Goal: Information Seeking & Learning: Check status

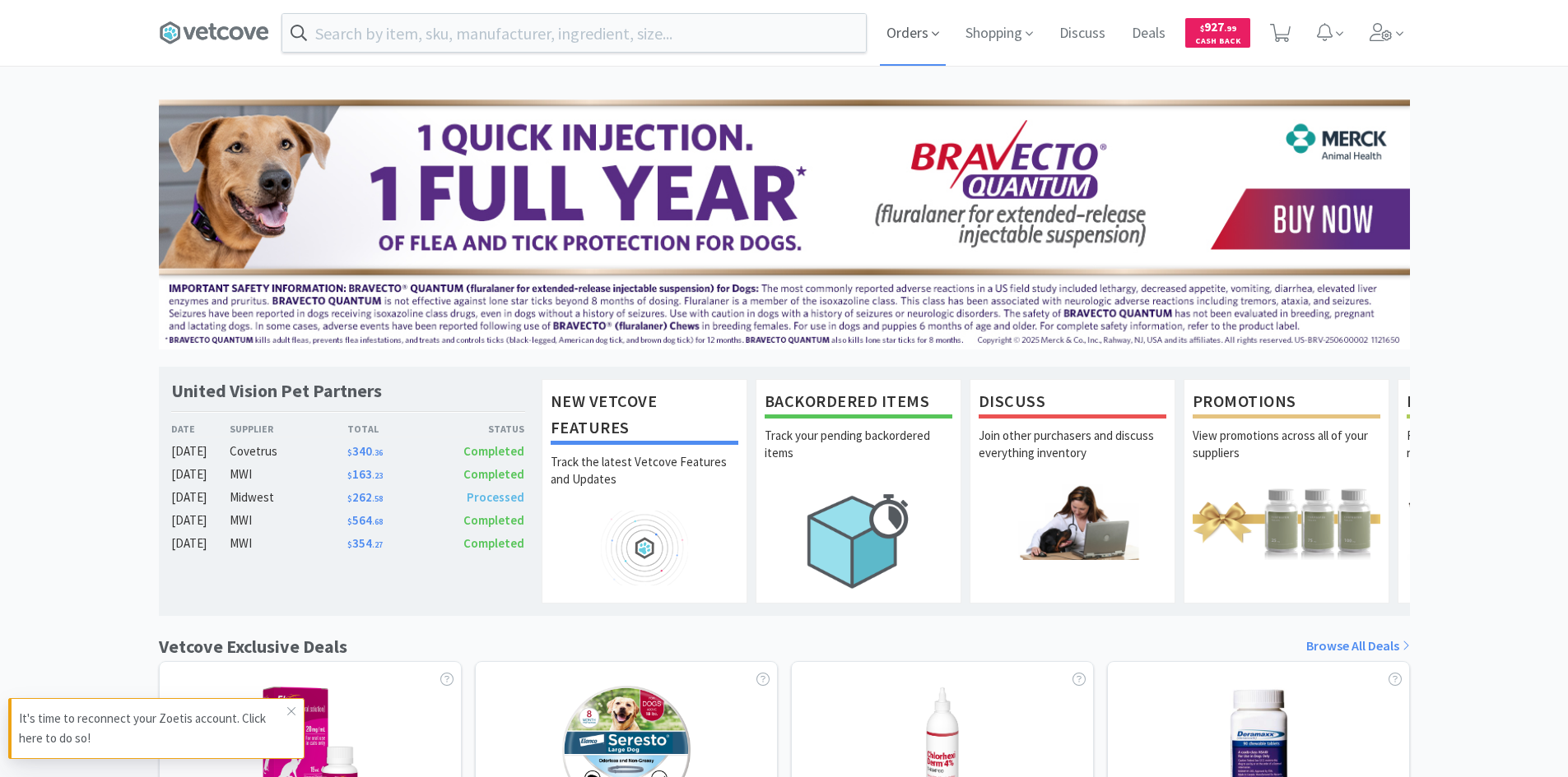
click at [906, 28] on span "Orders" at bounding box center [912, 33] width 66 height 66
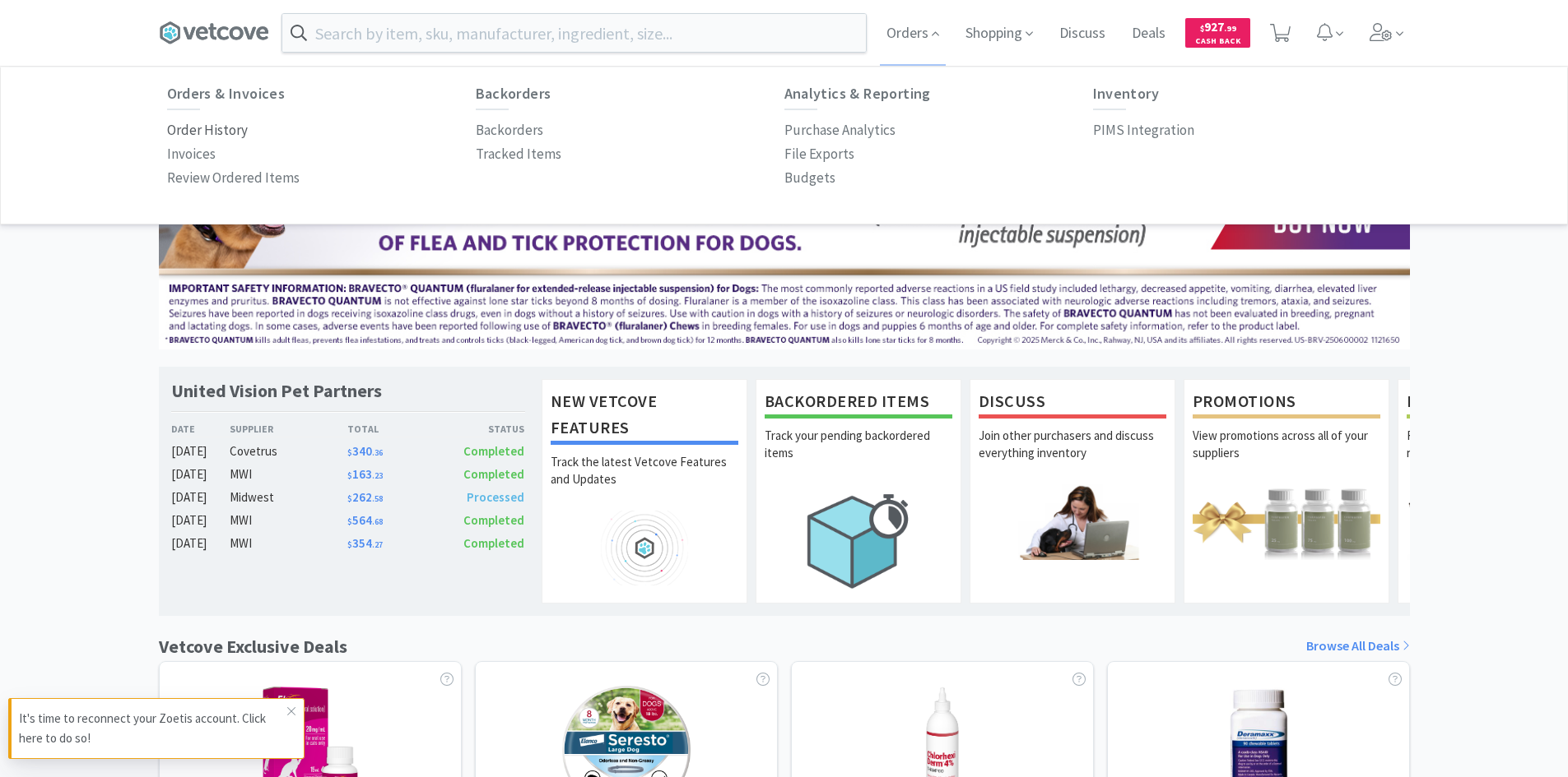
click at [227, 130] on p "Order History" at bounding box center [207, 130] width 81 height 22
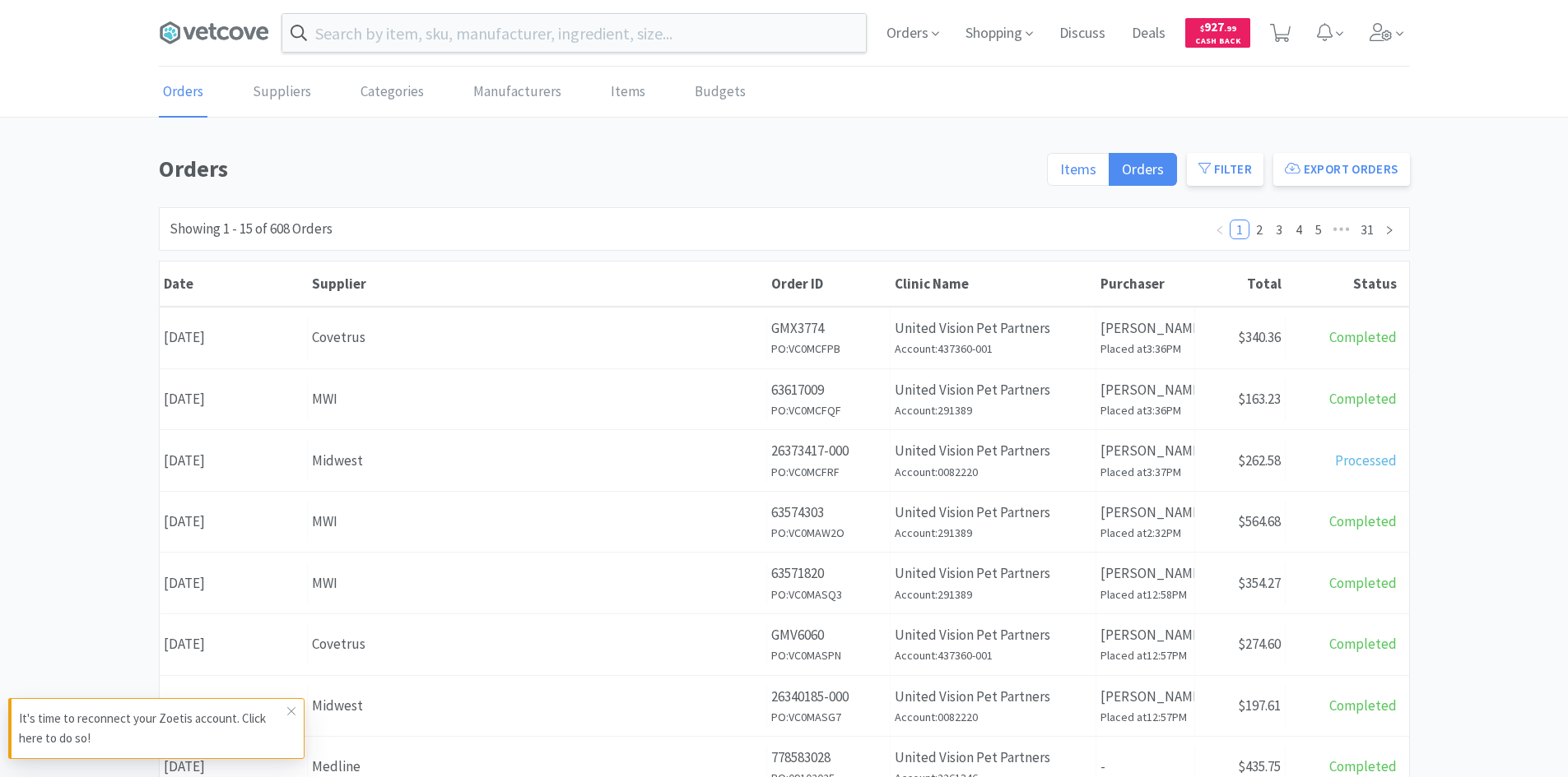
click at [1080, 171] on span "Items" at bounding box center [1078, 170] width 37 height 19
click at [1060, 174] on input "Items" at bounding box center [1060, 174] width 0 height 0
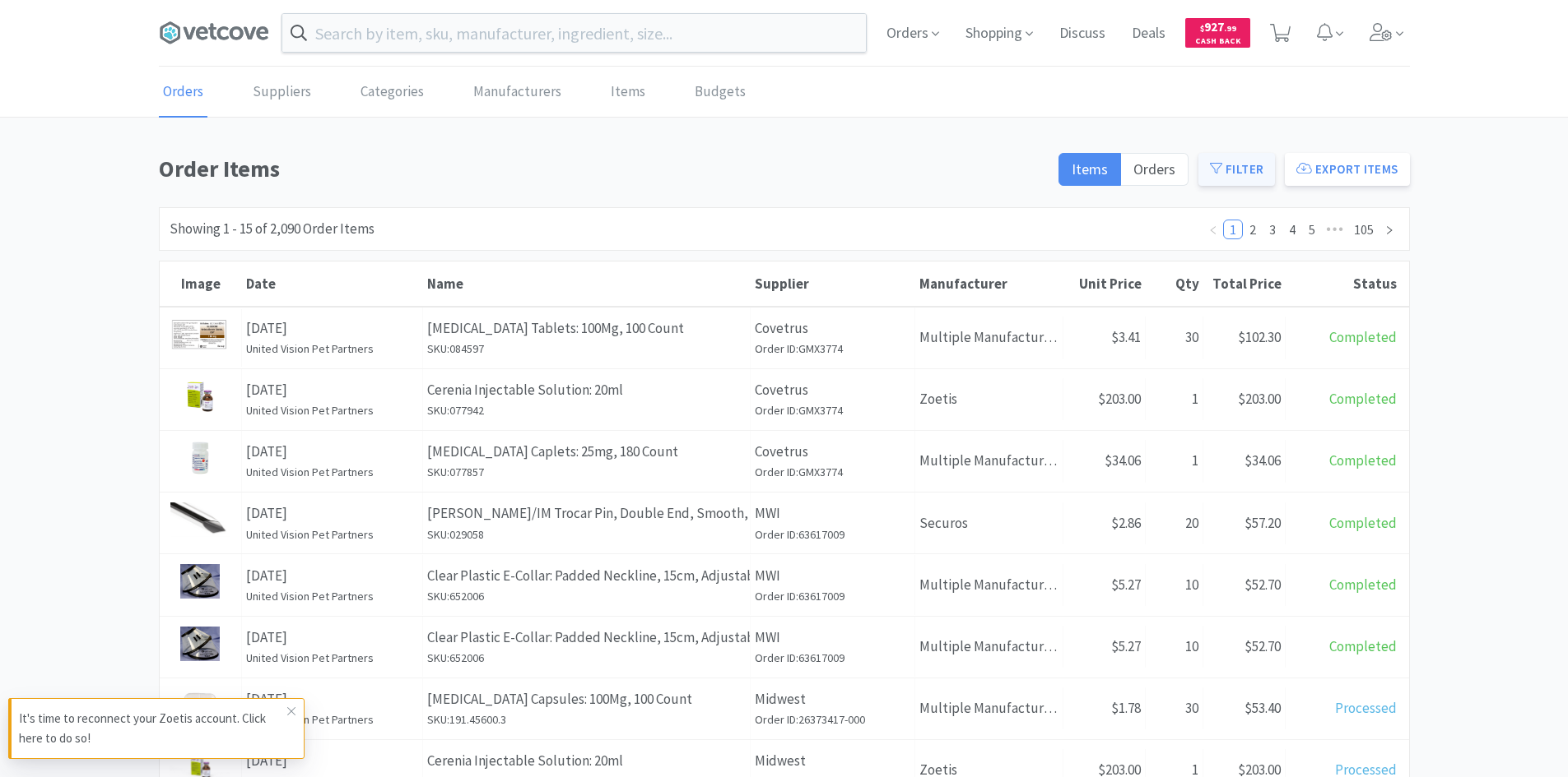
click at [1243, 166] on button "Filter" at bounding box center [1235, 170] width 76 height 33
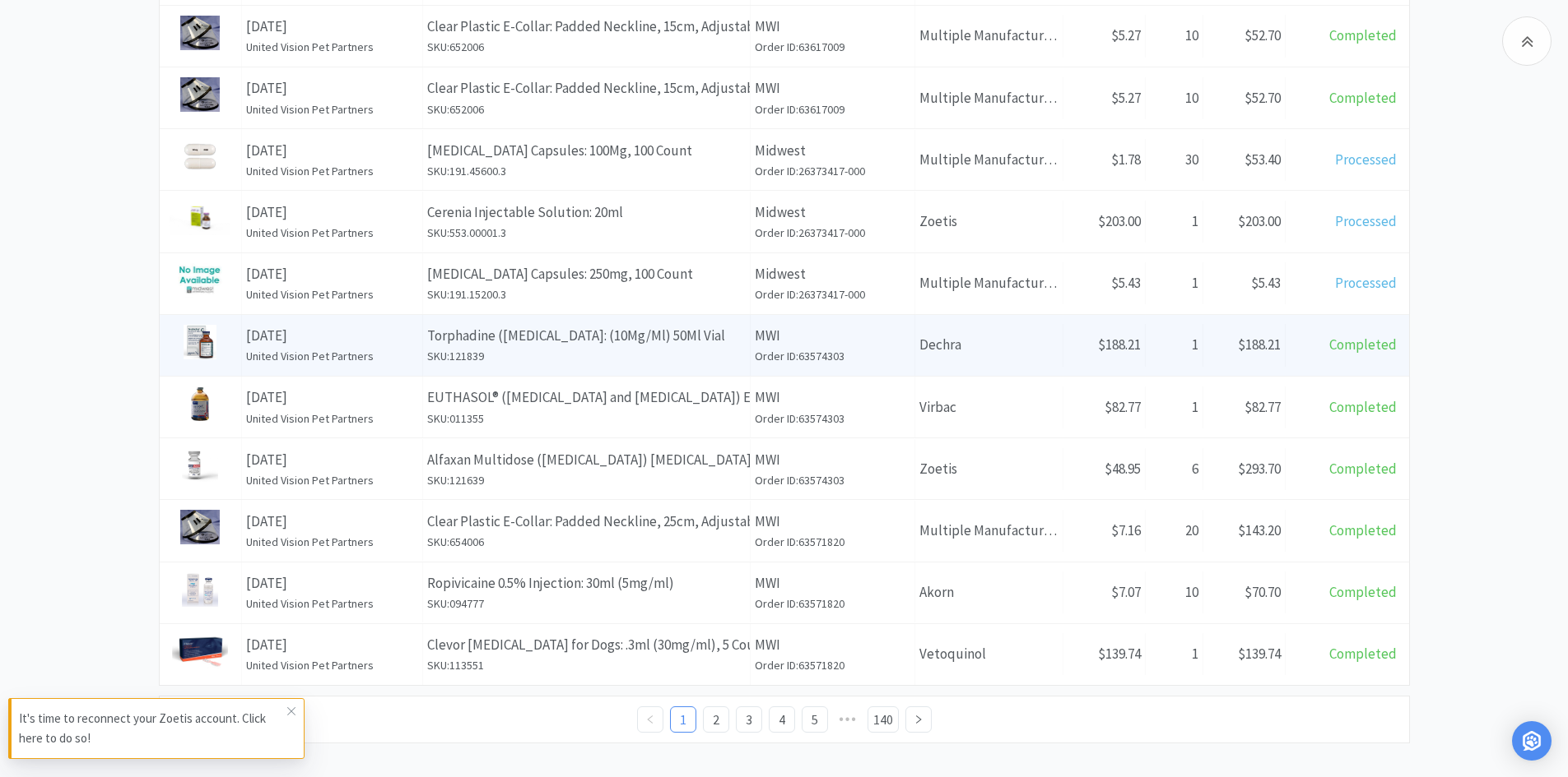
scroll to position [785, 0]
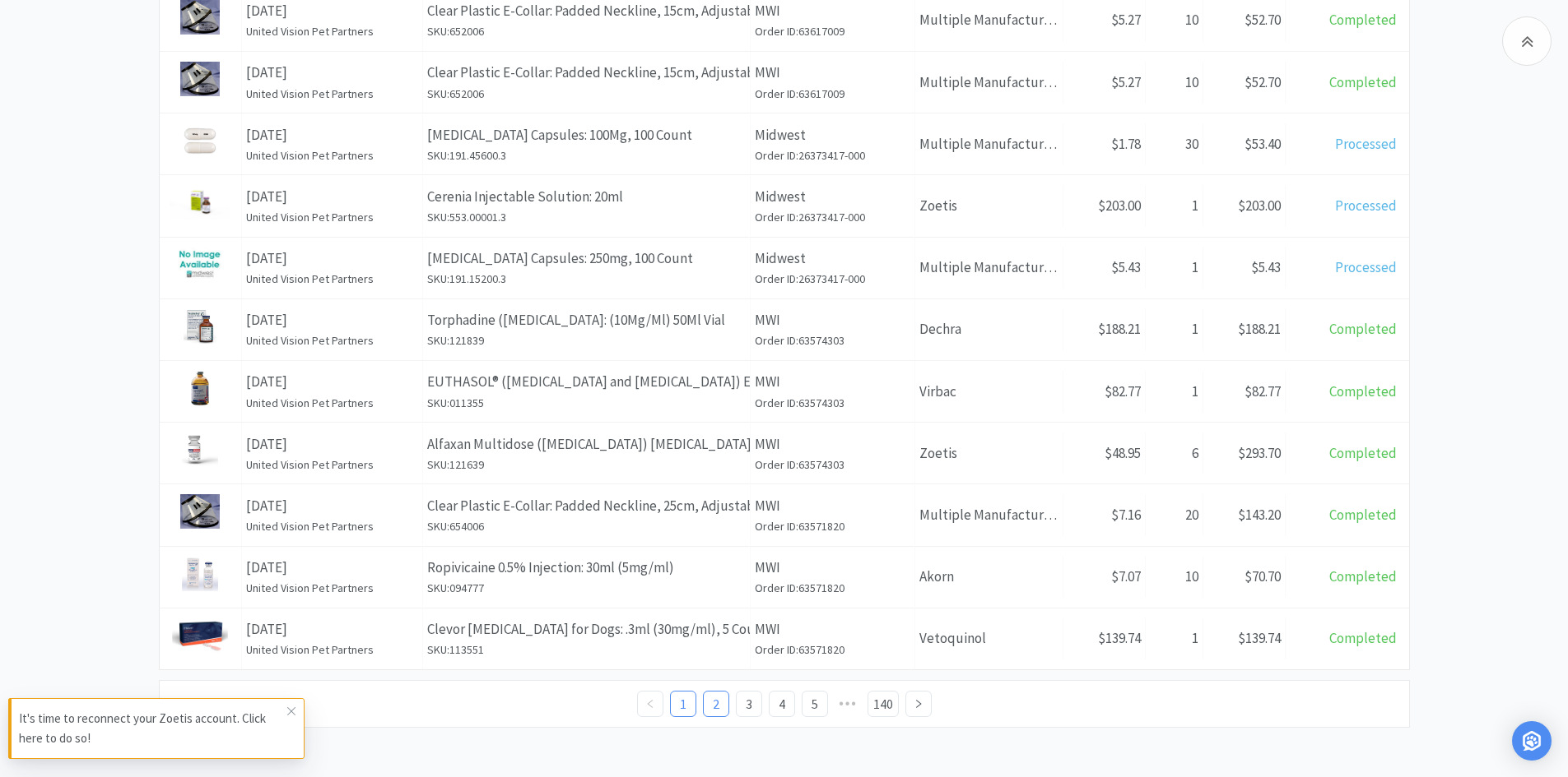
click at [719, 706] on link "2" at bounding box center [716, 705] width 25 height 25
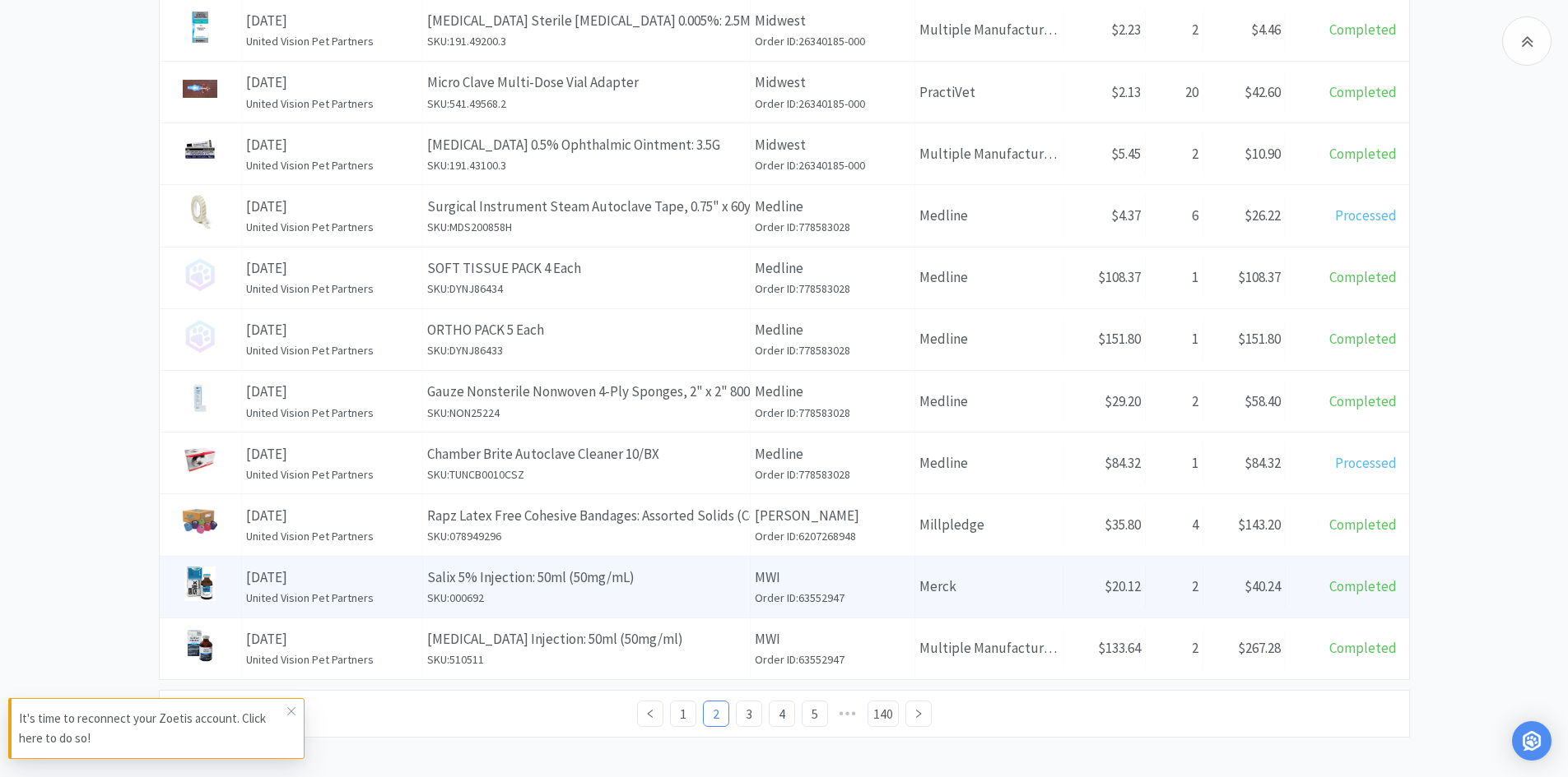
scroll to position [785, 0]
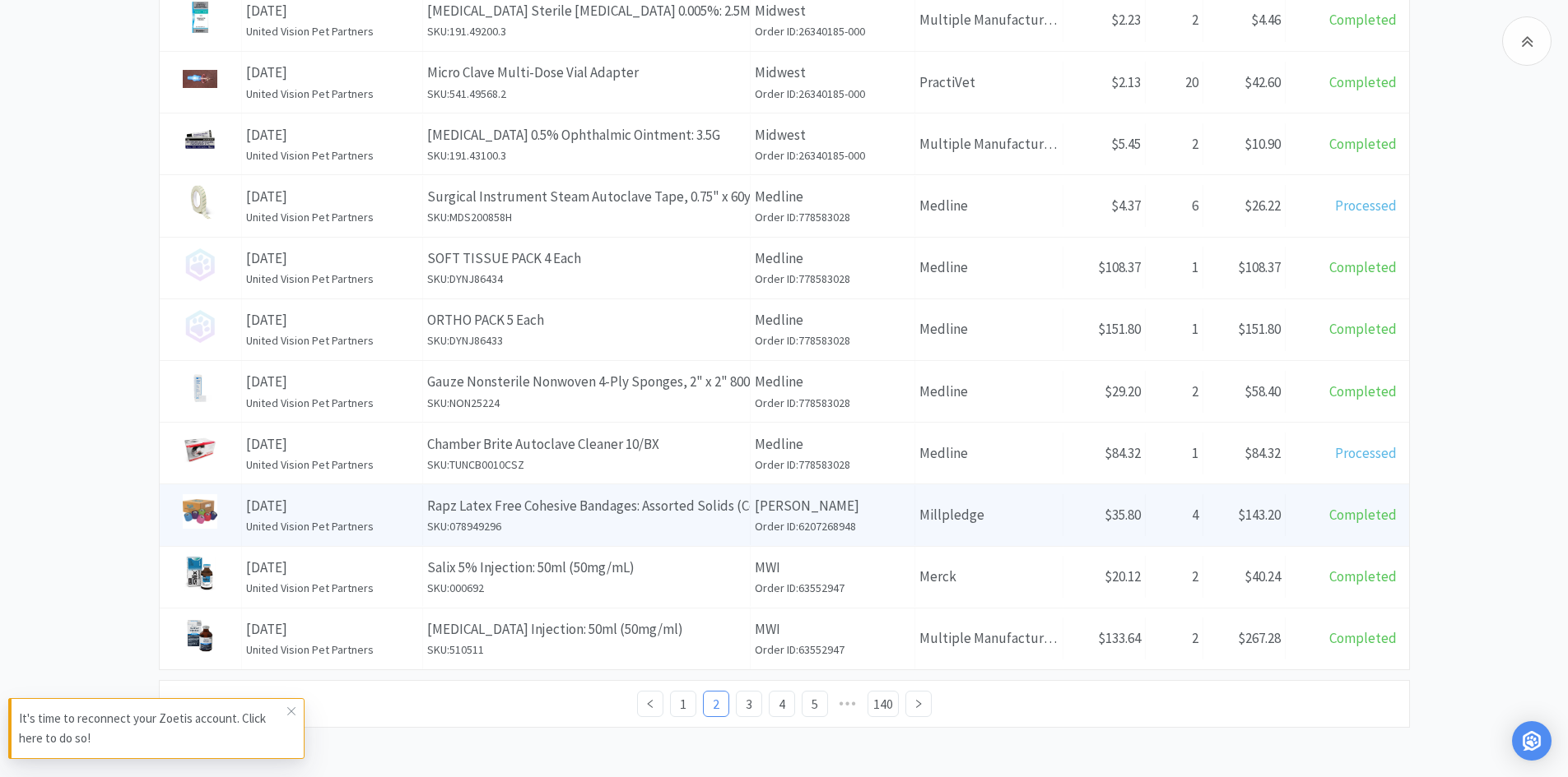
click at [695, 506] on p "Rapz Latex Free Cohesive Bandages: Assorted Solids (Colors May Vary), 2" x 5 yr…" at bounding box center [586, 506] width 318 height 22
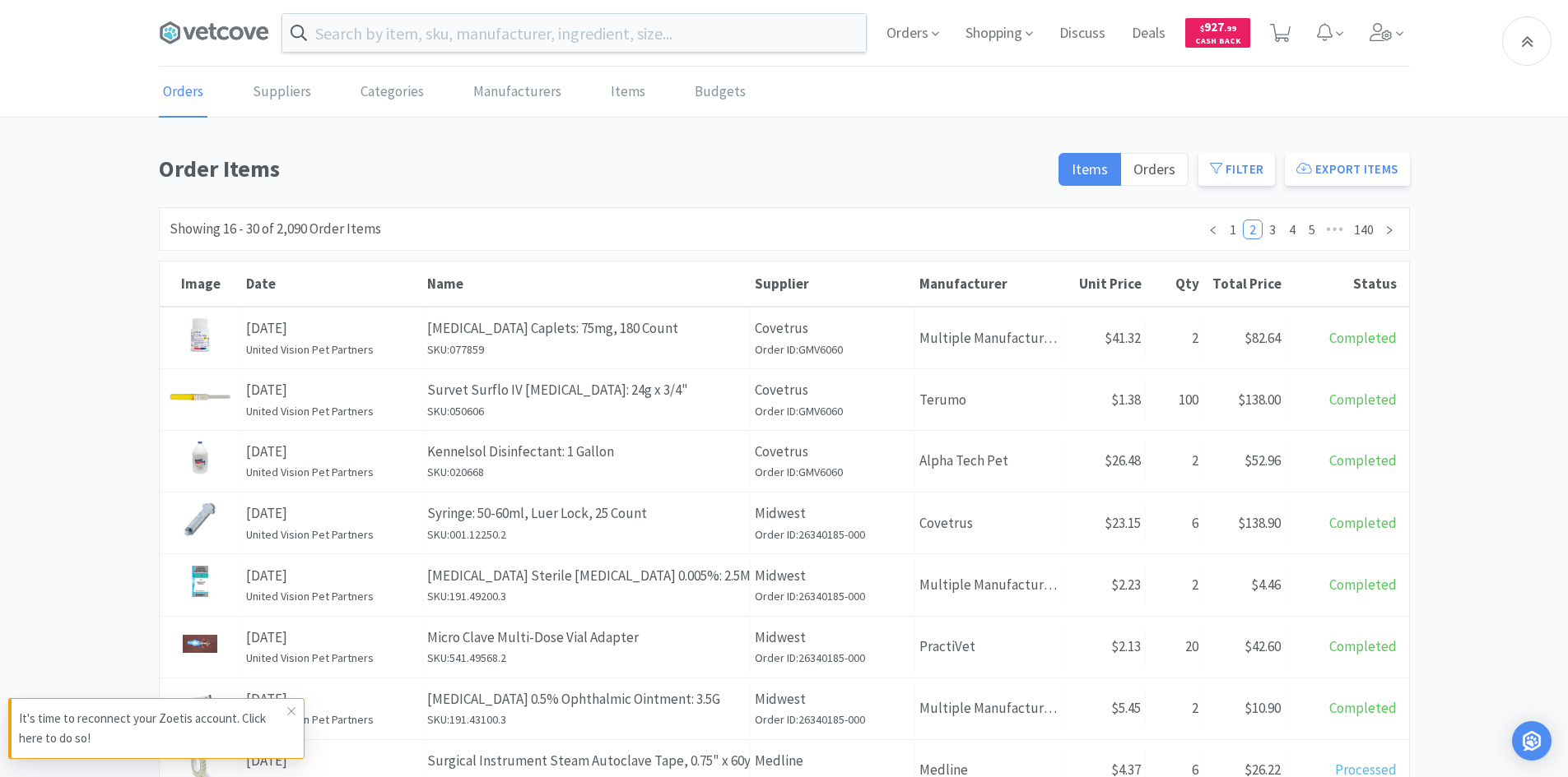
scroll to position [564, 0]
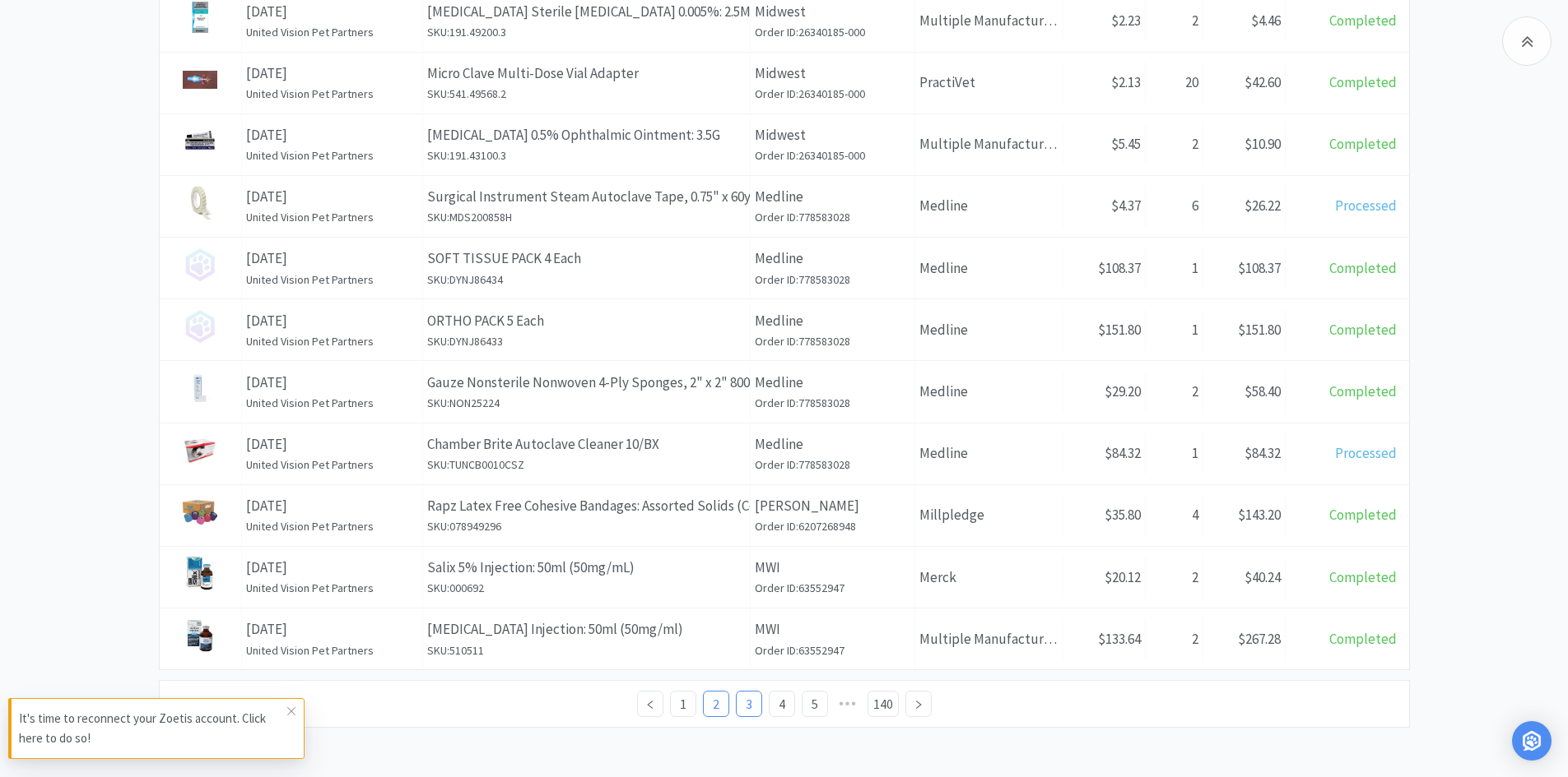
click at [751, 710] on link "3" at bounding box center [749, 705] width 25 height 25
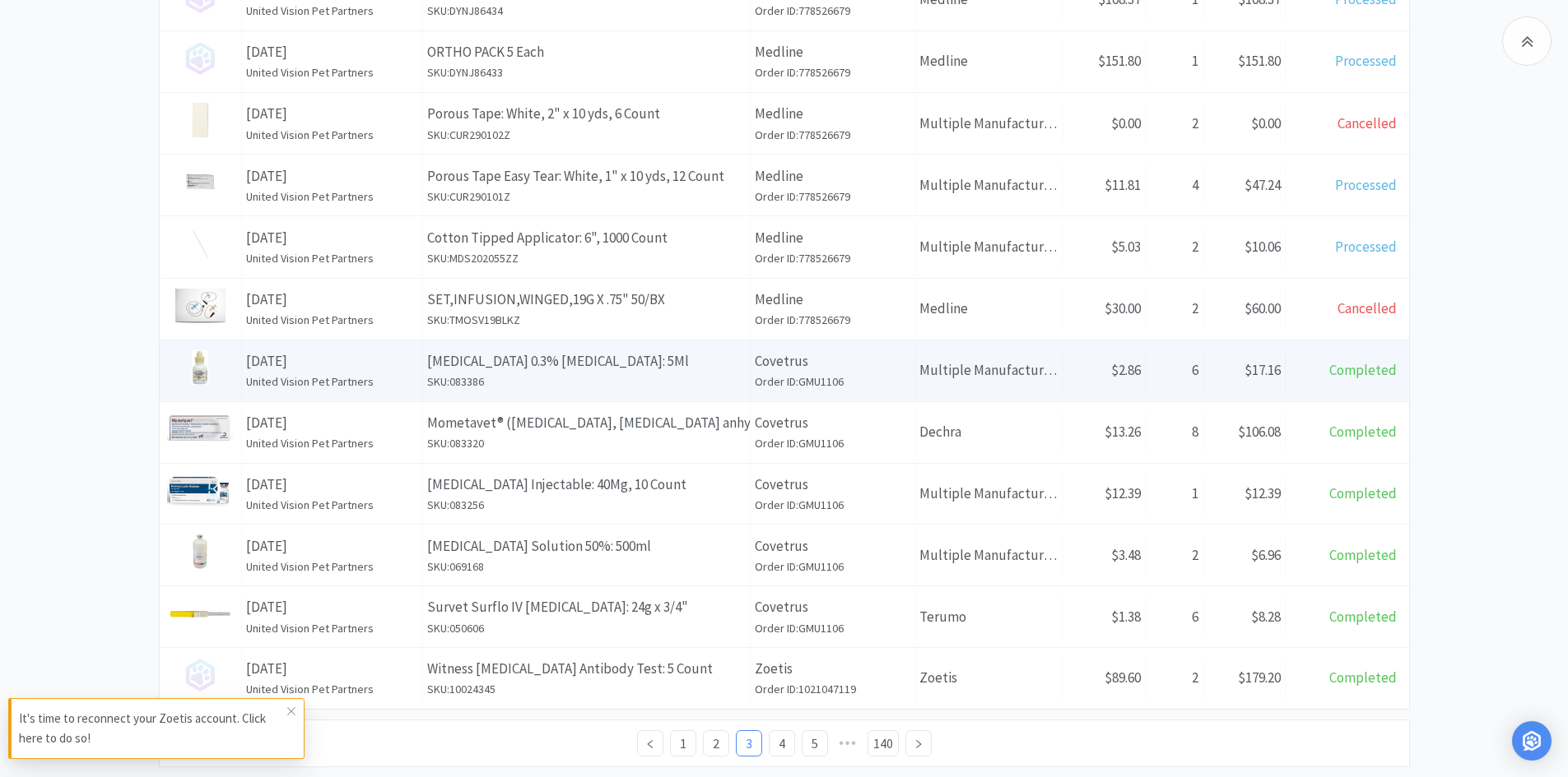
scroll to position [564, 0]
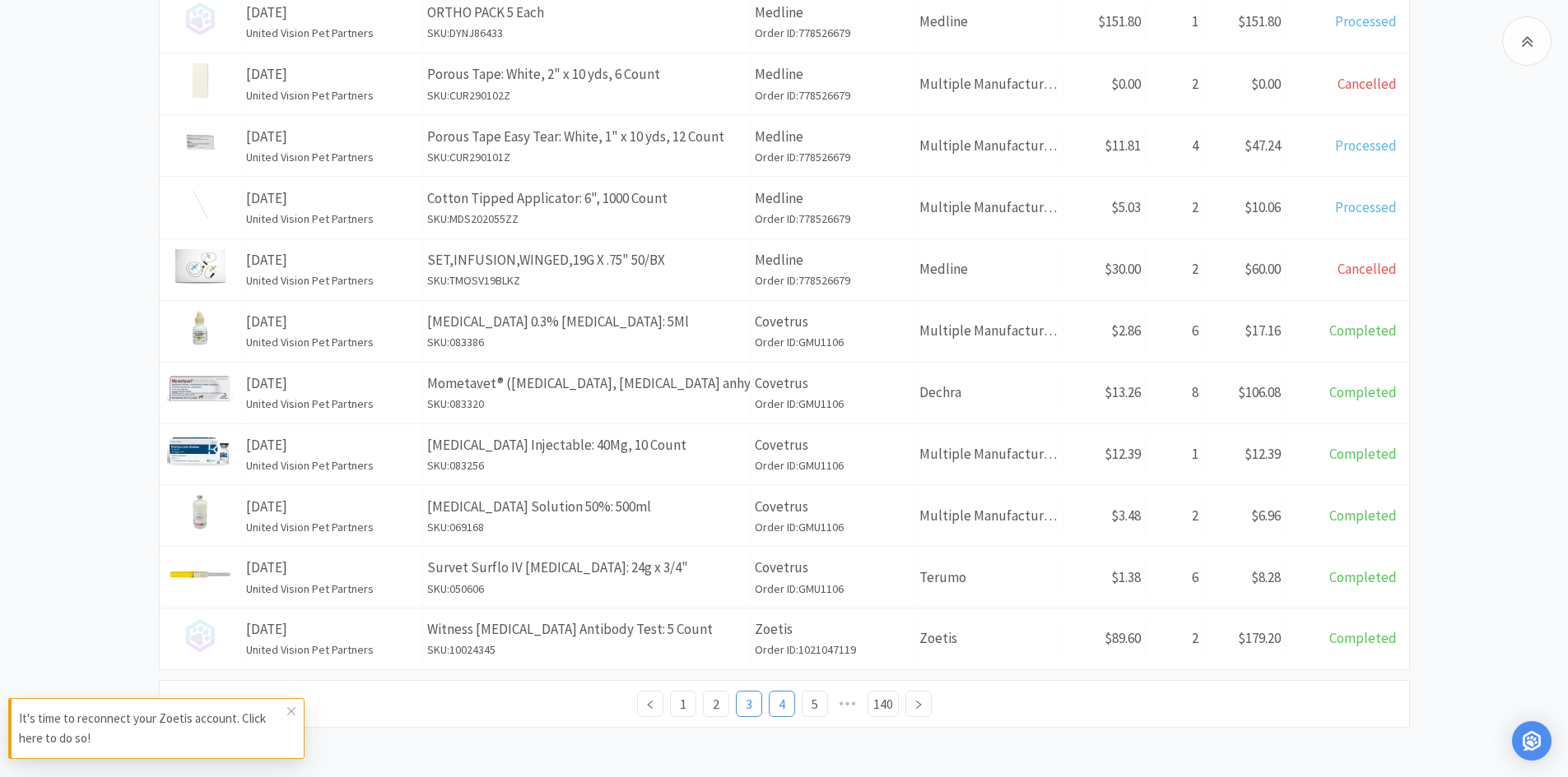
click at [793, 705] on link "4" at bounding box center [782, 705] width 25 height 25
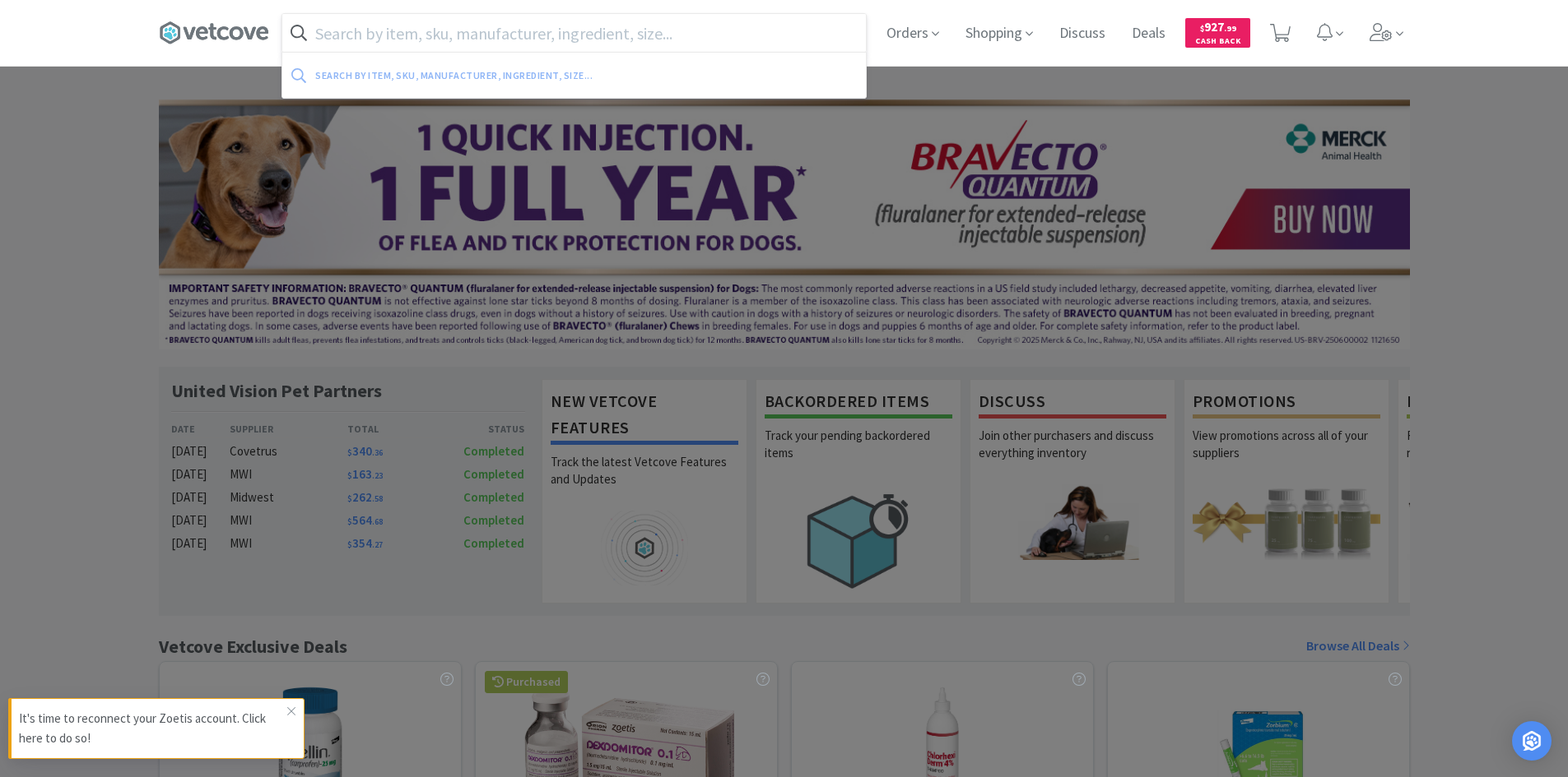
click at [580, 37] on input "text" at bounding box center [574, 33] width 583 height 38
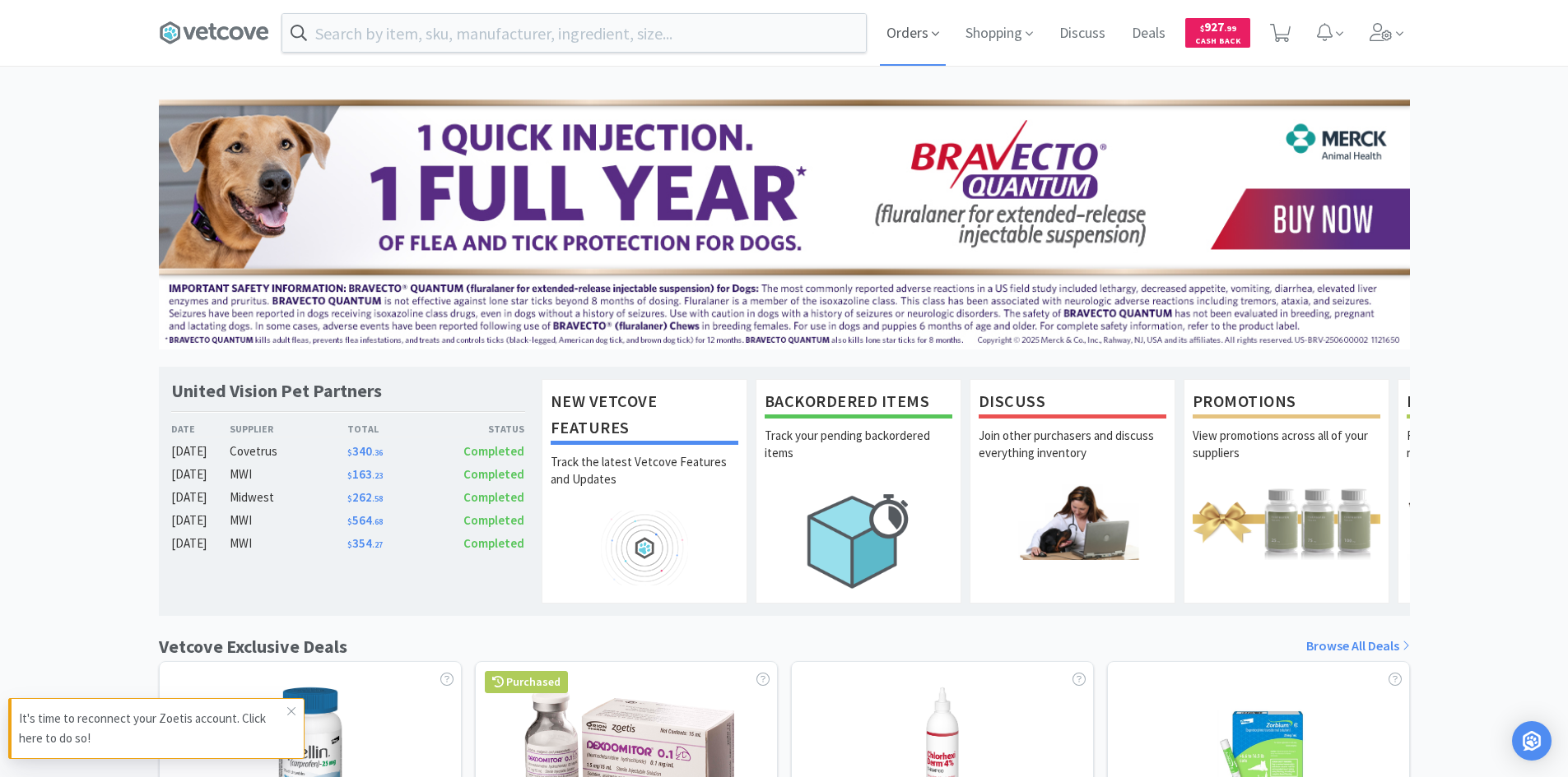
click at [887, 37] on span "Orders" at bounding box center [912, 33] width 66 height 66
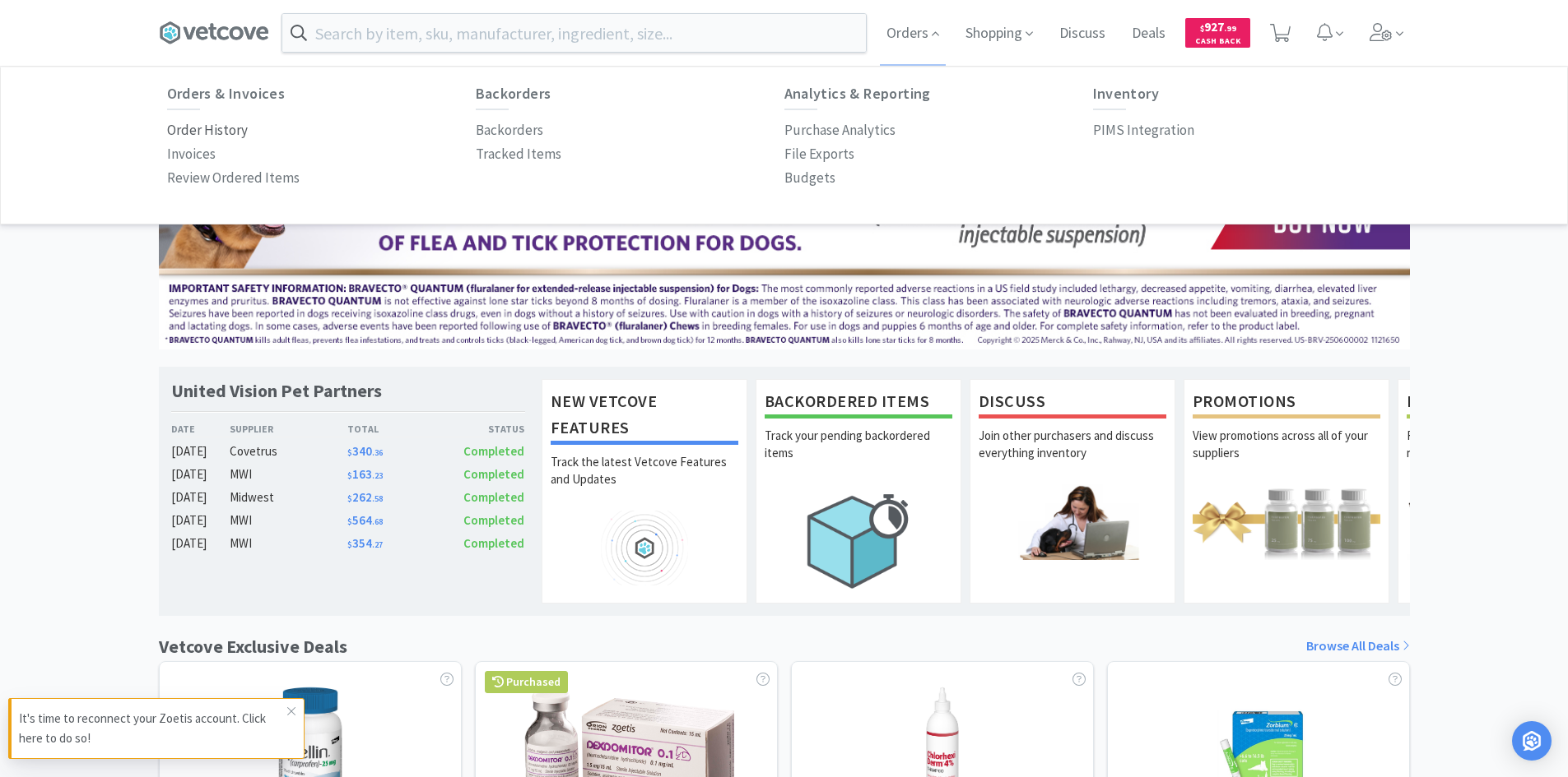
click at [182, 121] on p "Order History" at bounding box center [207, 130] width 81 height 22
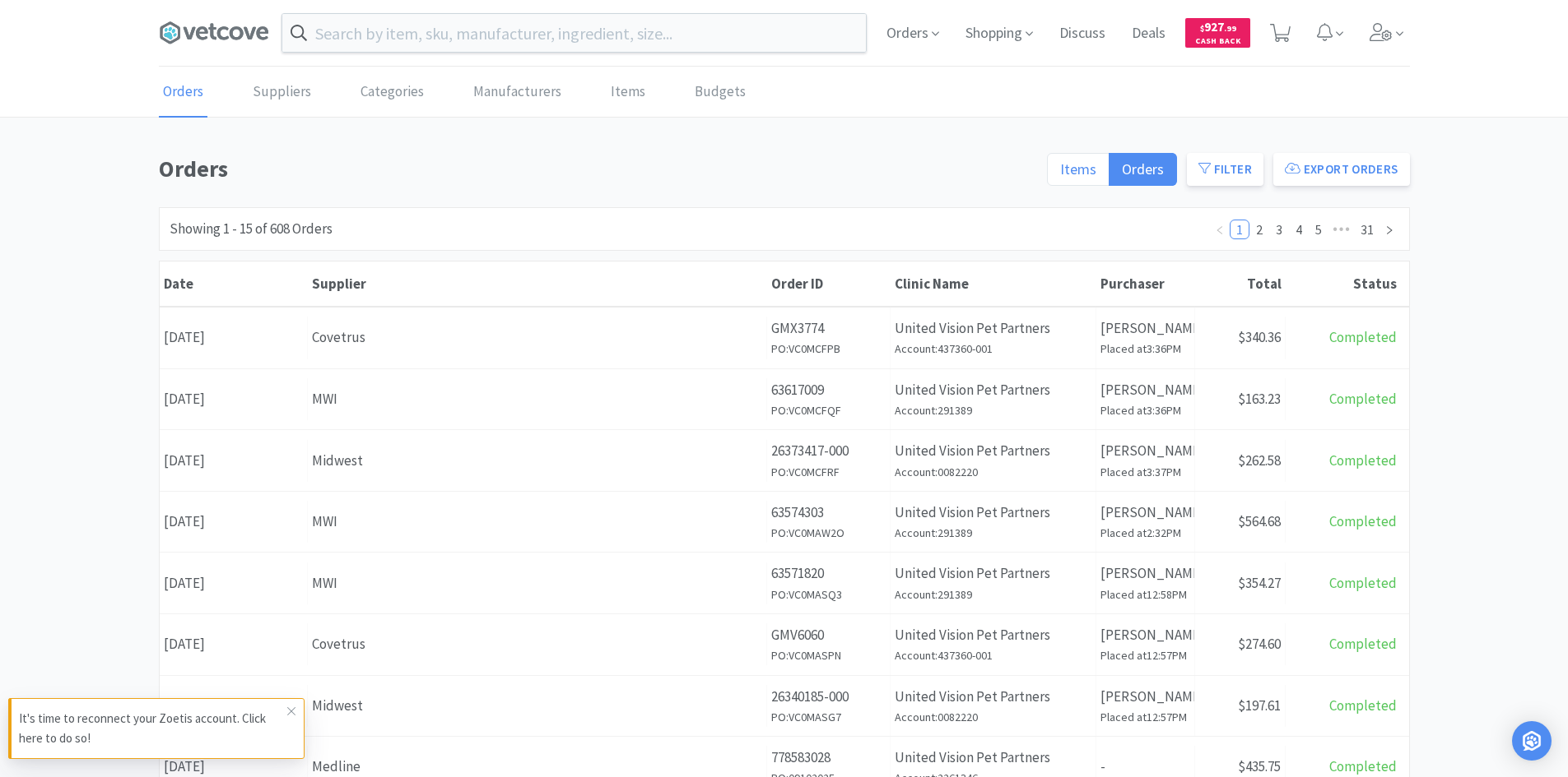
click at [1096, 163] on span "Items" at bounding box center [1078, 170] width 37 height 19
click at [1060, 174] on input "Items" at bounding box center [1060, 174] width 0 height 0
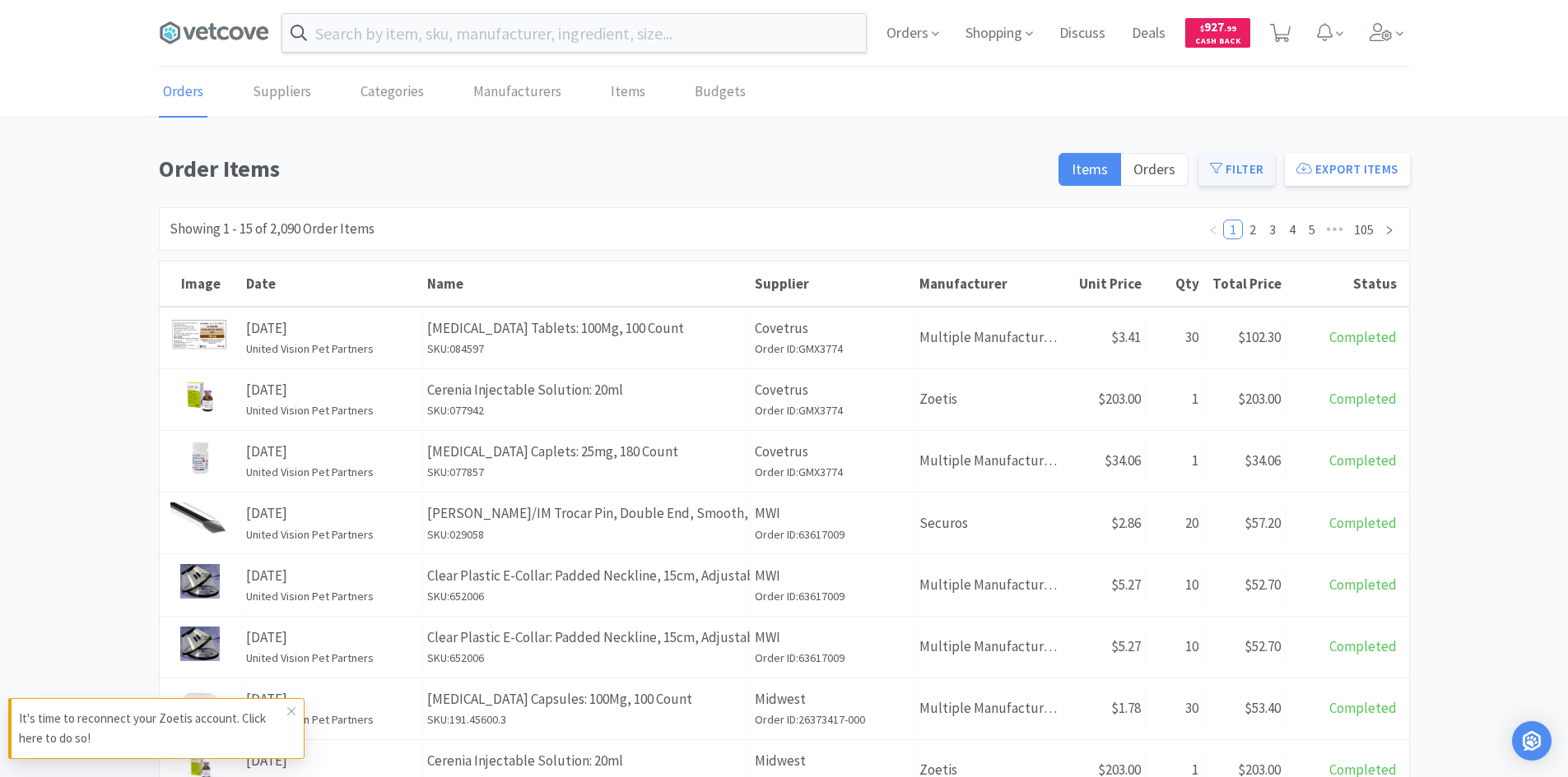
click at [1241, 161] on button "Filter" at bounding box center [1235, 170] width 76 height 33
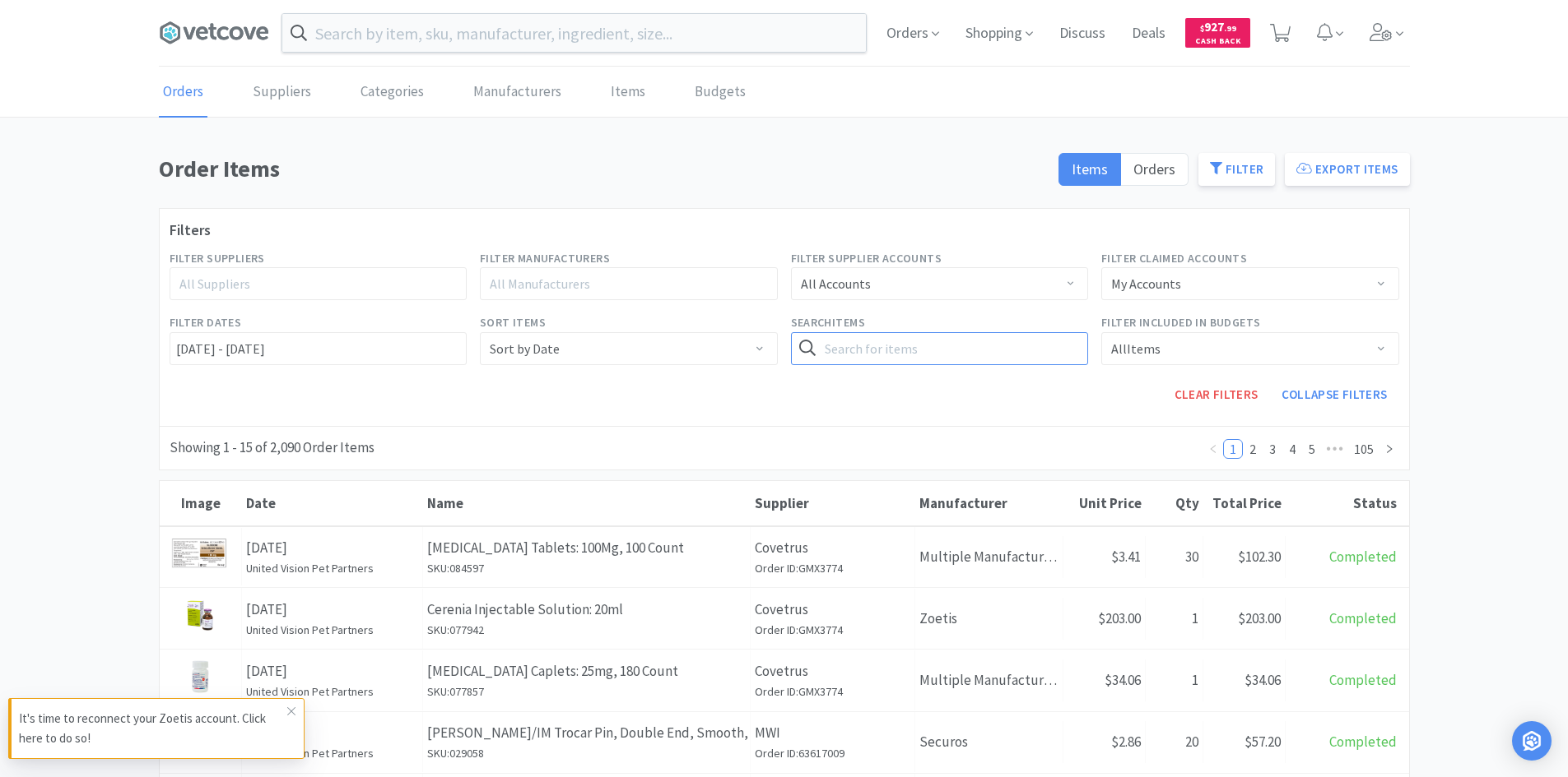
click at [844, 341] on input "text" at bounding box center [939, 349] width 298 height 33
click at [1020, 333] on button "Search" at bounding box center [1054, 349] width 68 height 33
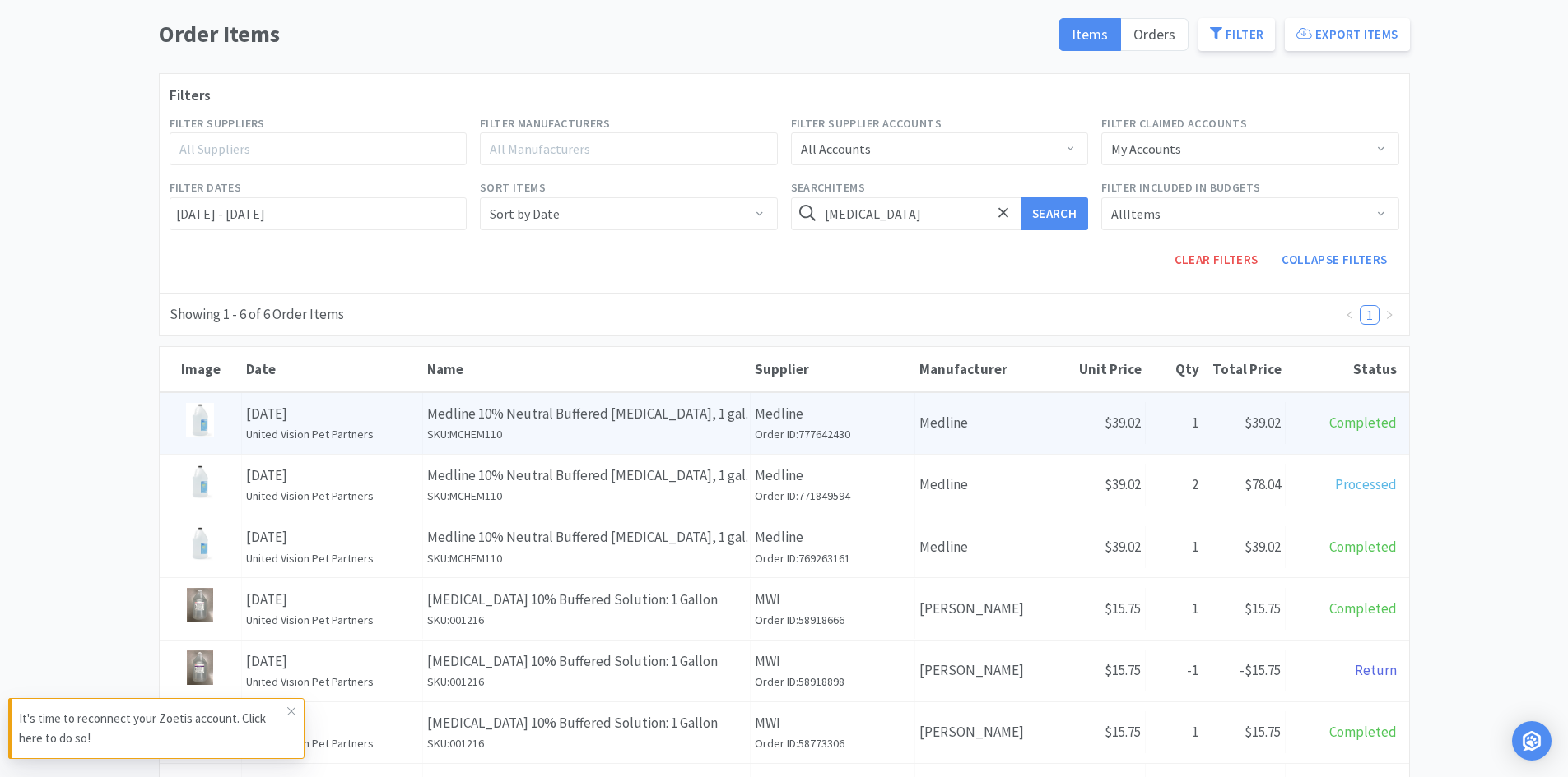
scroll to position [165, 0]
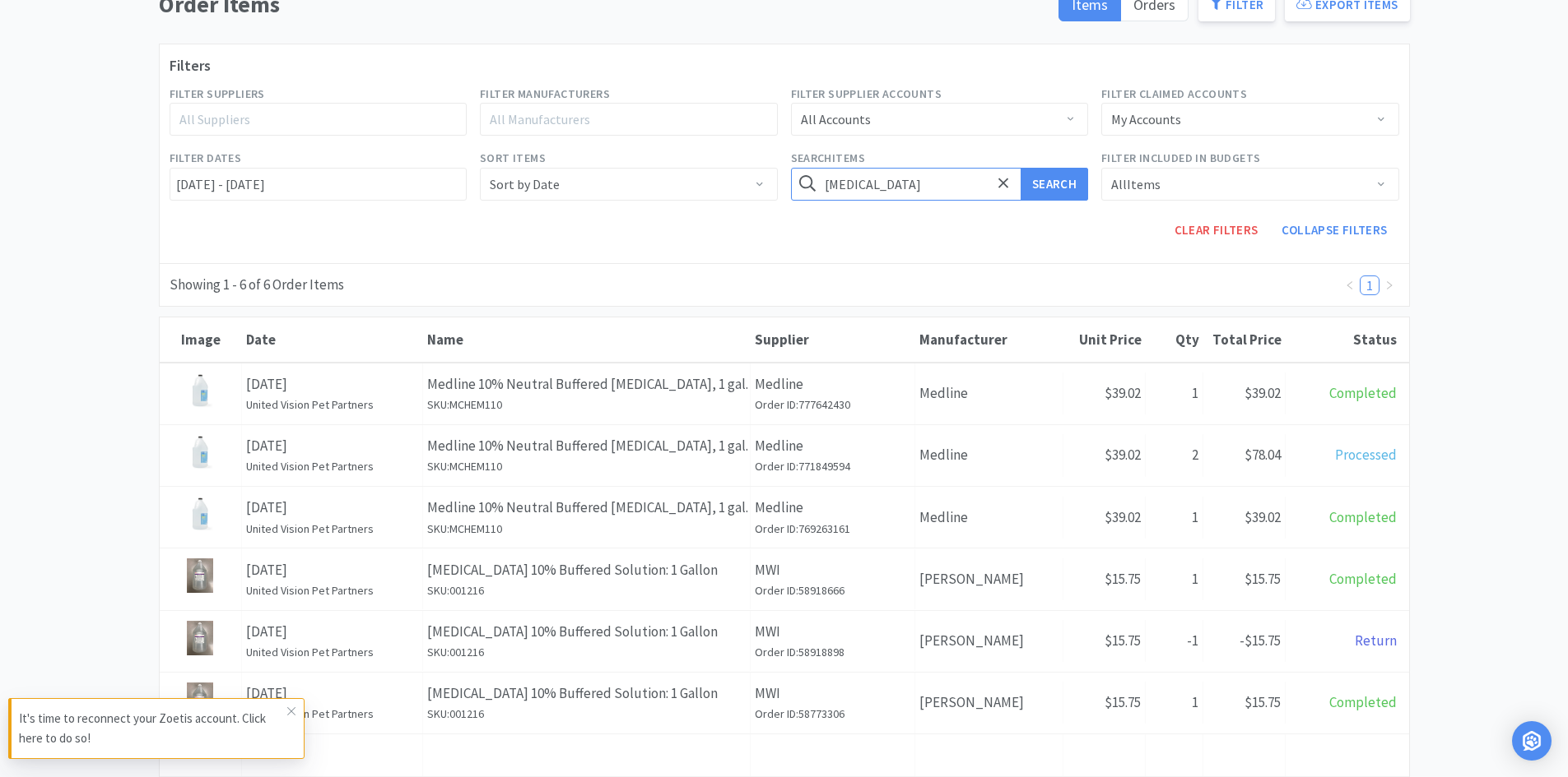
click at [903, 187] on input "formalin" at bounding box center [939, 184] width 298 height 33
type input "64oz"
click at [1020, 168] on button "Search" at bounding box center [1054, 184] width 68 height 33
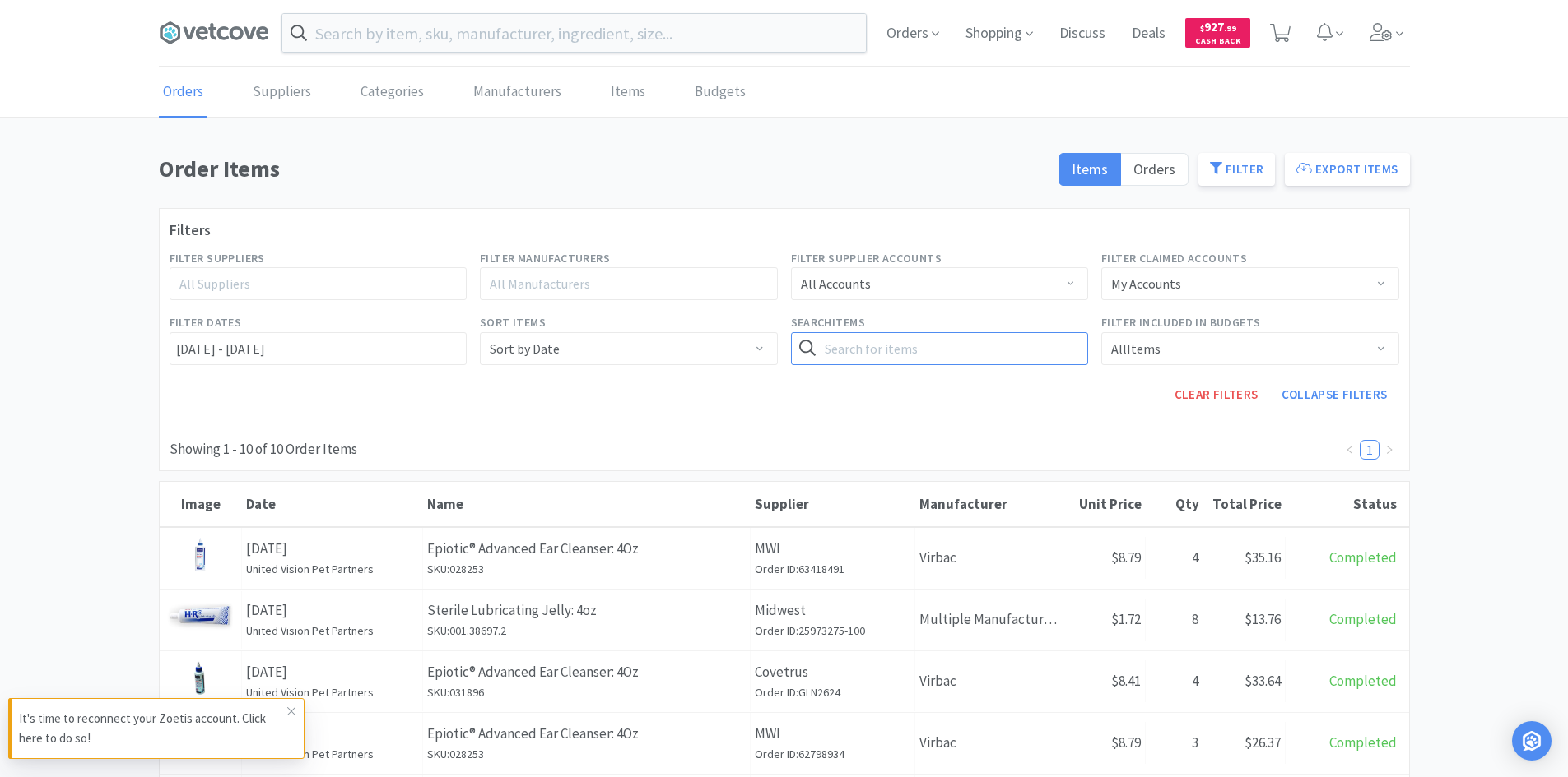
click at [909, 362] on input "text" at bounding box center [939, 349] width 298 height 33
click at [1020, 333] on button "Search" at bounding box center [1054, 349] width 68 height 33
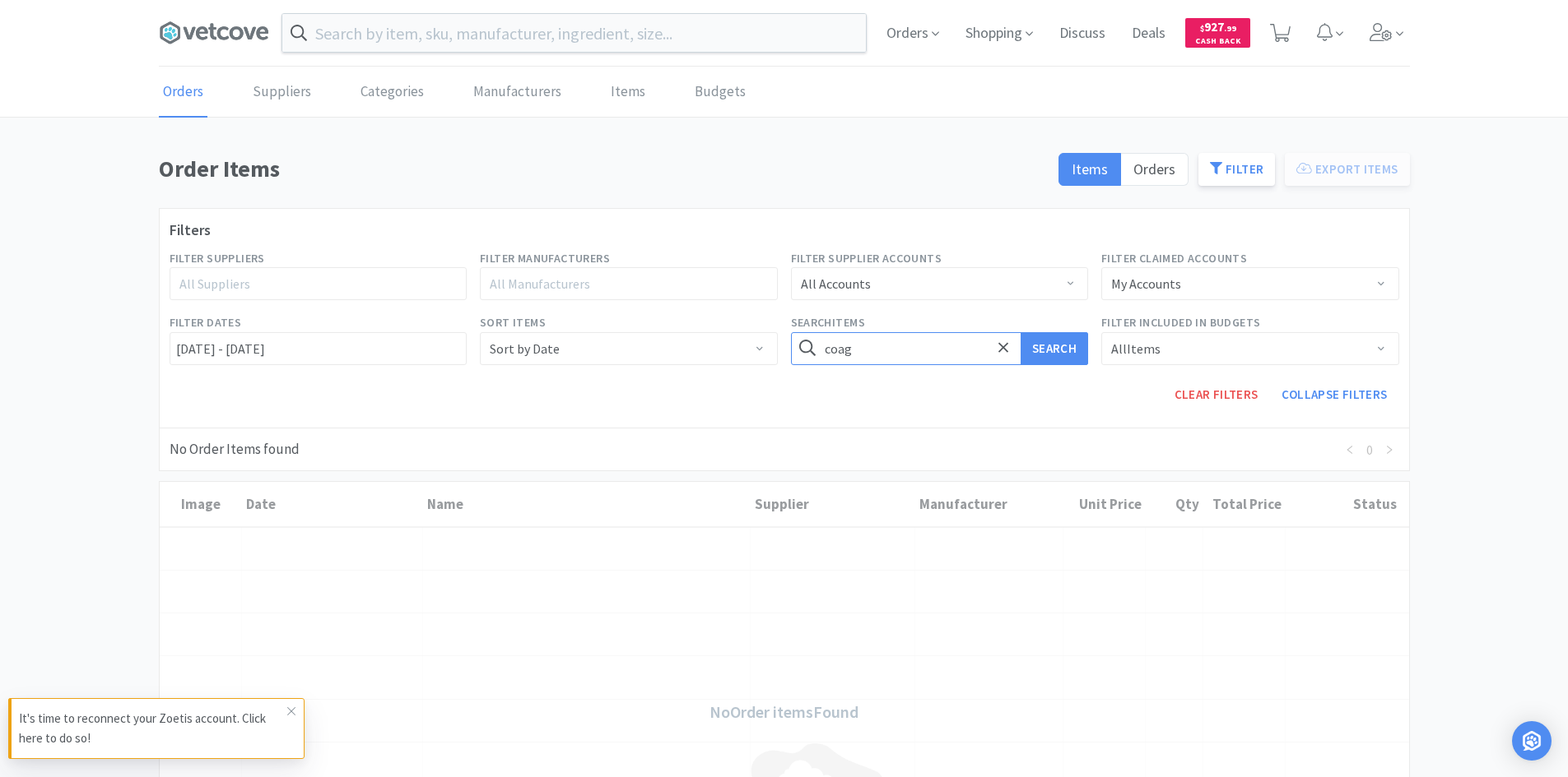
click at [909, 362] on input "coag" at bounding box center [939, 349] width 298 height 33
click at [1020, 333] on button "Search" at bounding box center [1054, 349] width 68 height 33
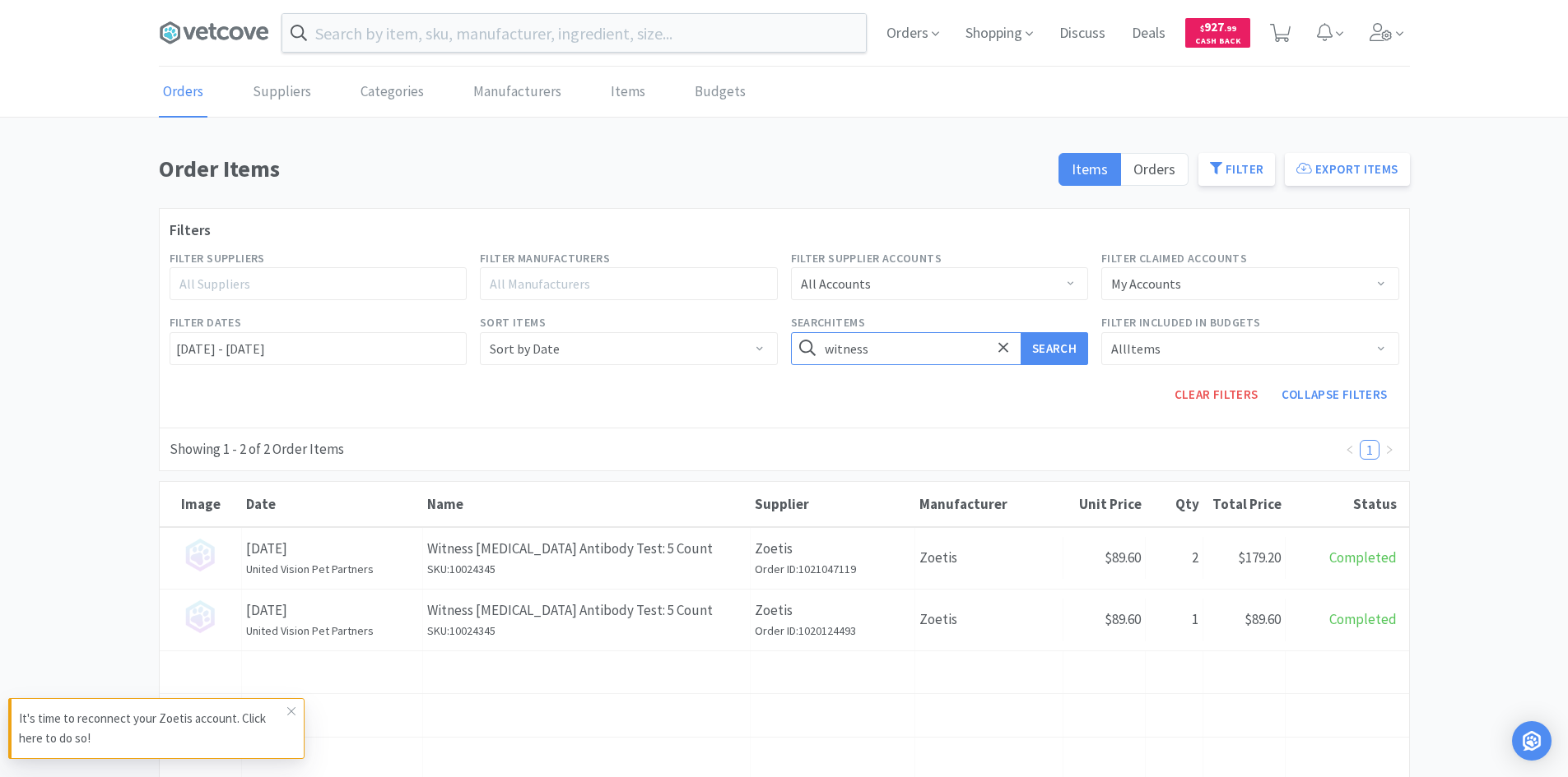
click at [883, 345] on input "witness" at bounding box center [939, 349] width 298 height 33
click at [1020, 333] on button "Search" at bounding box center [1054, 349] width 68 height 33
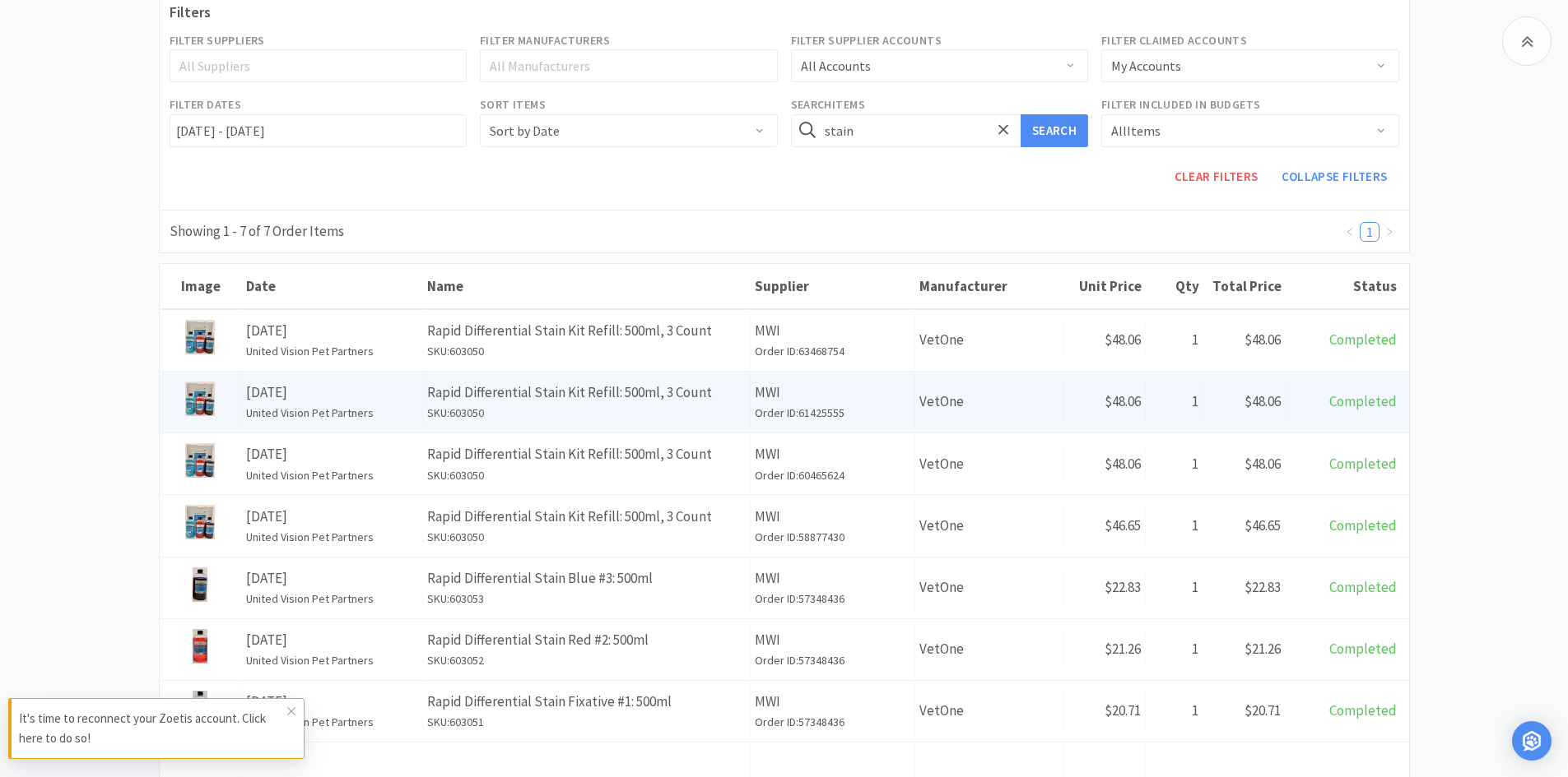
scroll to position [247, 0]
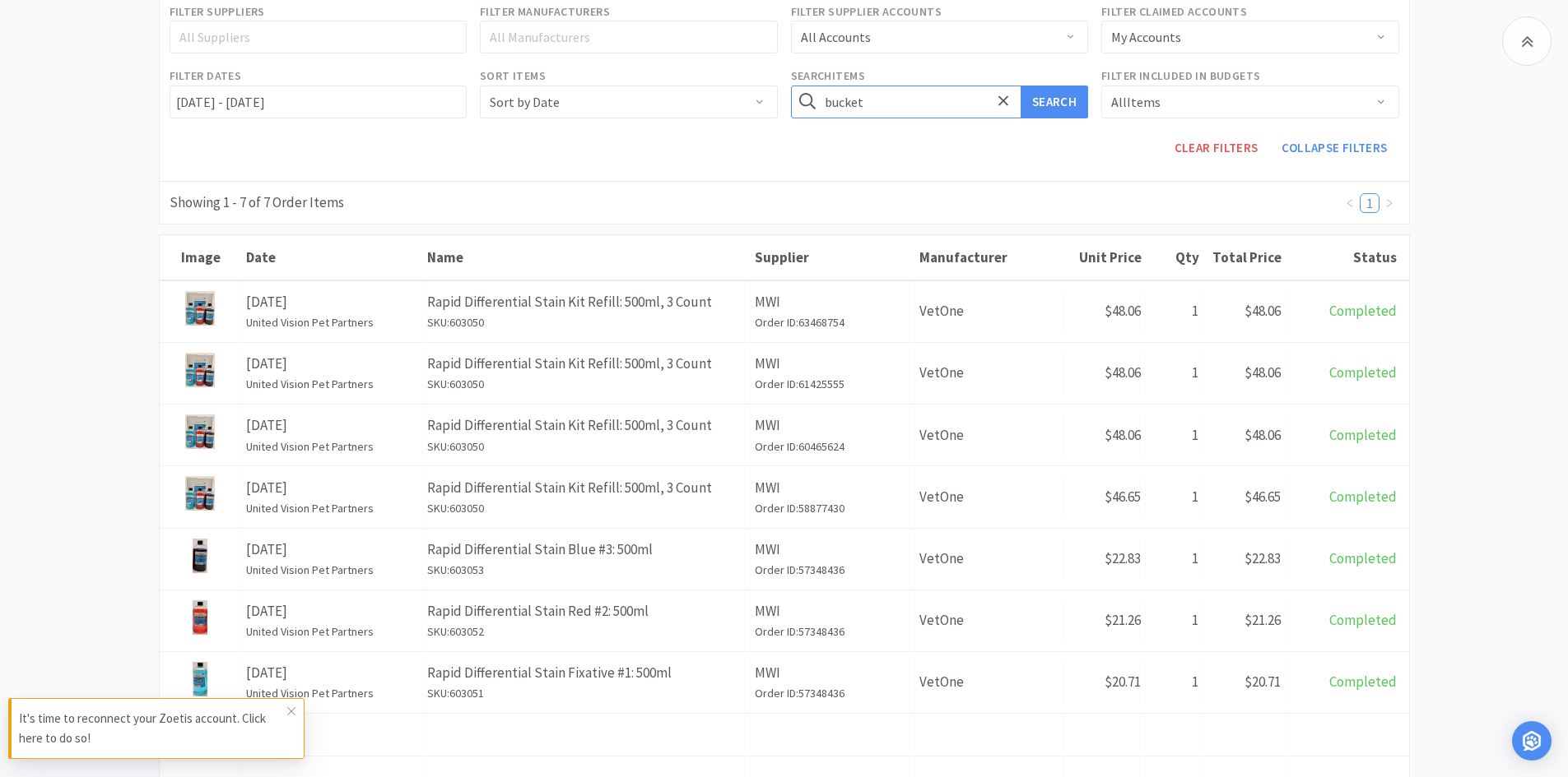
type input "bucket"
click at [1020, 86] on button "Search" at bounding box center [1054, 102] width 68 height 33
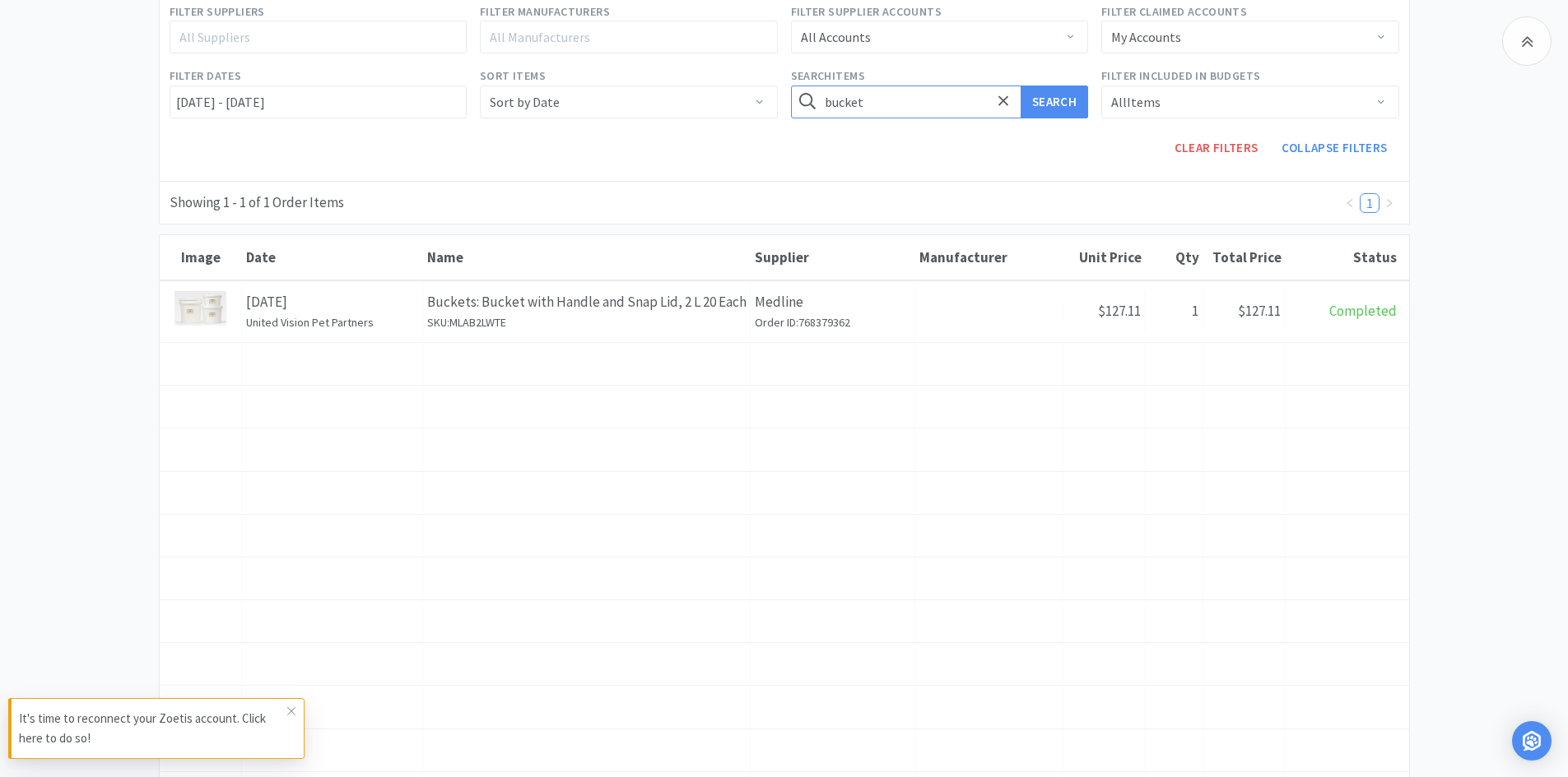
click at [906, 104] on input "bucket" at bounding box center [939, 102] width 298 height 33
type input "biopsy"
click at [1020, 86] on button "Search" at bounding box center [1054, 102] width 68 height 33
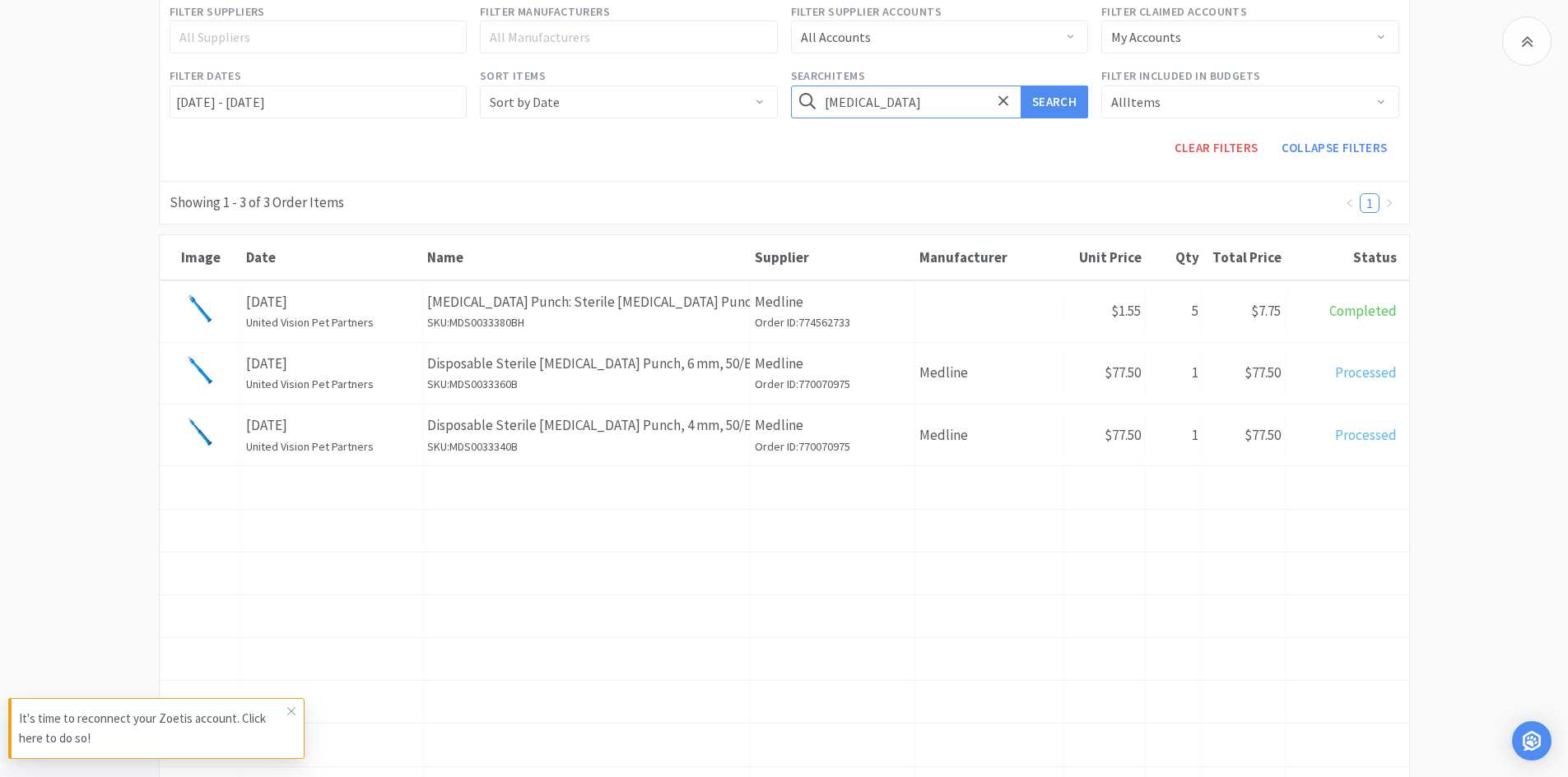
click at [866, 100] on input "biopsy" at bounding box center [939, 102] width 298 height 33
type input "jar"
click at [1020, 86] on button "Search" at bounding box center [1054, 102] width 68 height 33
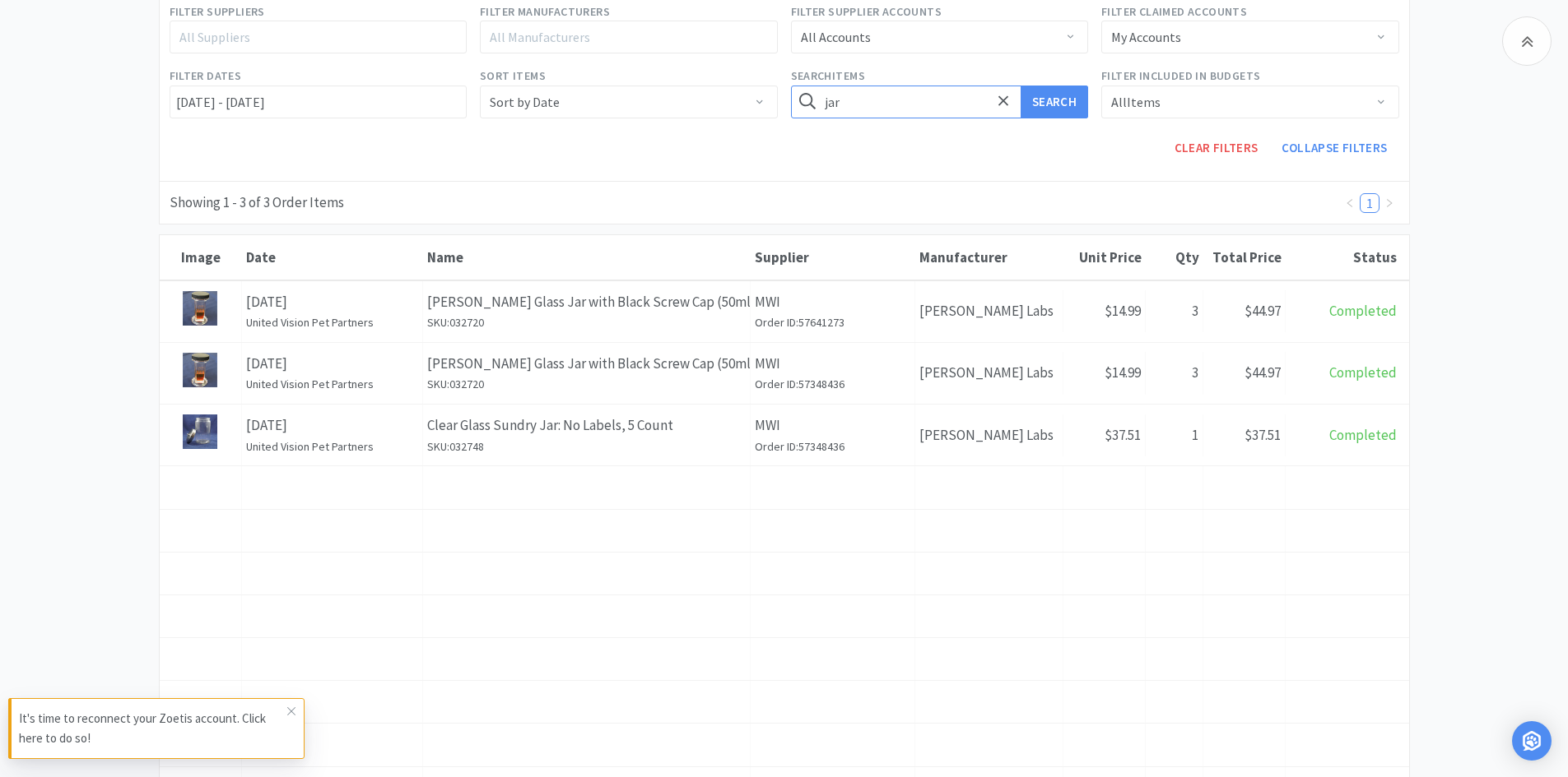
click at [866, 100] on input "jar" at bounding box center [939, 102] width 298 height 33
type input "histopath"
click at [1020, 86] on button "Search" at bounding box center [1054, 102] width 68 height 33
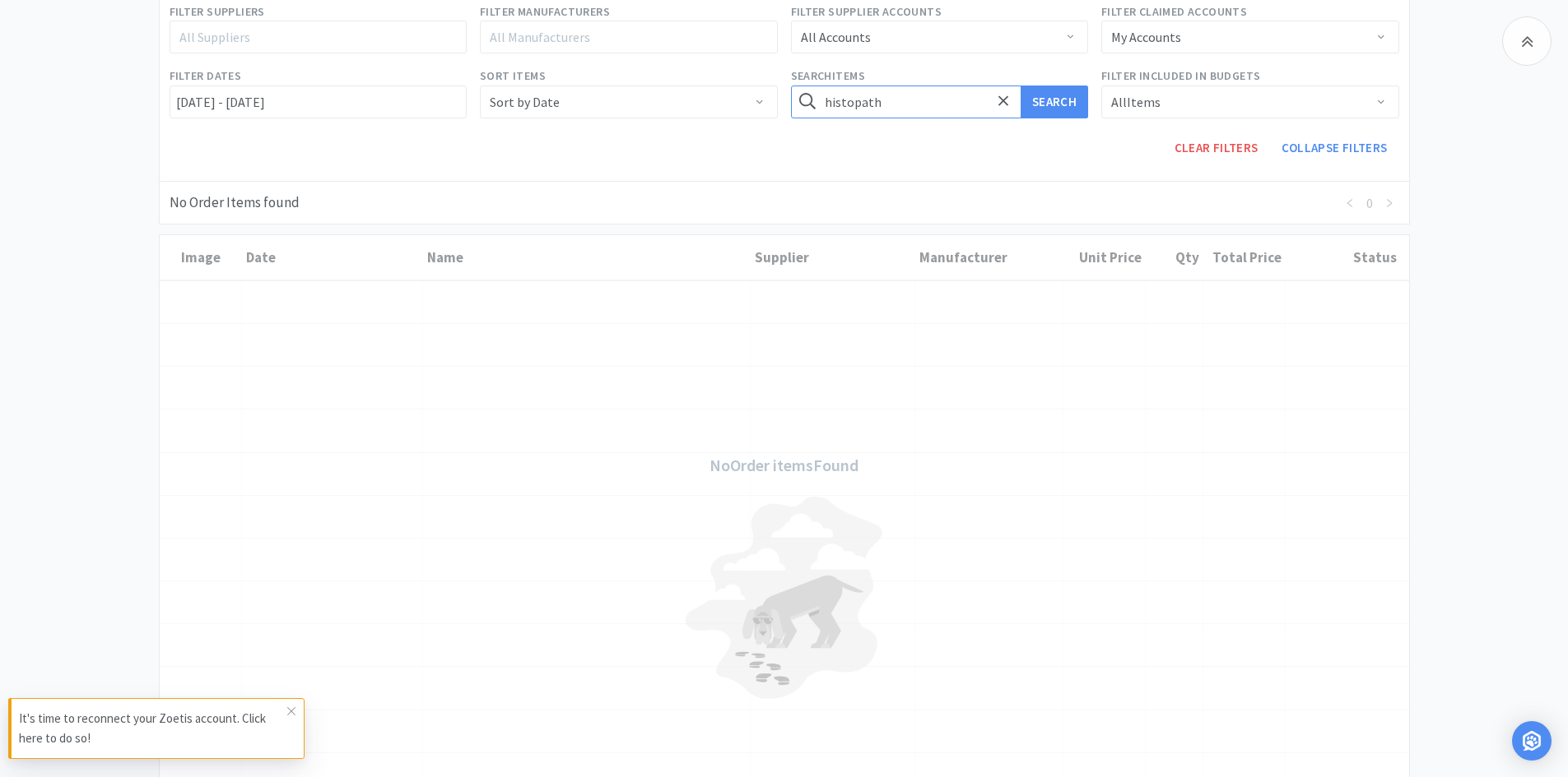
click at [873, 100] on input "histopath" at bounding box center [939, 102] width 298 height 33
type input "plastic"
click at [1020, 86] on button "Search" at bounding box center [1054, 102] width 68 height 33
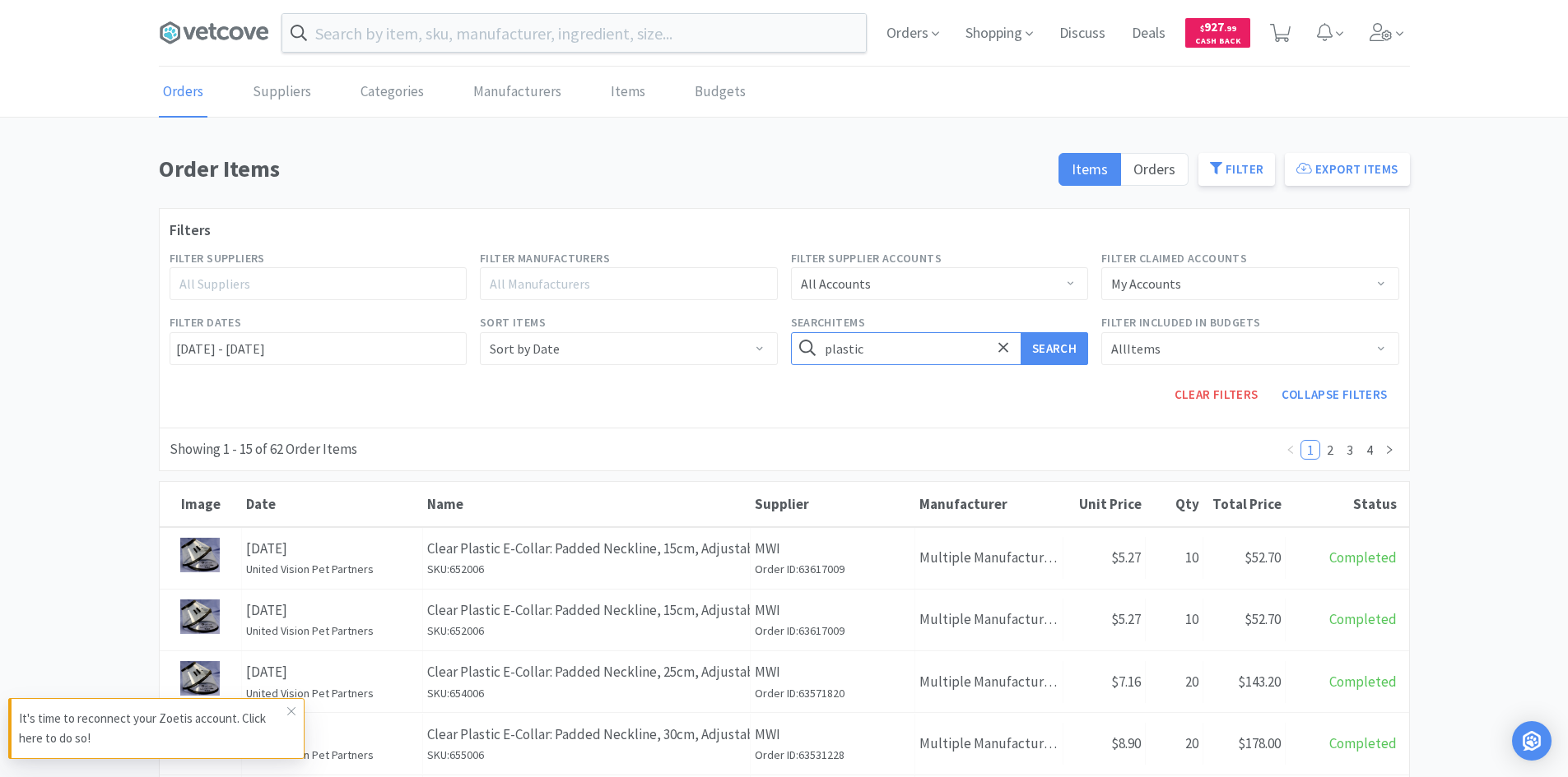
click at [889, 354] on input "plastic" at bounding box center [939, 349] width 298 height 33
type input "sample"
click at [1020, 333] on button "Search" at bounding box center [1054, 349] width 68 height 33
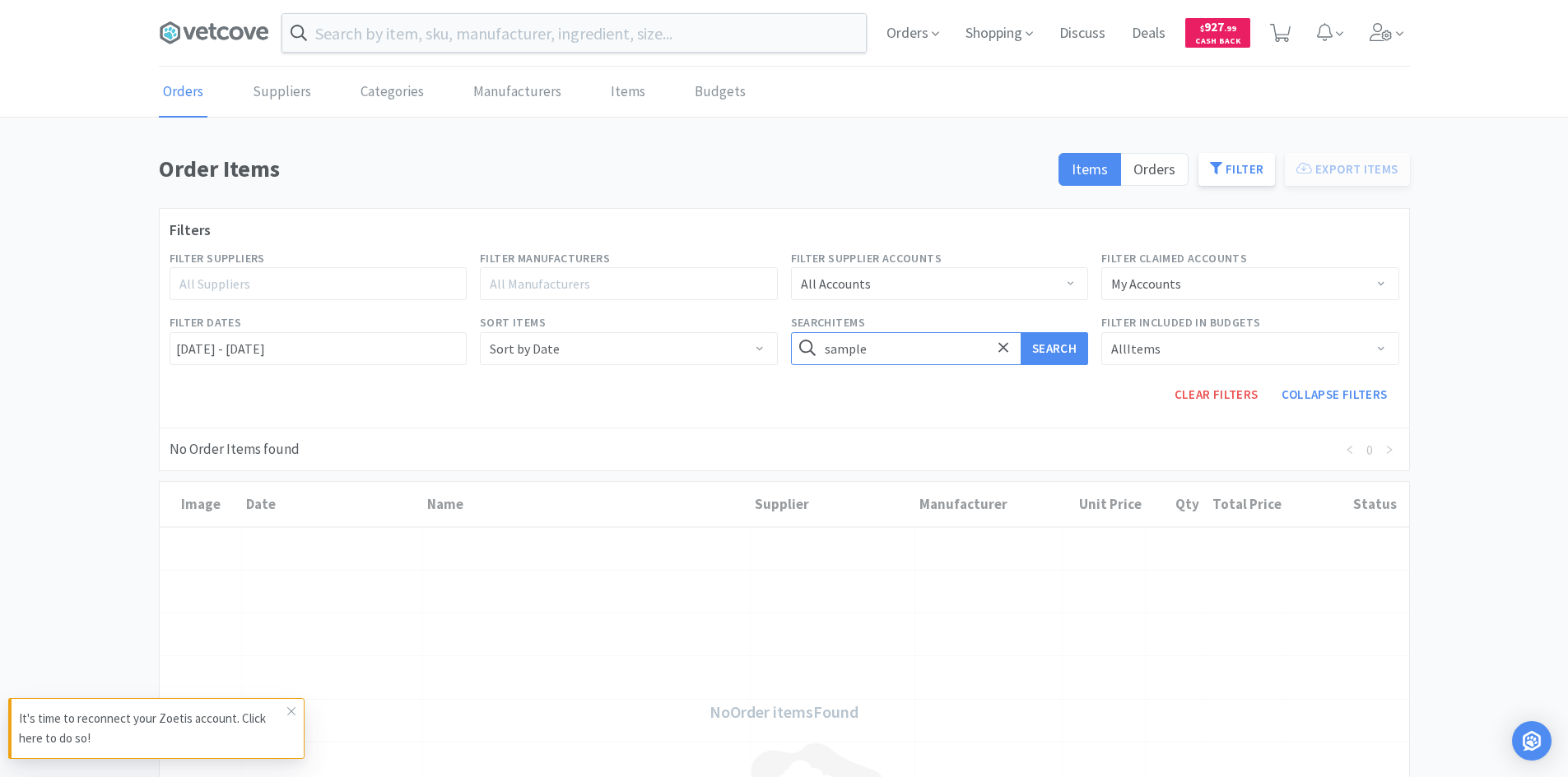
click at [894, 355] on input "sample" at bounding box center [939, 349] width 298 height 33
type input "86oz"
click at [1020, 333] on button "Search" at bounding box center [1054, 349] width 68 height 33
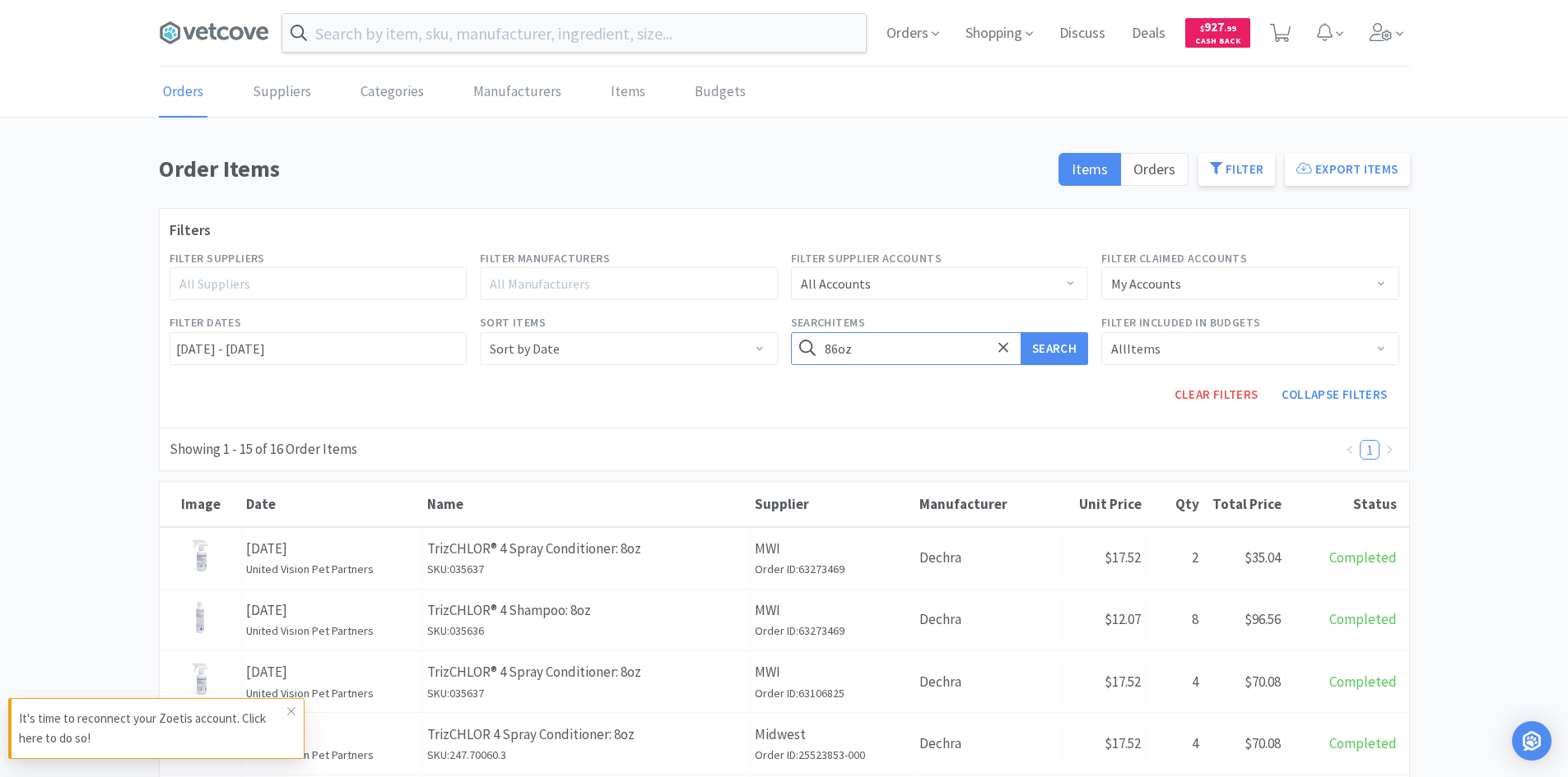
click at [887, 347] on input "86oz" at bounding box center [939, 349] width 298 height 33
type input "ounces"
click at [1020, 333] on button "Search" at bounding box center [1054, 349] width 68 height 33
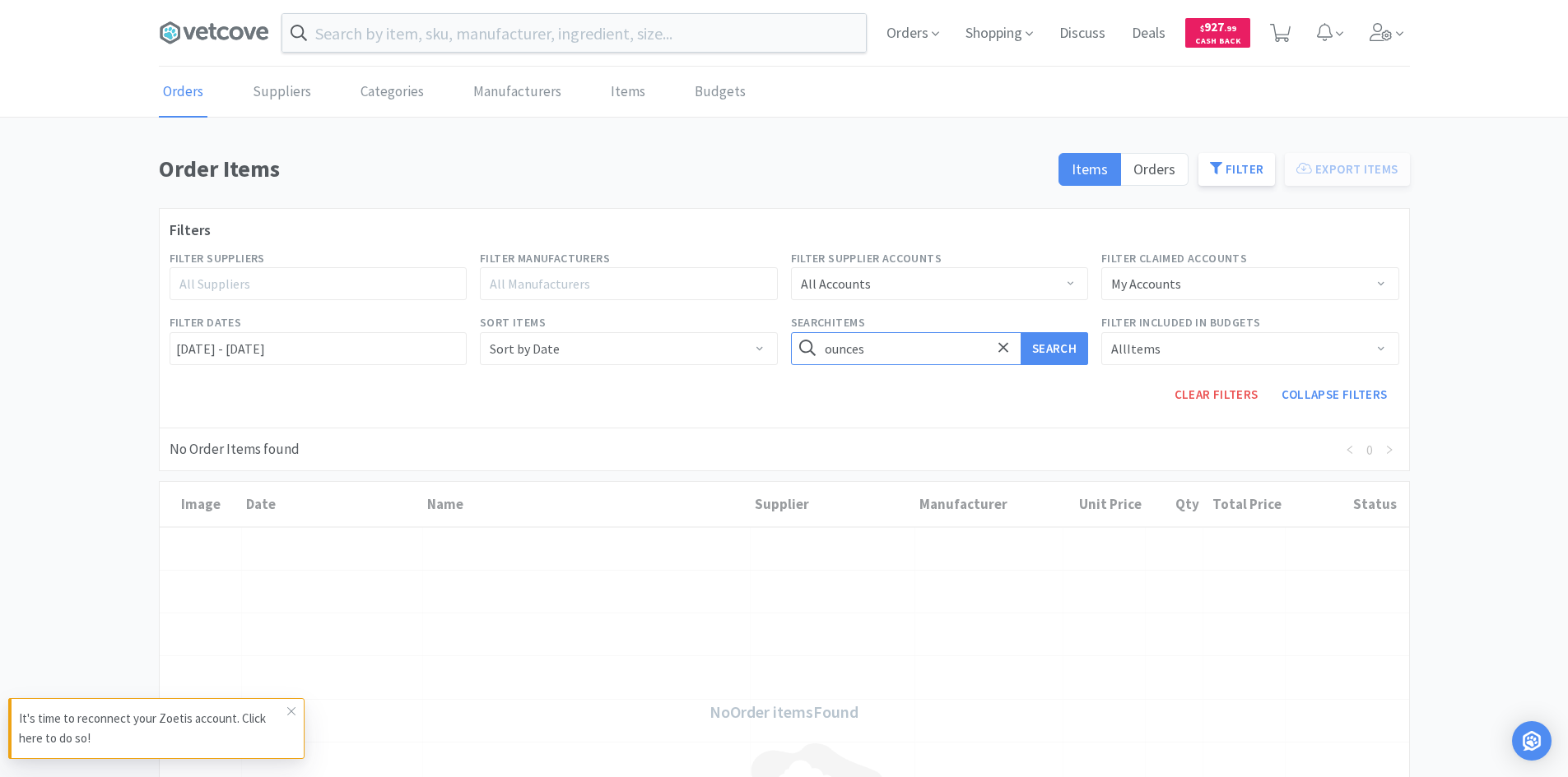
click at [884, 339] on input "ounces" at bounding box center [939, 349] width 298 height 33
type input "biopsy"
click at [1020, 333] on button "Search" at bounding box center [1054, 349] width 68 height 33
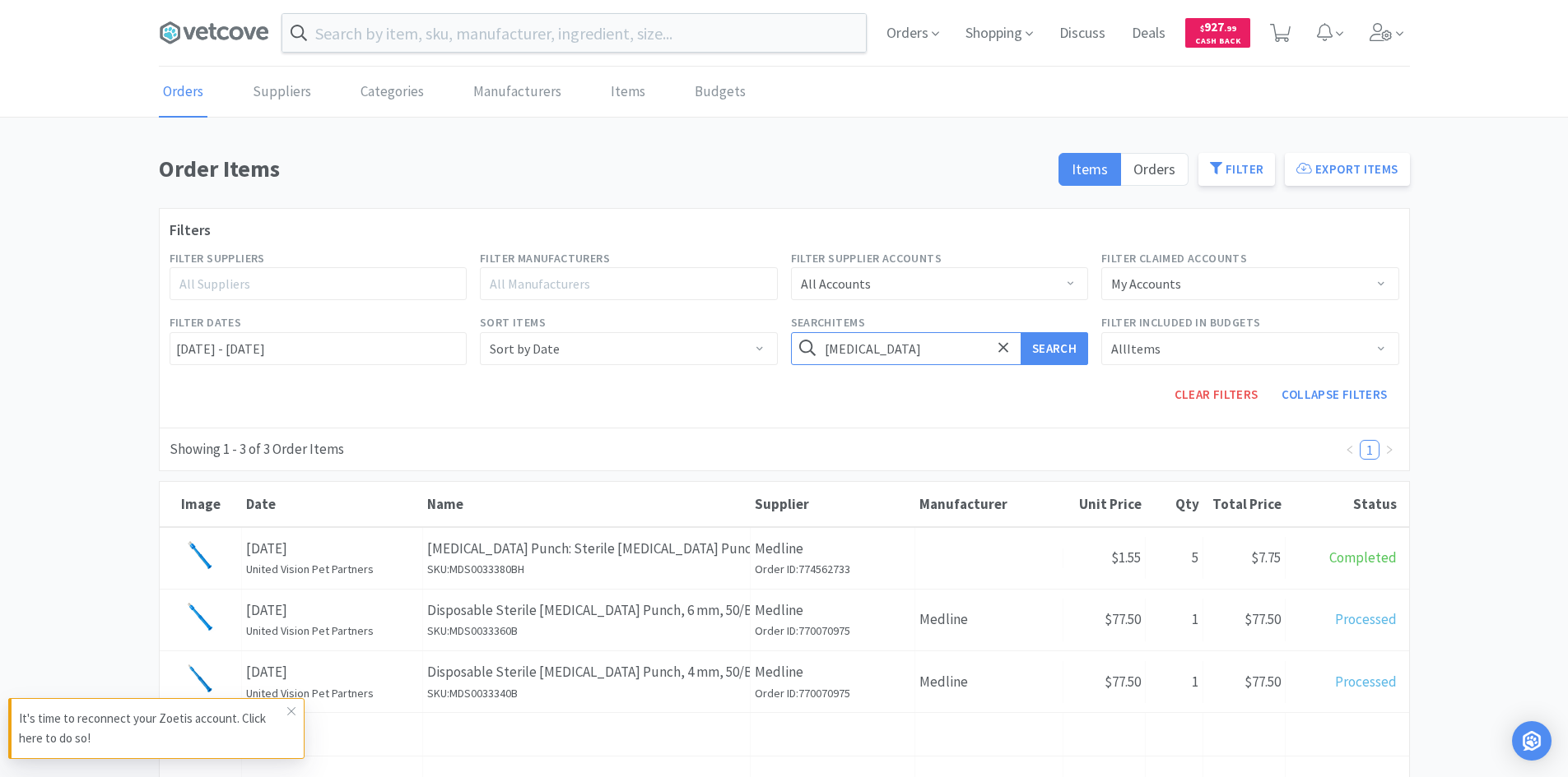
click at [944, 355] on input "biopsy" at bounding box center [939, 349] width 298 height 33
click at [1020, 333] on button "Search" at bounding box center [1054, 349] width 68 height 33
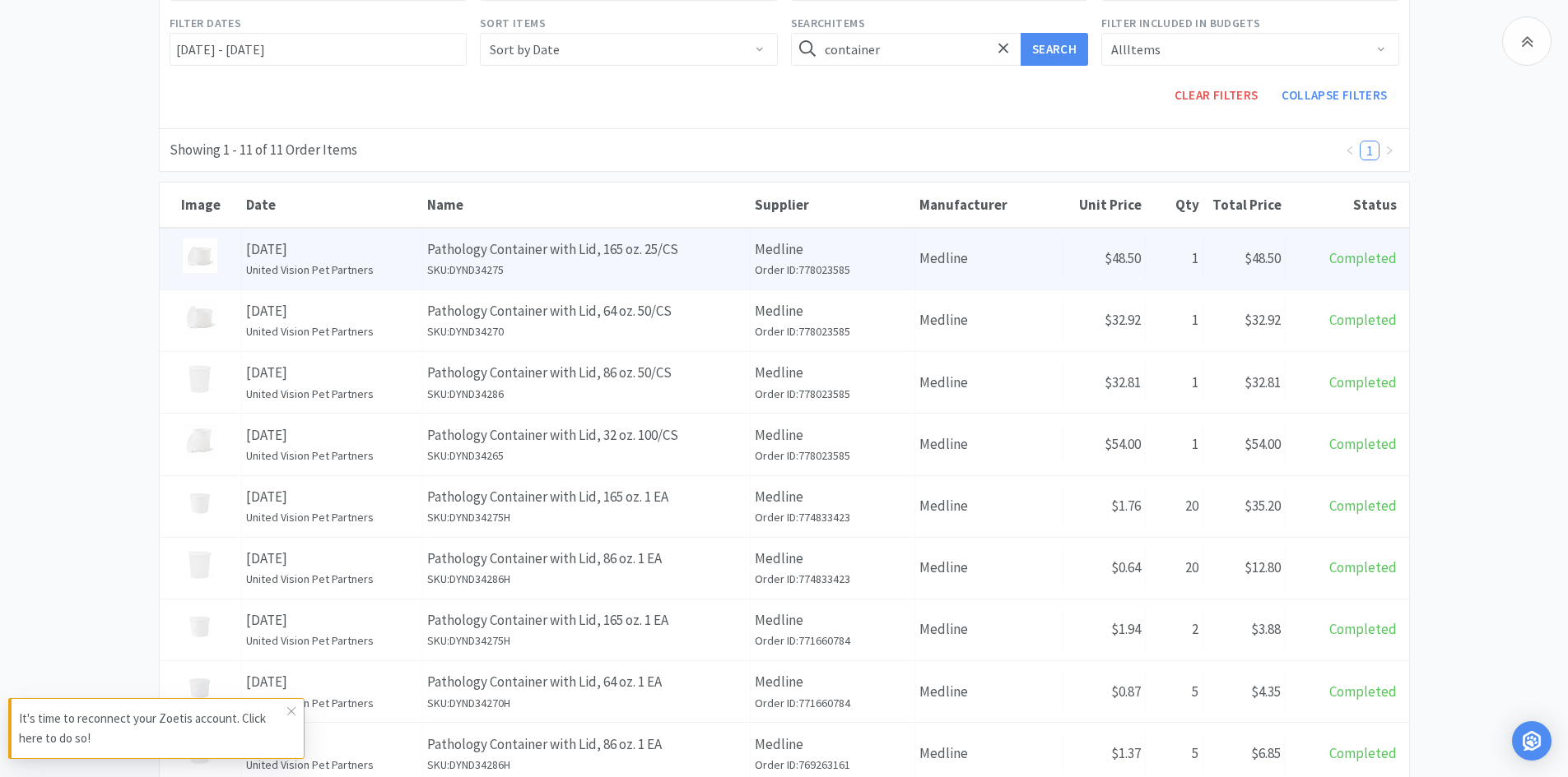
scroll to position [329, 0]
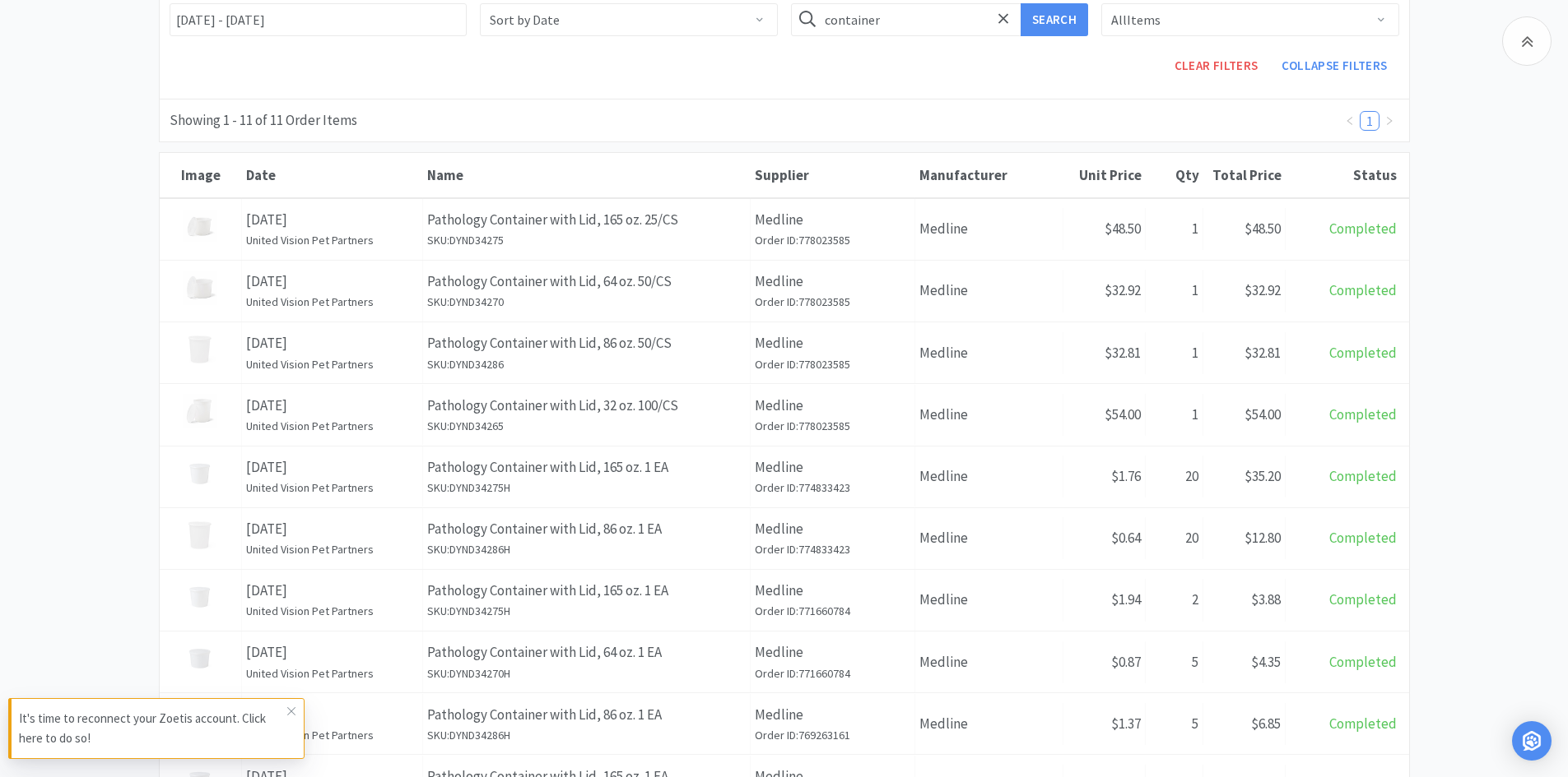
click at [1508, 249] on div "Order Items Items Orders Filter Export Items Filters Filter Suppliers All Suppl…" at bounding box center [784, 436] width 1568 height 1229
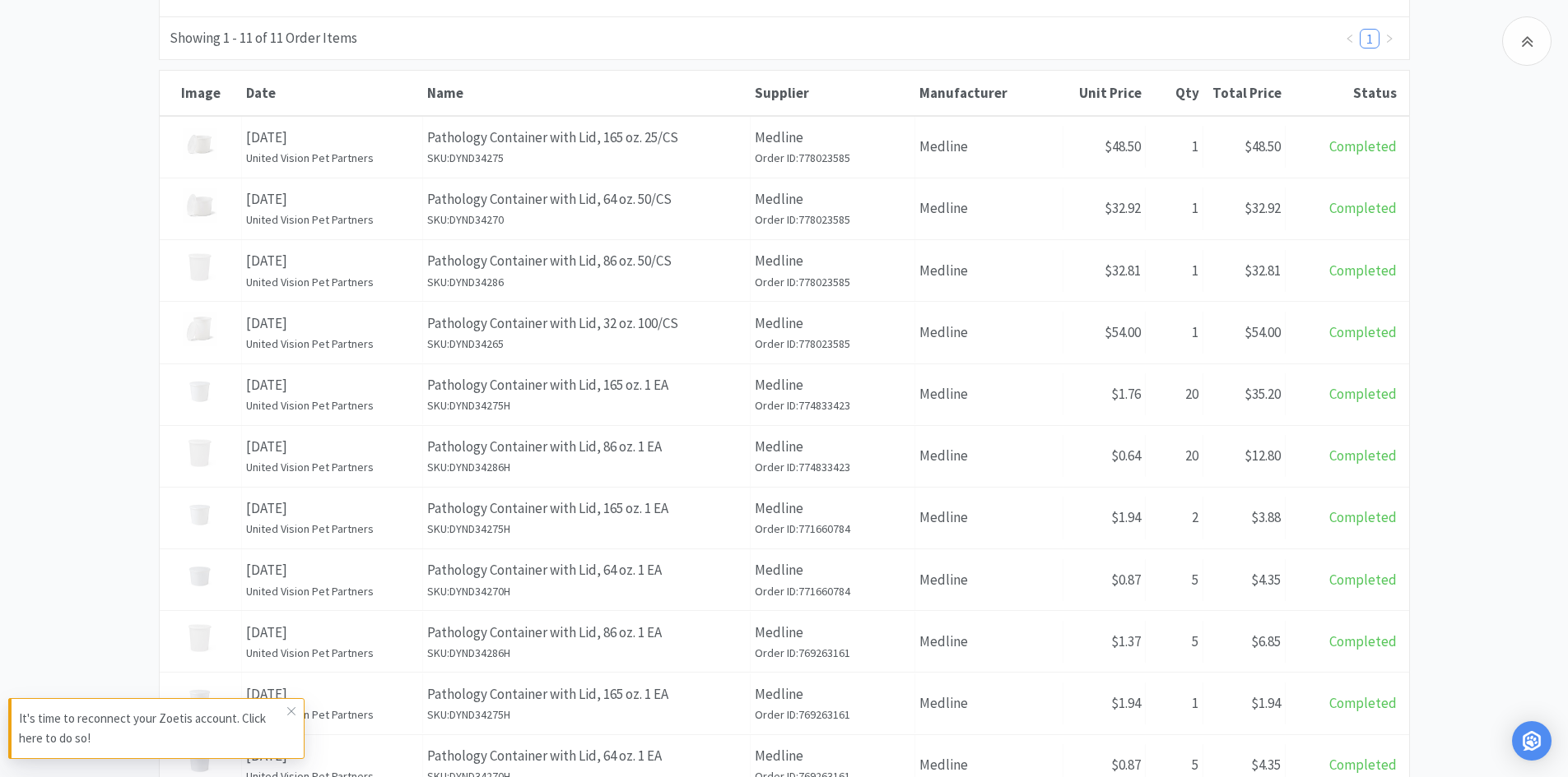
scroll to position [82, 0]
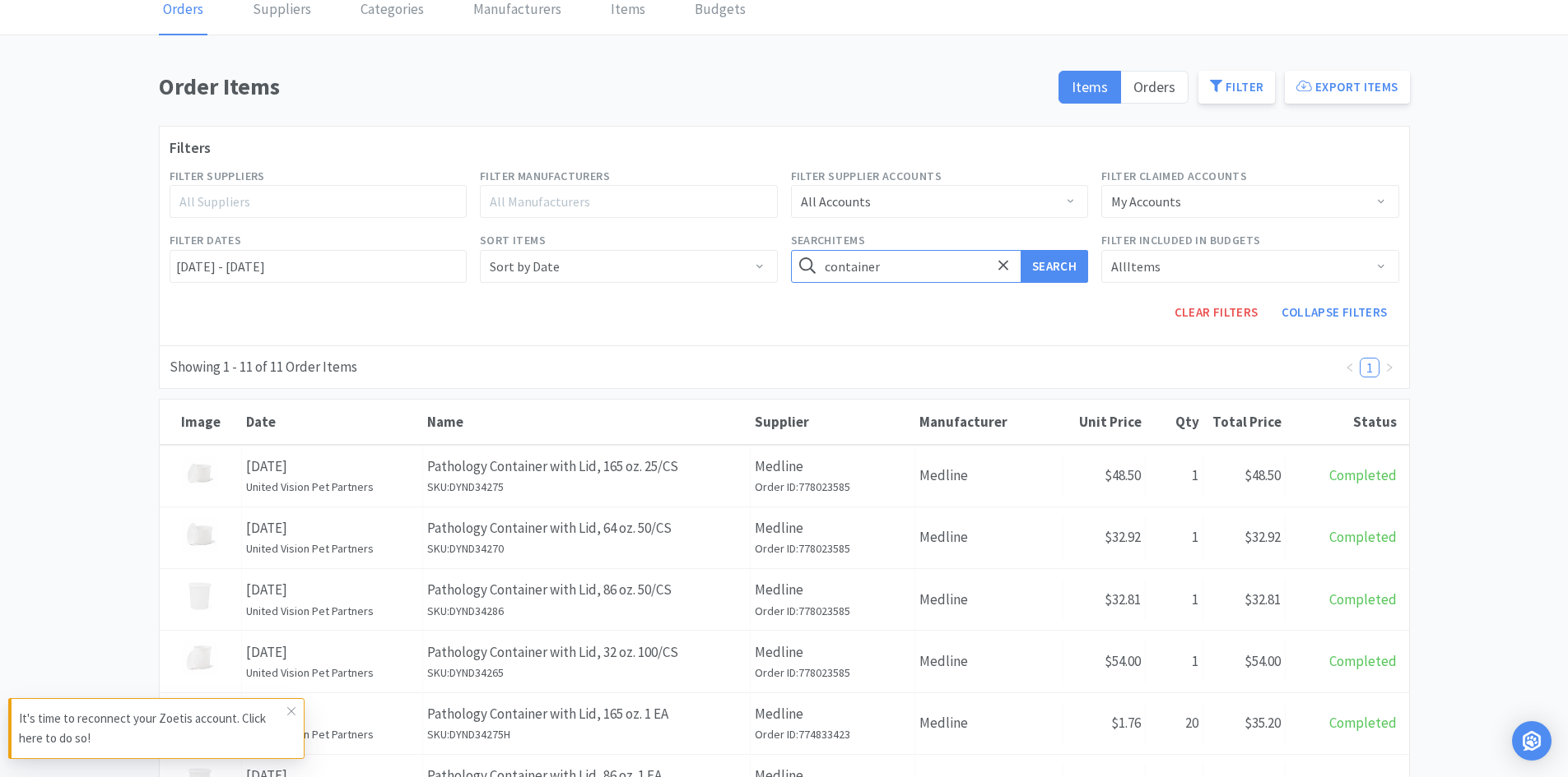
click at [892, 281] on input "container" at bounding box center [939, 266] width 298 height 33
click at [1020, 250] on button "Search" at bounding box center [1054, 266] width 68 height 33
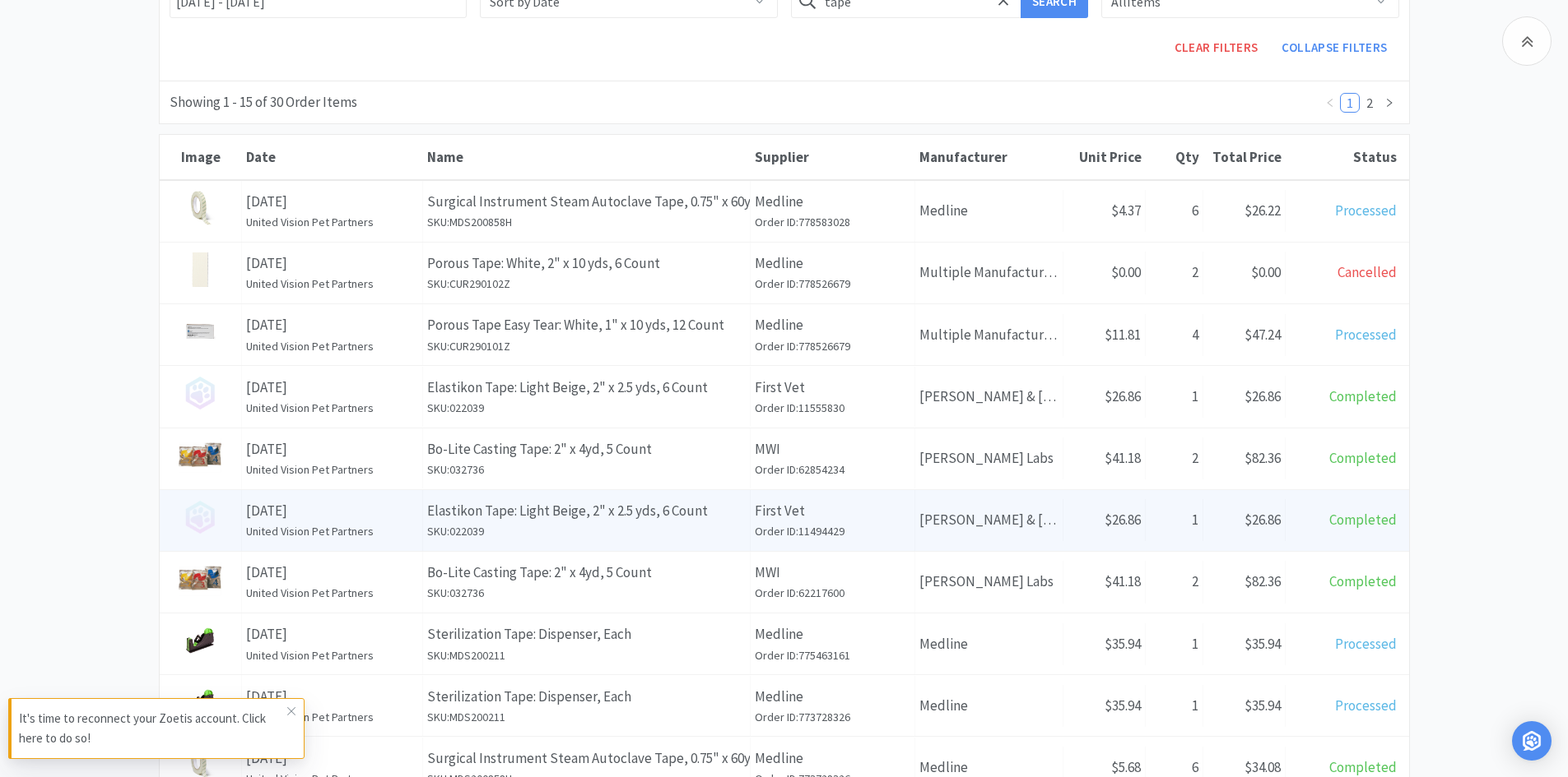
scroll to position [374, 0]
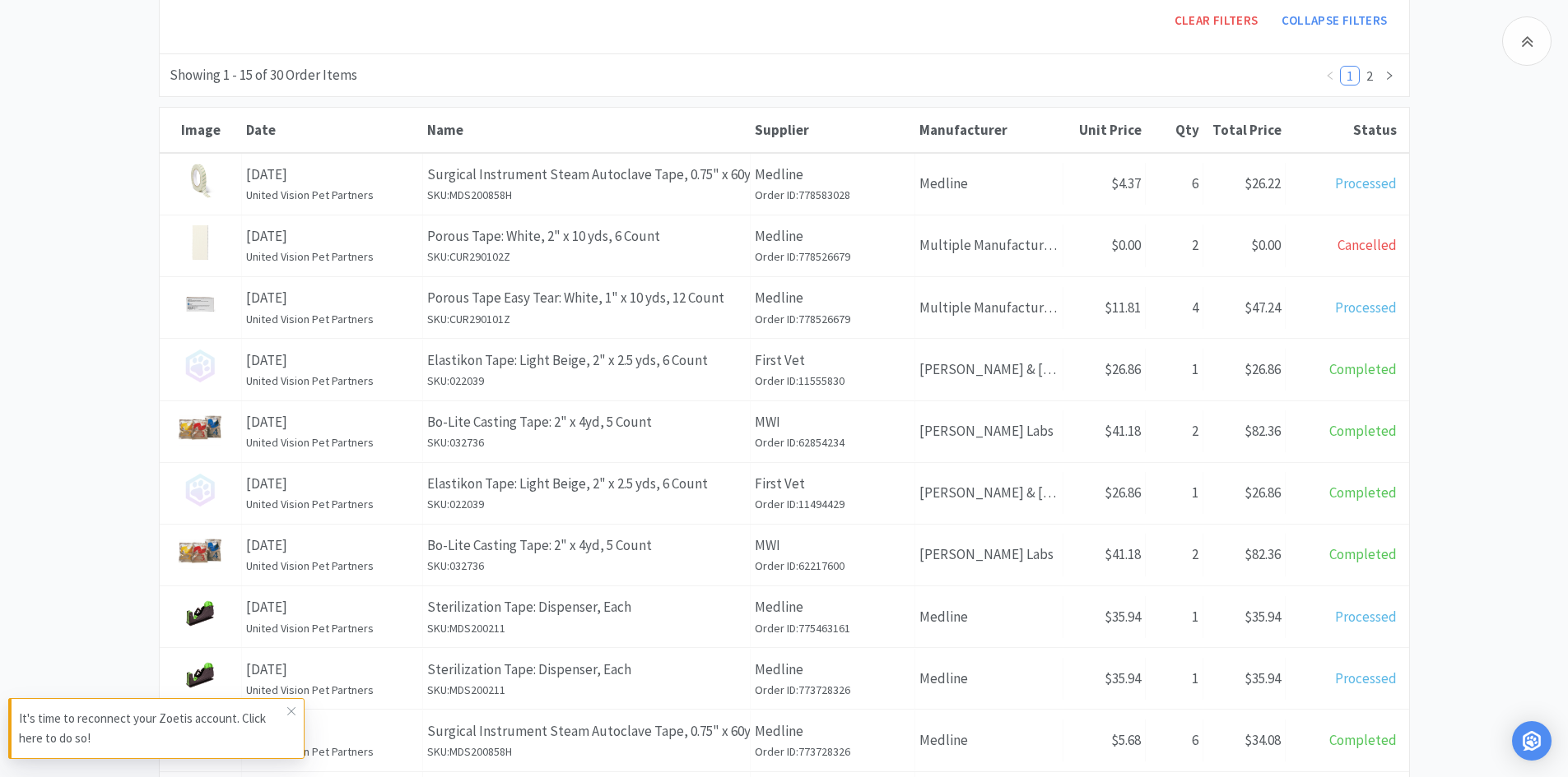
click at [1505, 456] on div "Order Items Items Orders Filter Export Items Filters Filter Suppliers All Suppl…" at bounding box center [784, 457] width 1568 height 1362
click at [1505, 455] on div "Order Items Items Orders Filter Export Items Filters Filter Suppliers All Suppl…" at bounding box center [784, 457] width 1568 height 1362
click at [1484, 469] on div "Order Items Items Orders Filter Export Items Filters Filter Suppliers All Suppl…" at bounding box center [784, 457] width 1568 height 1362
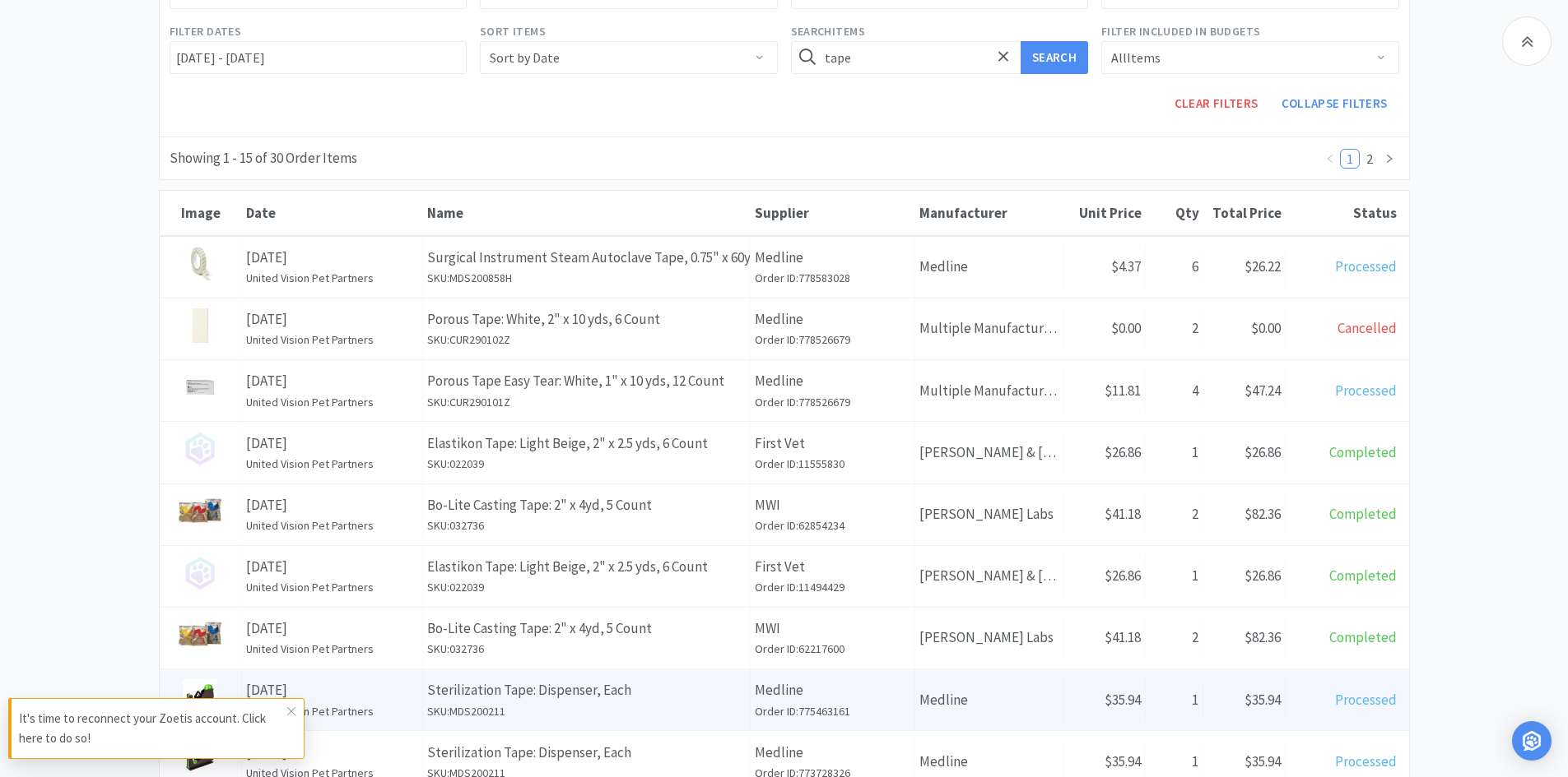
scroll to position [0, 0]
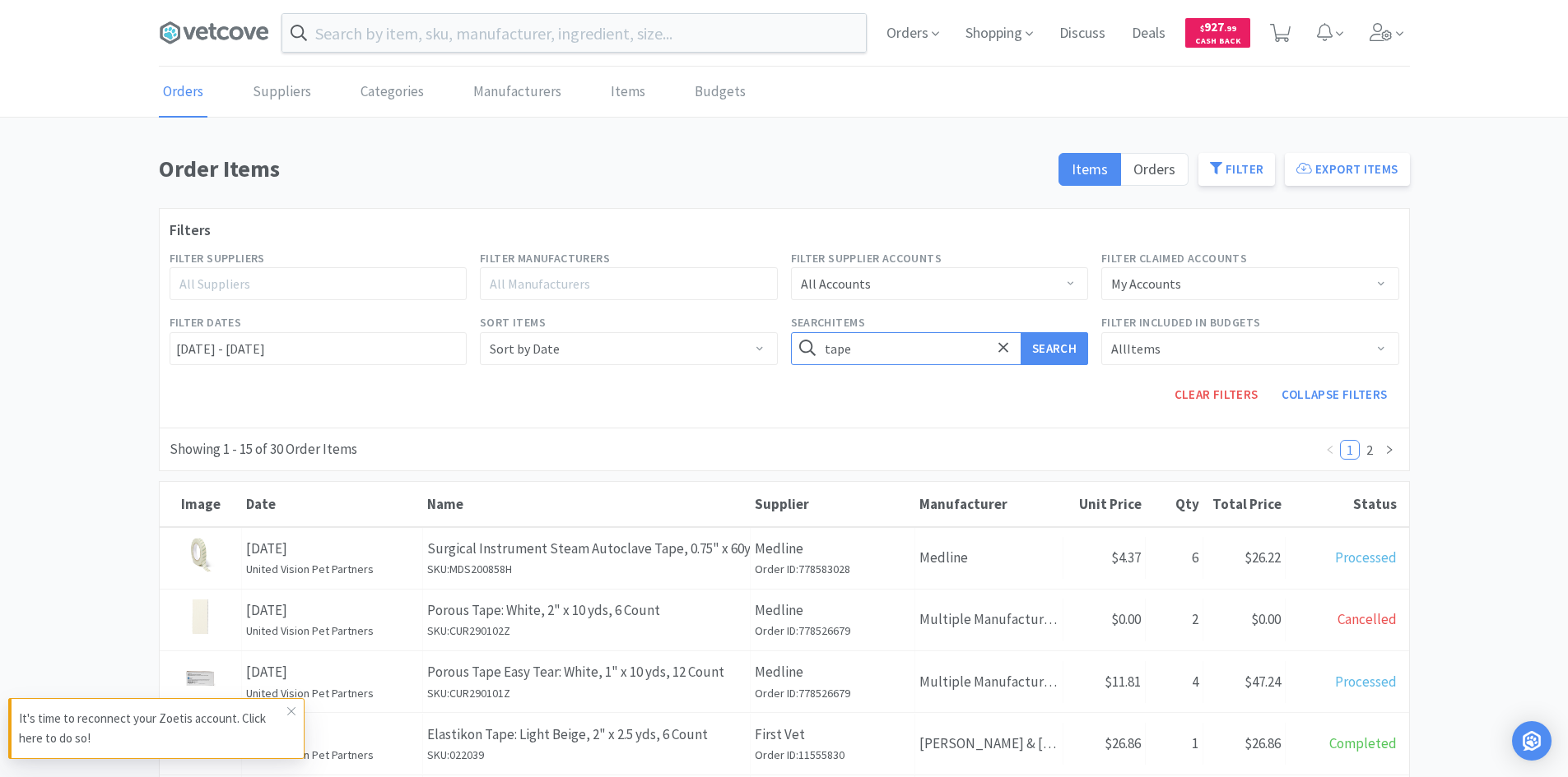
click at [895, 358] on input "tape" at bounding box center [939, 349] width 298 height 33
type input "elastikon"
click at [1020, 333] on button "Search" at bounding box center [1054, 349] width 68 height 33
click at [886, 348] on input "elastikon" at bounding box center [939, 349] width 298 height 33
click at [1020, 333] on button "Search" at bounding box center [1054, 349] width 68 height 33
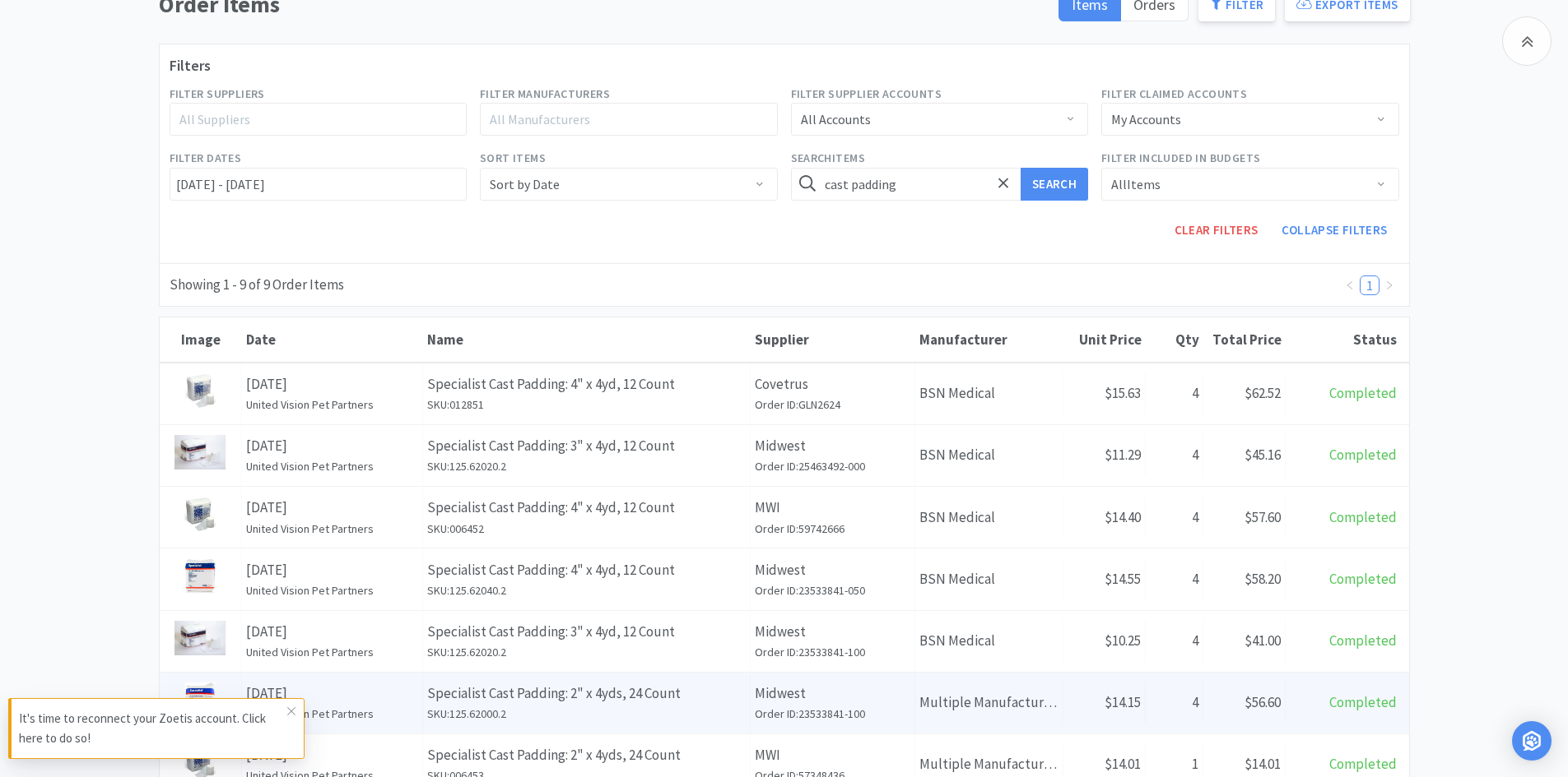
scroll to position [82, 0]
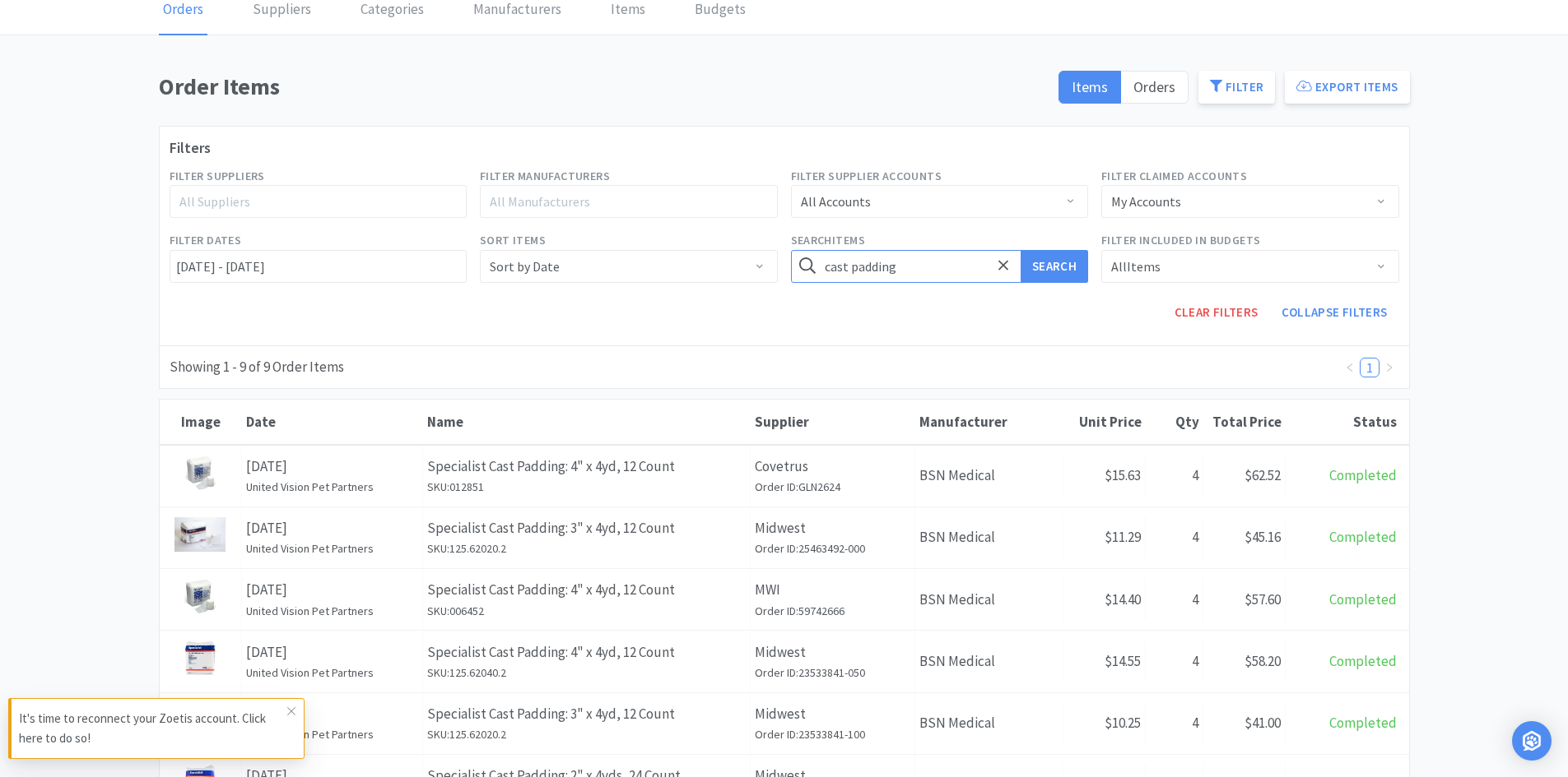
type input "a"
click at [1020, 250] on button "Search" at bounding box center [1054, 266] width 68 height 33
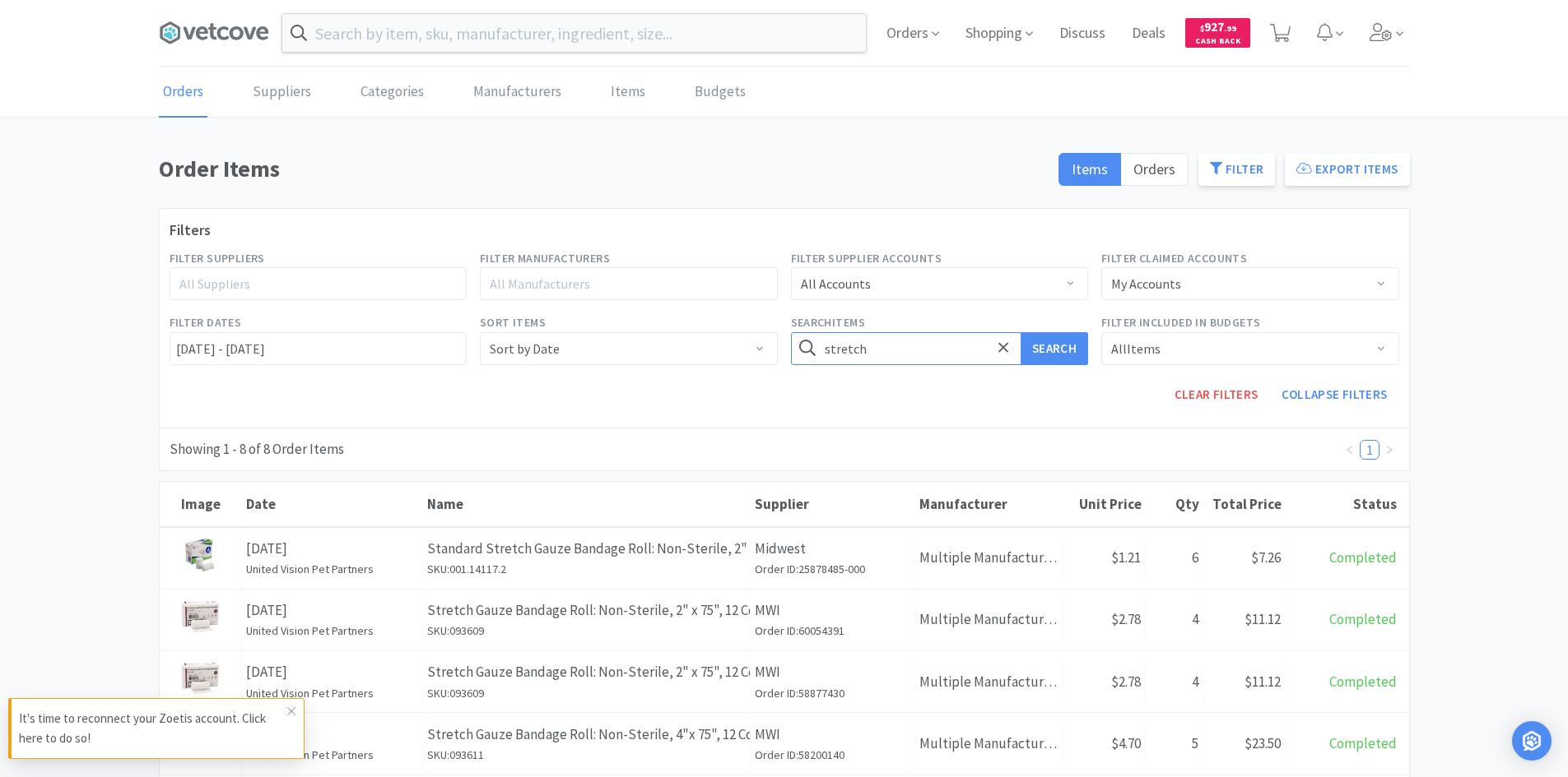
click at [886, 357] on input "stretch" at bounding box center [939, 349] width 298 height 33
type input "v"
click at [1020, 333] on button "Search" at bounding box center [1054, 349] width 68 height 33
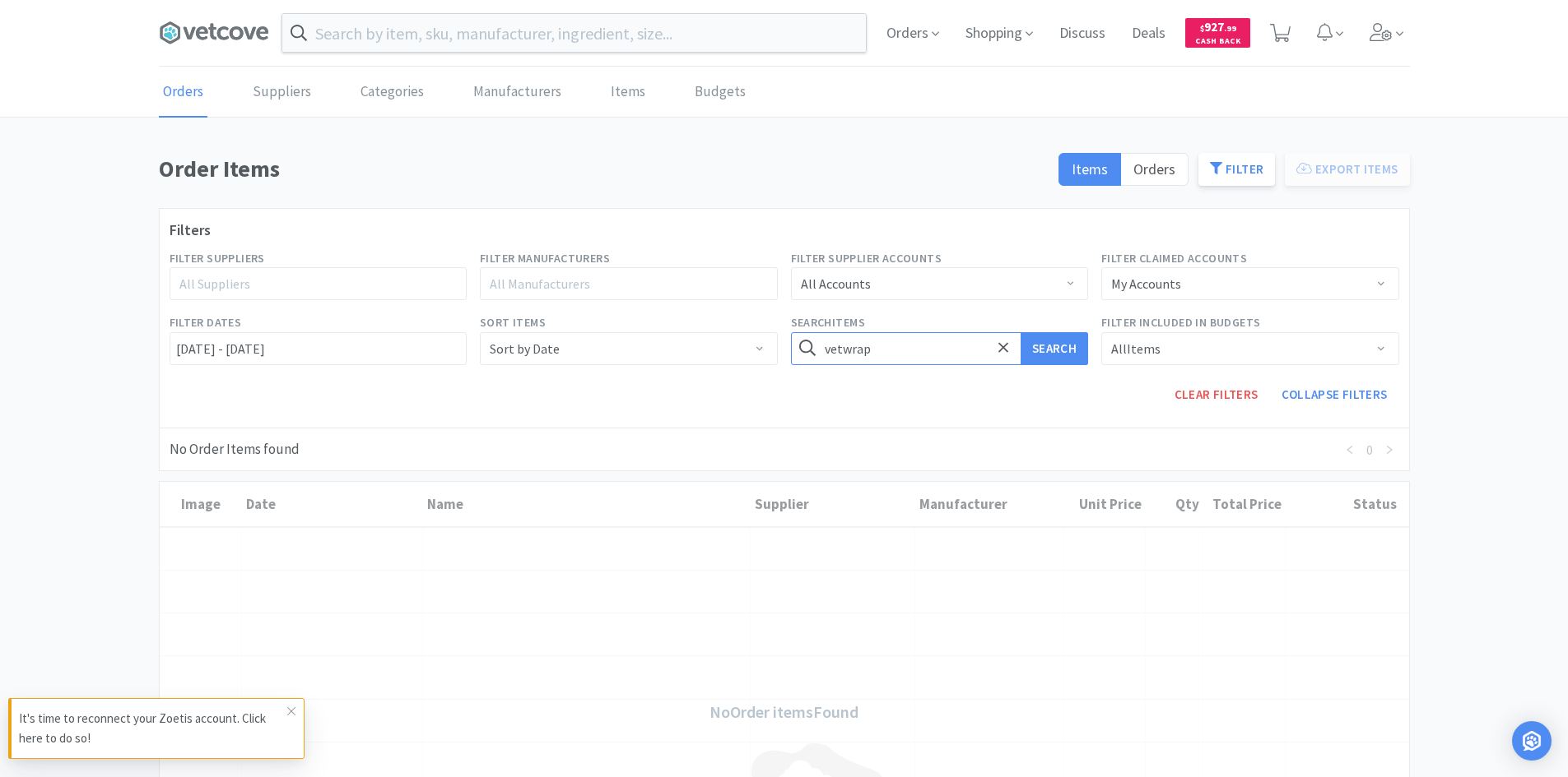
click at [878, 347] on input "vetwrap" at bounding box center [939, 349] width 298 height 33
click at [1020, 333] on button "Search" at bounding box center [1054, 349] width 68 height 33
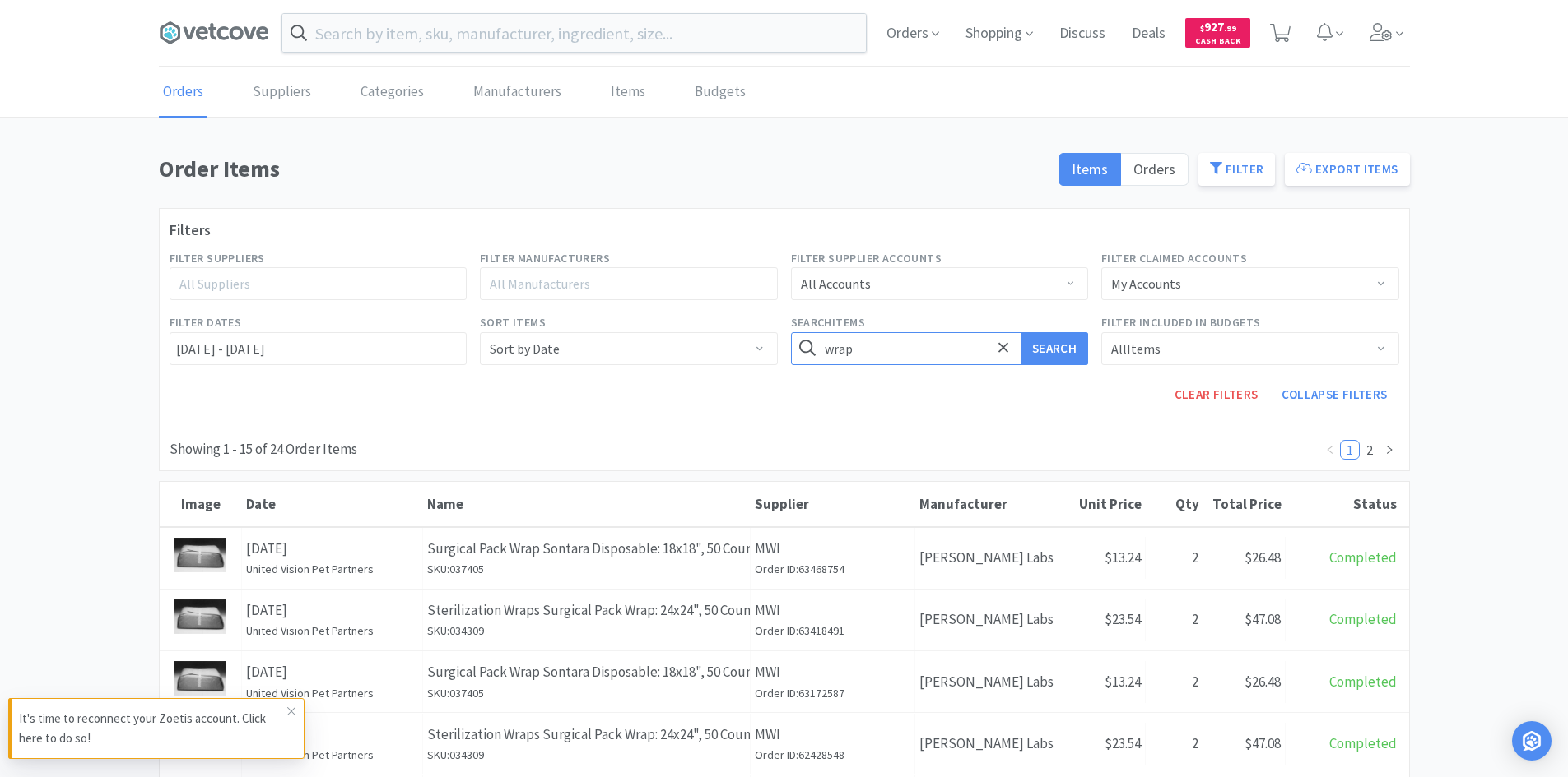
click at [878, 347] on input "wrap" at bounding box center [939, 349] width 298 height 33
click at [1020, 333] on button "Search" at bounding box center [1054, 349] width 68 height 33
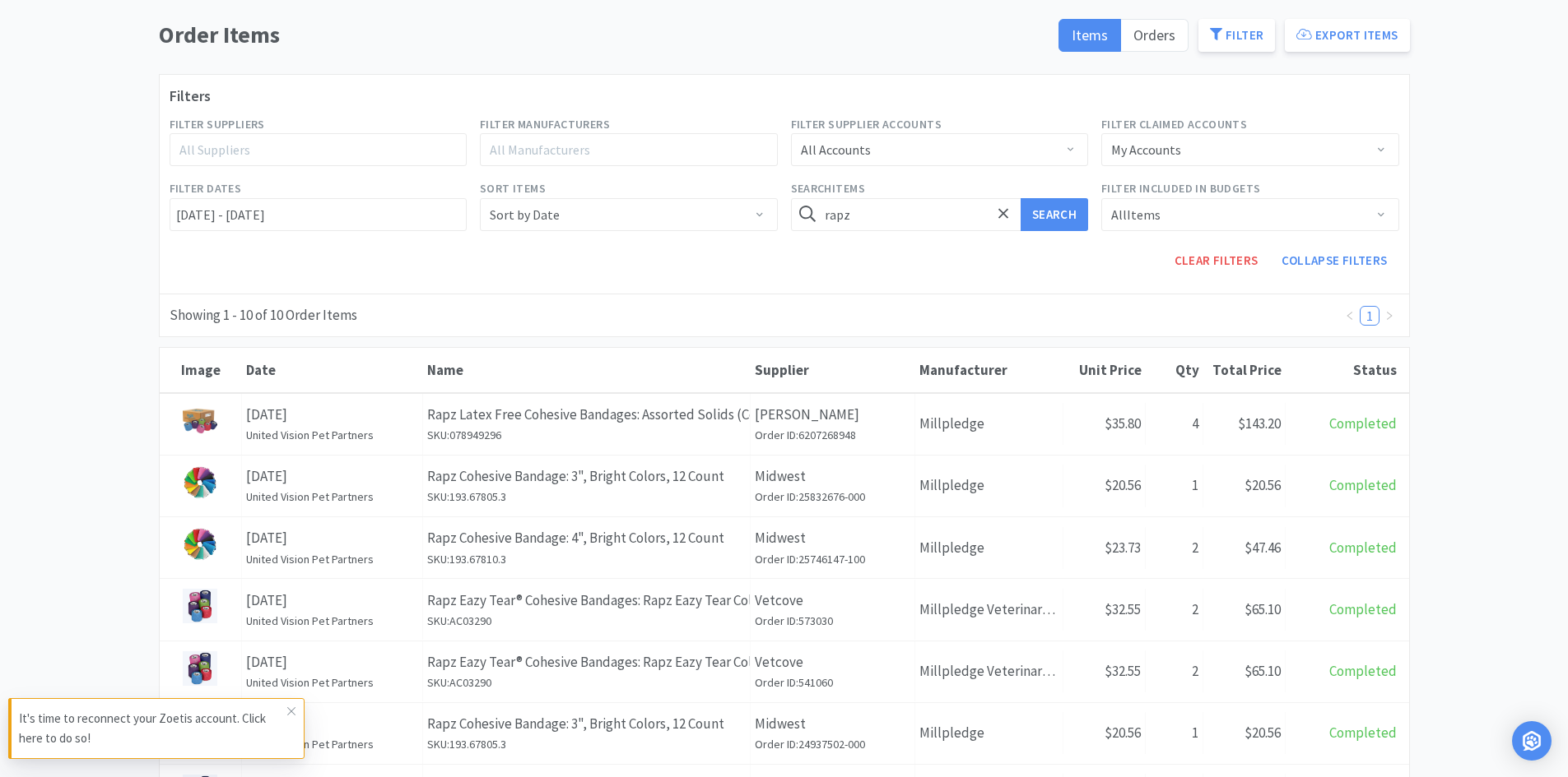
scroll to position [82, 0]
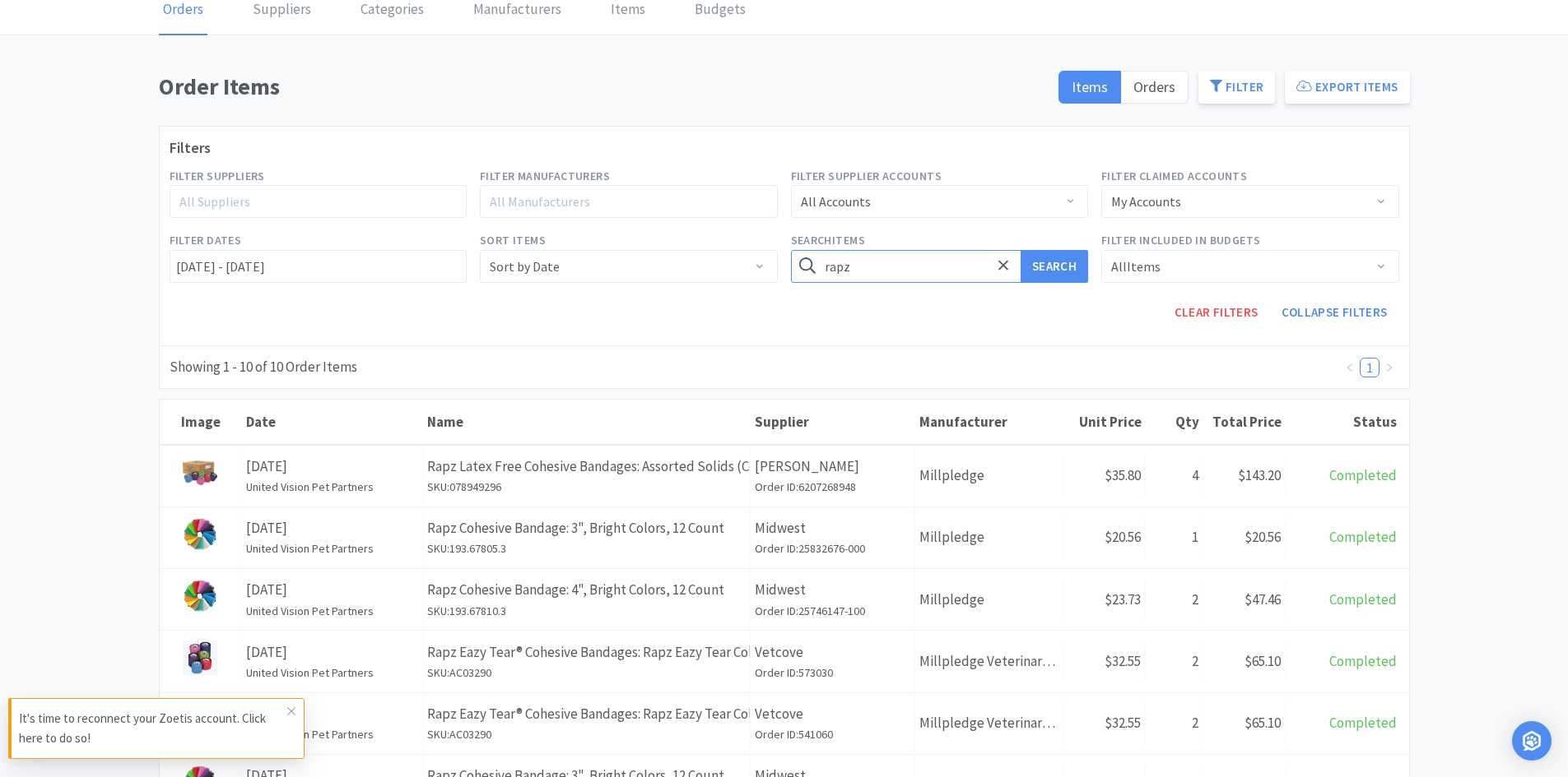
click at [897, 272] on input "rapz" at bounding box center [939, 266] width 298 height 33
click at [1020, 250] on button "Search" at bounding box center [1054, 266] width 68 height 33
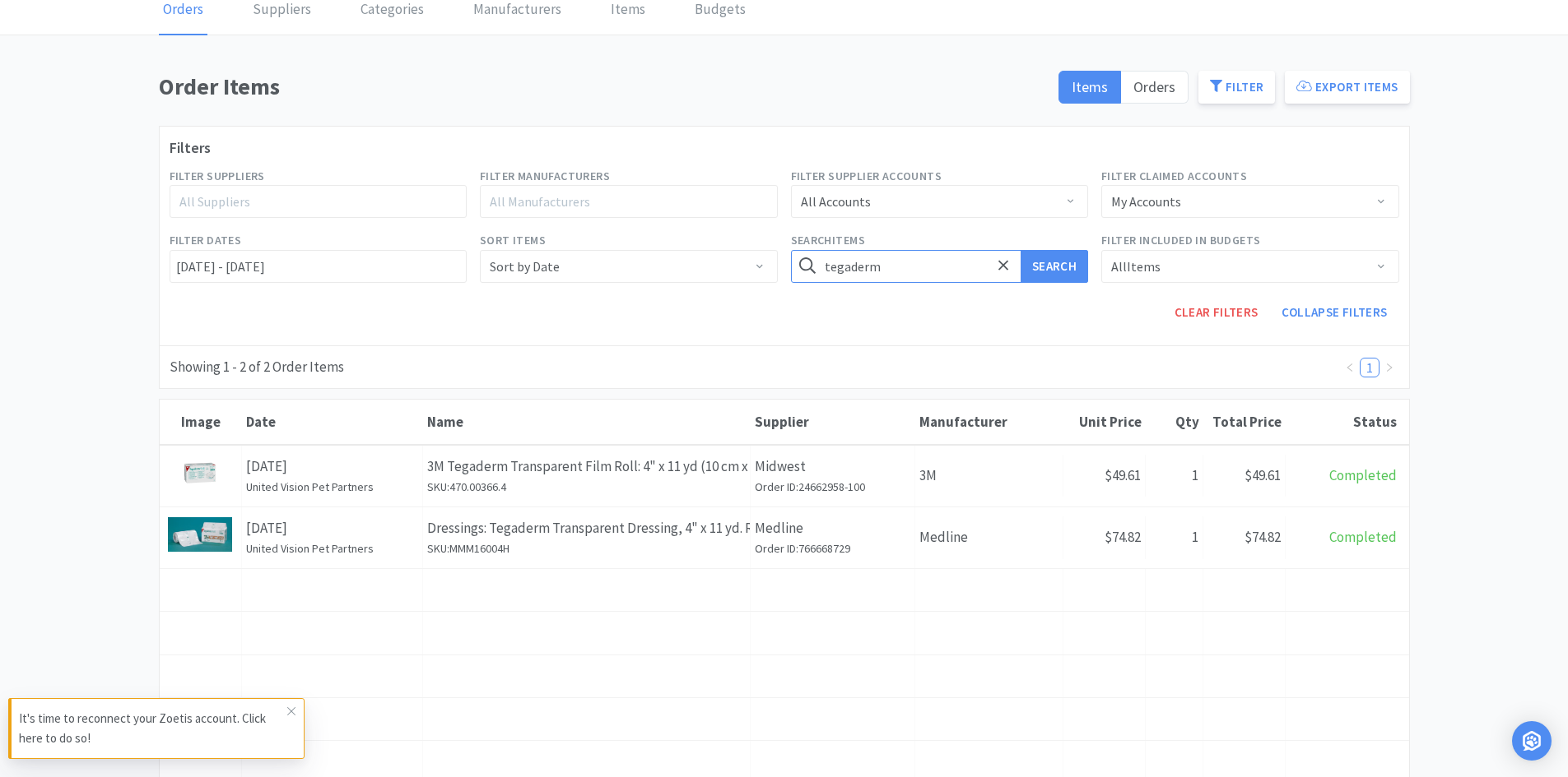
click at [898, 270] on input "tegaderm" at bounding box center [939, 266] width 298 height 33
click at [1020, 250] on button "Search" at bounding box center [1054, 266] width 68 height 33
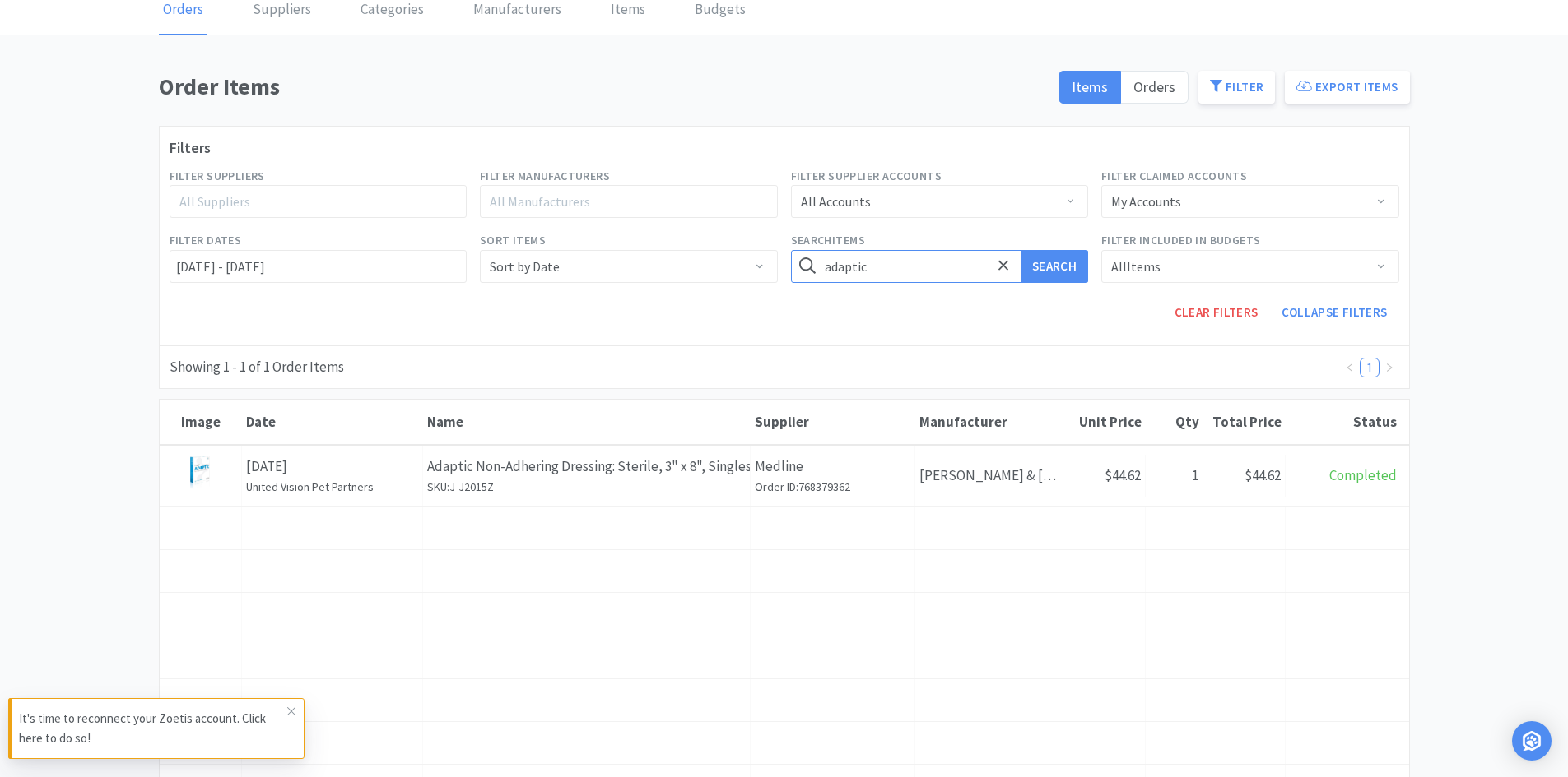
click at [898, 270] on input "adaptic" at bounding box center [939, 266] width 298 height 33
click at [1020, 250] on button "Search" at bounding box center [1054, 266] width 68 height 33
click at [878, 272] on input "alginate" at bounding box center [939, 266] width 298 height 33
click at [1020, 250] on button "Search" at bounding box center [1054, 266] width 68 height 33
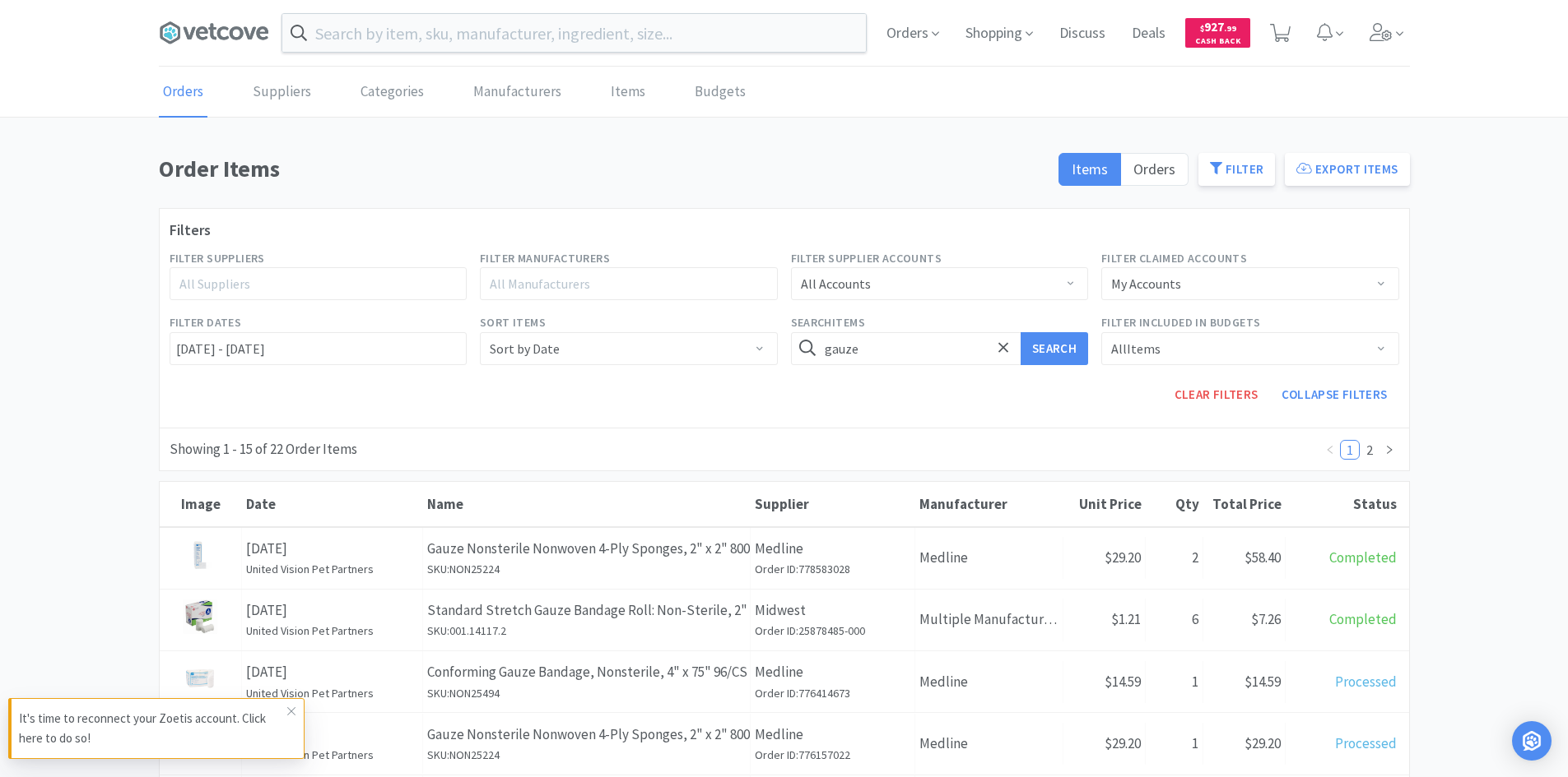
click at [1050, 451] on div "Showing 1 - 15 of 22 Order Items 1 2" at bounding box center [784, 449] width 1251 height 43
click at [951, 336] on input "gauze" at bounding box center [939, 349] width 298 height 33
click at [1020, 333] on button "Search" at bounding box center [1054, 349] width 68 height 33
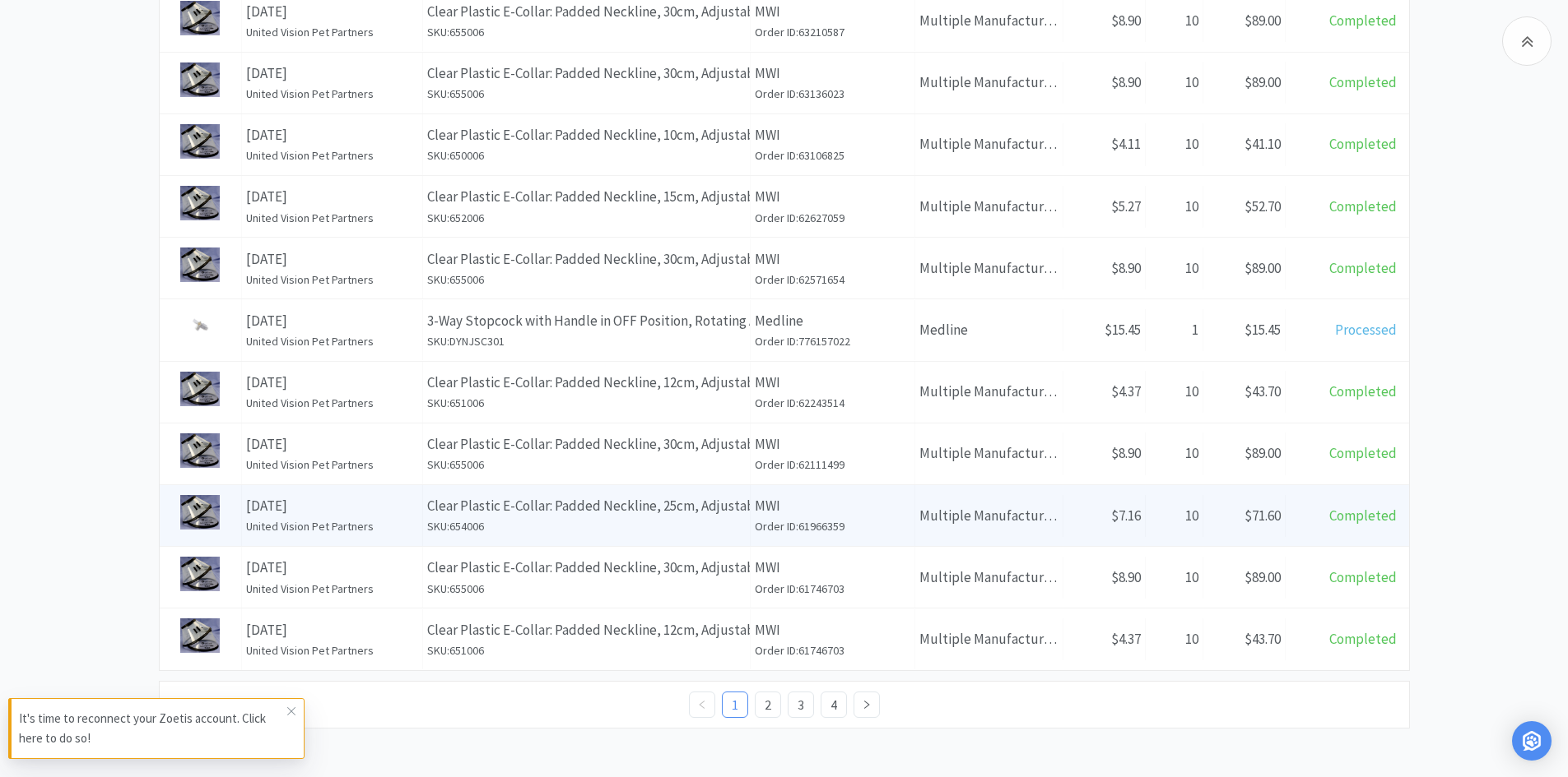
scroll to position [786, 0]
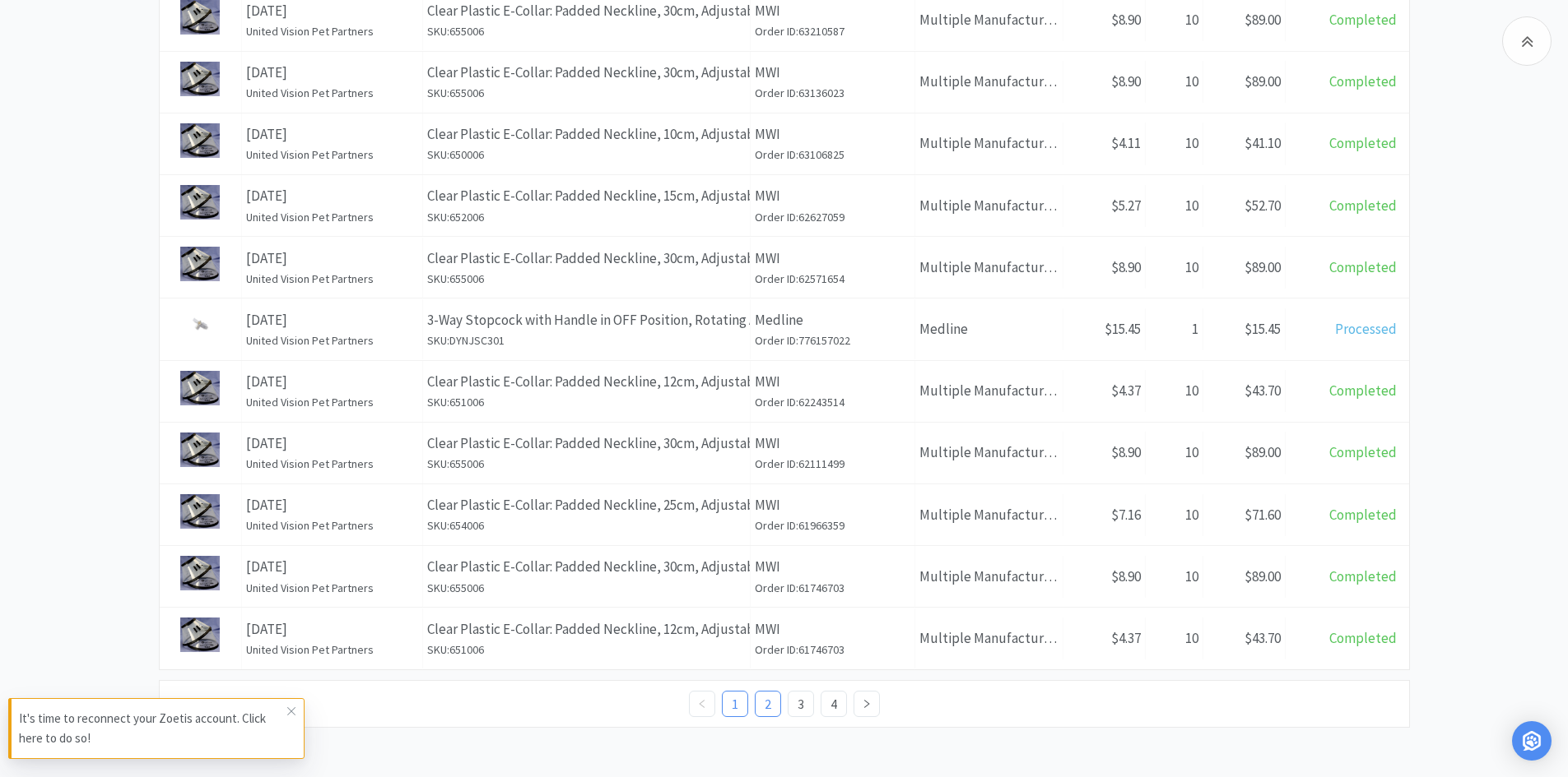
click at [766, 698] on link "2" at bounding box center [768, 705] width 25 height 25
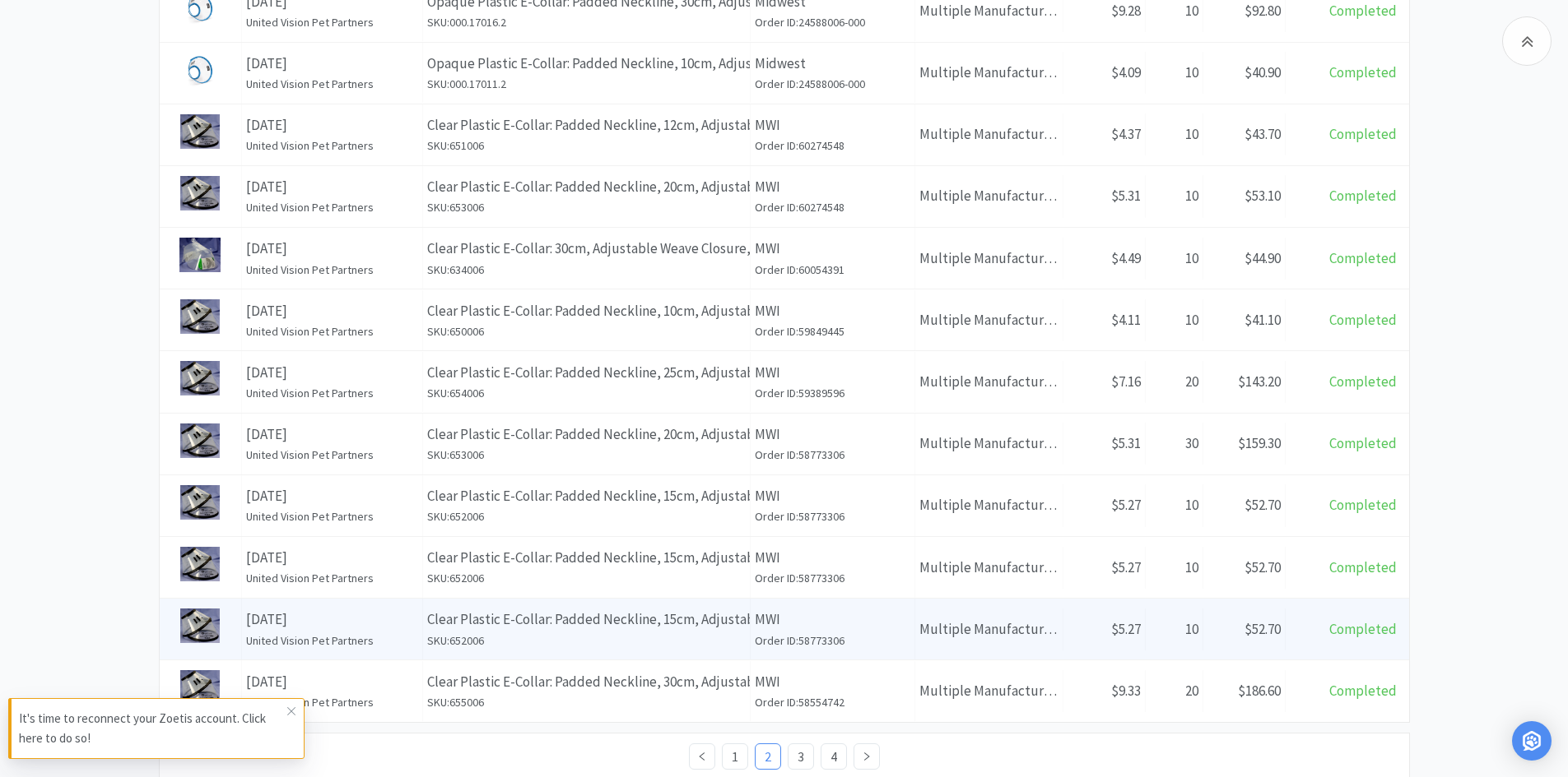
scroll to position [786, 0]
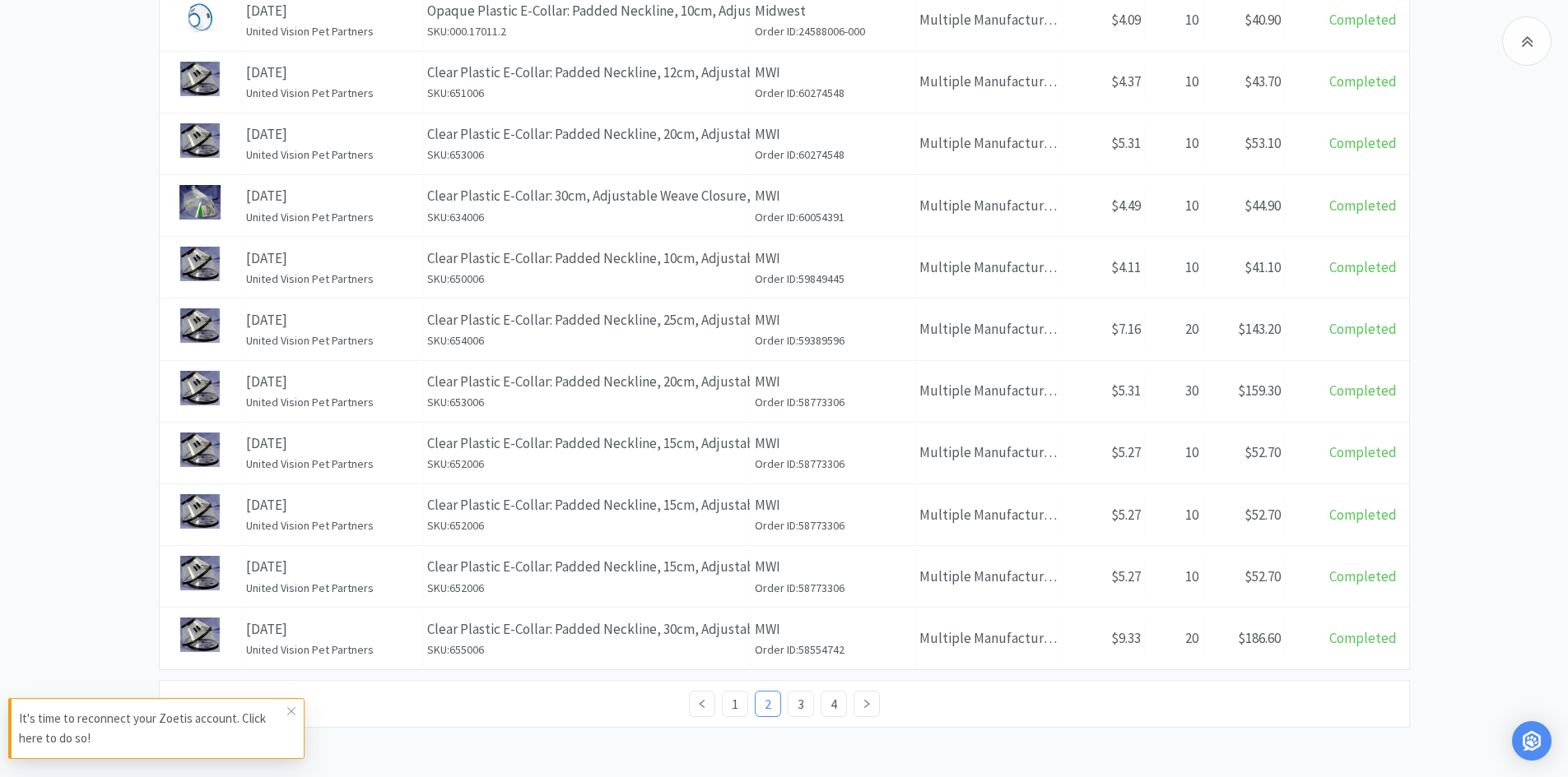
click at [751, 708] on ul "1 2 3 4" at bounding box center [784, 704] width 191 height 26
click at [722, 706] on link "1" at bounding box center [735, 705] width 25 height 25
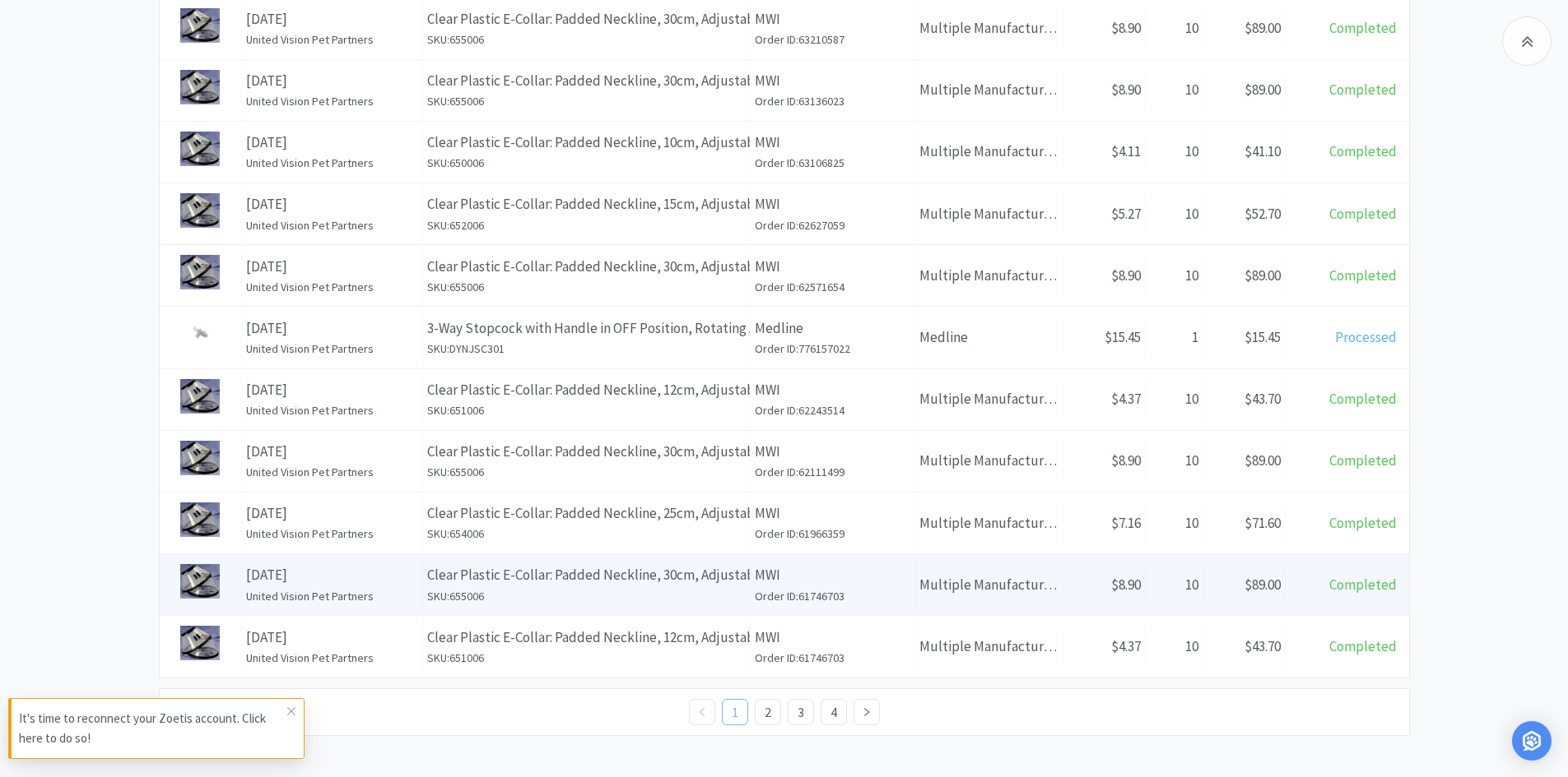
scroll to position [786, 0]
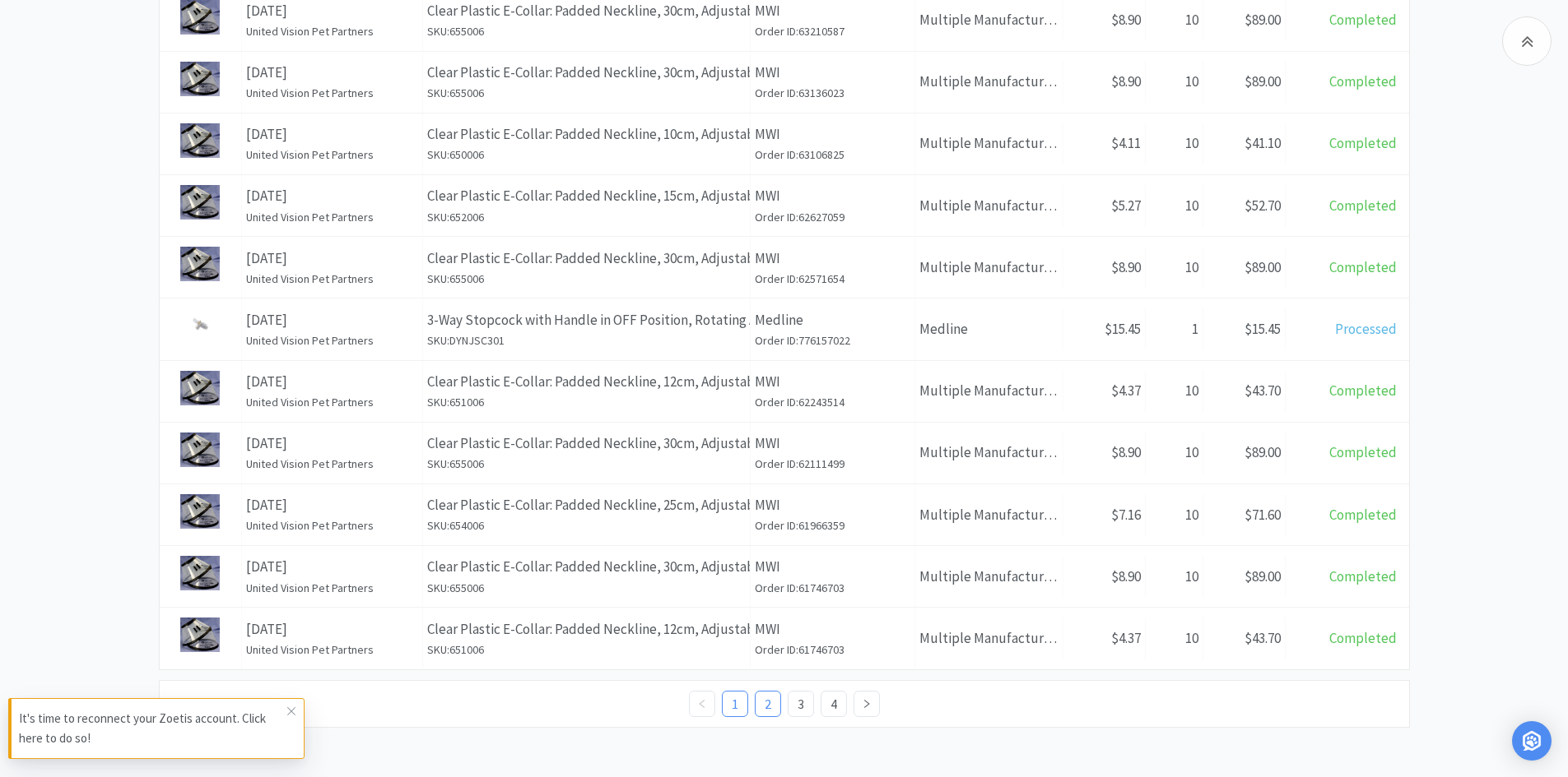
click at [768, 703] on link "2" at bounding box center [768, 705] width 25 height 25
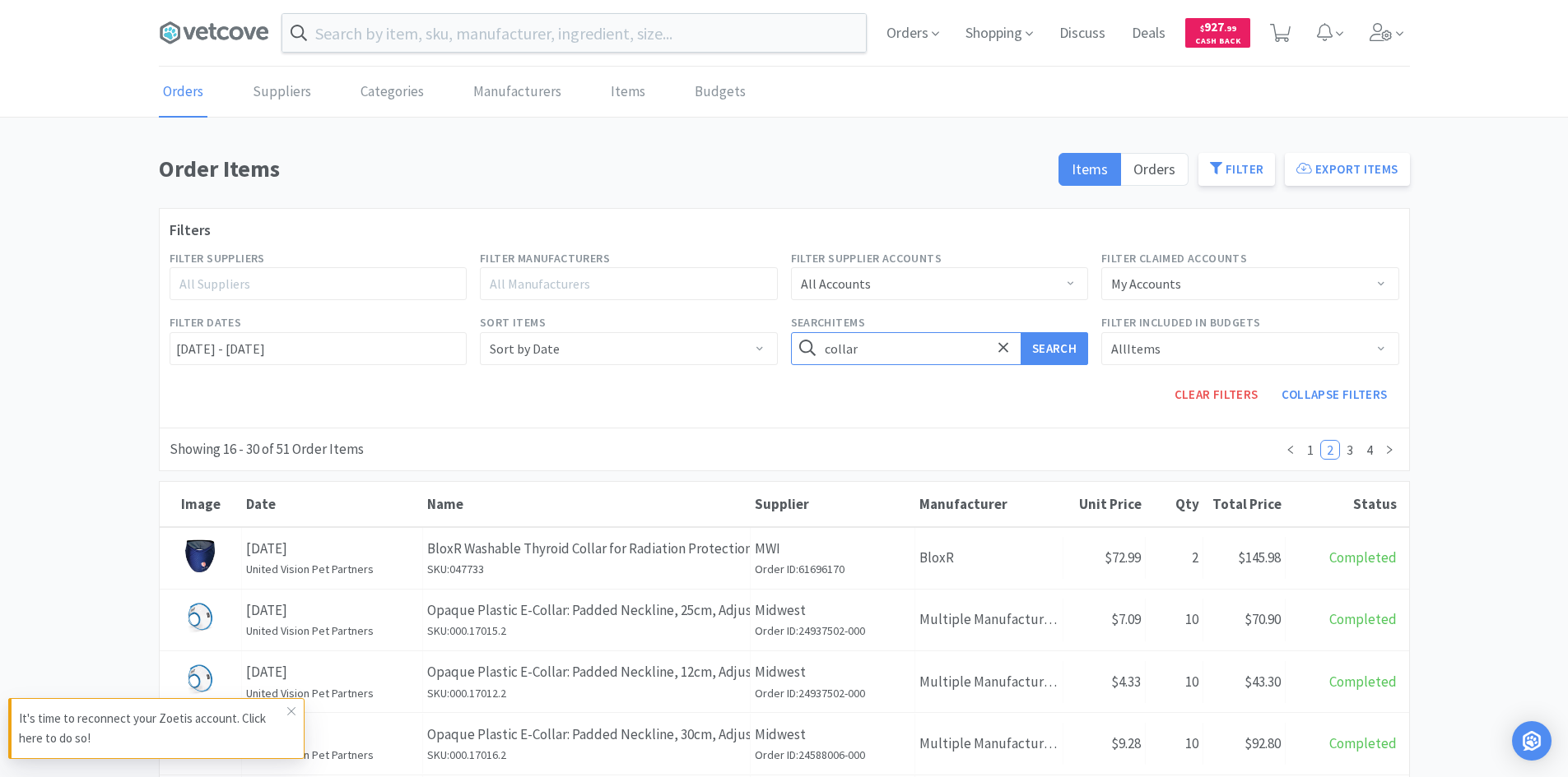
click at [894, 358] on input "collar" at bounding box center [939, 349] width 298 height 33
click at [1020, 333] on button "Search" at bounding box center [1054, 349] width 68 height 33
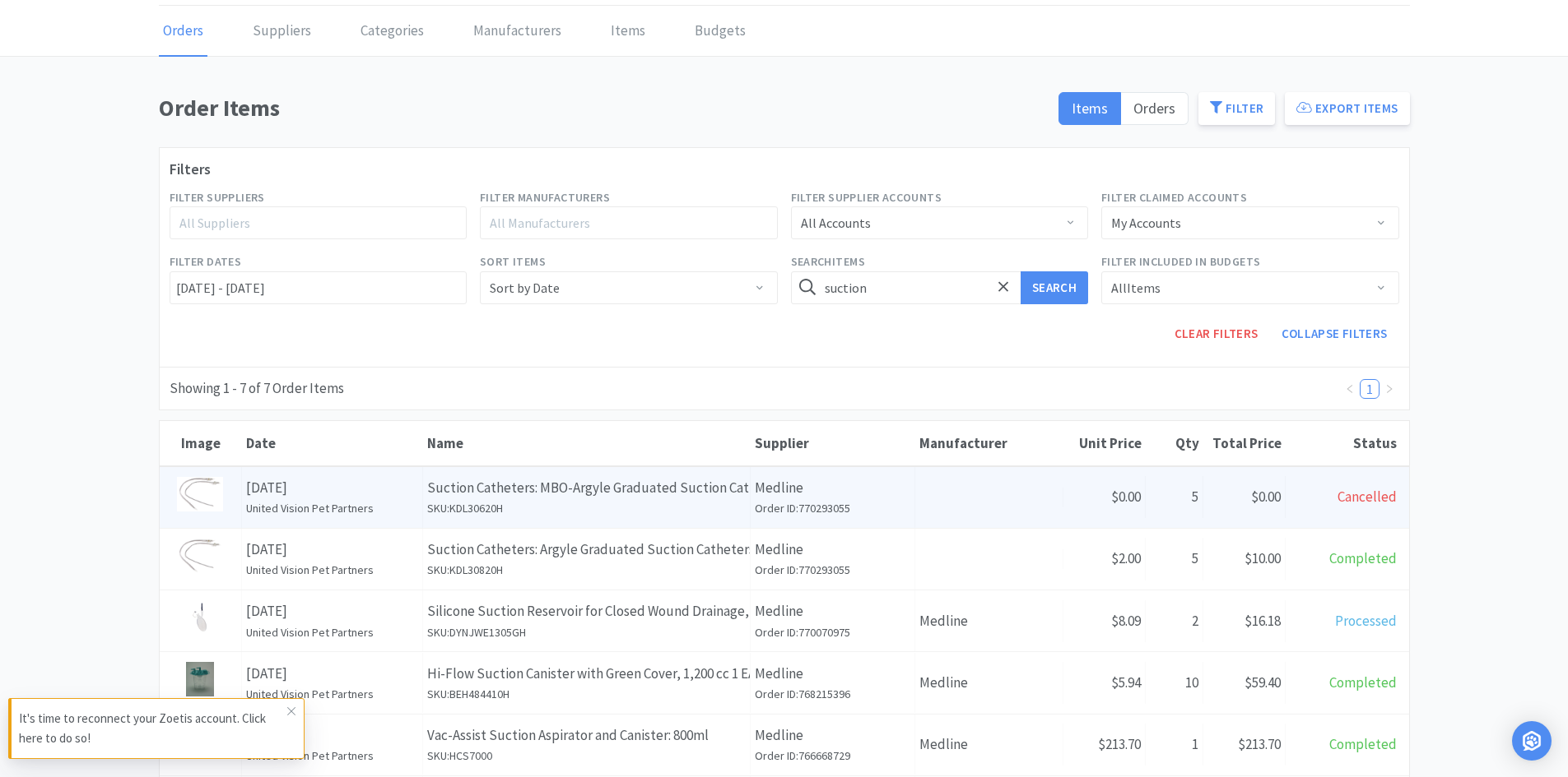
scroll to position [165, 0]
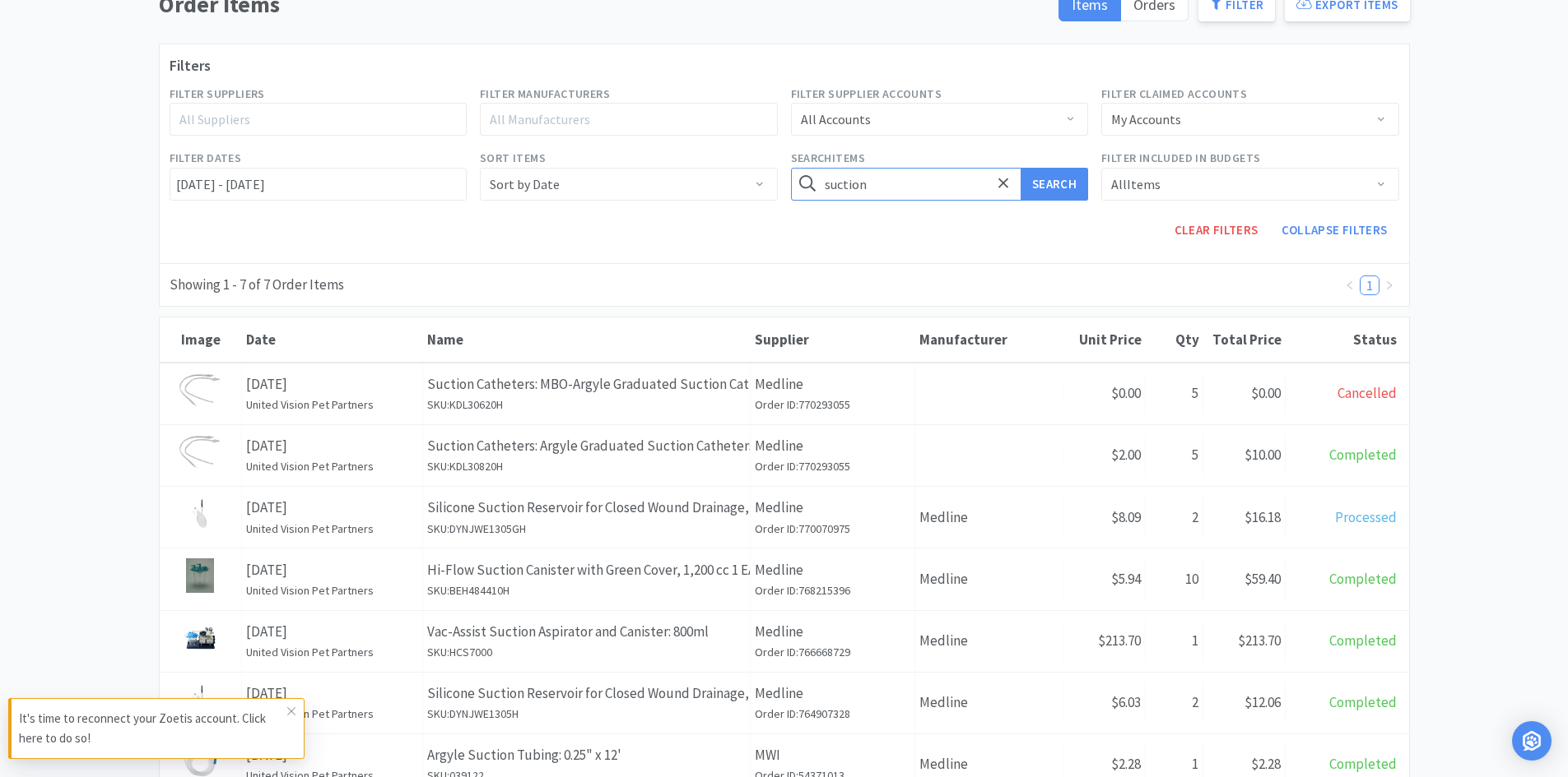
click at [918, 179] on input "suction" at bounding box center [939, 184] width 298 height 33
click at [1020, 168] on button "Search" at bounding box center [1054, 184] width 68 height 33
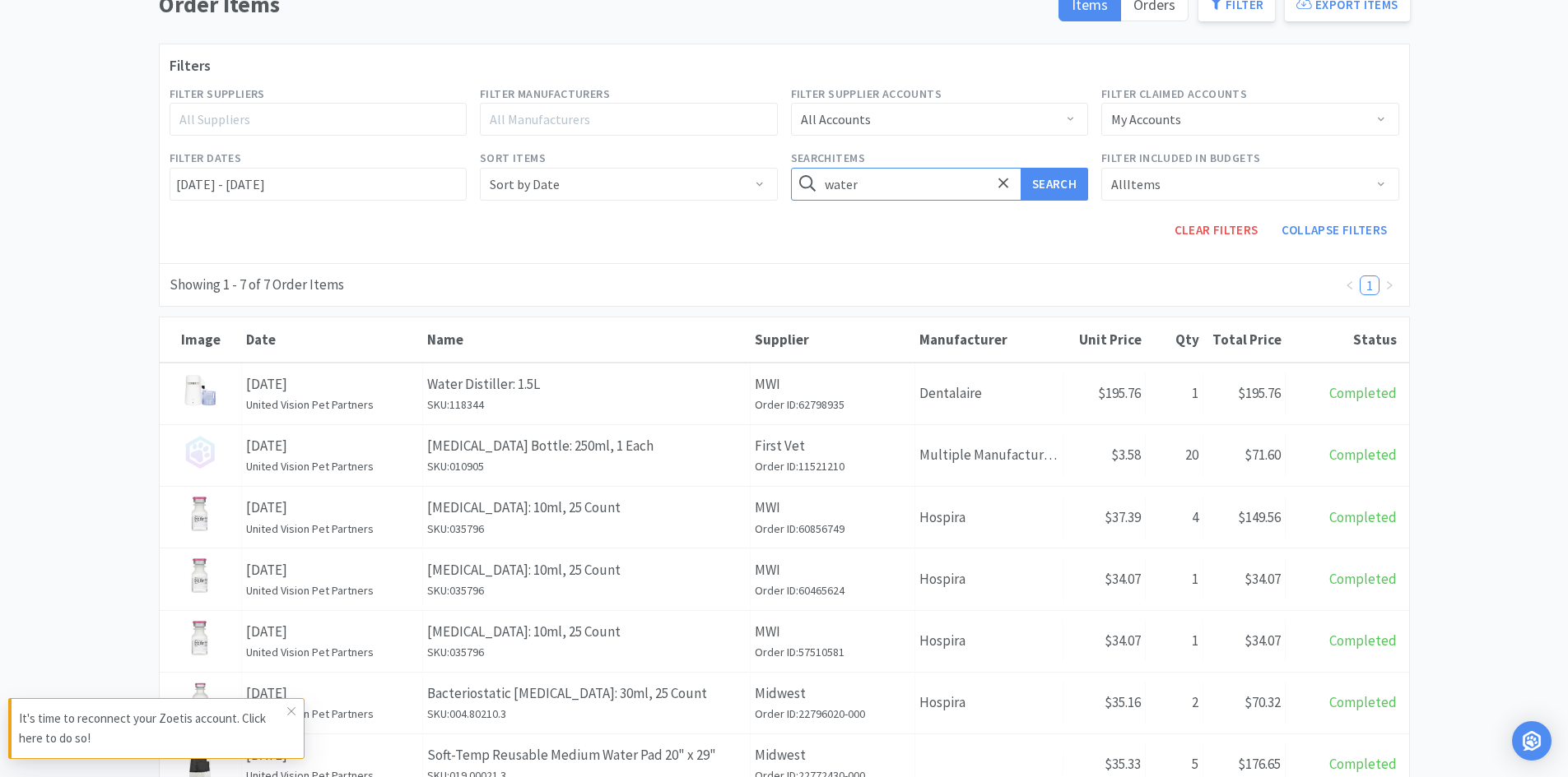
click at [891, 191] on input "water" at bounding box center [939, 184] width 298 height 33
click at [1020, 168] on button "Search" at bounding box center [1054, 184] width 68 height 33
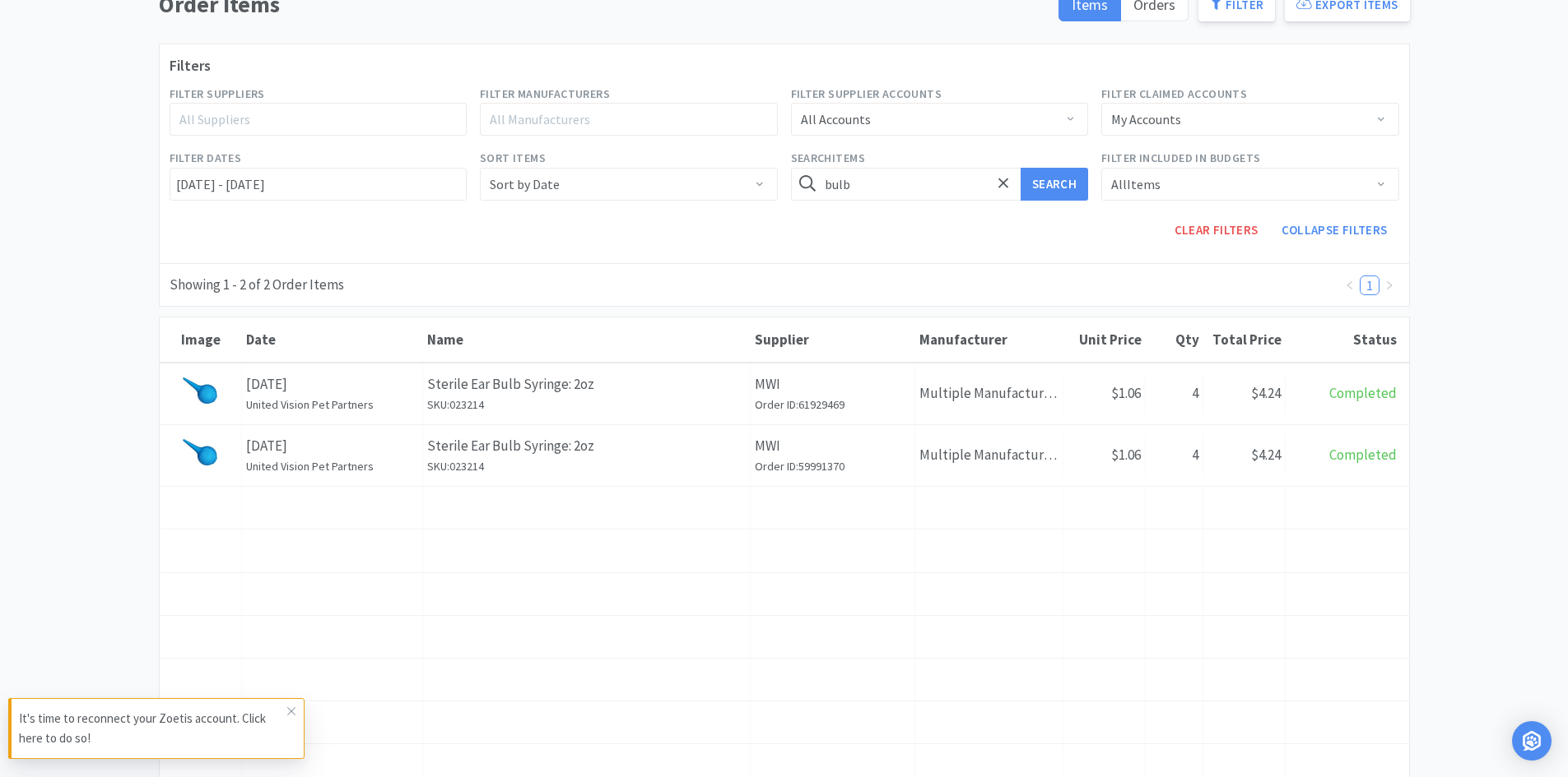
click at [891, 204] on div "Search Items bulb Search" at bounding box center [939, 174] width 311 height 65
click at [887, 195] on input "bulb" at bounding box center [939, 184] width 298 height 33
click at [1020, 168] on button "Search" at bounding box center [1054, 184] width 68 height 33
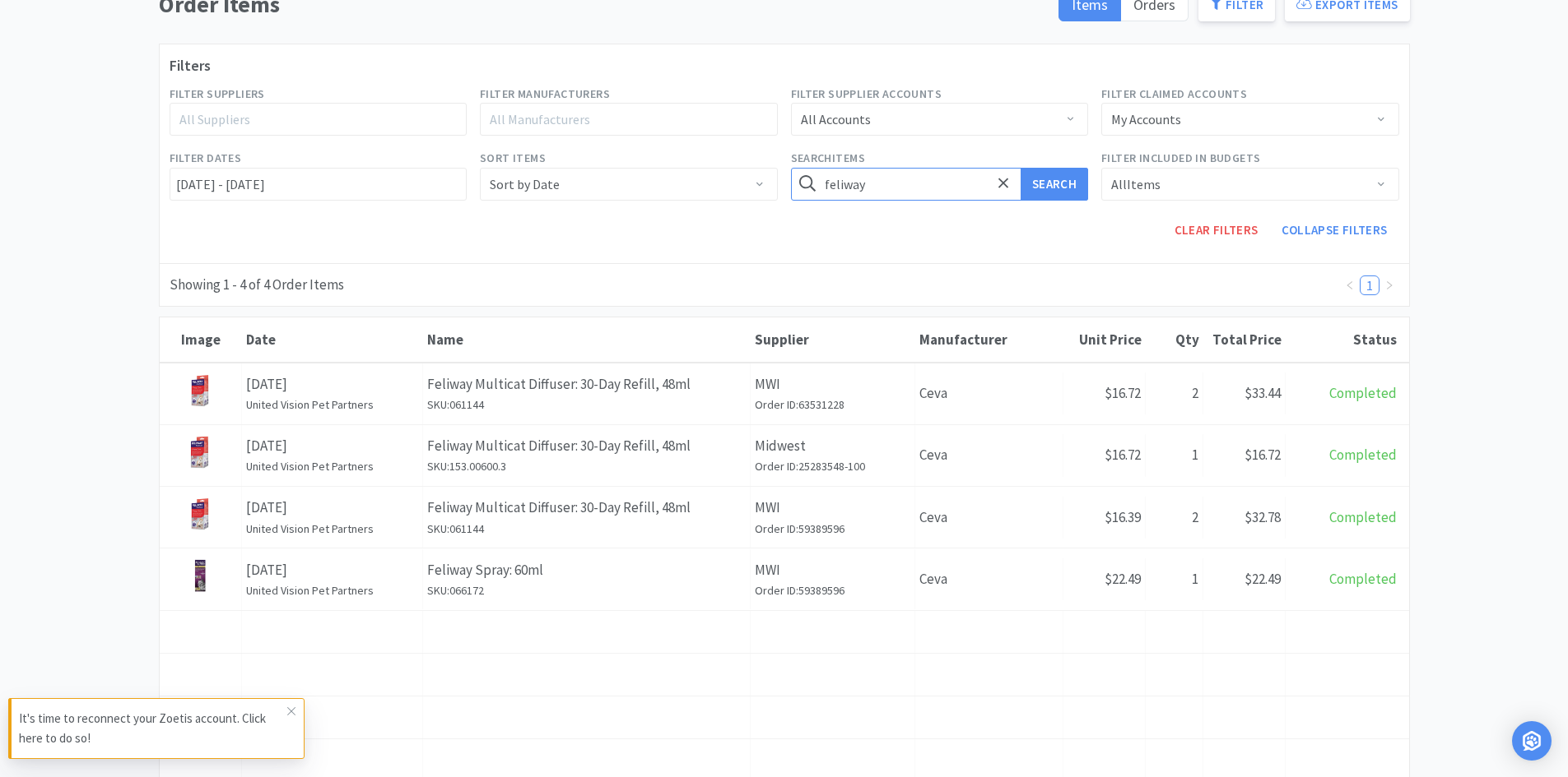
click at [951, 187] on input "feliway" at bounding box center [939, 184] width 298 height 33
click at [1020, 168] on button "Search" at bounding box center [1054, 184] width 68 height 33
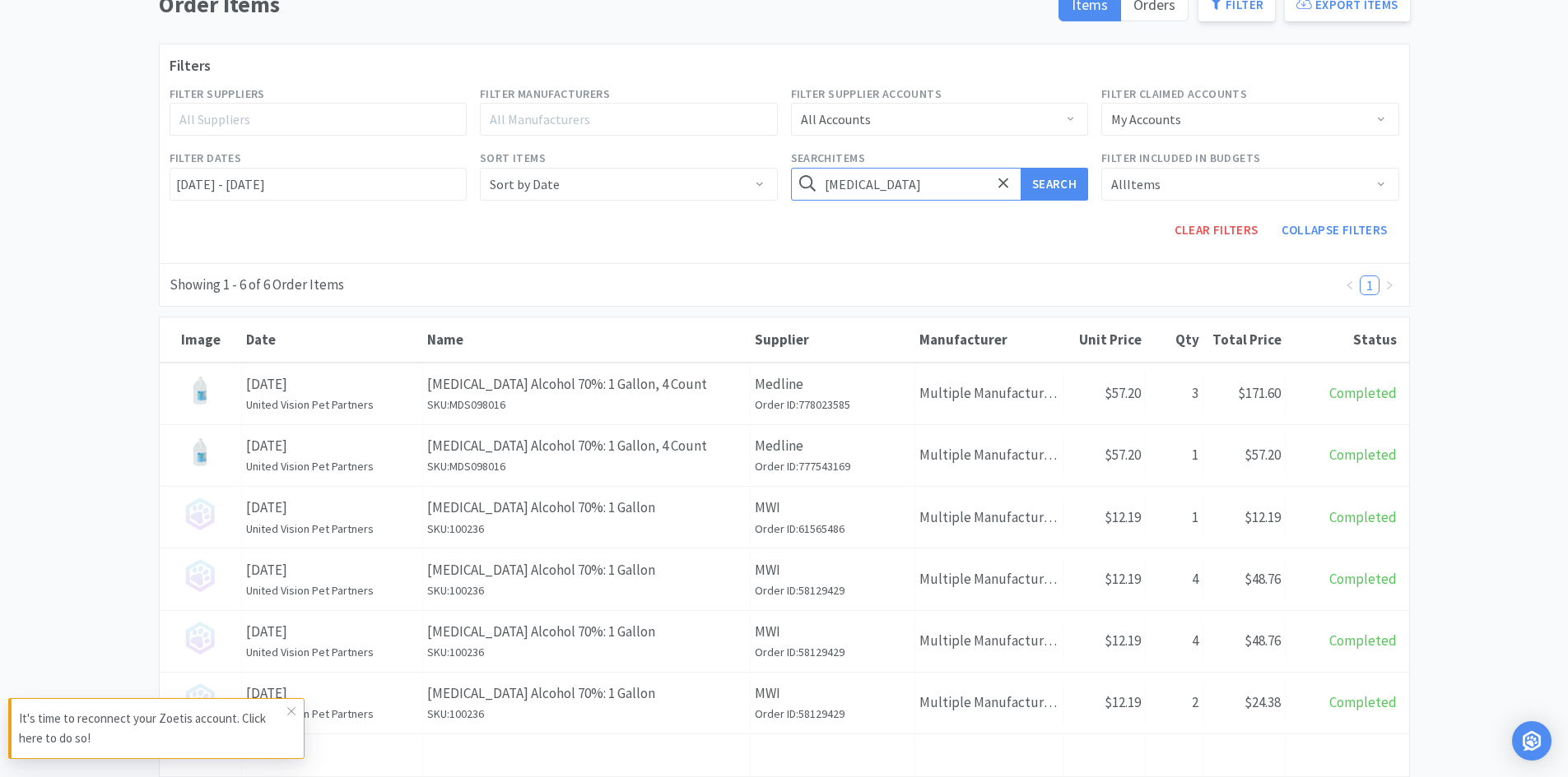
click at [895, 172] on input "isopropyl" at bounding box center [939, 184] width 298 height 33
click at [1020, 168] on button "Search" at bounding box center [1054, 184] width 68 height 33
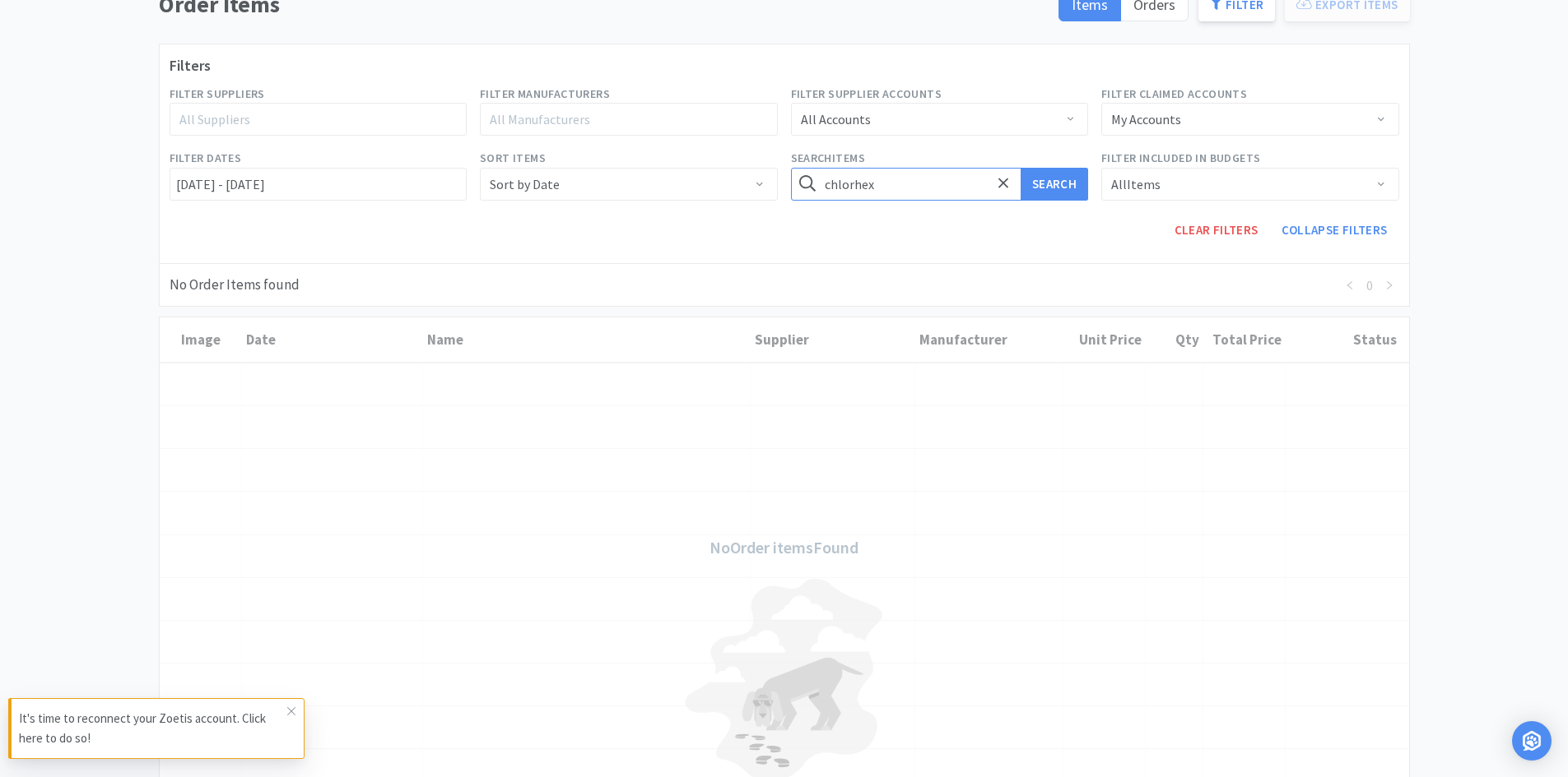
click at [895, 172] on input "chlorhex" at bounding box center [939, 184] width 298 height 33
click at [1020, 168] on button "Search" at bounding box center [1054, 184] width 68 height 33
type input "chlor"
click at [1020, 168] on button "Search" at bounding box center [1054, 184] width 68 height 33
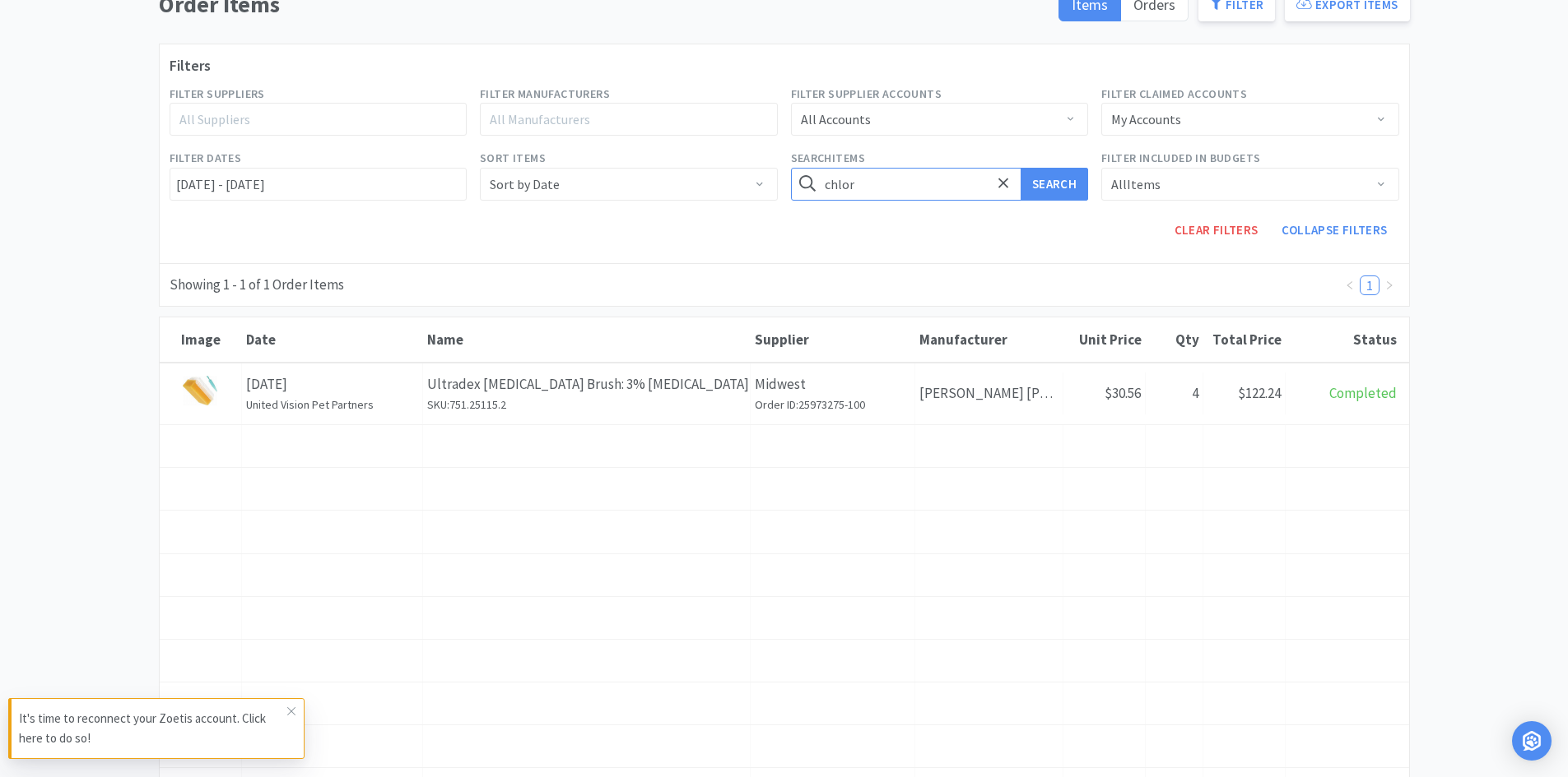
click at [895, 184] on input "chlor" at bounding box center [939, 184] width 298 height 33
click at [1020, 168] on button "Search" at bounding box center [1054, 184] width 68 height 33
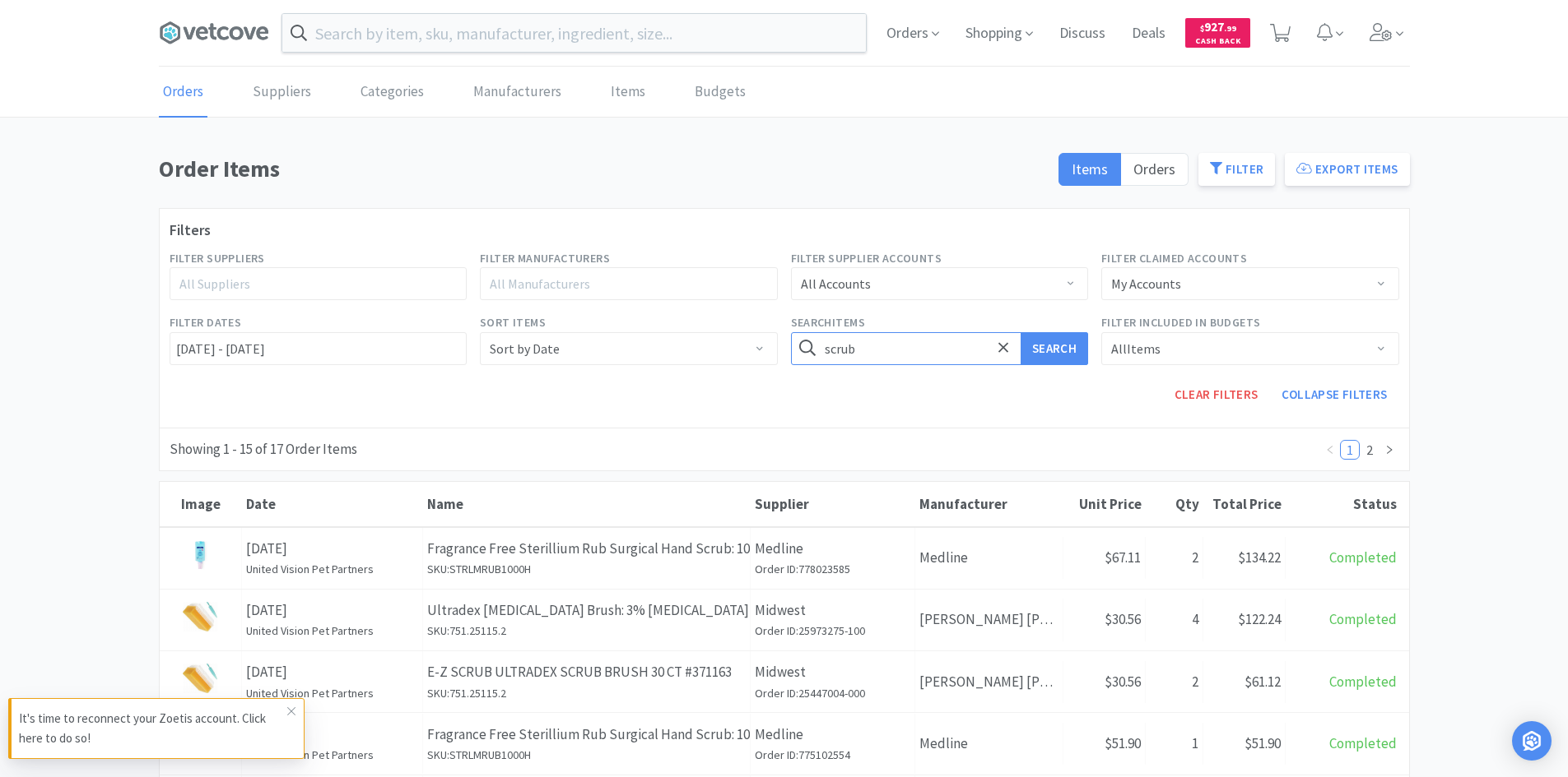
click at [898, 341] on input "scrub" at bounding box center [939, 349] width 298 height 33
click at [1020, 333] on button "Search" at bounding box center [1054, 349] width 68 height 33
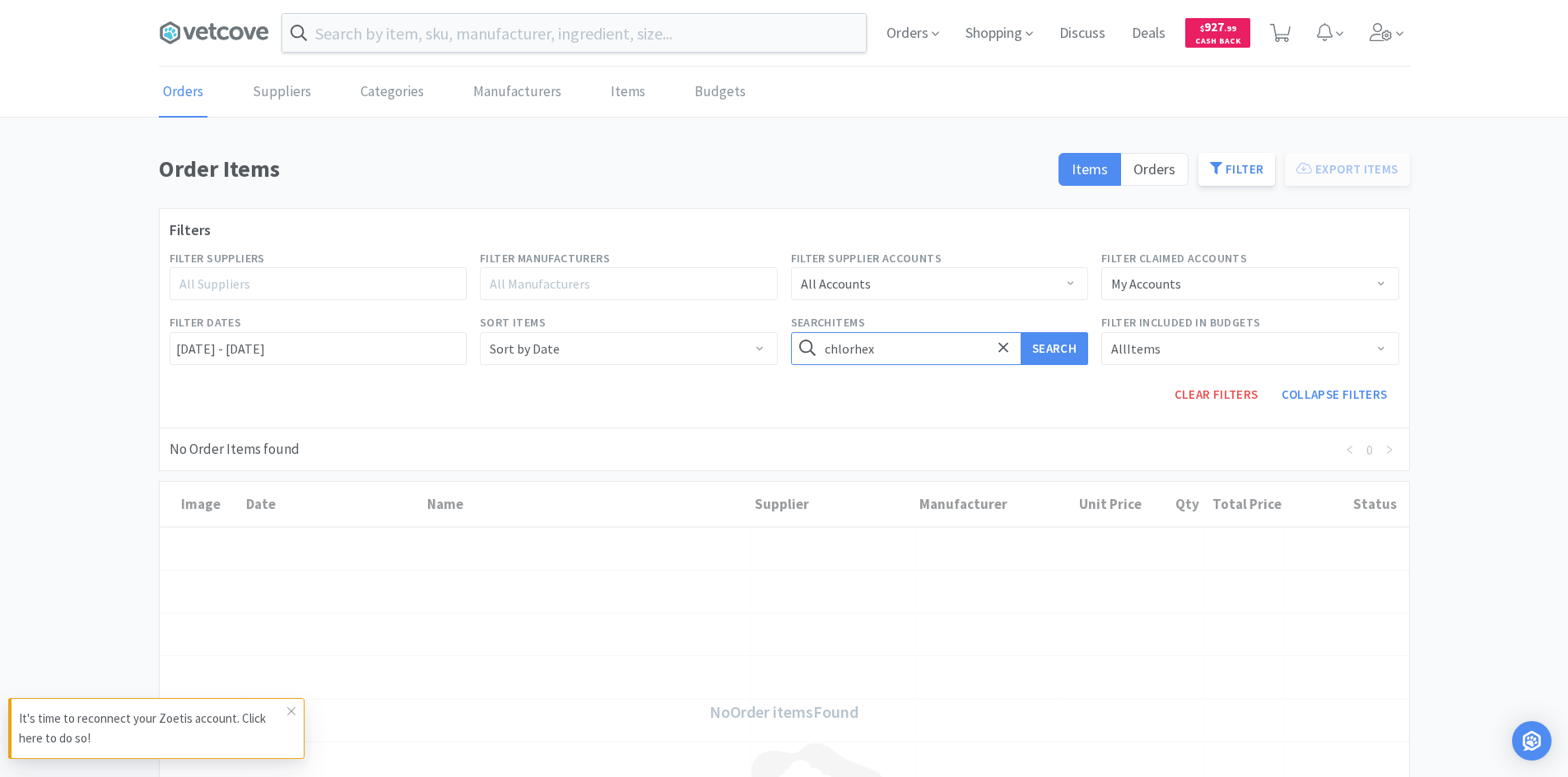
click at [898, 341] on input "chlorhex" at bounding box center [939, 349] width 298 height 33
click at [1020, 333] on button "Search" at bounding box center [1054, 349] width 68 height 33
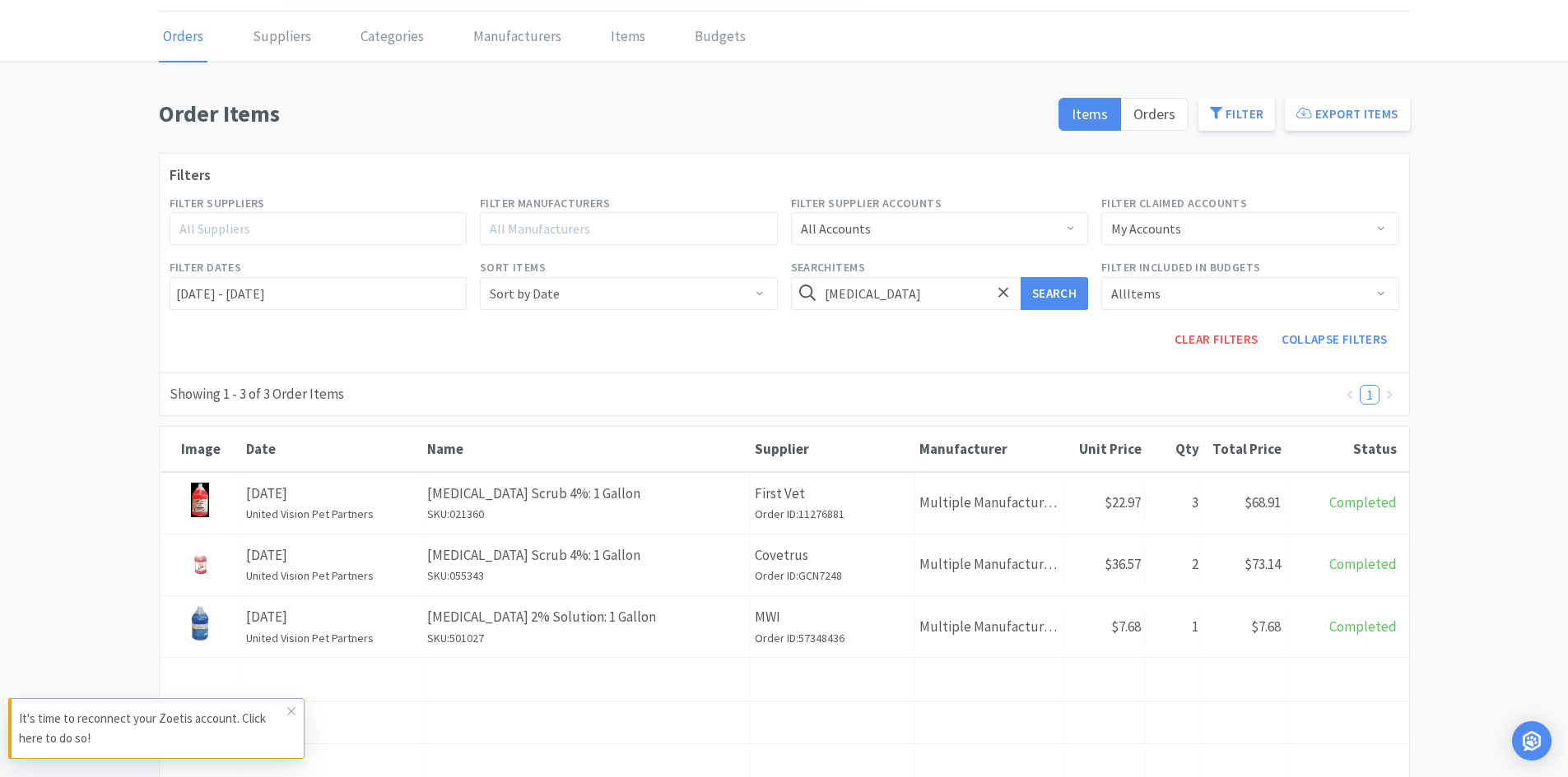
scroll to position [82, 0]
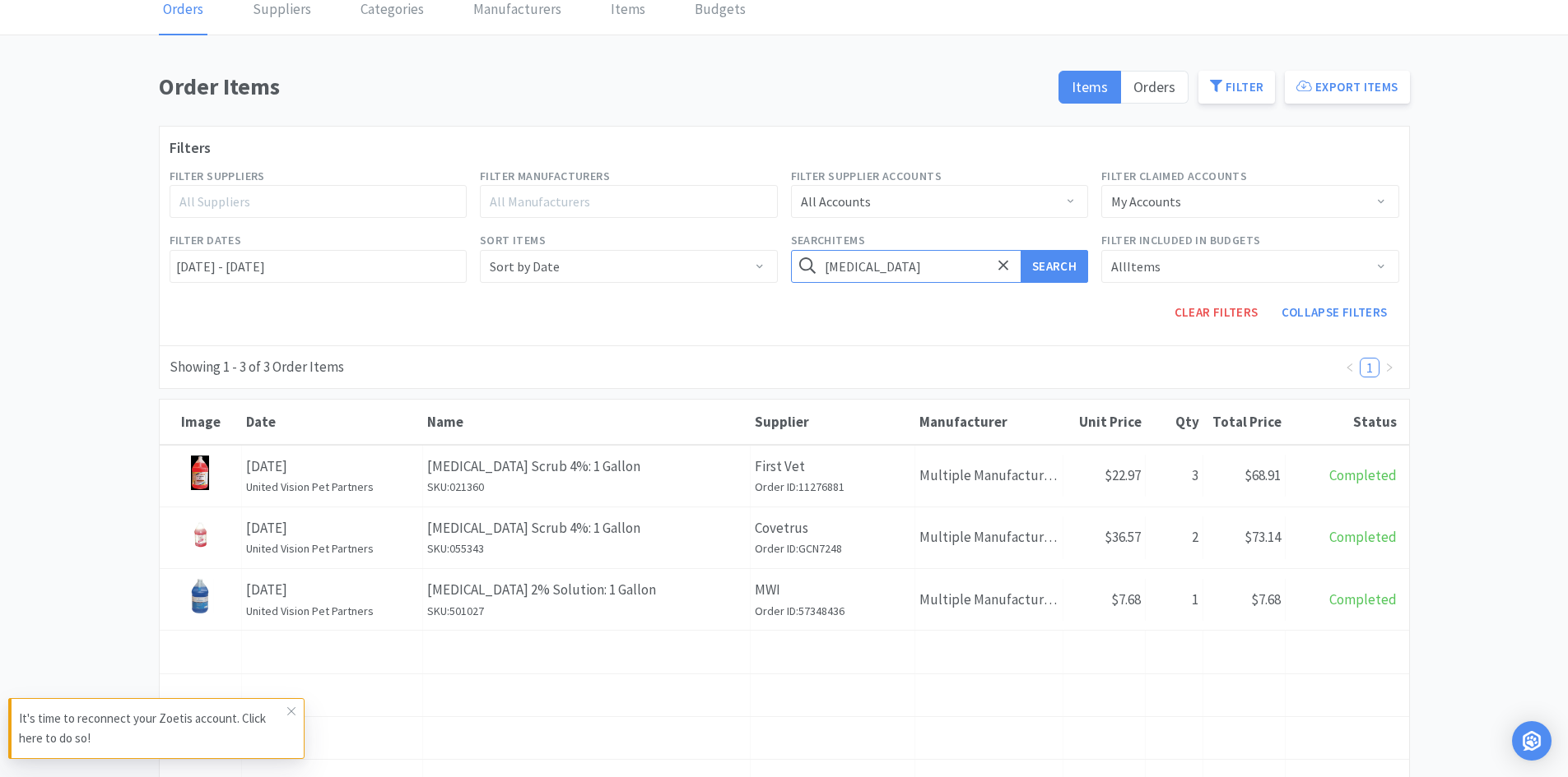
click at [911, 264] on input "chlorhexidine" at bounding box center [939, 266] width 298 height 33
type input "carrier"
click at [1020, 250] on button "Search" at bounding box center [1054, 266] width 68 height 33
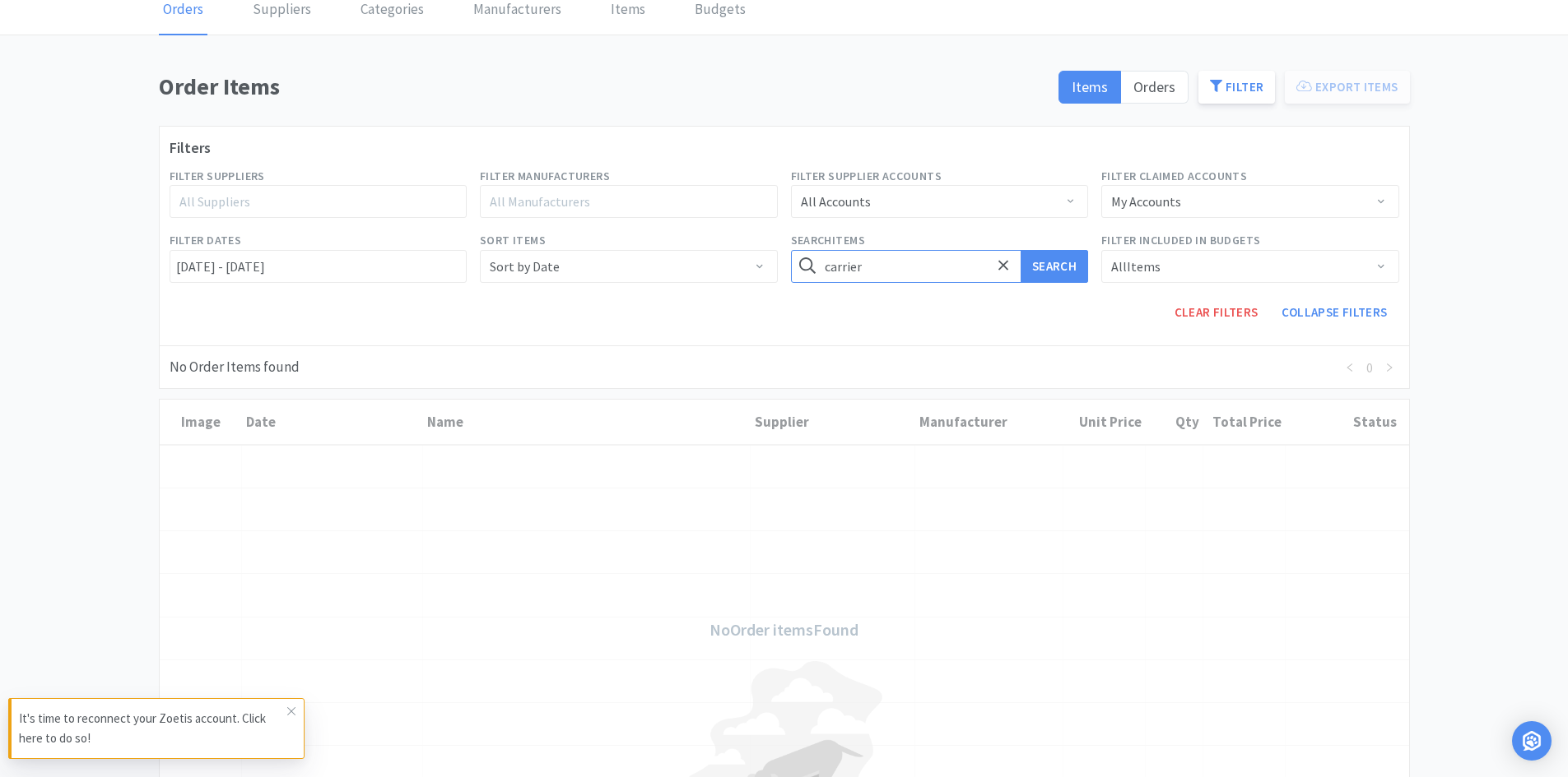
click at [911, 264] on input "carrier" at bounding box center [939, 266] width 298 height 33
click at [1020, 250] on button "Search" at bounding box center [1054, 266] width 68 height 33
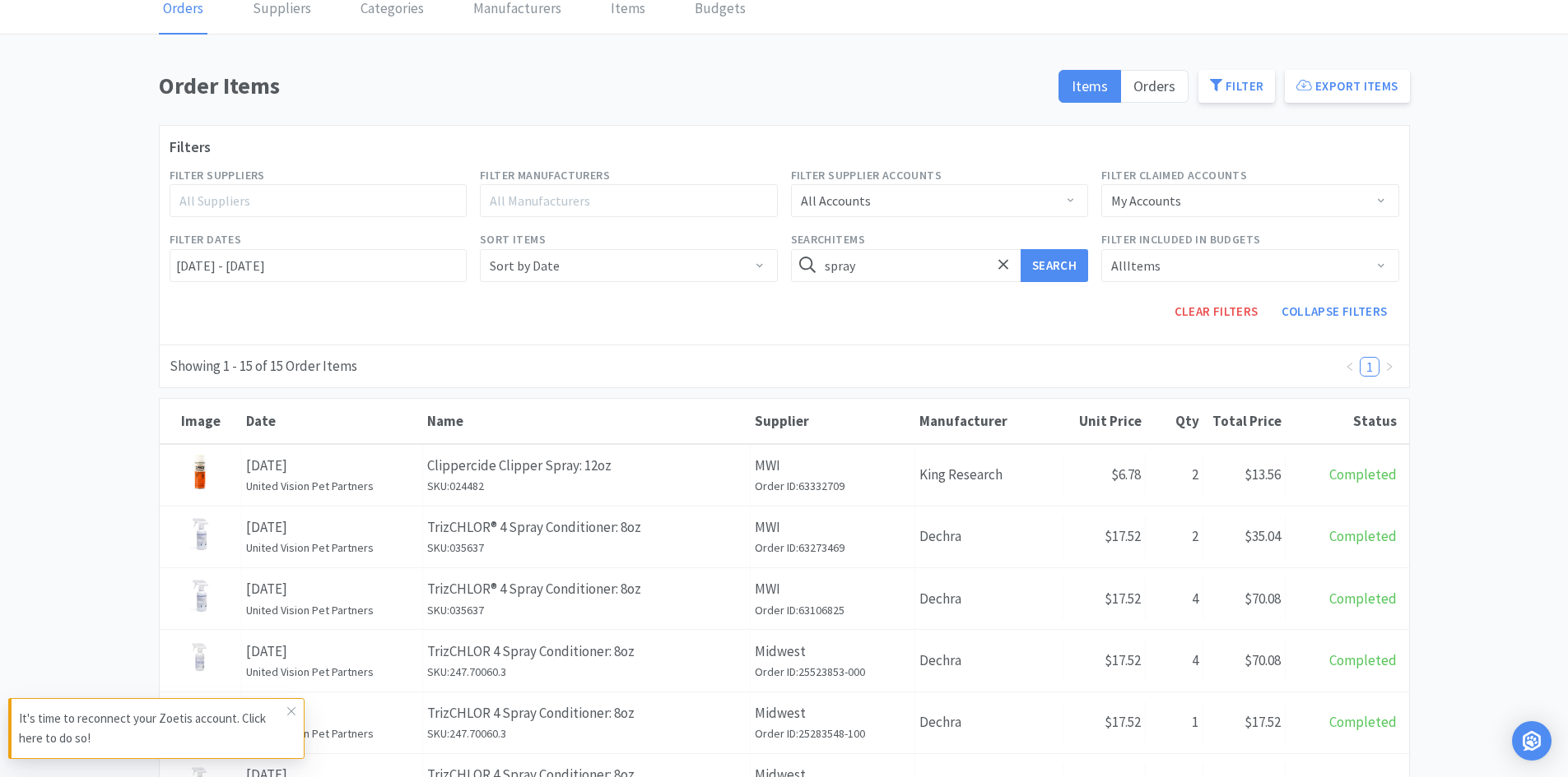
scroll to position [82, 0]
click at [907, 289] on div "Clear Filters Collapse Filters" at bounding box center [784, 312] width 1243 height 46
click at [897, 282] on input "spray" at bounding box center [939, 266] width 298 height 33
type input "pad"
click at [1020, 250] on button "Search" at bounding box center [1054, 266] width 68 height 33
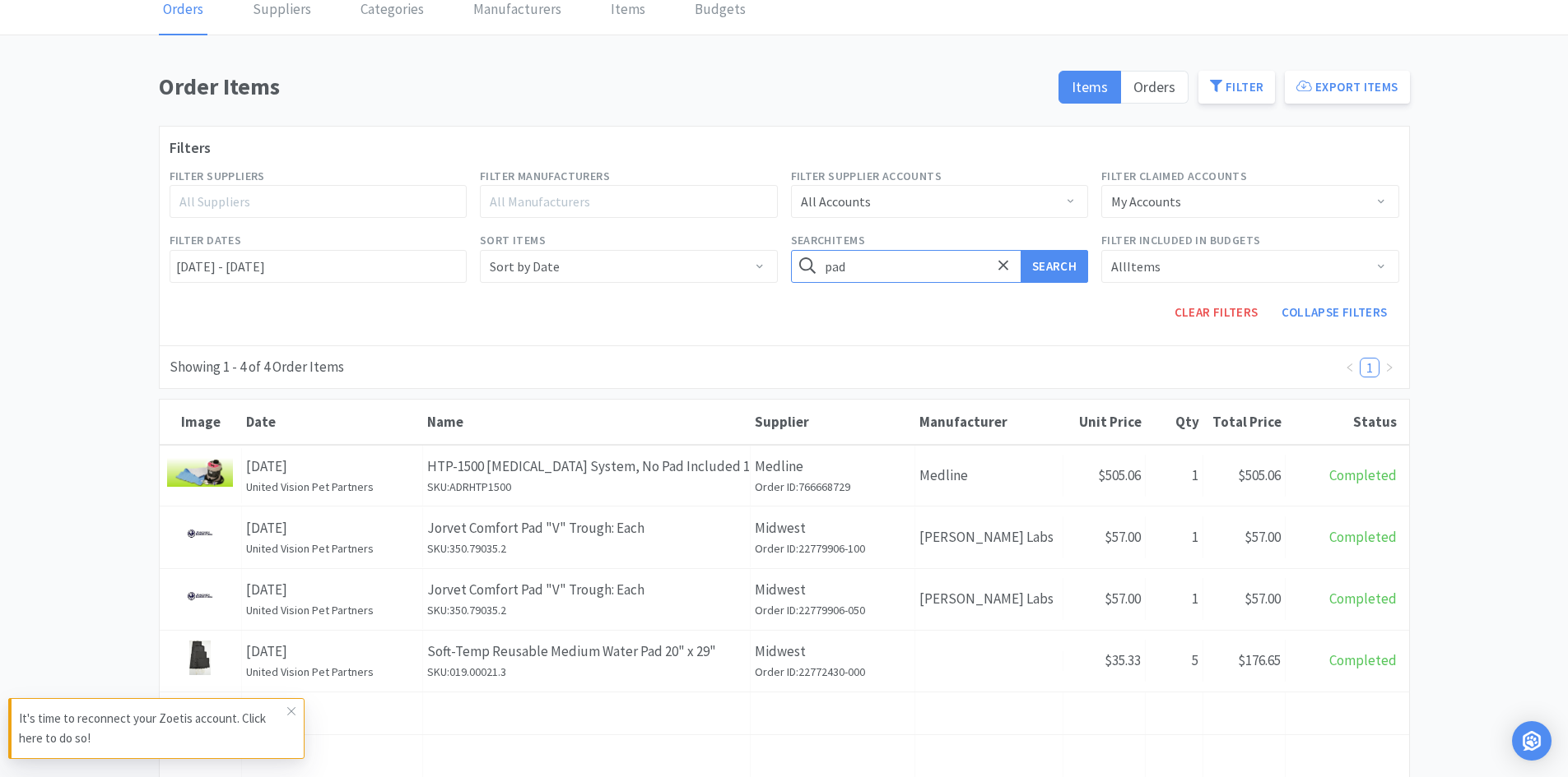
click at [897, 282] on input "pad" at bounding box center [939, 266] width 298 height 33
type input "absorb"
click at [1020, 250] on button "Search" at bounding box center [1054, 266] width 68 height 33
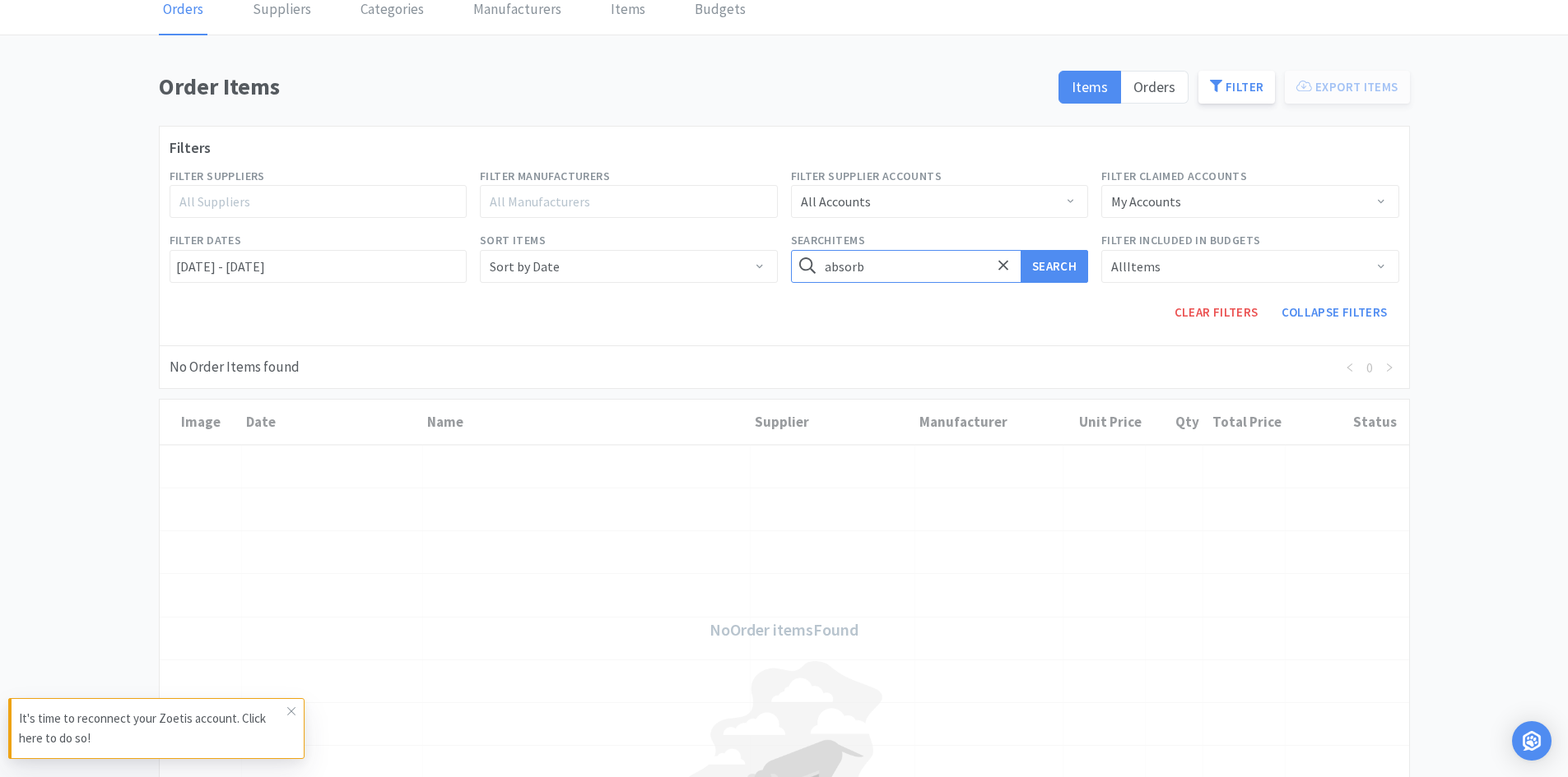
click at [933, 281] on input "absorb" at bounding box center [939, 266] width 298 height 33
click at [1020, 250] on button "Search" at bounding box center [1054, 266] width 68 height 33
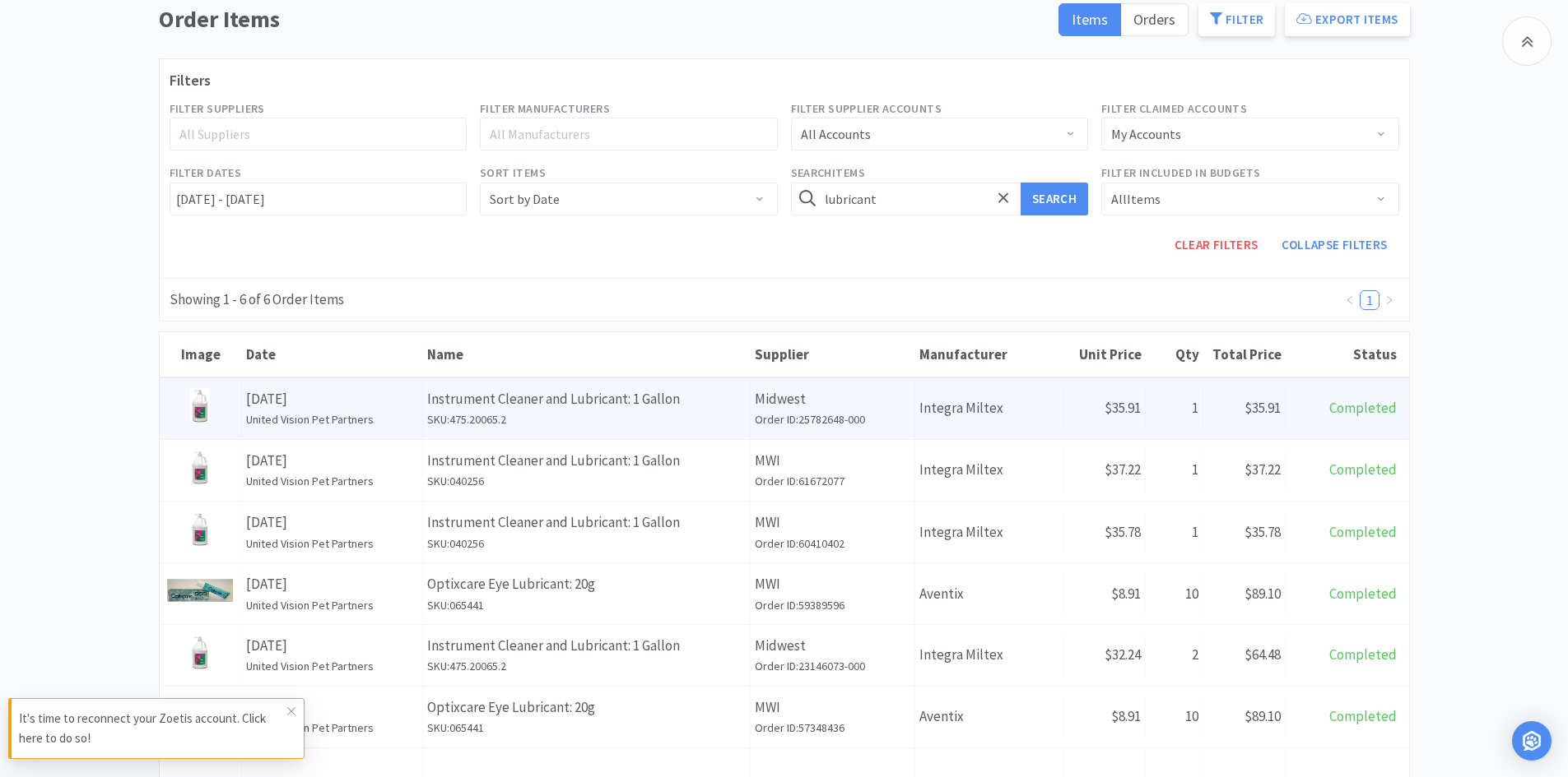
scroll to position [247, 0]
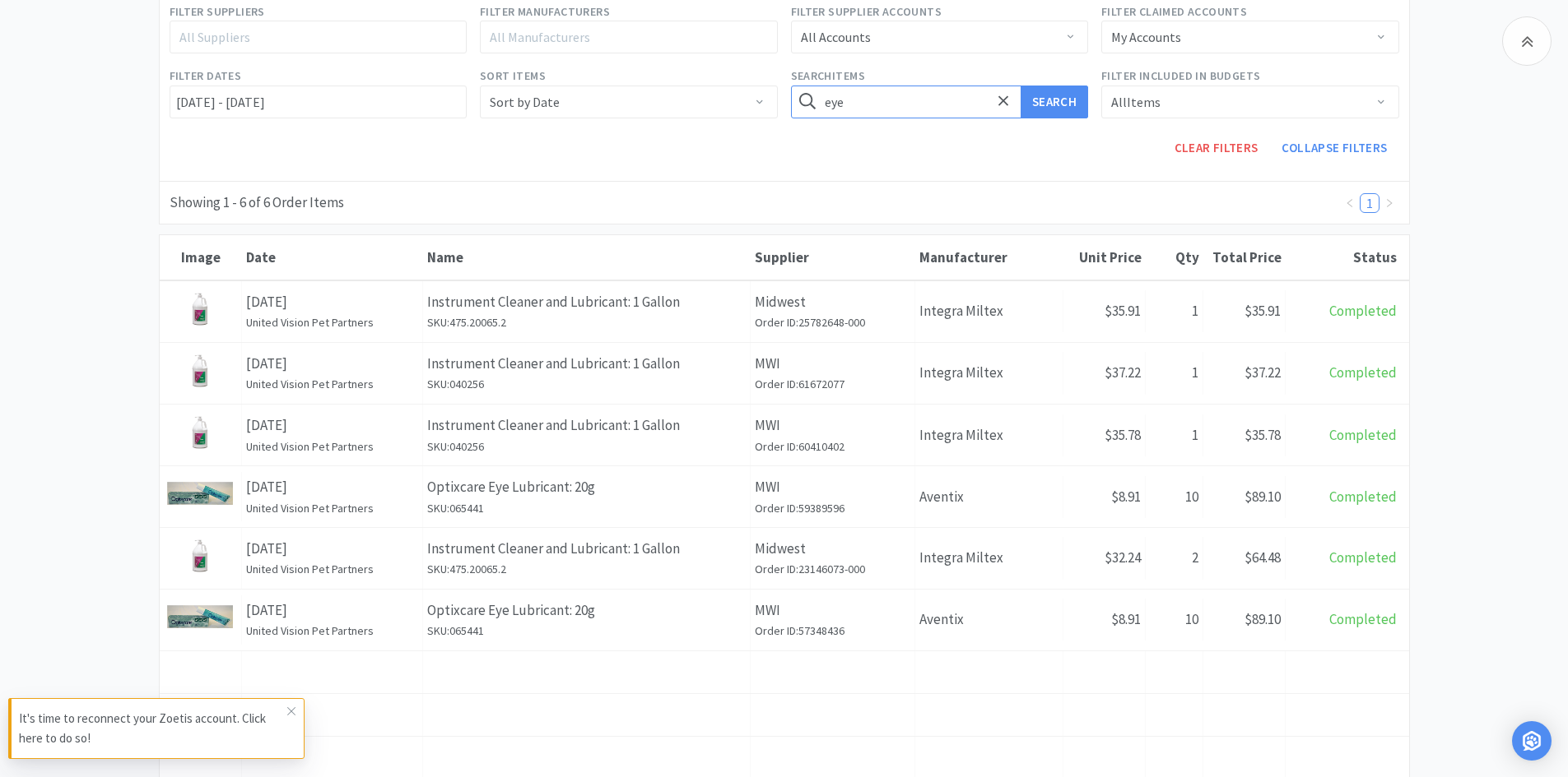
click at [1020, 86] on button "Search" at bounding box center [1054, 102] width 68 height 33
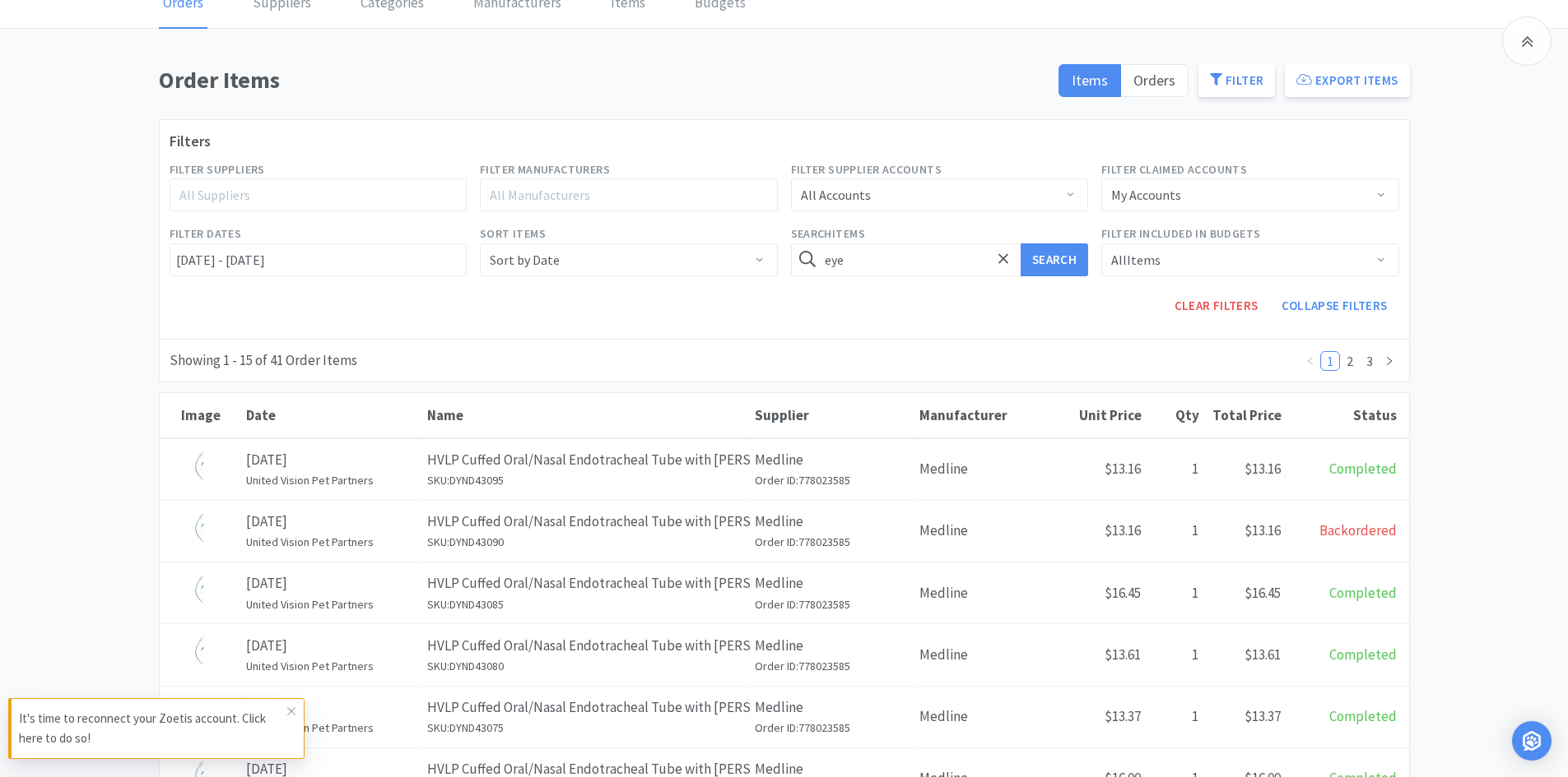
scroll to position [82, 0]
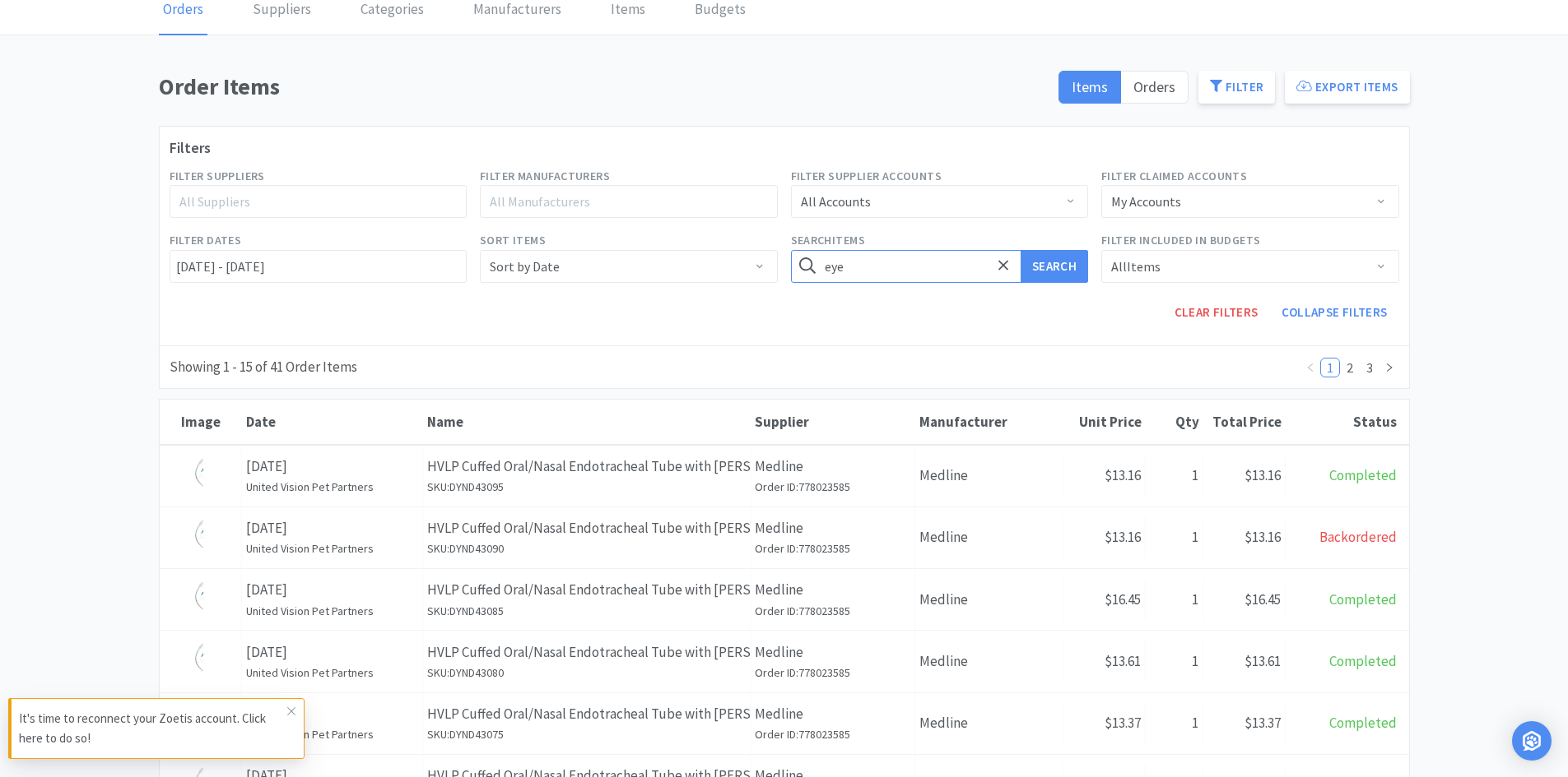
click at [907, 267] on input "eye" at bounding box center [939, 266] width 298 height 33
click at [1020, 250] on button "Search" at bounding box center [1054, 266] width 68 height 33
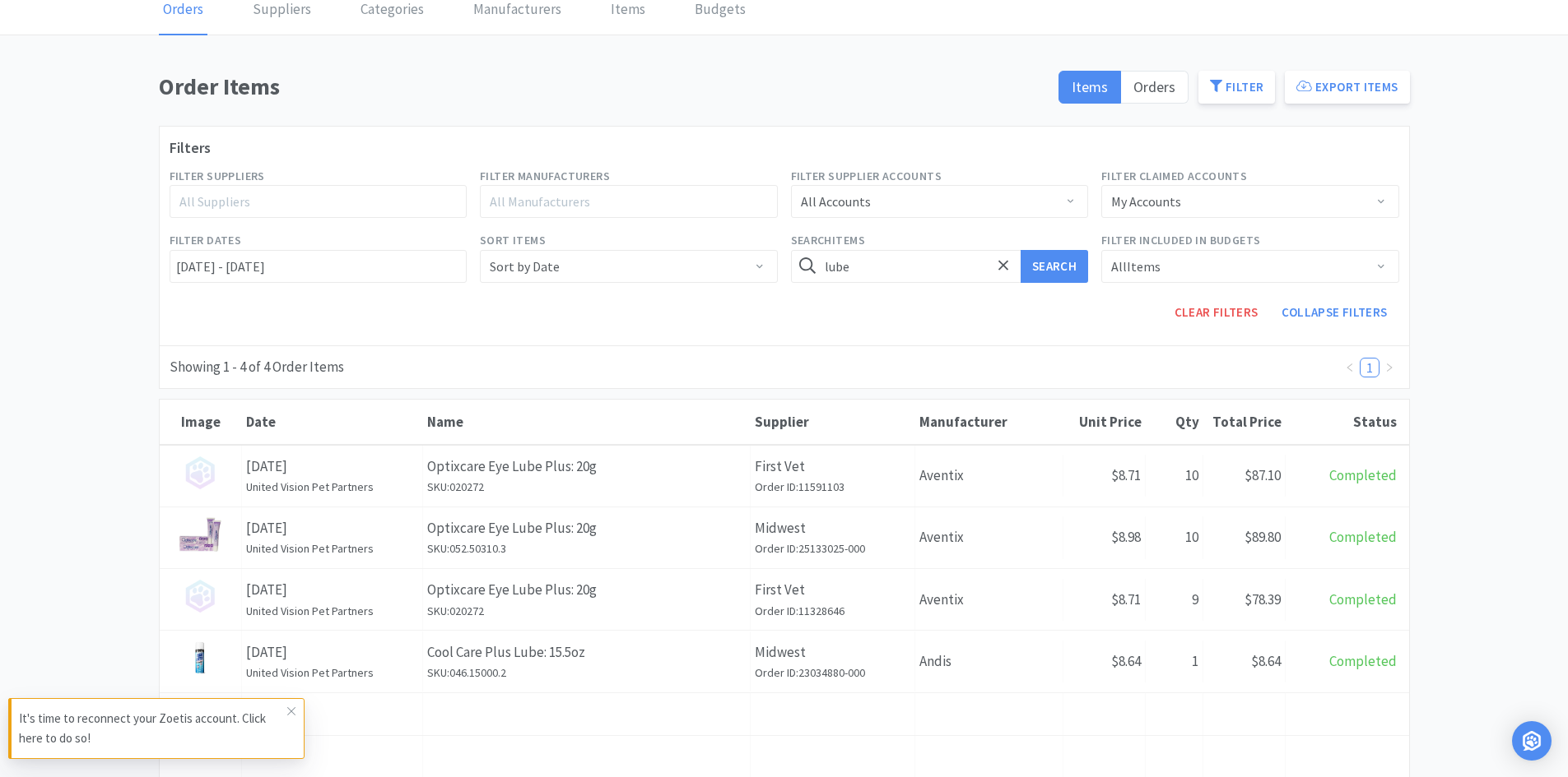
scroll to position [165, 0]
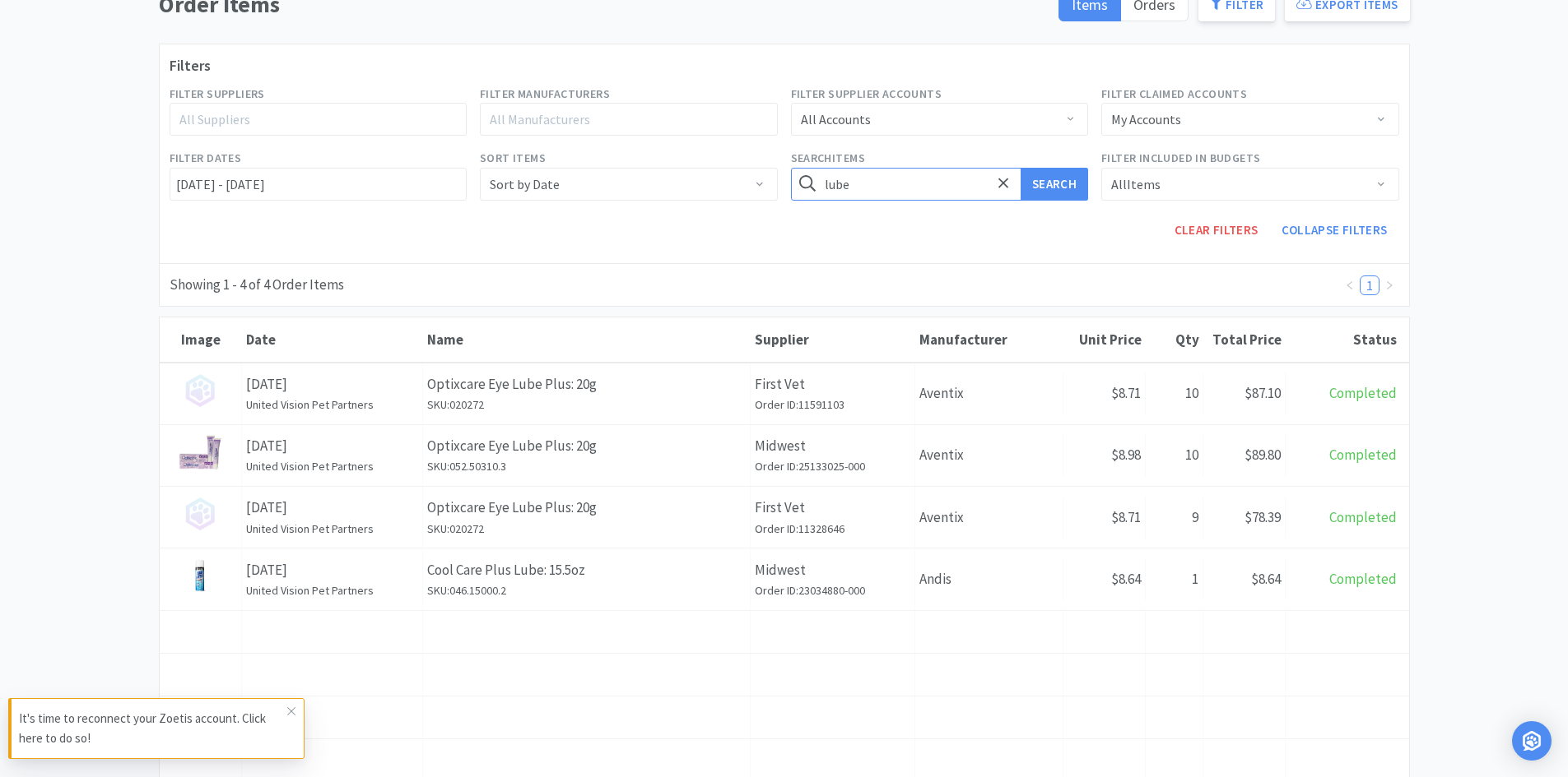
click at [872, 190] on input "lube" at bounding box center [939, 184] width 298 height 33
type input "lubricant"
click at [1020, 168] on button "Search" at bounding box center [1054, 184] width 68 height 33
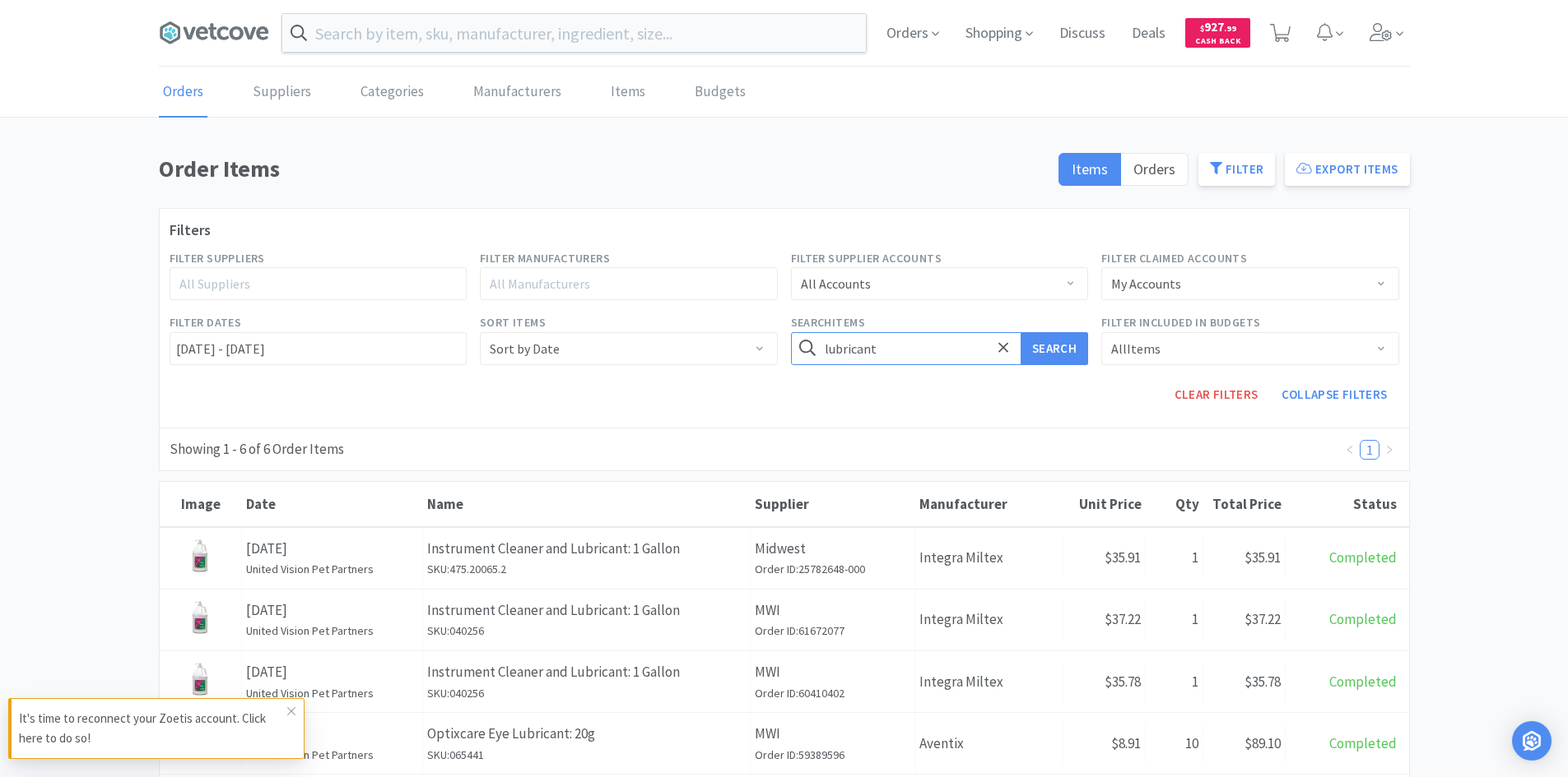
click at [904, 351] on input "lubricant" at bounding box center [939, 349] width 298 height 33
click at [1020, 333] on button "Search" at bounding box center [1054, 349] width 68 height 33
click at [863, 334] on input "eye wash" at bounding box center [939, 349] width 298 height 33
type input "wash"
click at [1020, 333] on button "Search" at bounding box center [1054, 349] width 68 height 33
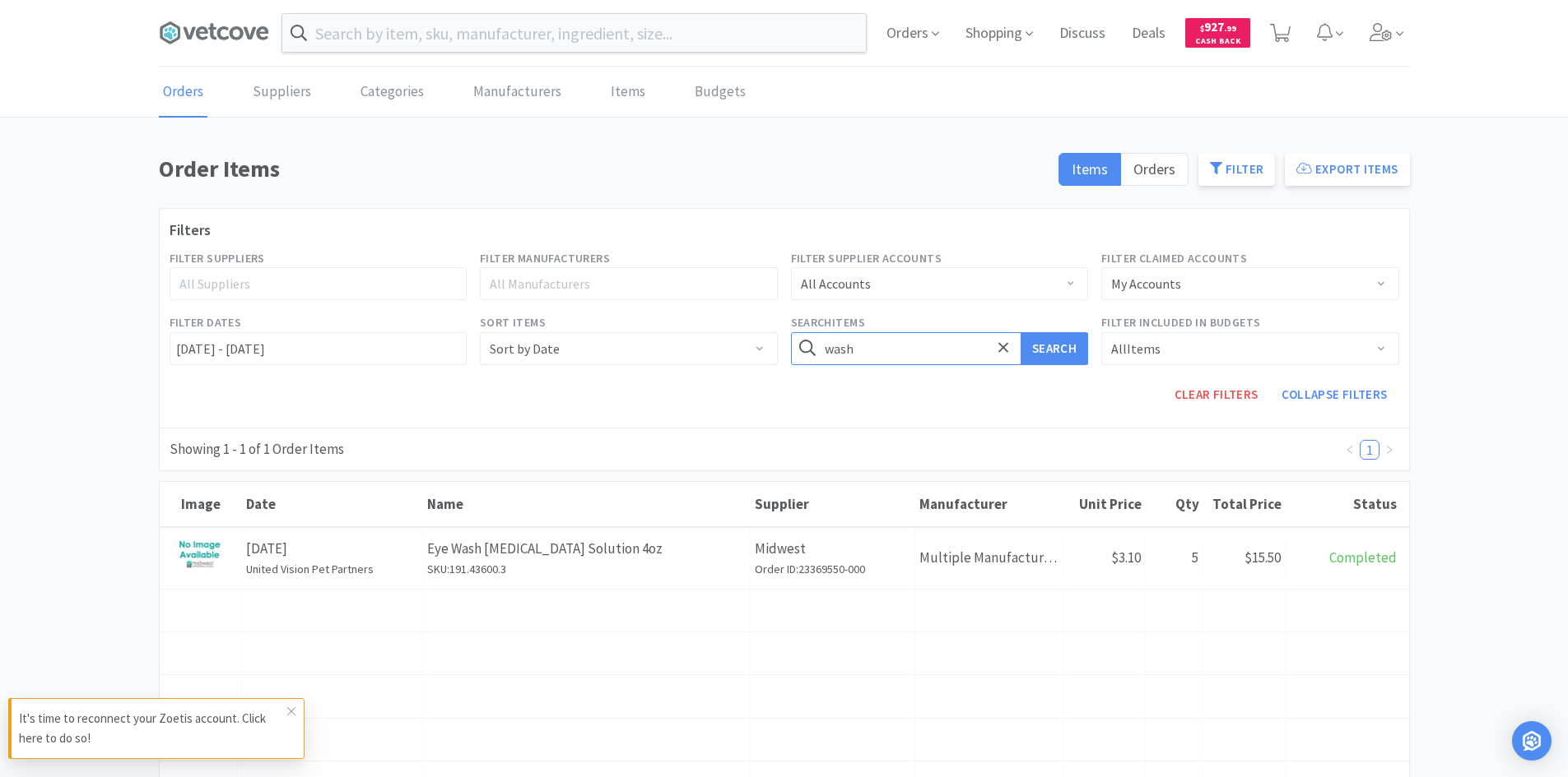
click at [879, 345] on input "wash" at bounding box center [939, 349] width 298 height 33
click at [909, 351] on input "text" at bounding box center [939, 349] width 298 height 33
click at [1020, 333] on button "Search" at bounding box center [1054, 349] width 68 height 33
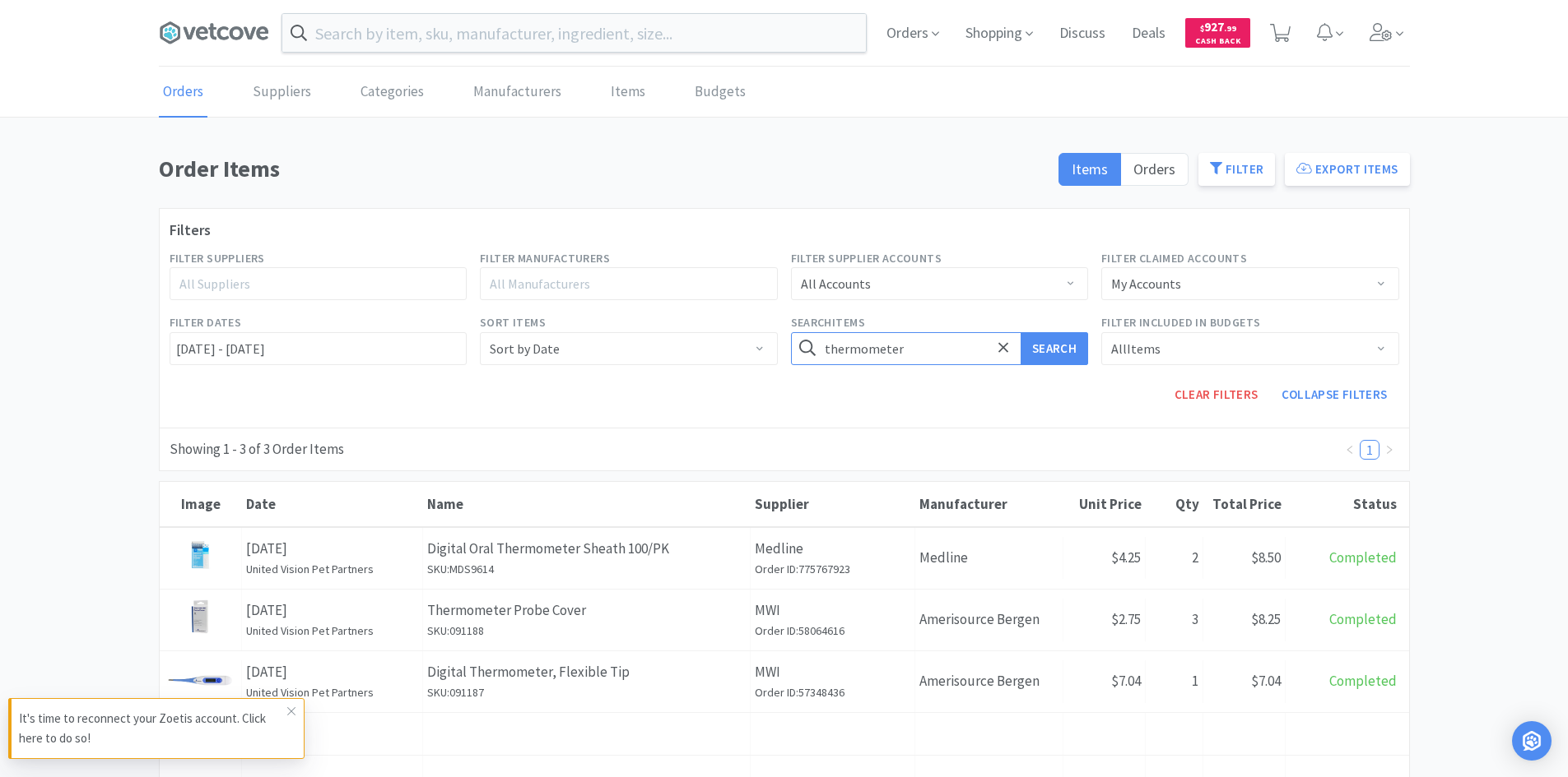
click at [899, 360] on input "thermometer" at bounding box center [939, 349] width 298 height 33
click at [1020, 333] on button "Search" at bounding box center [1054, 349] width 68 height 33
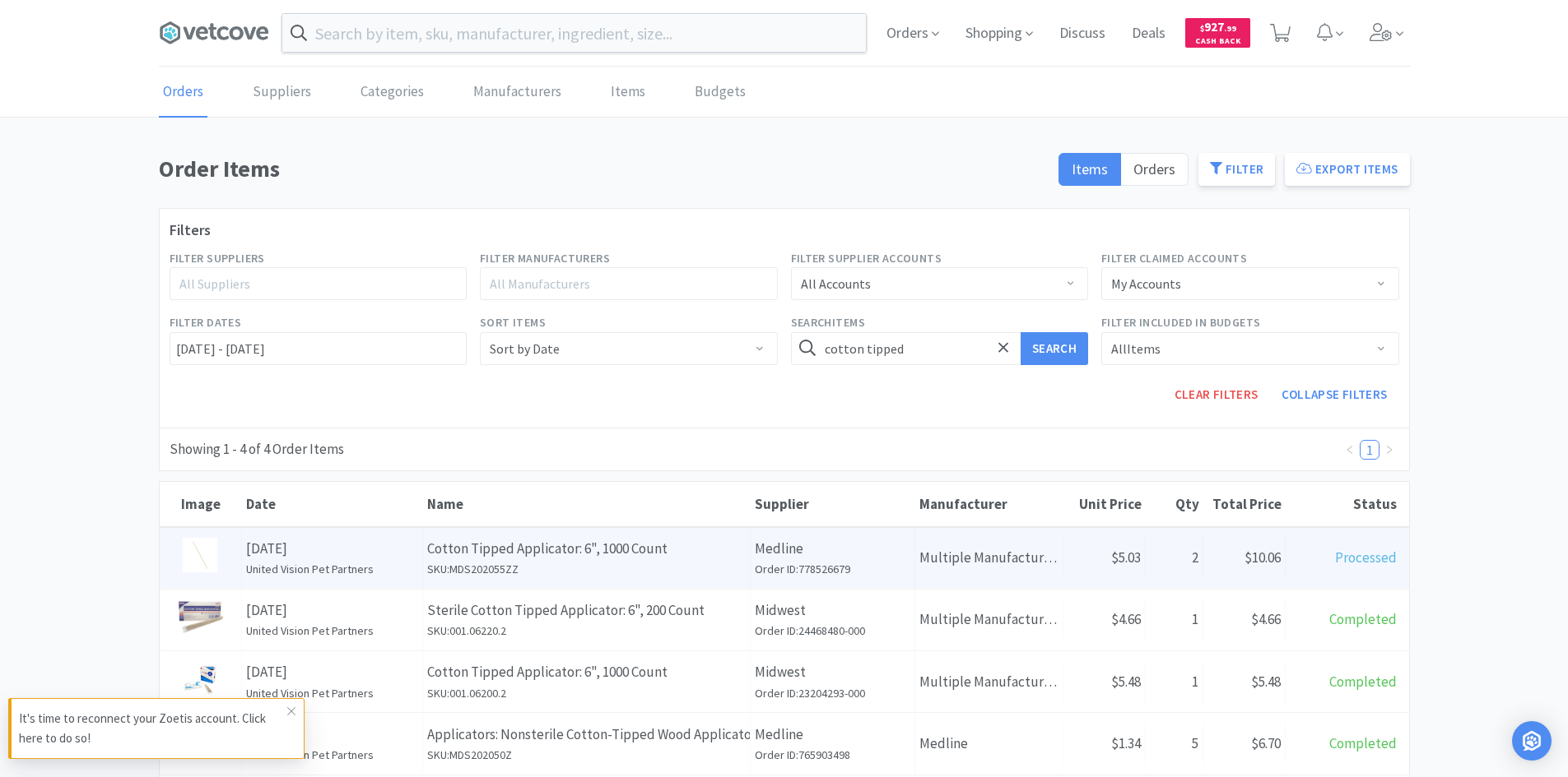
scroll to position [82, 0]
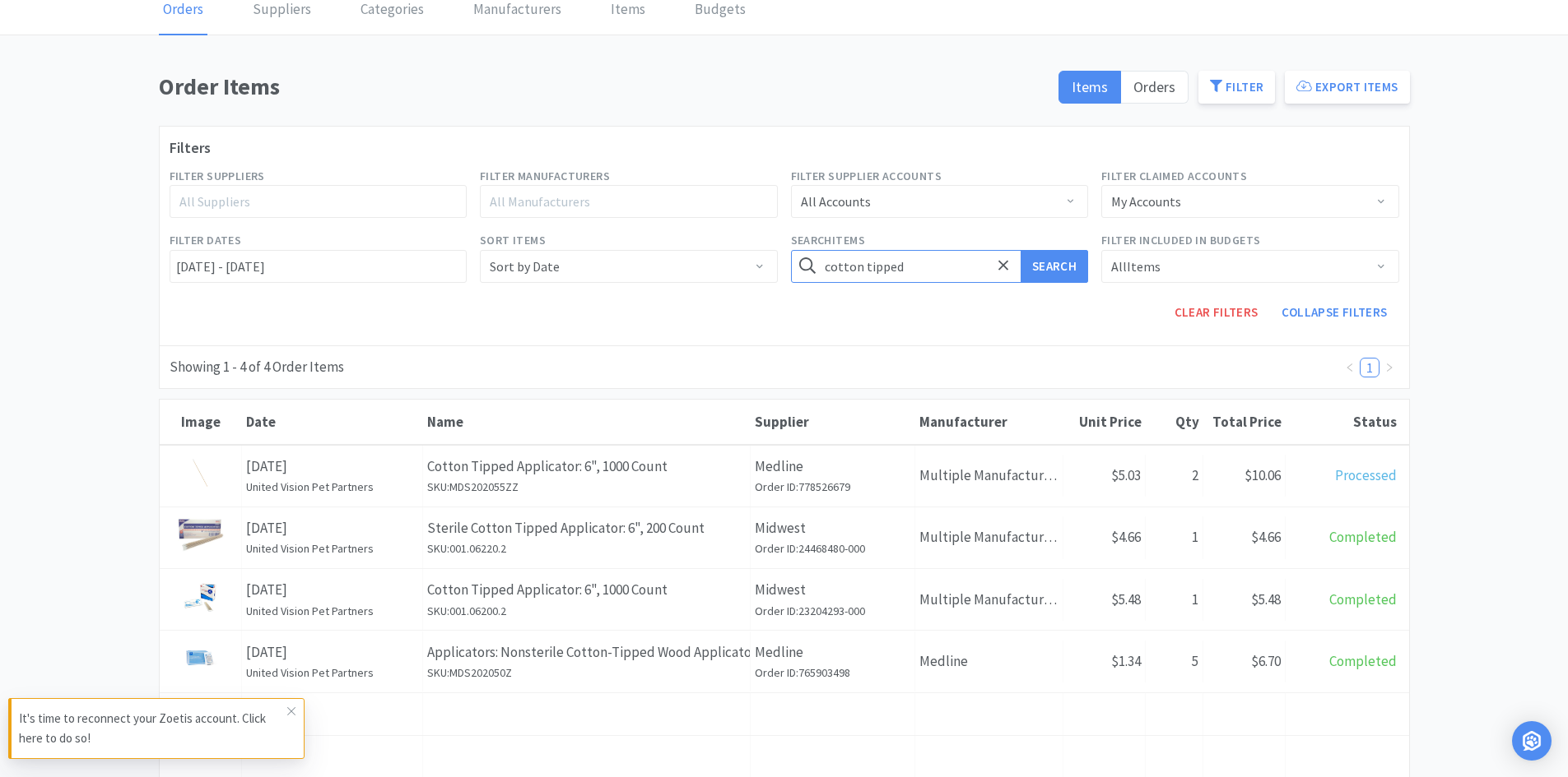
click at [915, 267] on input "cotton tipped" at bounding box center [939, 266] width 298 height 33
click at [1020, 250] on button "Search" at bounding box center [1054, 266] width 68 height 33
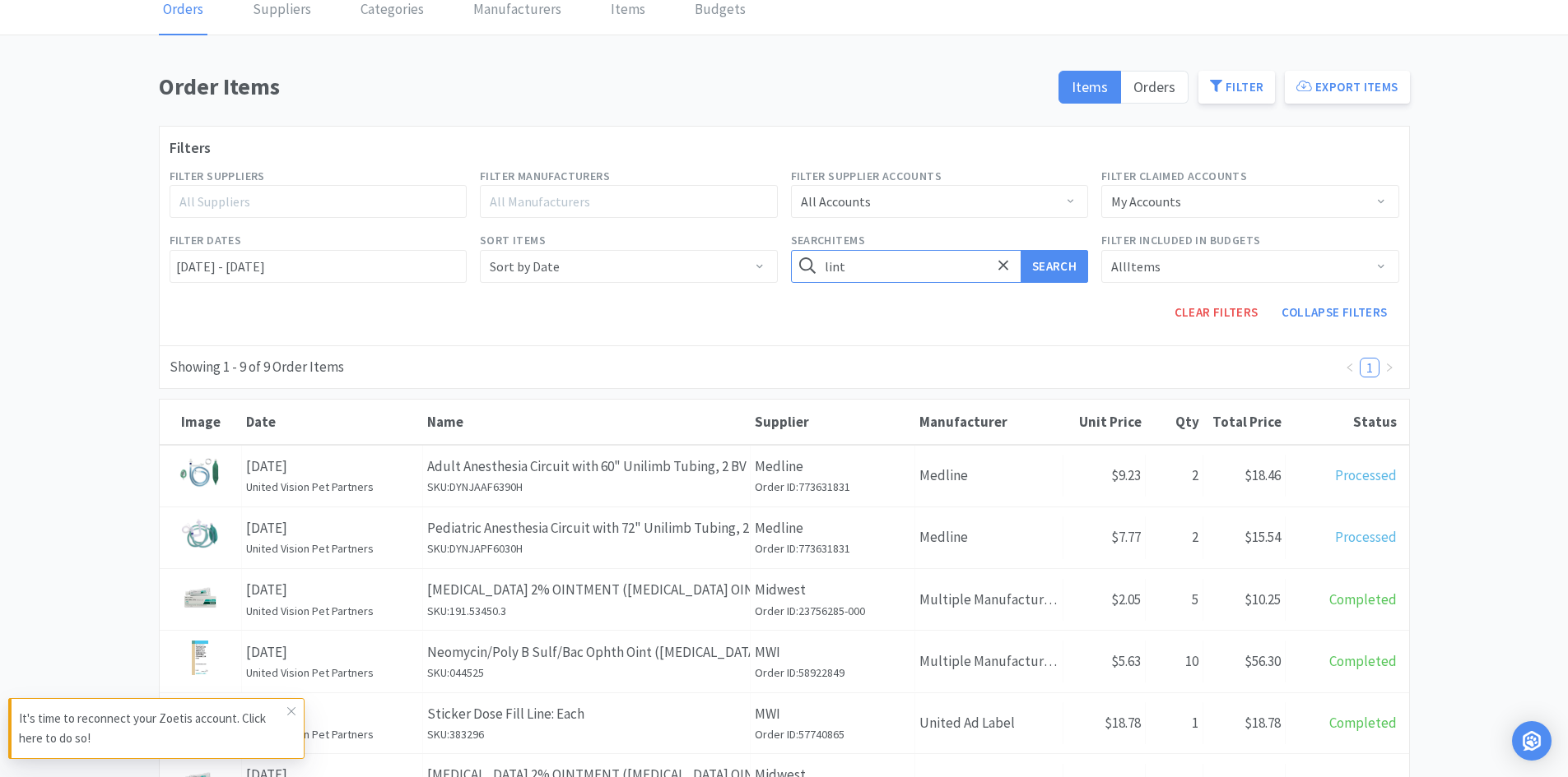
click at [896, 281] on input "lint" at bounding box center [939, 266] width 298 height 33
click at [1020, 250] on button "Search" at bounding box center [1054, 266] width 68 height 33
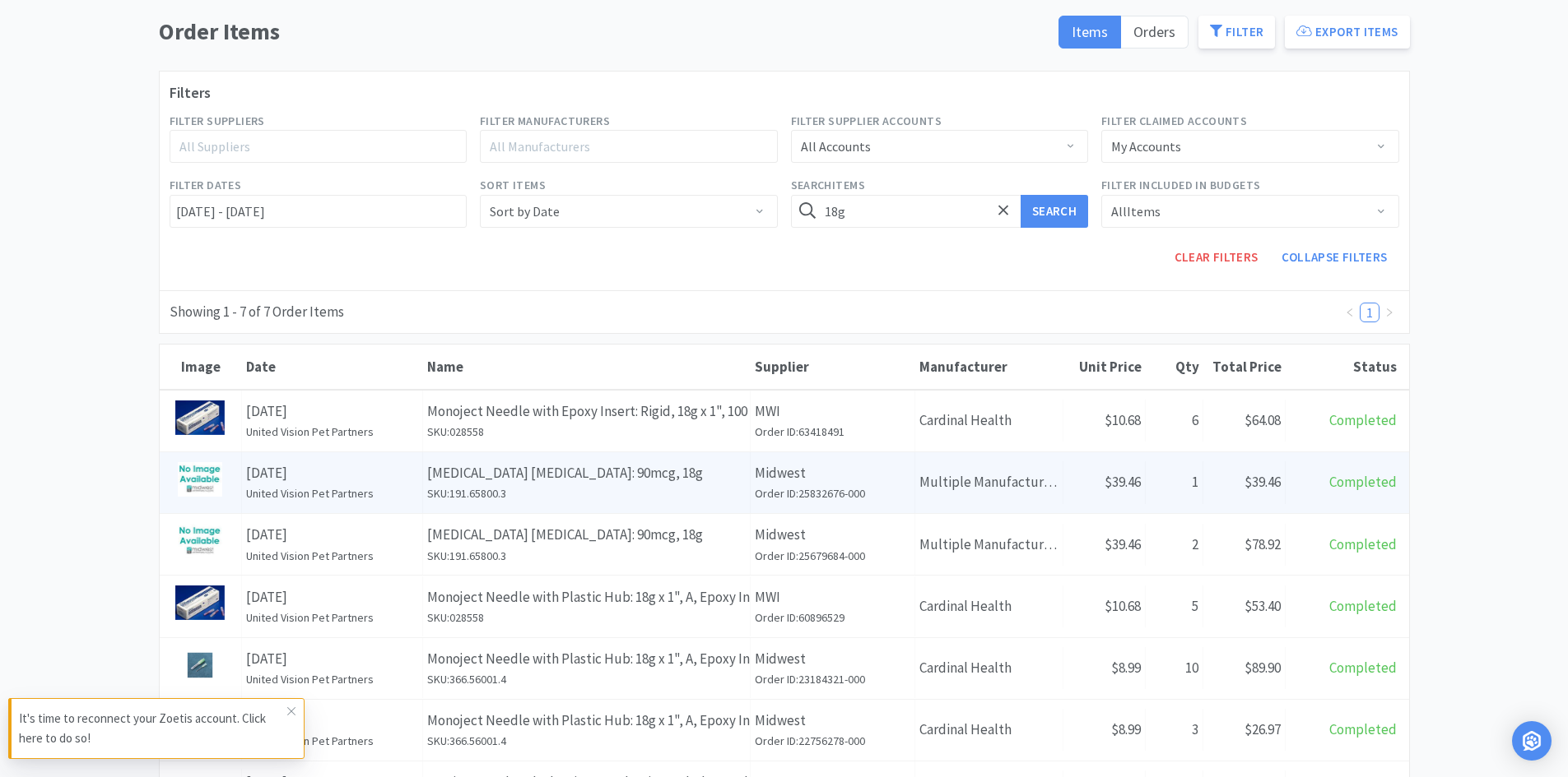
scroll to position [165, 0]
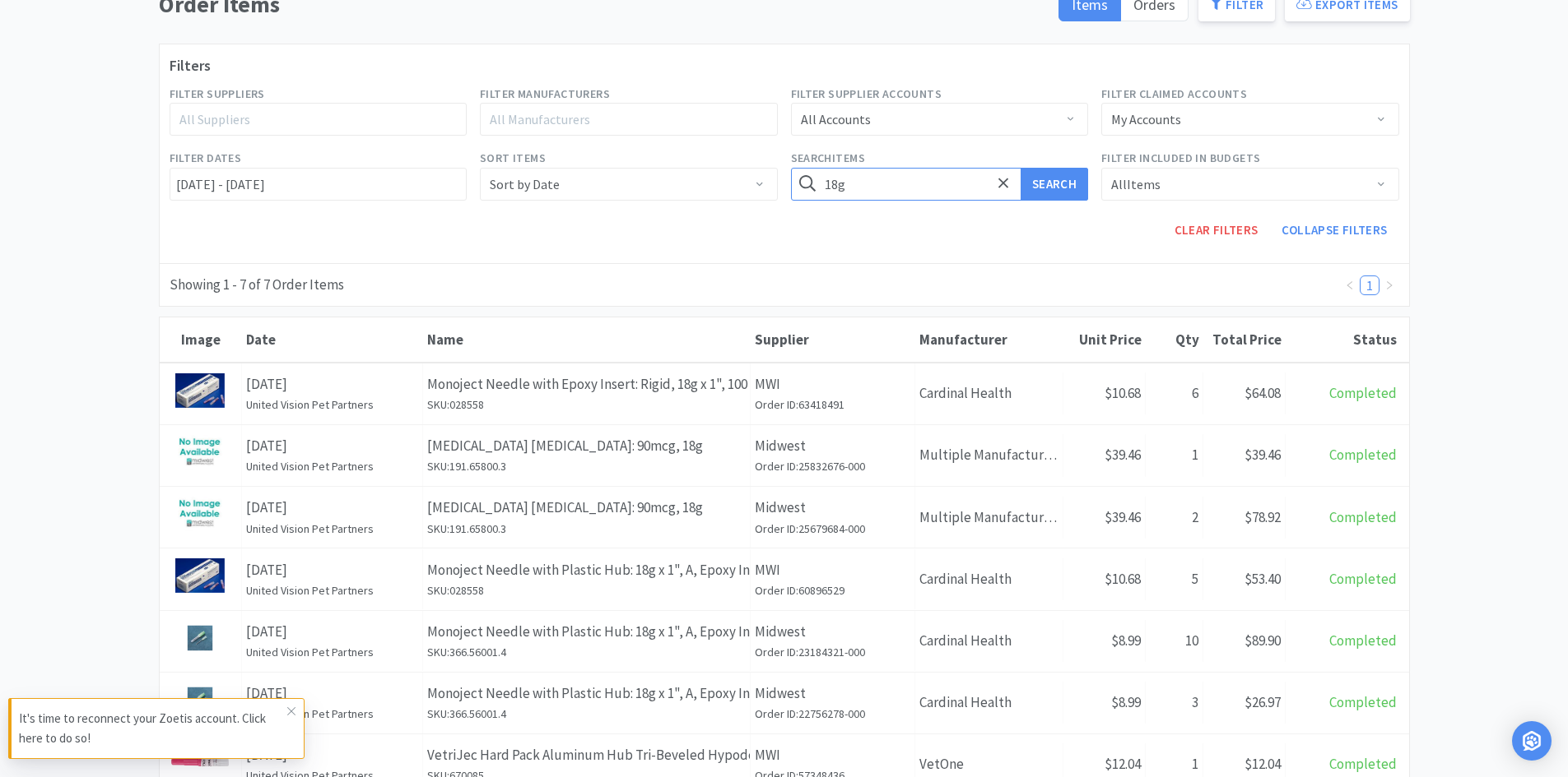
click at [851, 176] on input "18g" at bounding box center [939, 184] width 298 height 33
type input "20g"
click at [1020, 168] on button "Search" at bounding box center [1054, 184] width 68 height 33
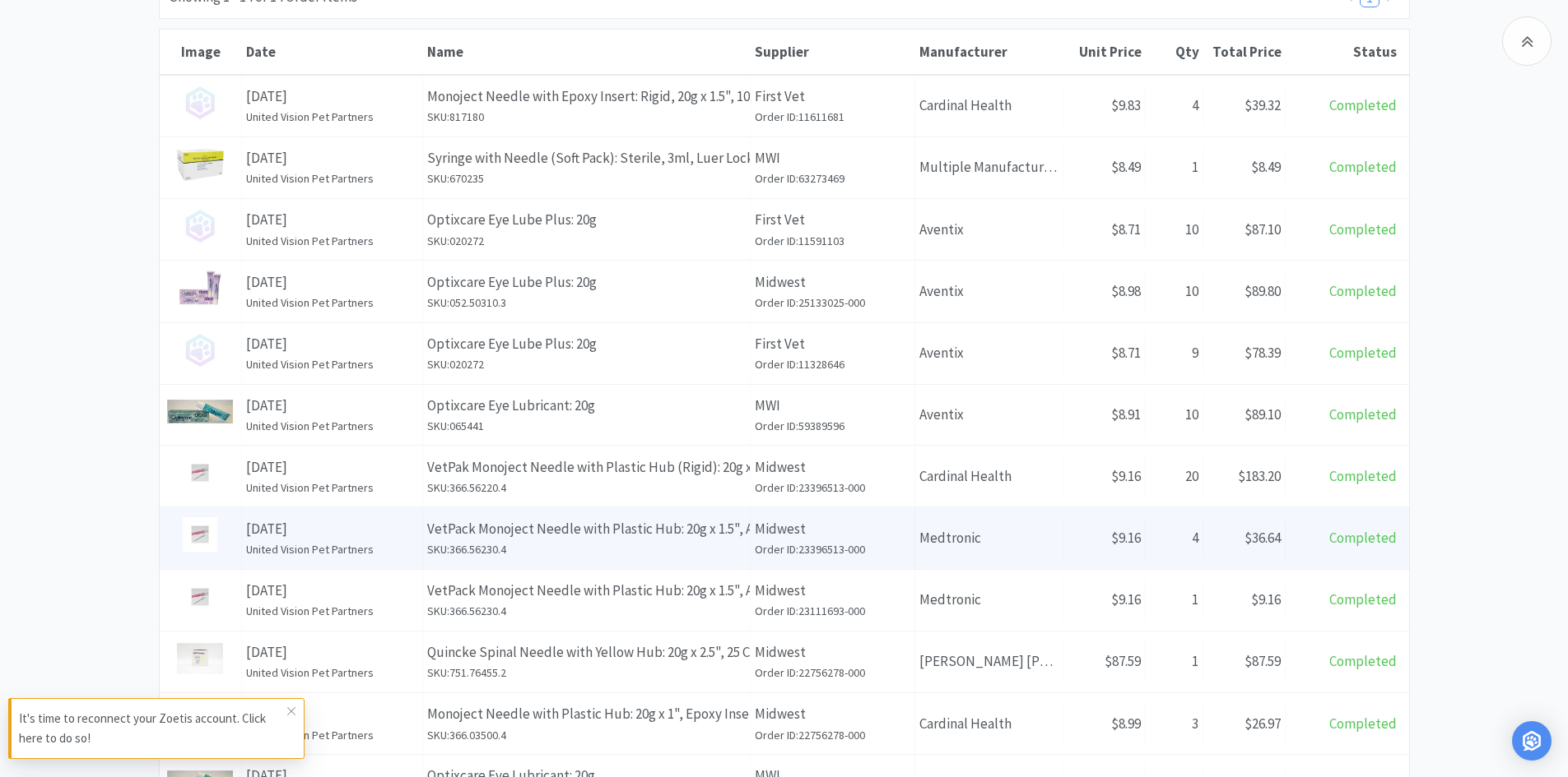
scroll to position [494, 0]
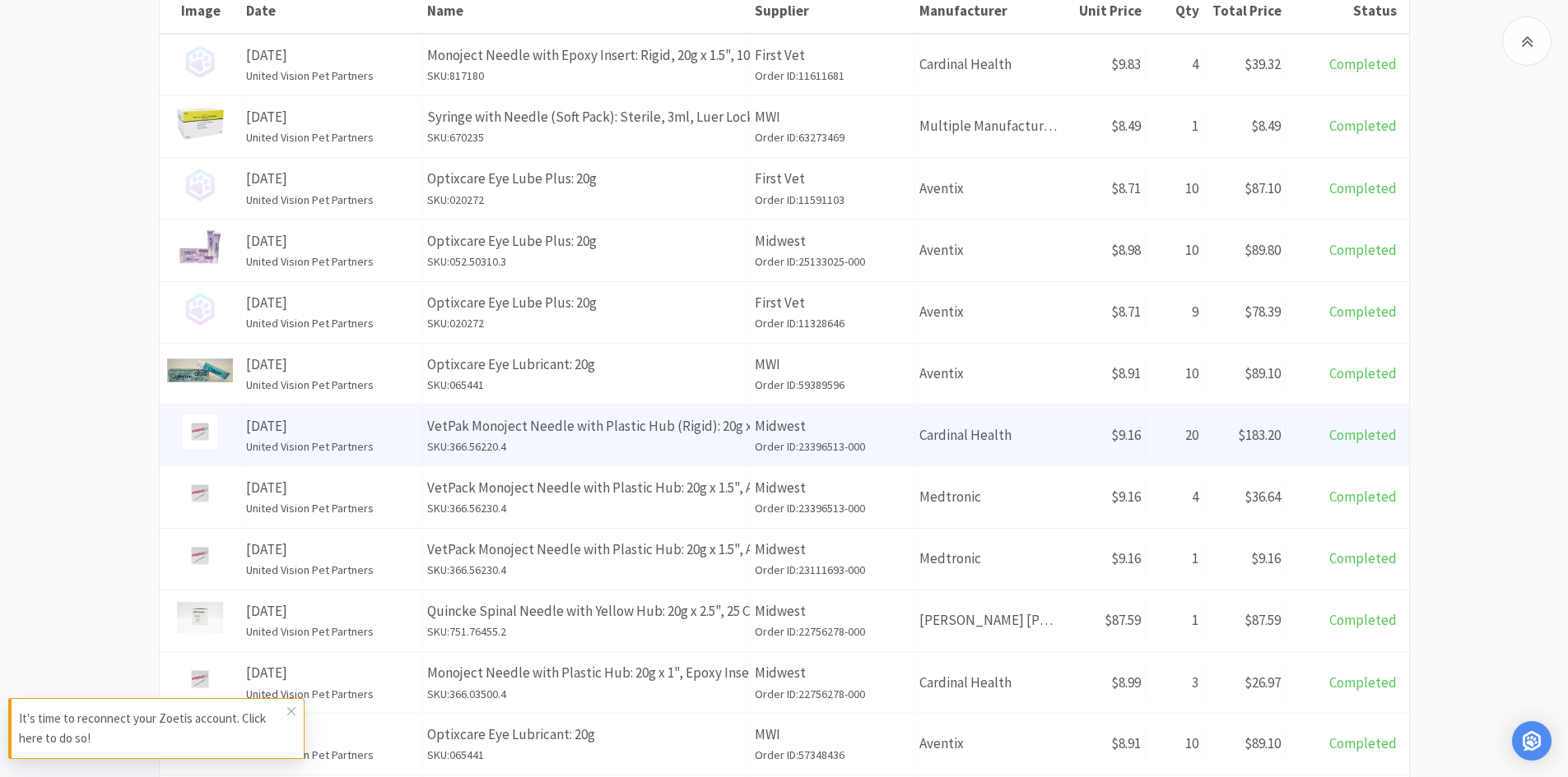
click at [721, 443] on h6 "SKU: 366.56220.4" at bounding box center [586, 446] width 318 height 18
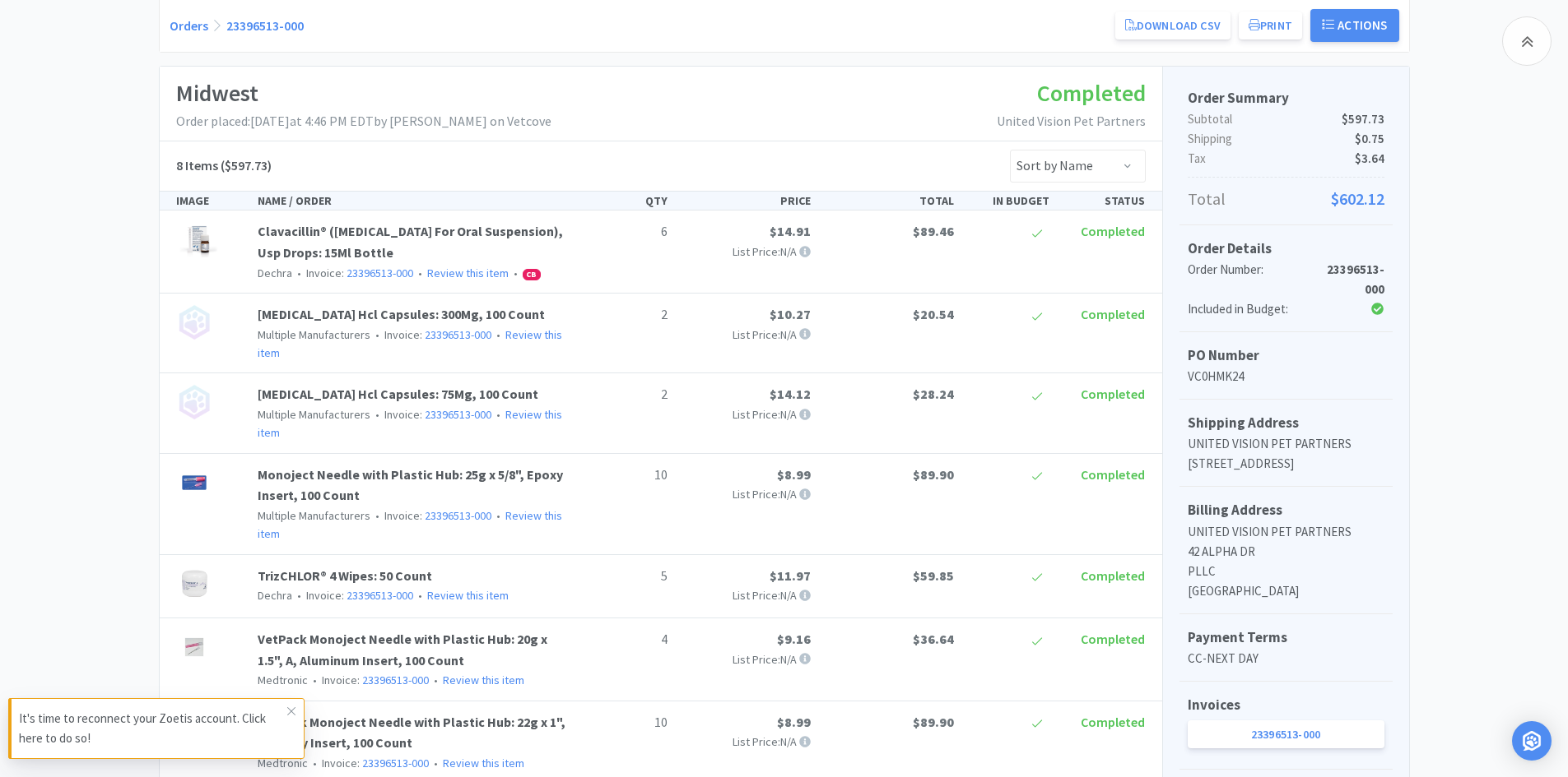
scroll to position [247, 0]
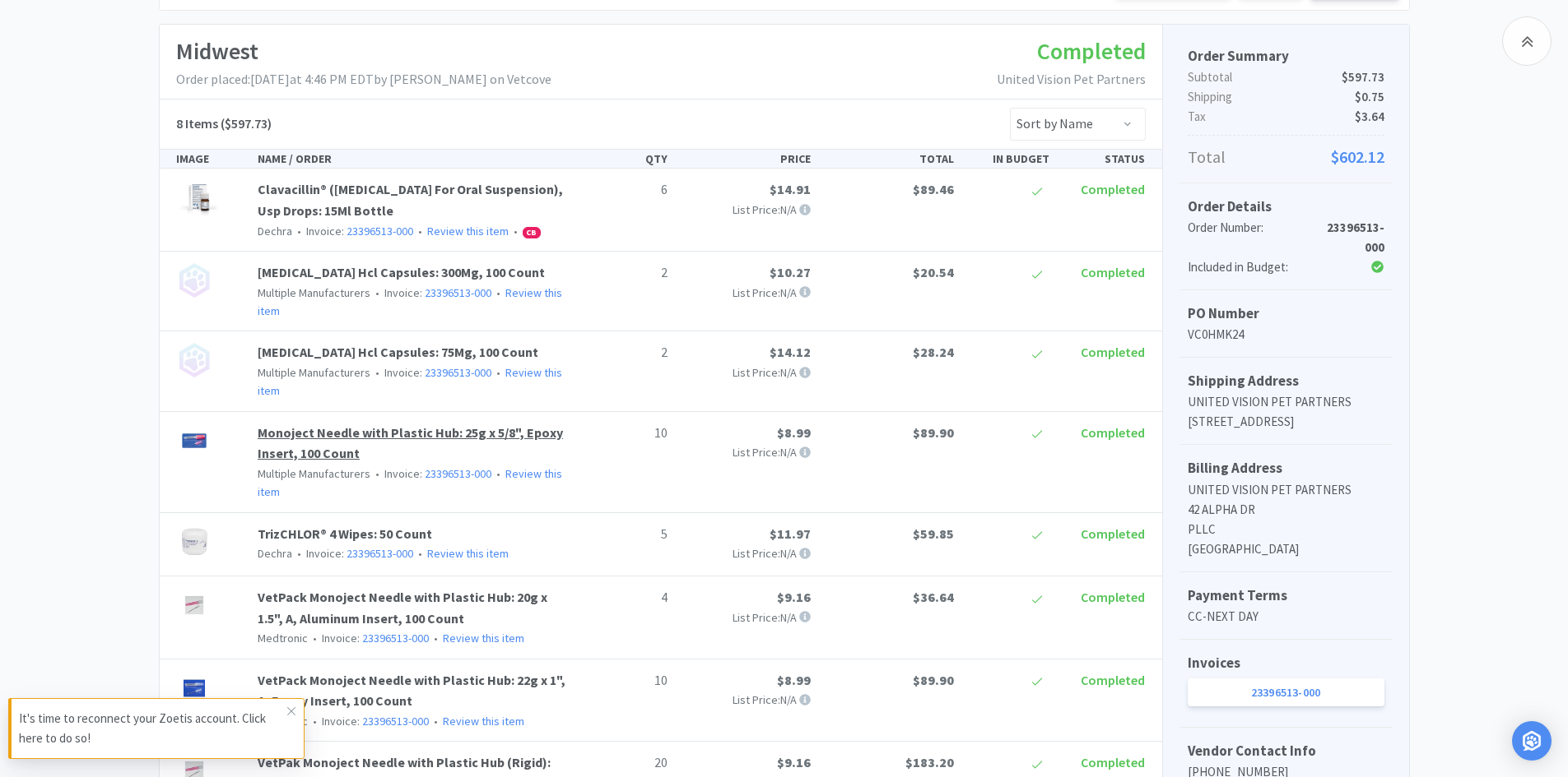
click at [303, 451] on link "Monoject Needle with Plastic Hub: 25g x 5/8", Epoxy Insert, 100 Count" at bounding box center [410, 442] width 306 height 38
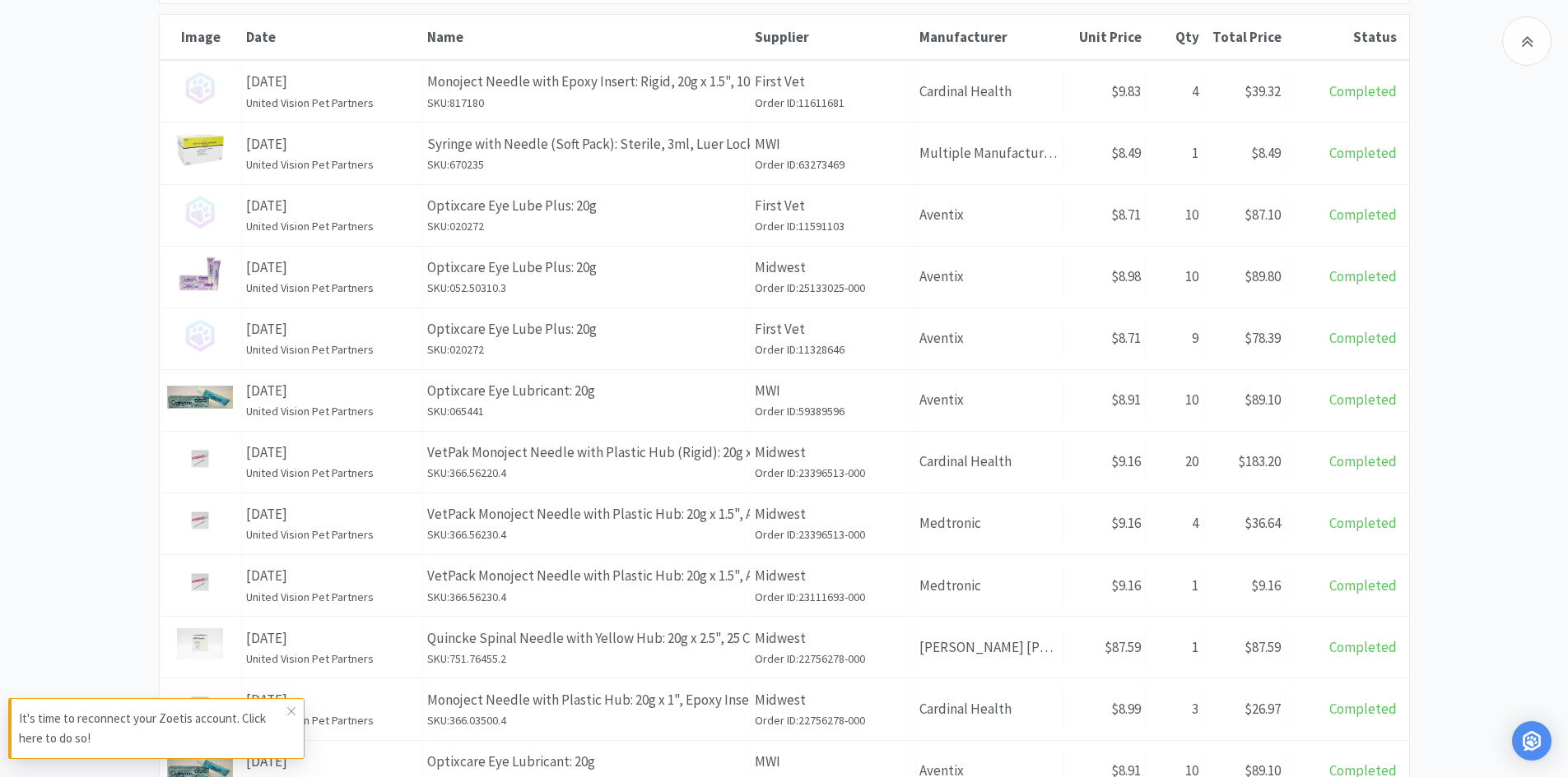
scroll to position [487, 0]
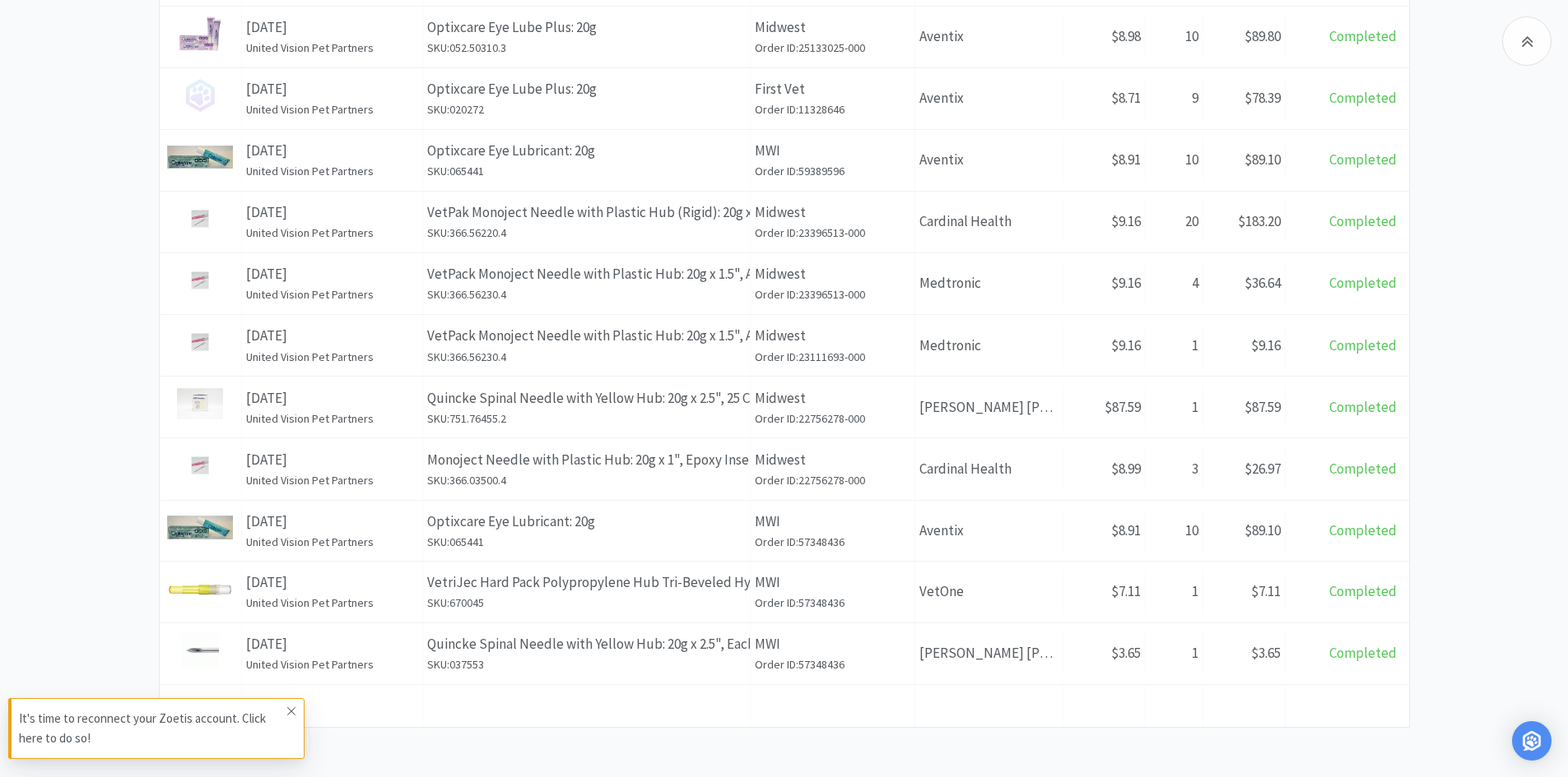
click at [292, 714] on icon at bounding box center [291, 711] width 10 height 13
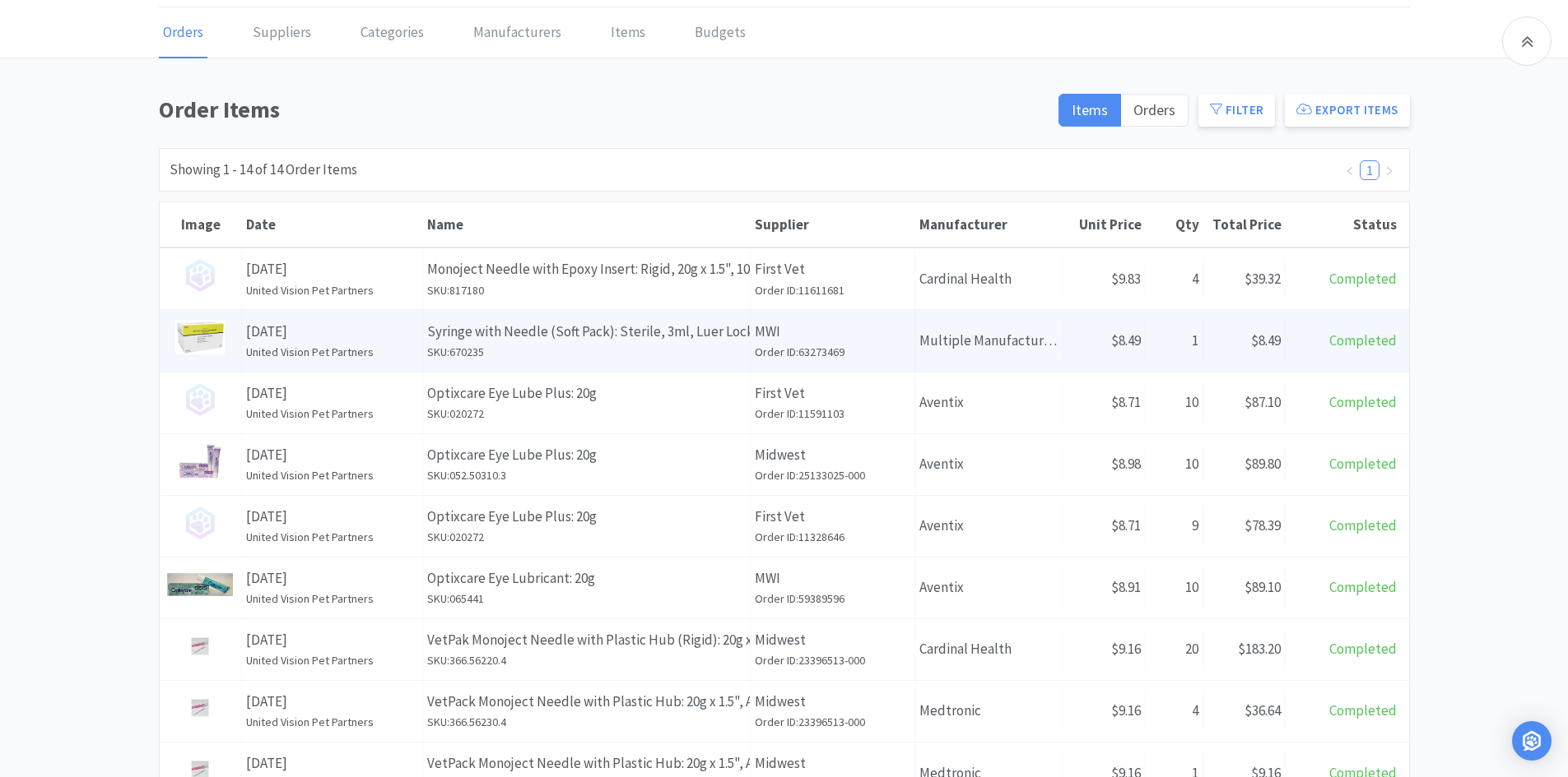
scroll to position [0, 0]
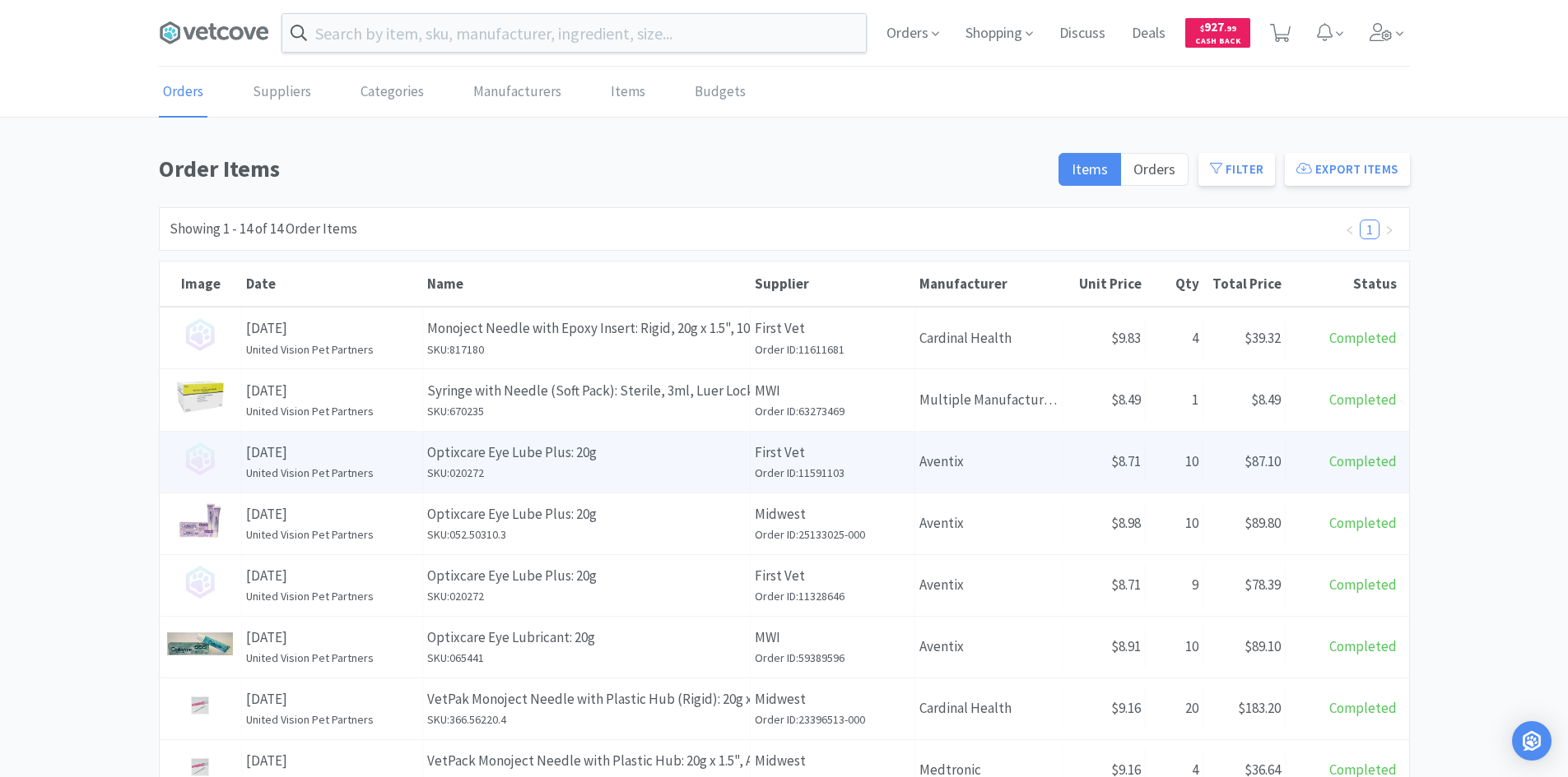
click at [688, 473] on h6 "SKU: 020272" at bounding box center [586, 472] width 318 height 18
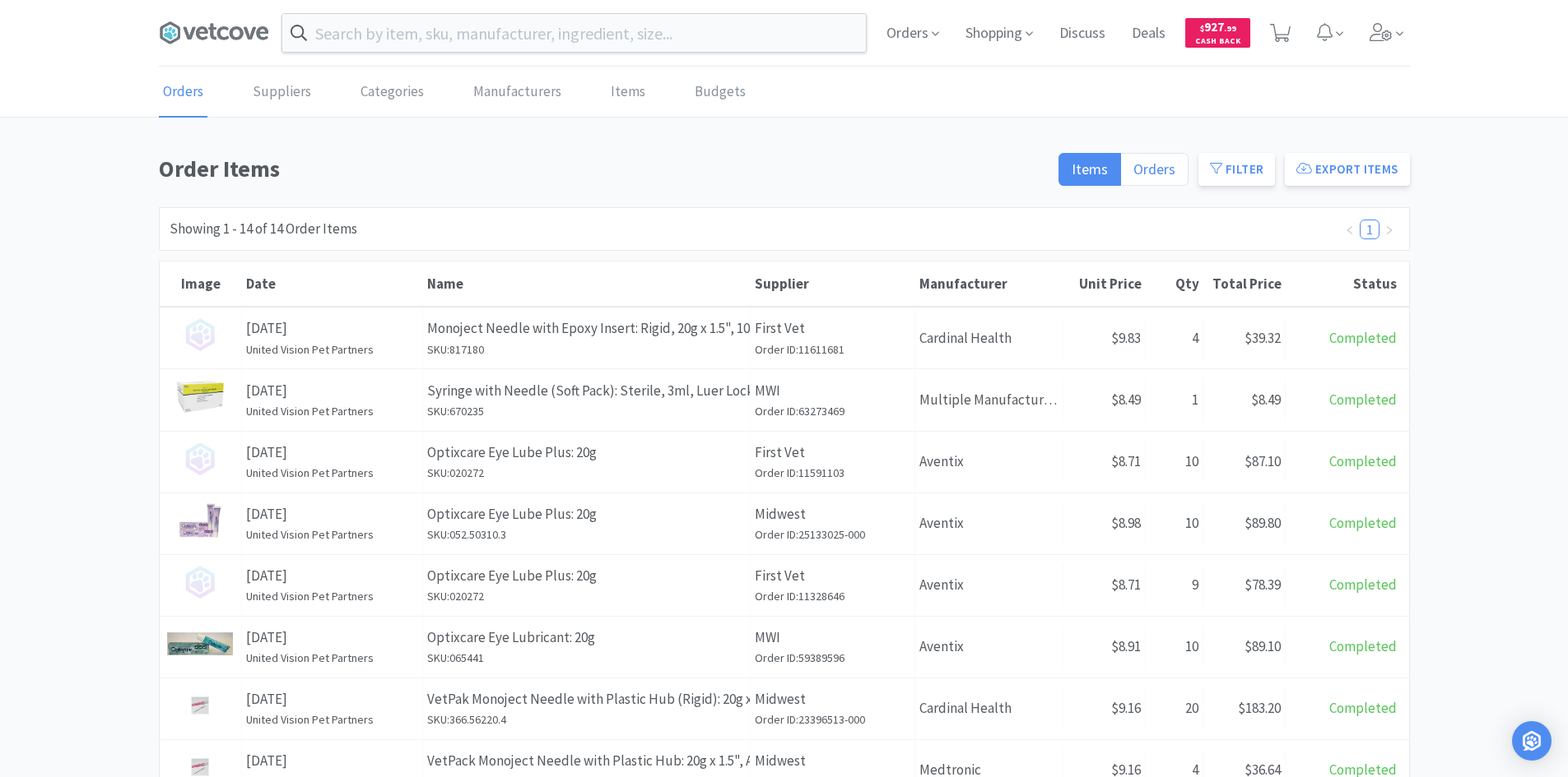
click at [1146, 177] on label "Orders" at bounding box center [1154, 170] width 68 height 33
click at [1133, 174] on input "Orders" at bounding box center [1133, 174] width 0 height 0
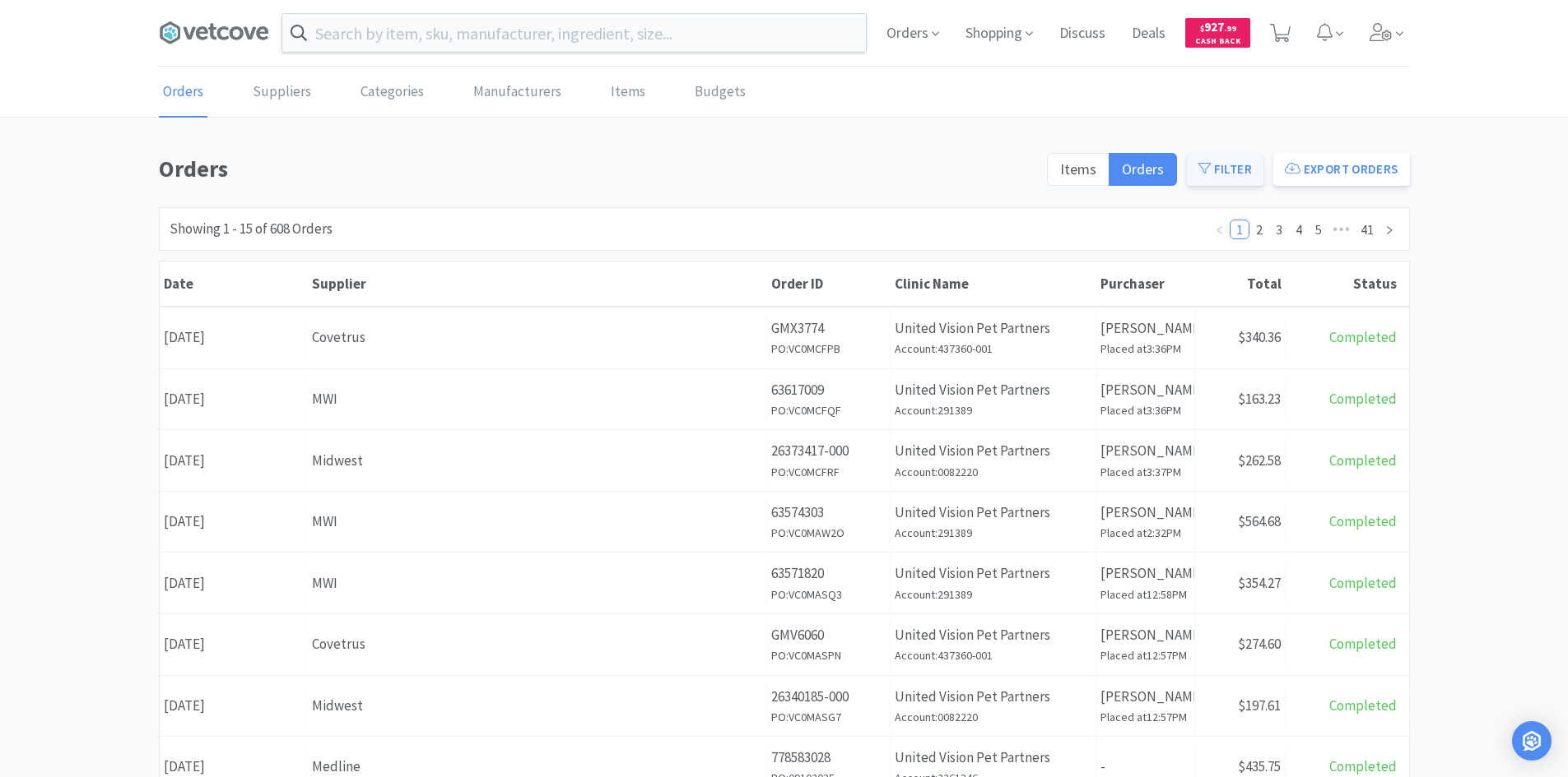
click at [1198, 163] on button "Filter" at bounding box center [1225, 170] width 76 height 33
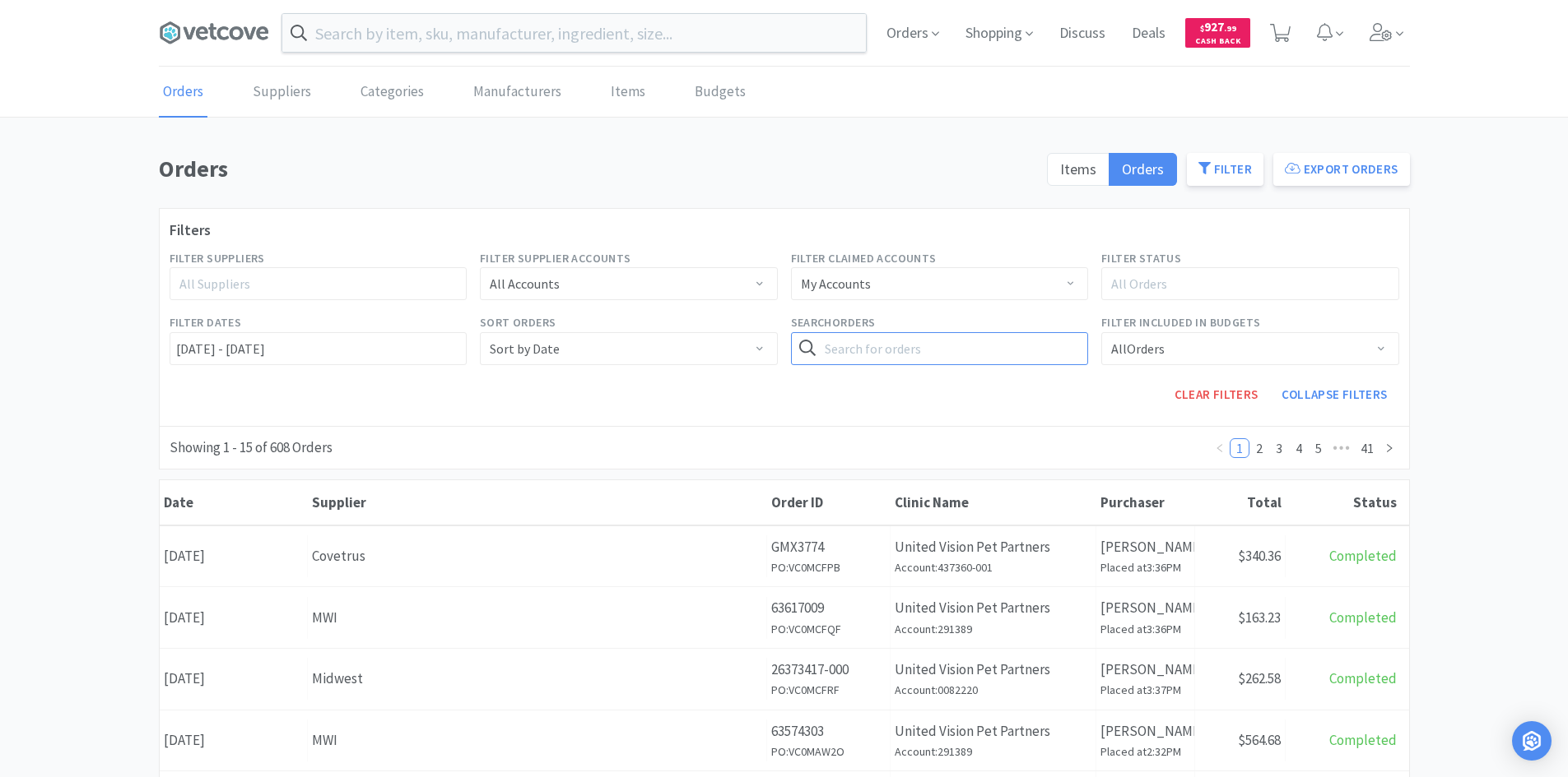
click at [968, 339] on input "text" at bounding box center [939, 349] width 298 height 33
type input "catheter"
click at [1020, 333] on button "Search" at bounding box center [1054, 349] width 68 height 33
click at [1059, 159] on label "Items" at bounding box center [1077, 170] width 63 height 33
click at [1060, 174] on input "Items" at bounding box center [1060, 174] width 0 height 0
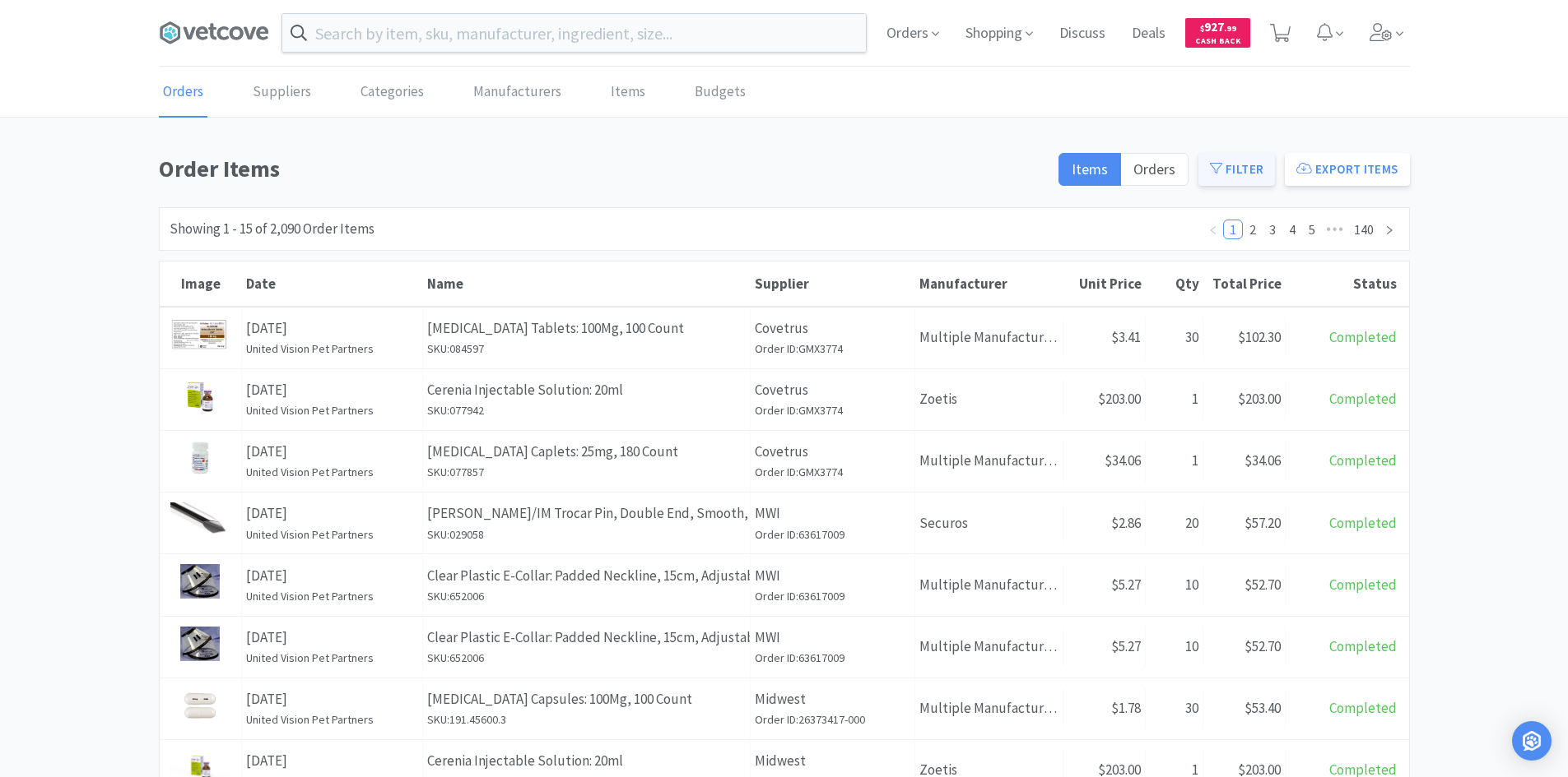
drag, startPoint x: 1209, startPoint y: 157, endPoint x: 1197, endPoint y: 182, distance: 27.7
click at [1210, 158] on button "Filter" at bounding box center [1235, 170] width 76 height 33
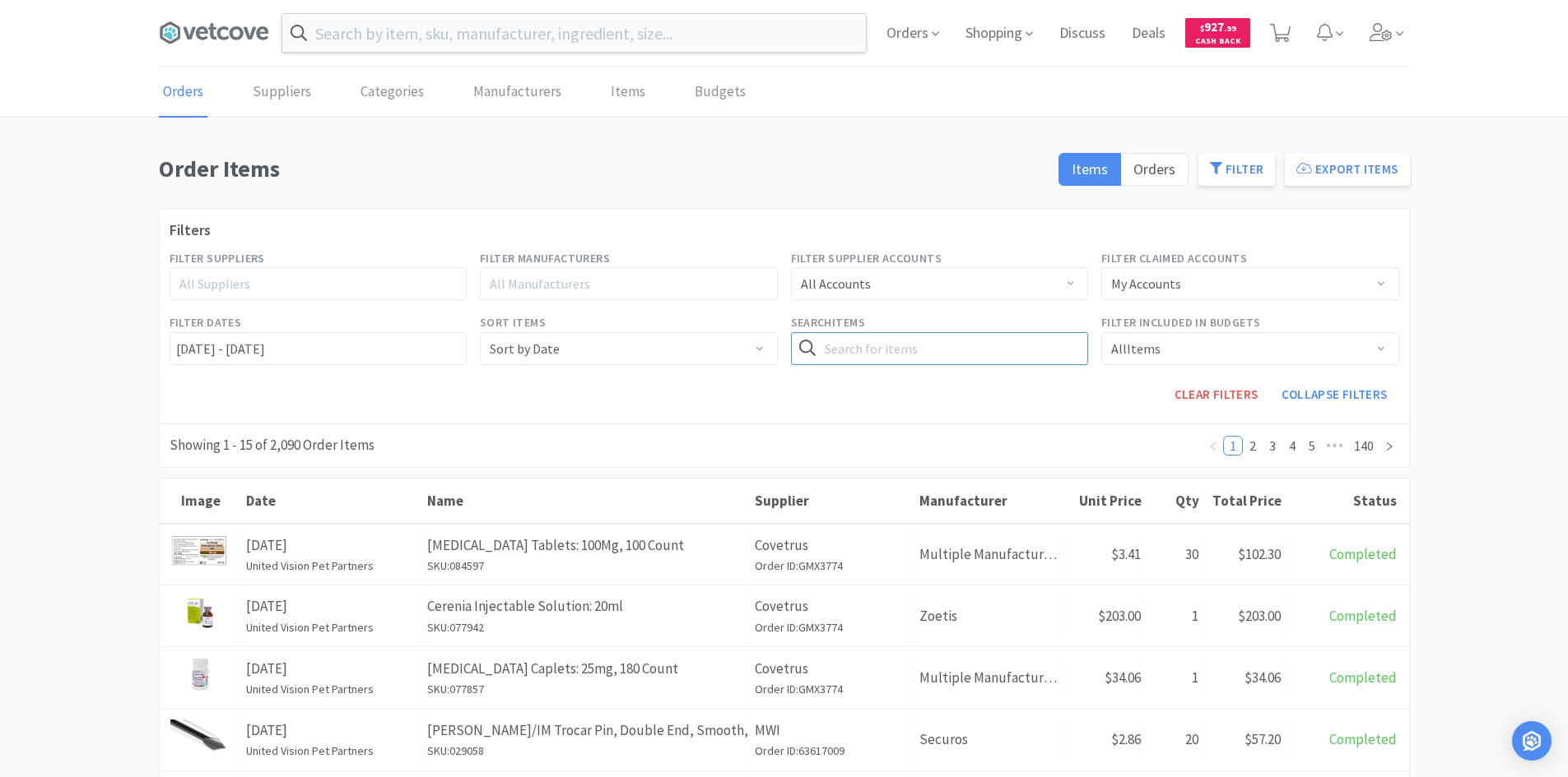
click at [989, 339] on input "text" at bounding box center [939, 349] width 298 height 33
click at [1020, 333] on button "Search" at bounding box center [1054, 349] width 68 height 33
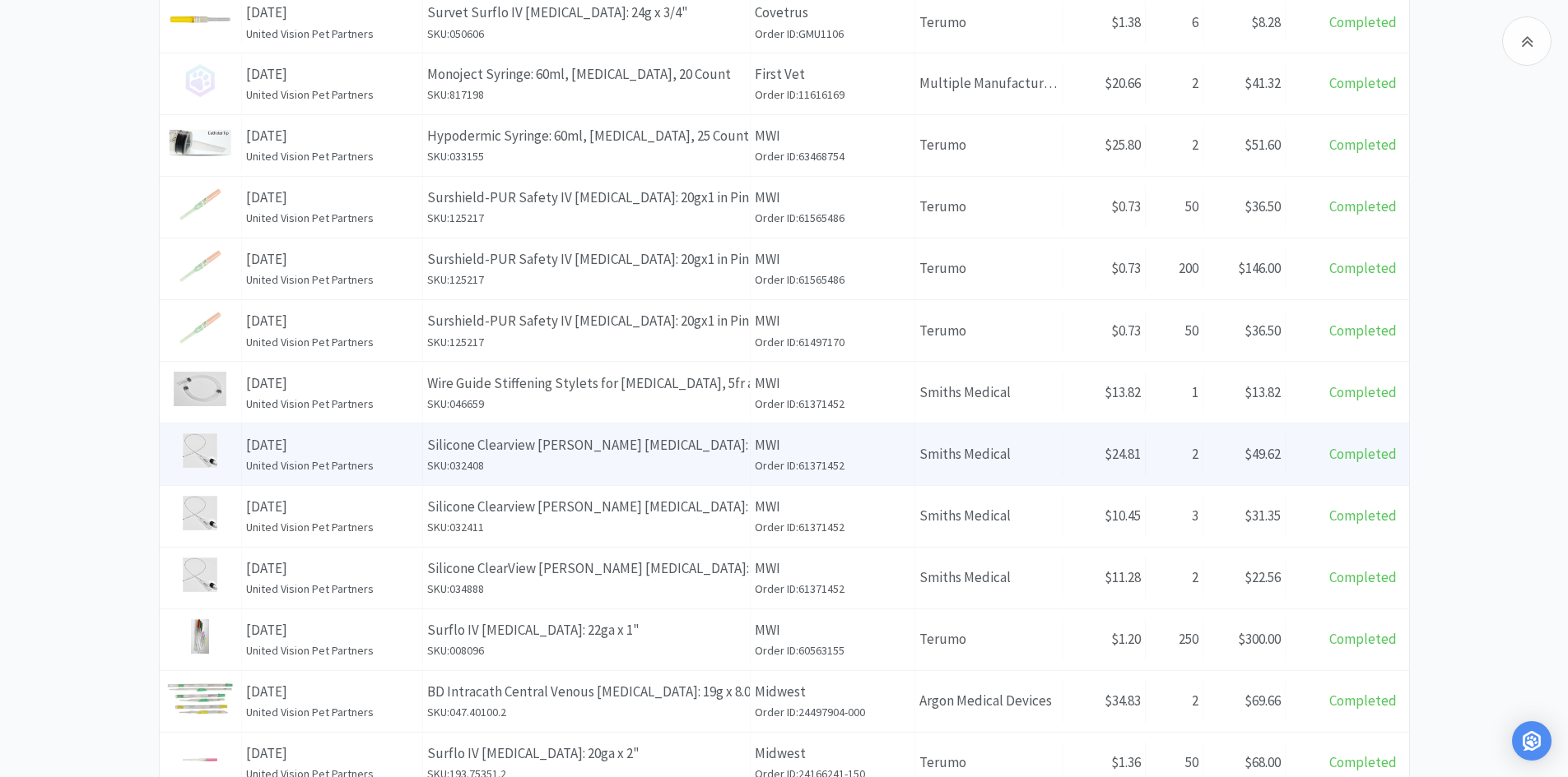
scroll to position [289, 0]
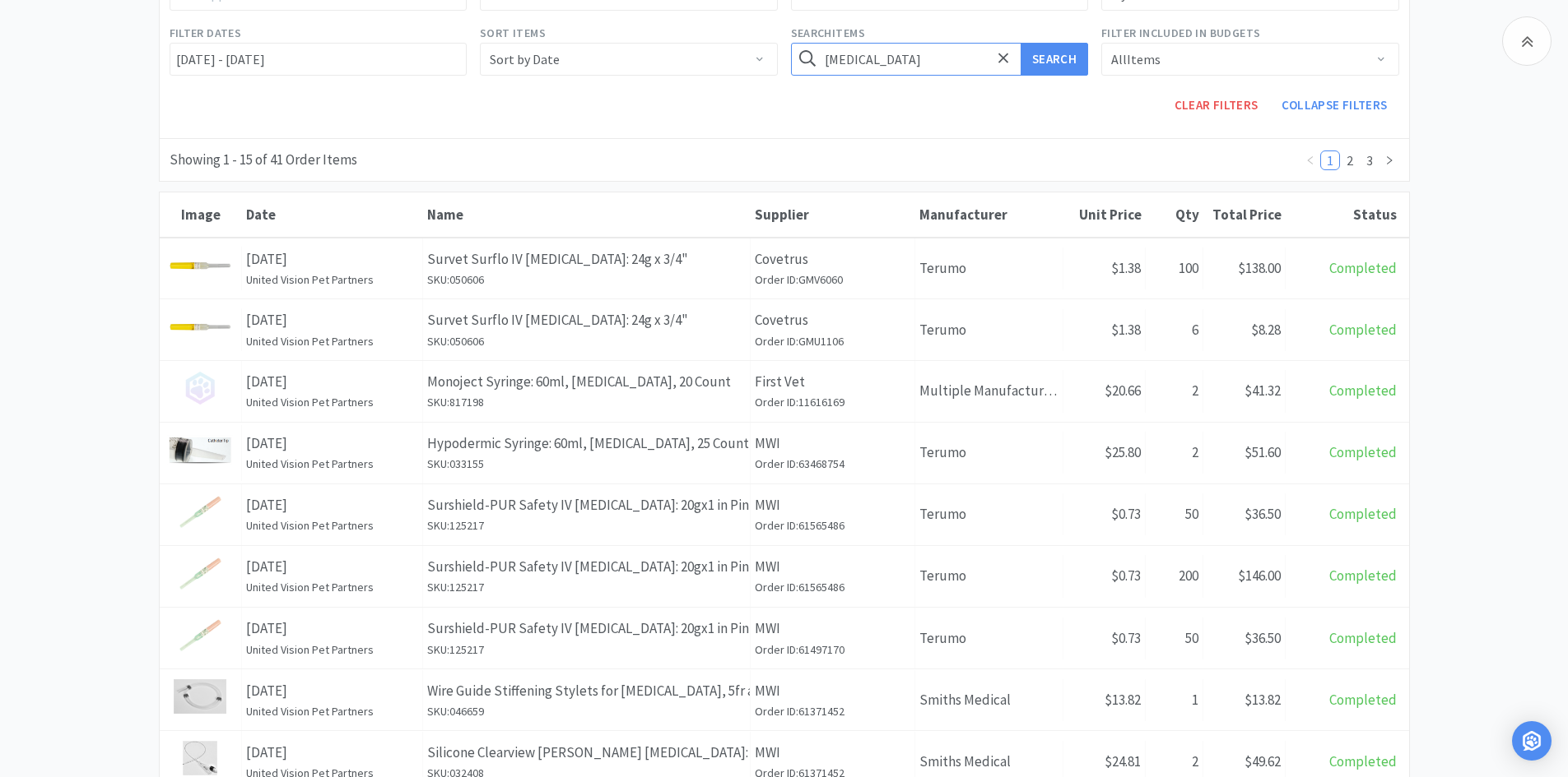
click at [872, 63] on input "catheter" at bounding box center [939, 59] width 298 height 33
type input "needle"
click at [1020, 42] on button "Search" at bounding box center [1054, 59] width 68 height 33
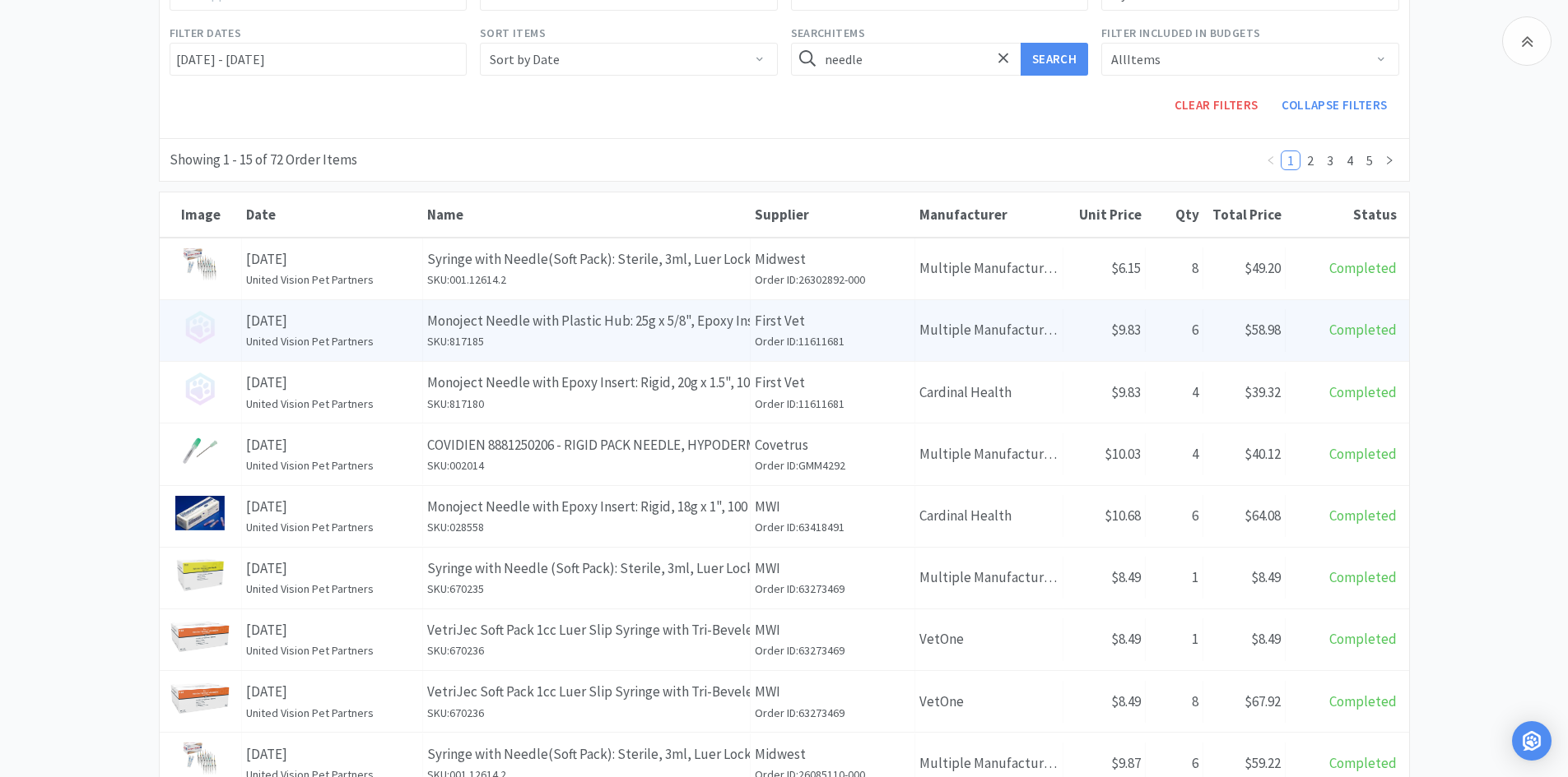
click at [661, 343] on h6 "SKU: 817185" at bounding box center [586, 341] width 318 height 18
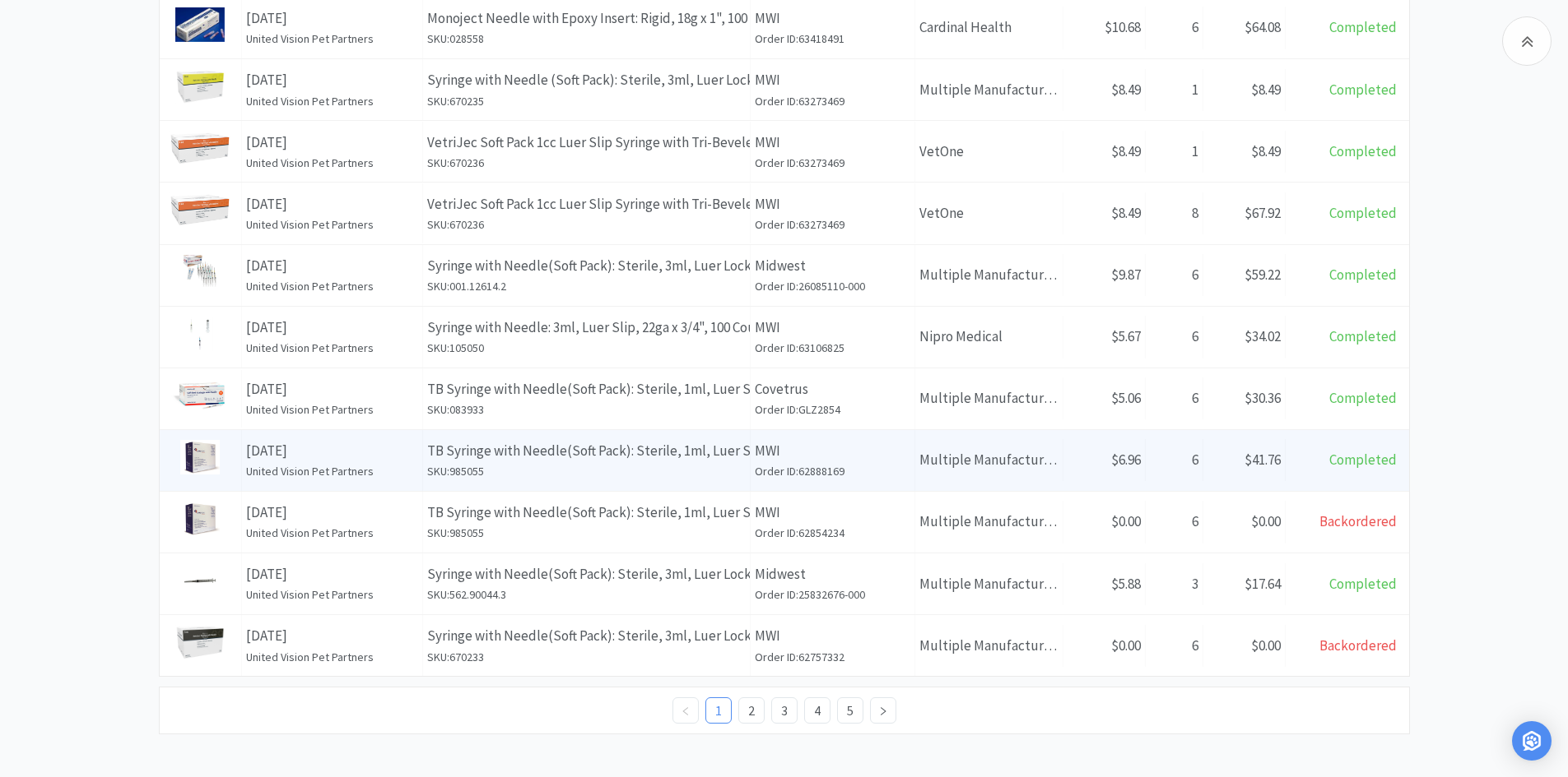
scroll to position [564, 0]
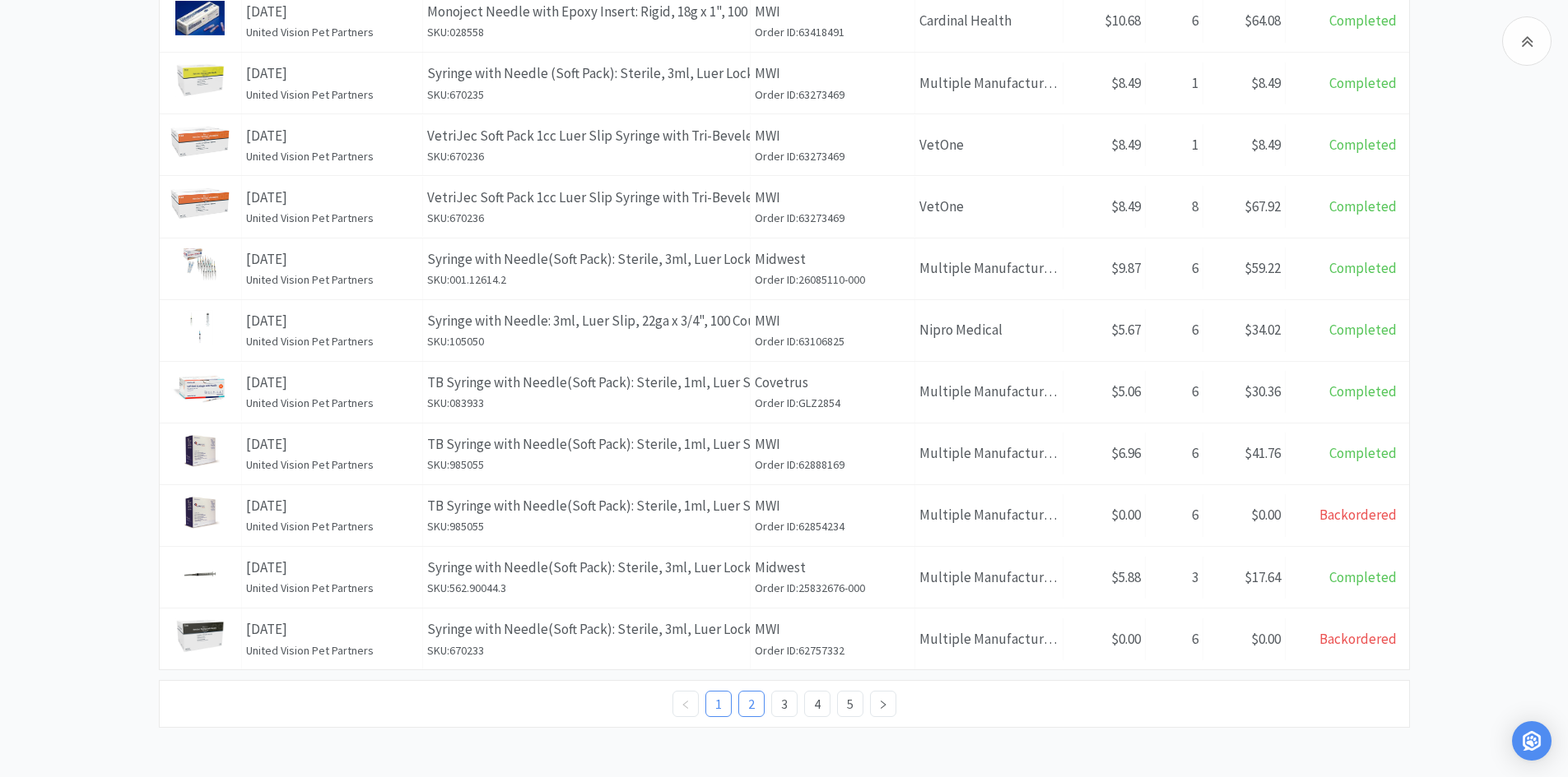
click at [745, 708] on link "2" at bounding box center [751, 705] width 25 height 25
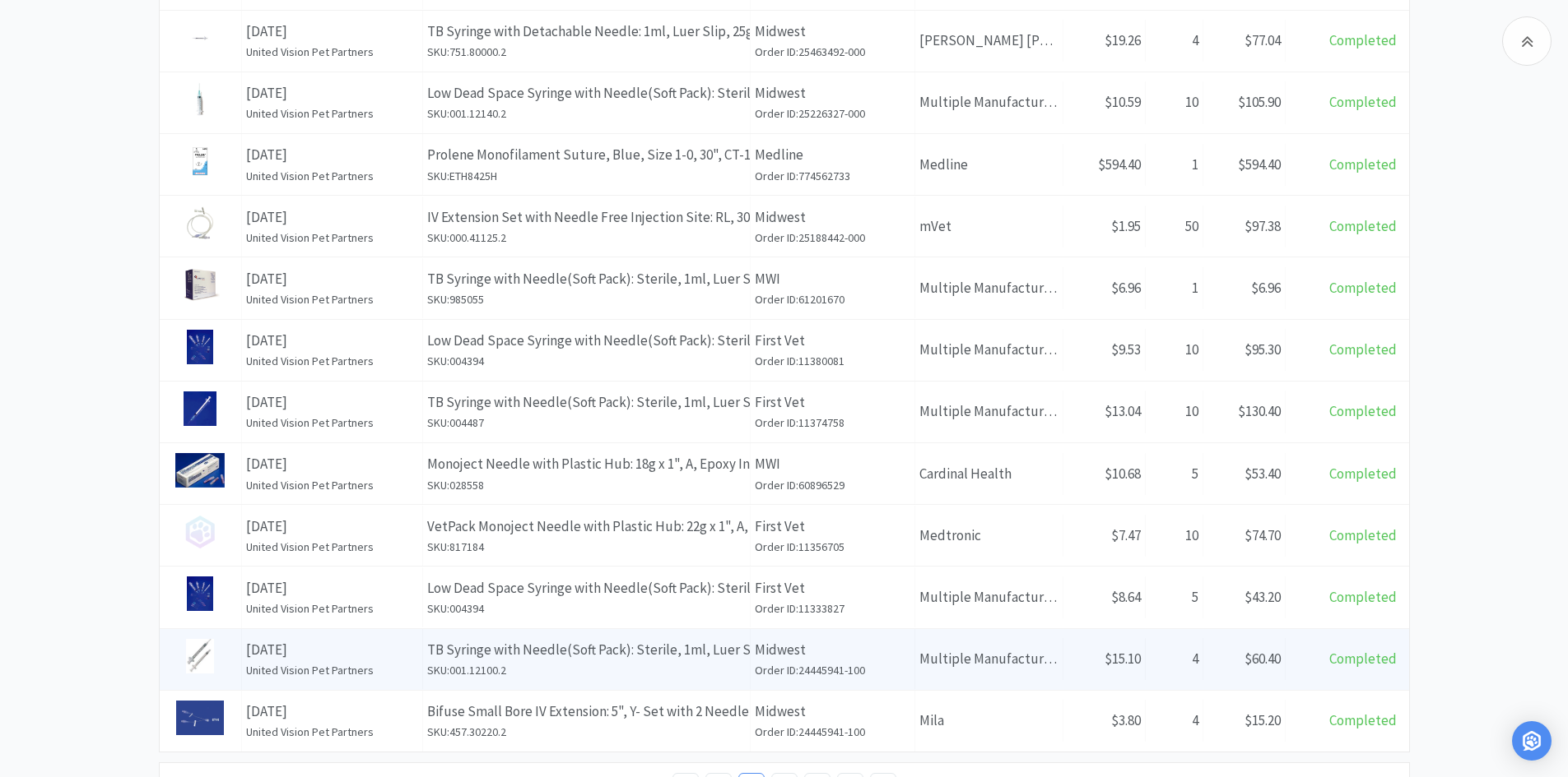
scroll to position [565, 0]
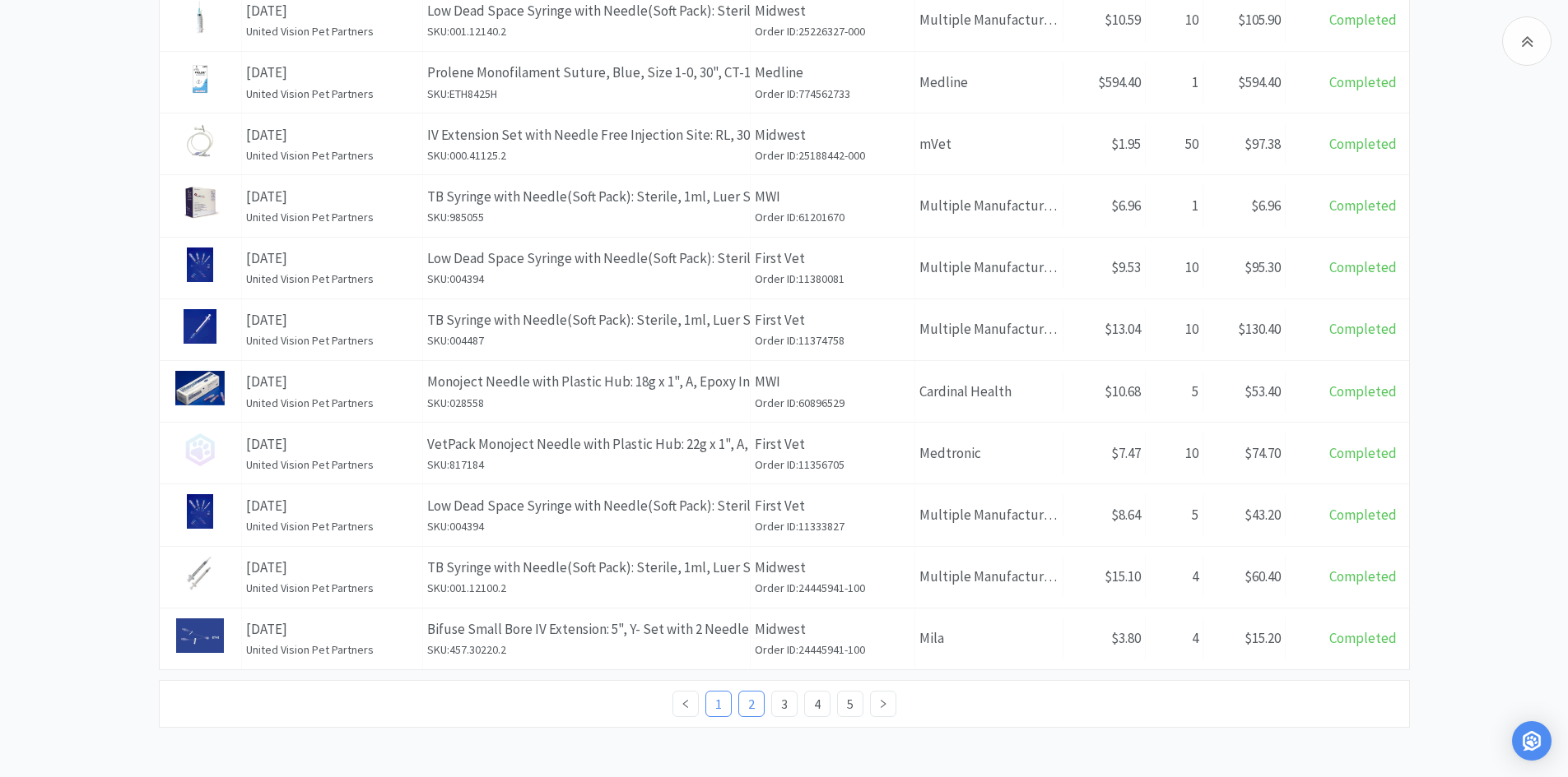
click at [716, 710] on link "1" at bounding box center [718, 705] width 25 height 25
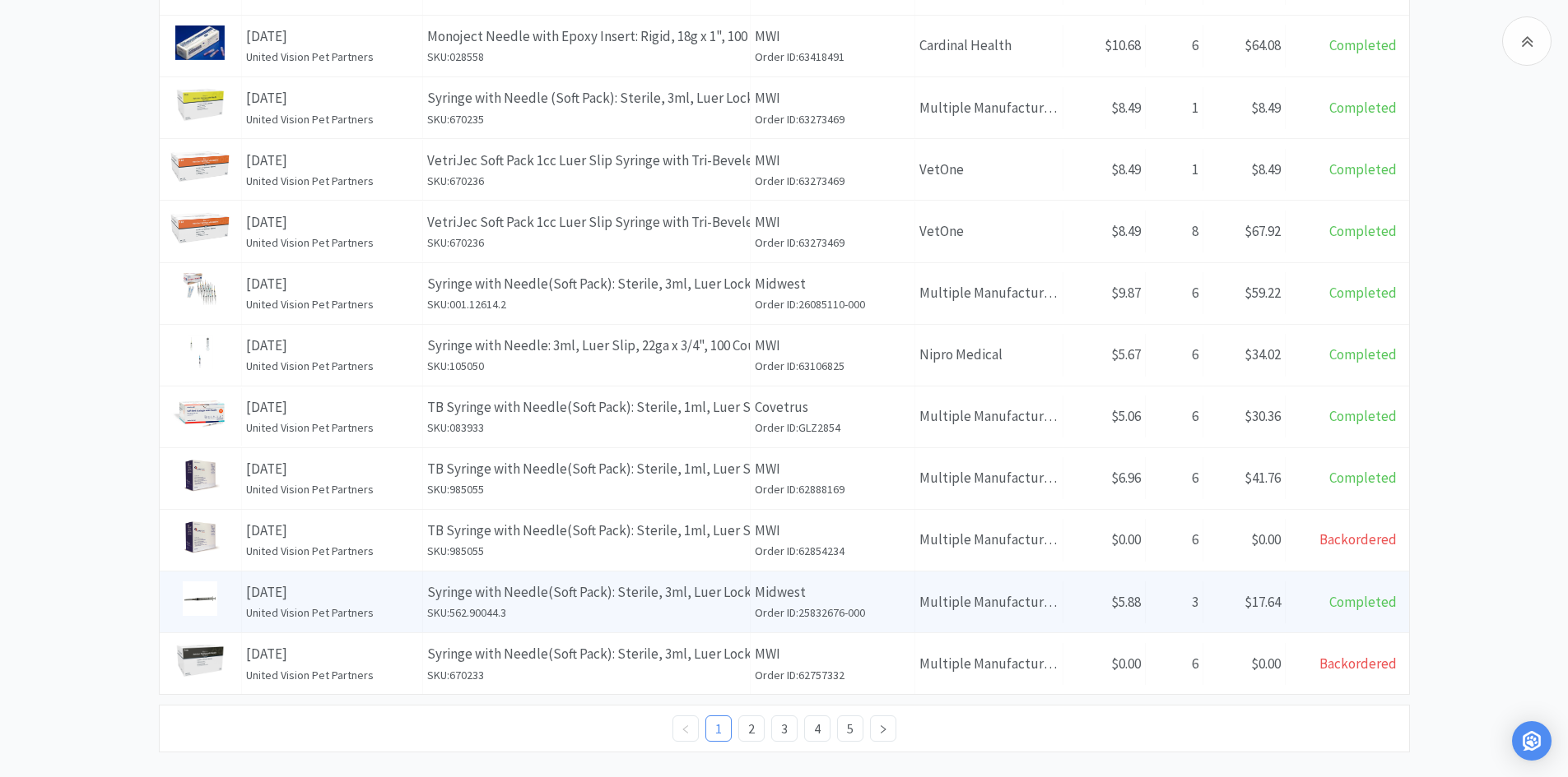
scroll to position [564, 0]
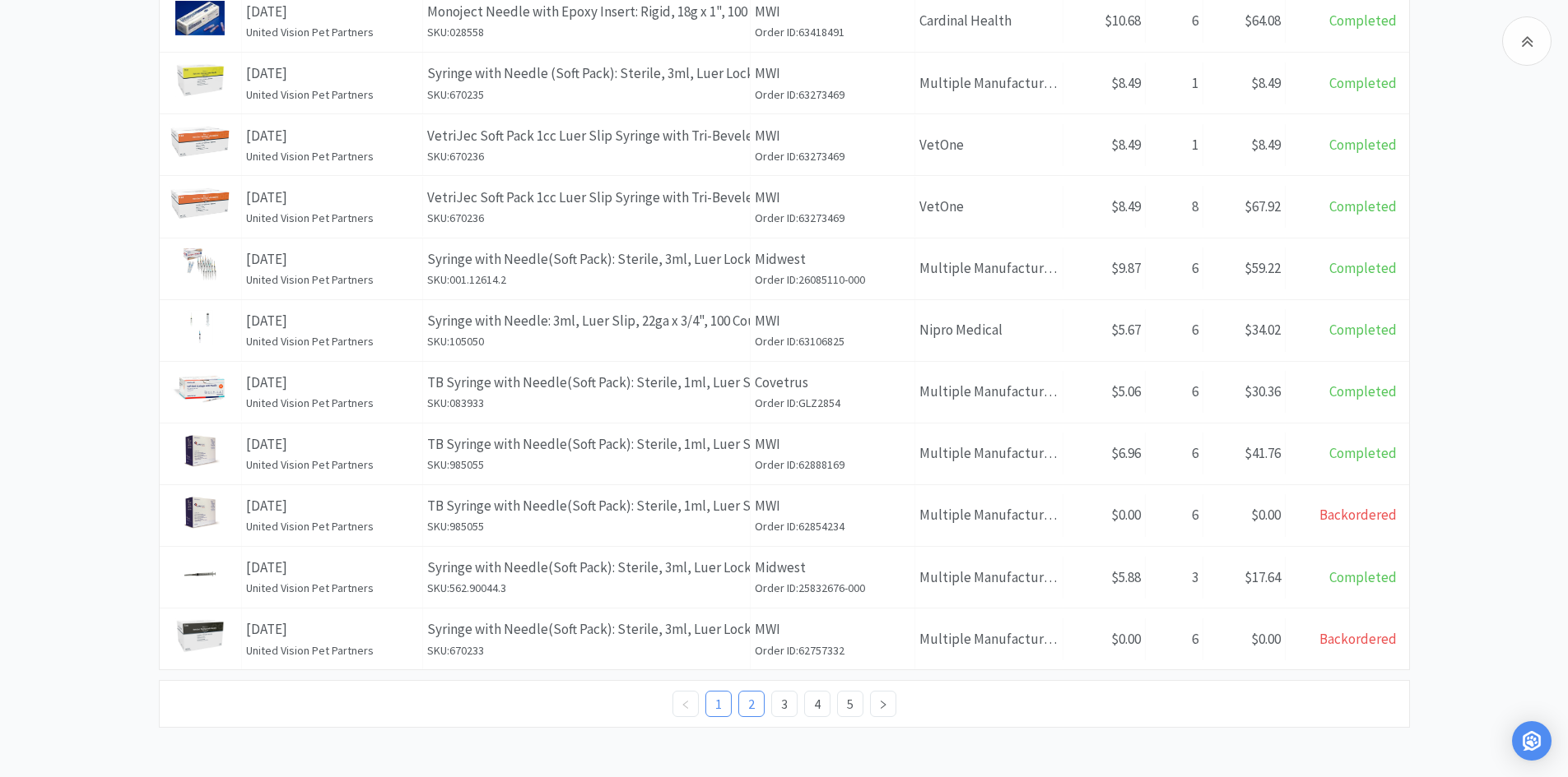
click at [745, 715] on link "2" at bounding box center [751, 705] width 25 height 25
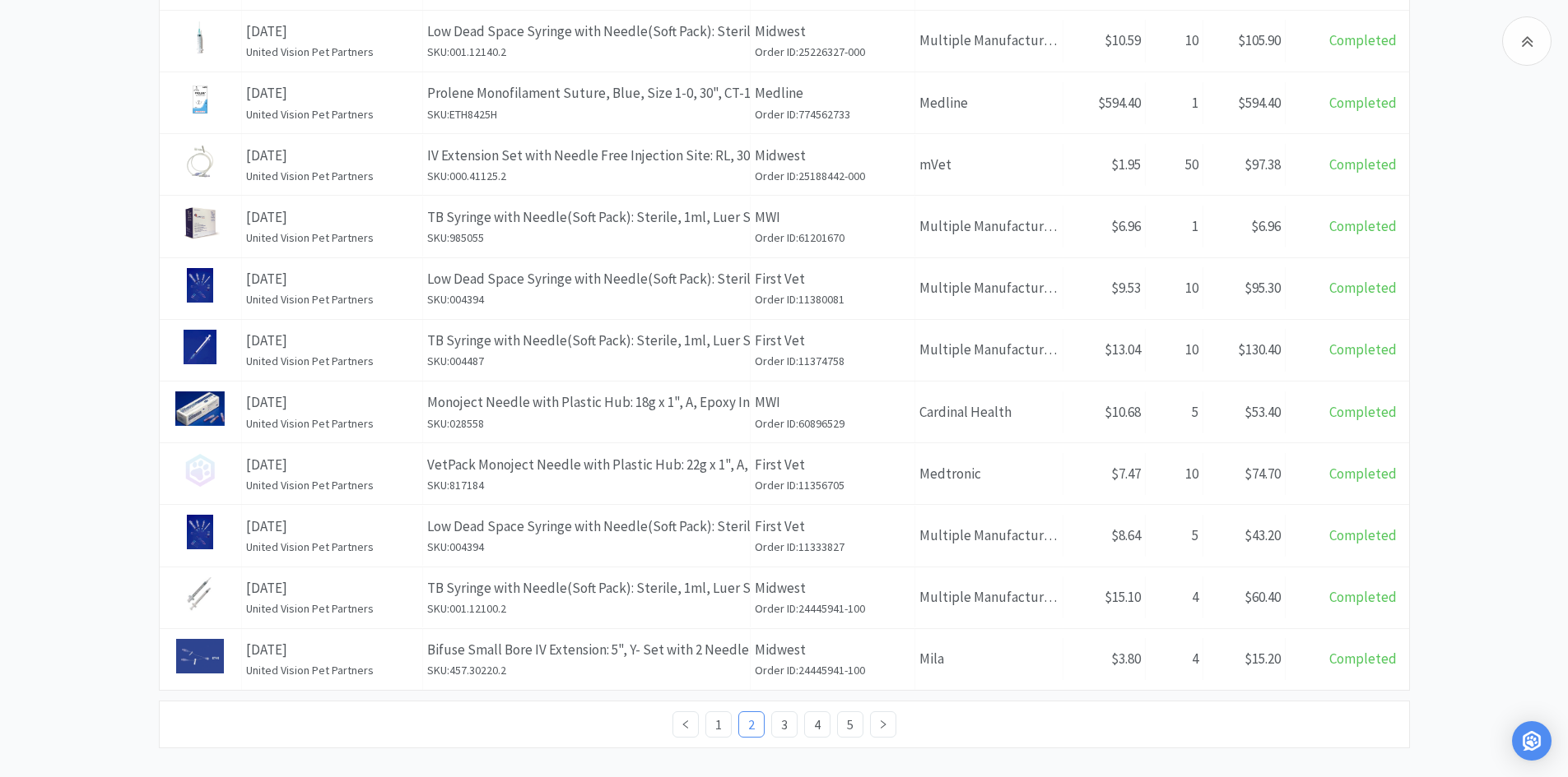
scroll to position [565, 0]
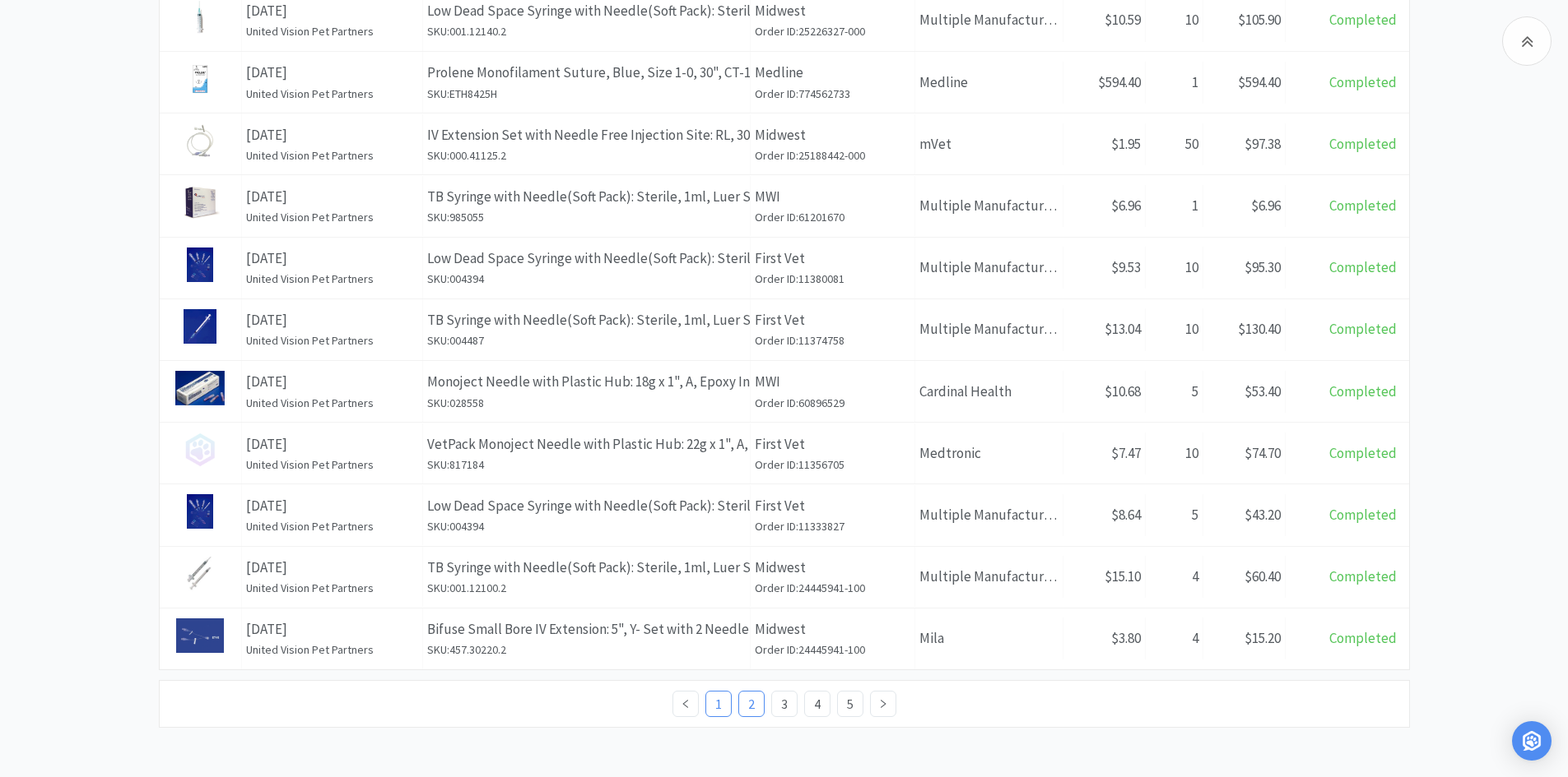
click at [724, 698] on link "1" at bounding box center [718, 705] width 25 height 25
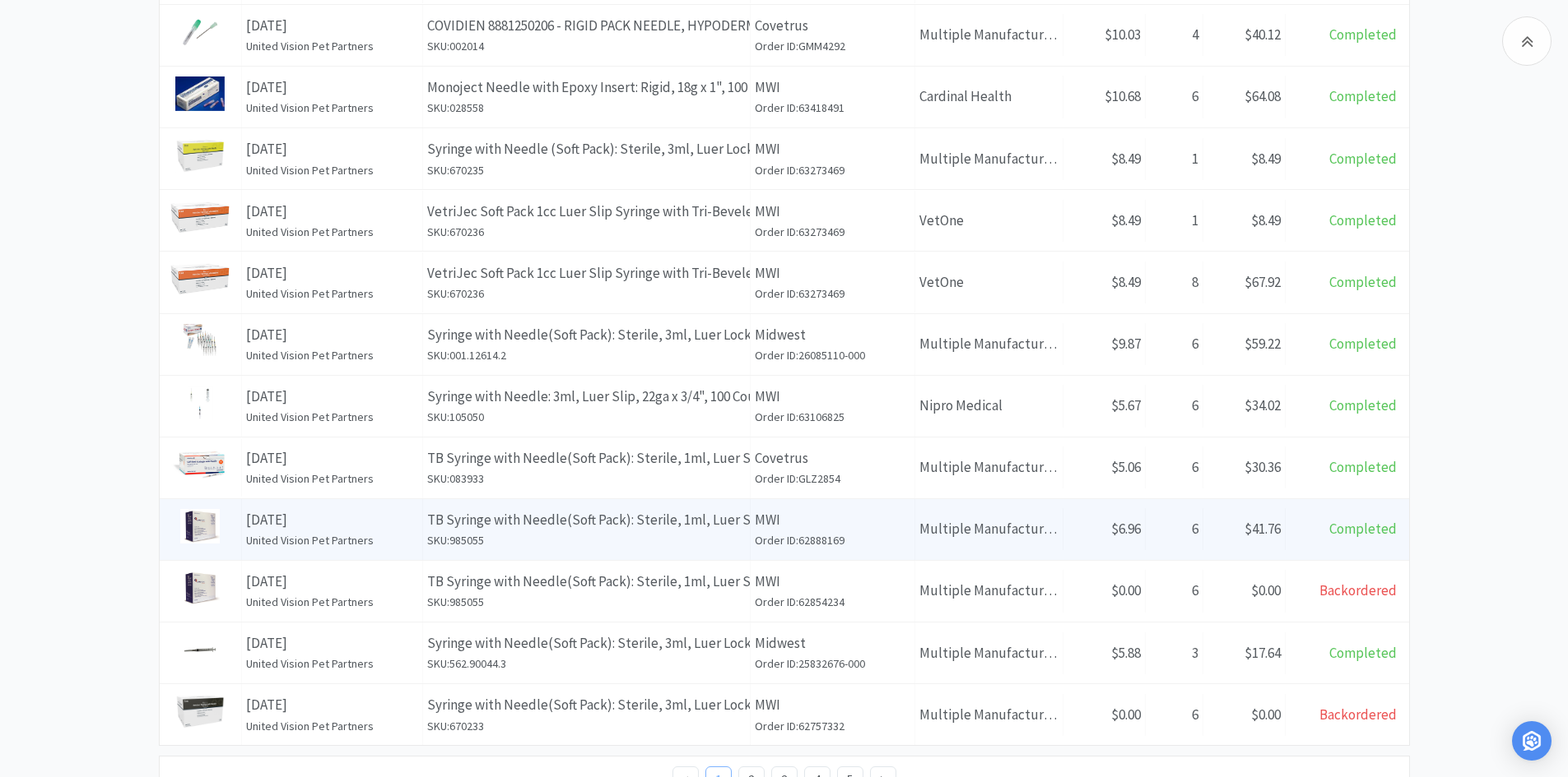
scroll to position [564, 0]
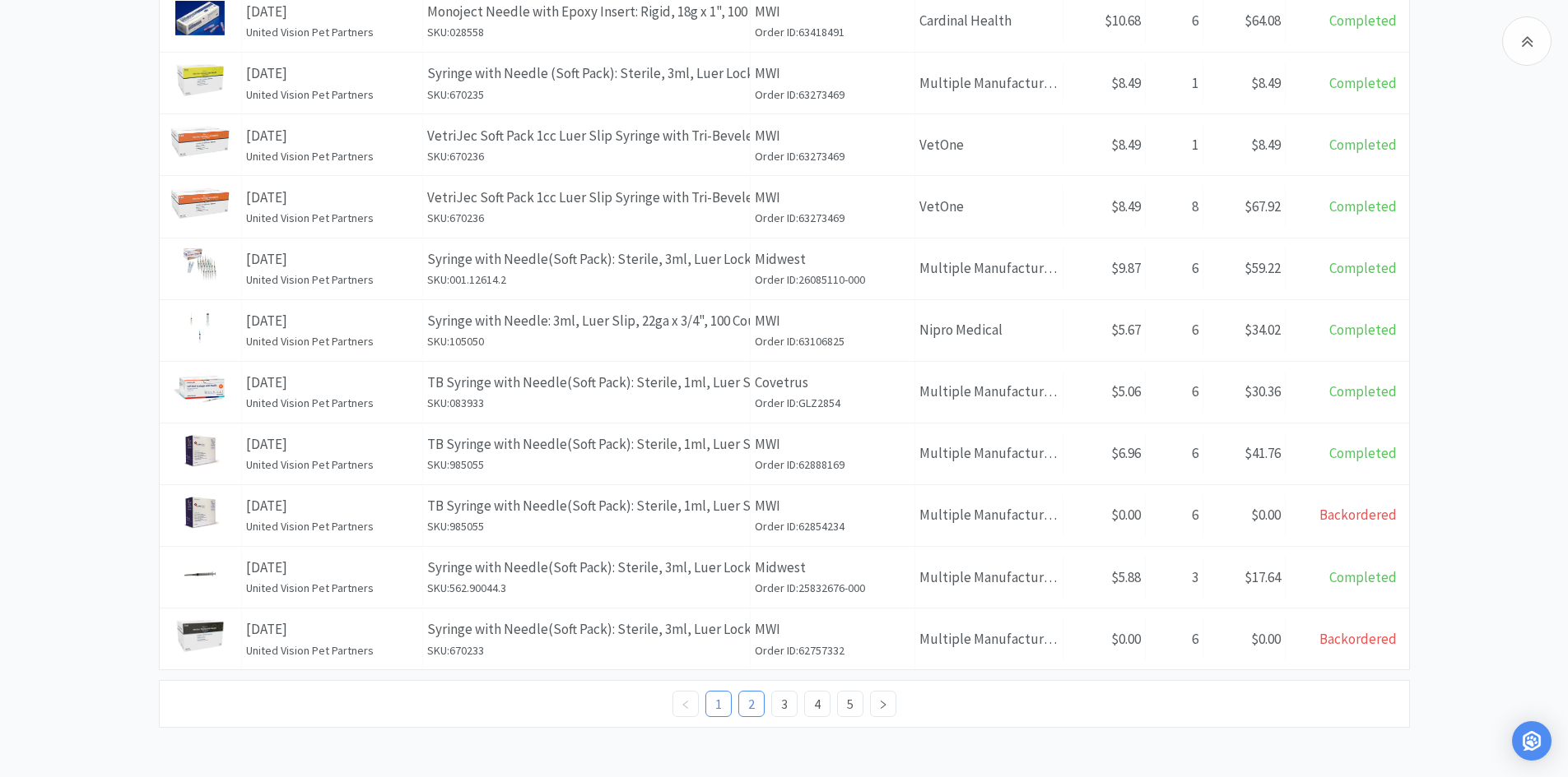
click at [751, 698] on link "2" at bounding box center [751, 705] width 25 height 25
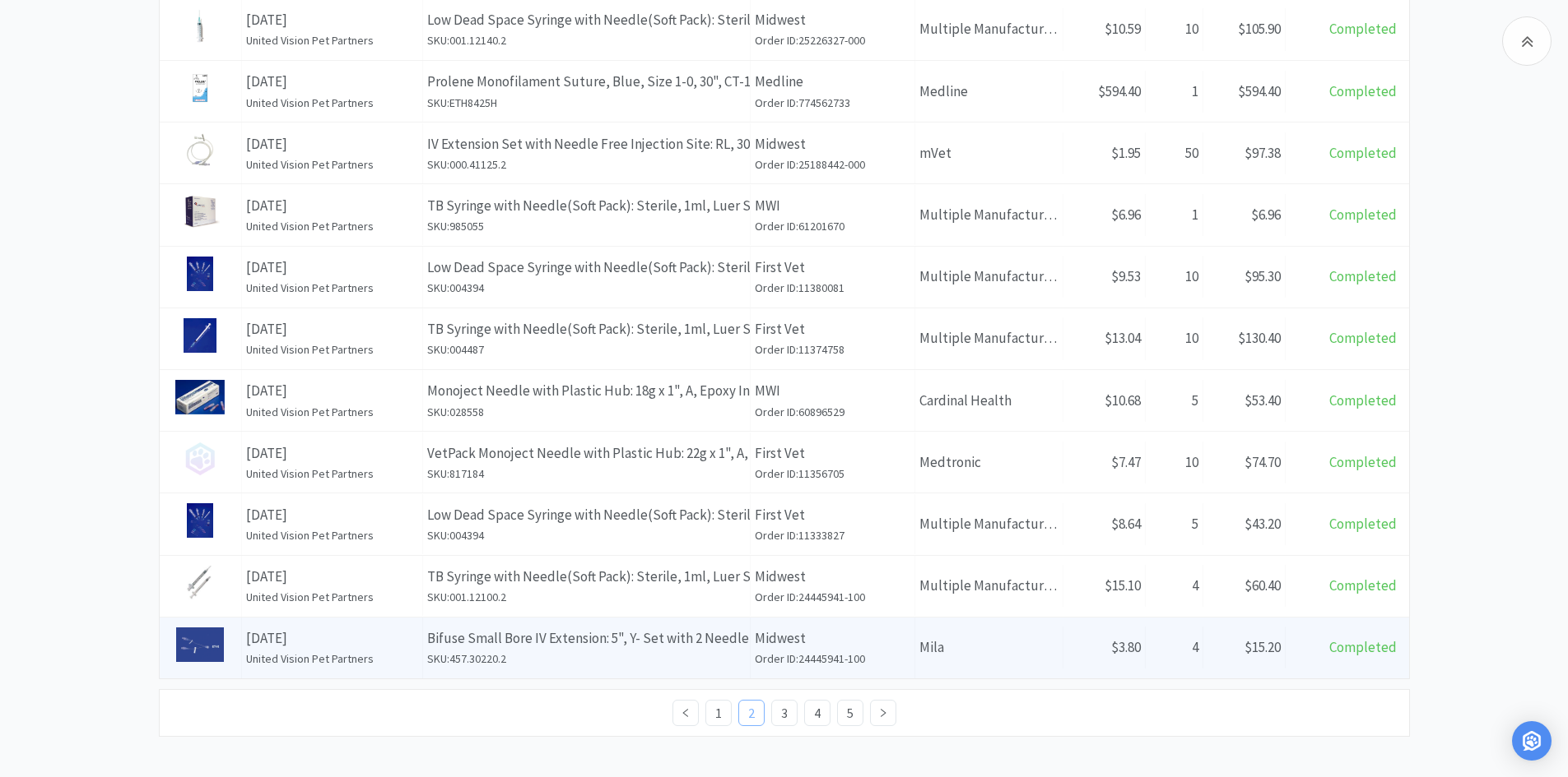
scroll to position [565, 0]
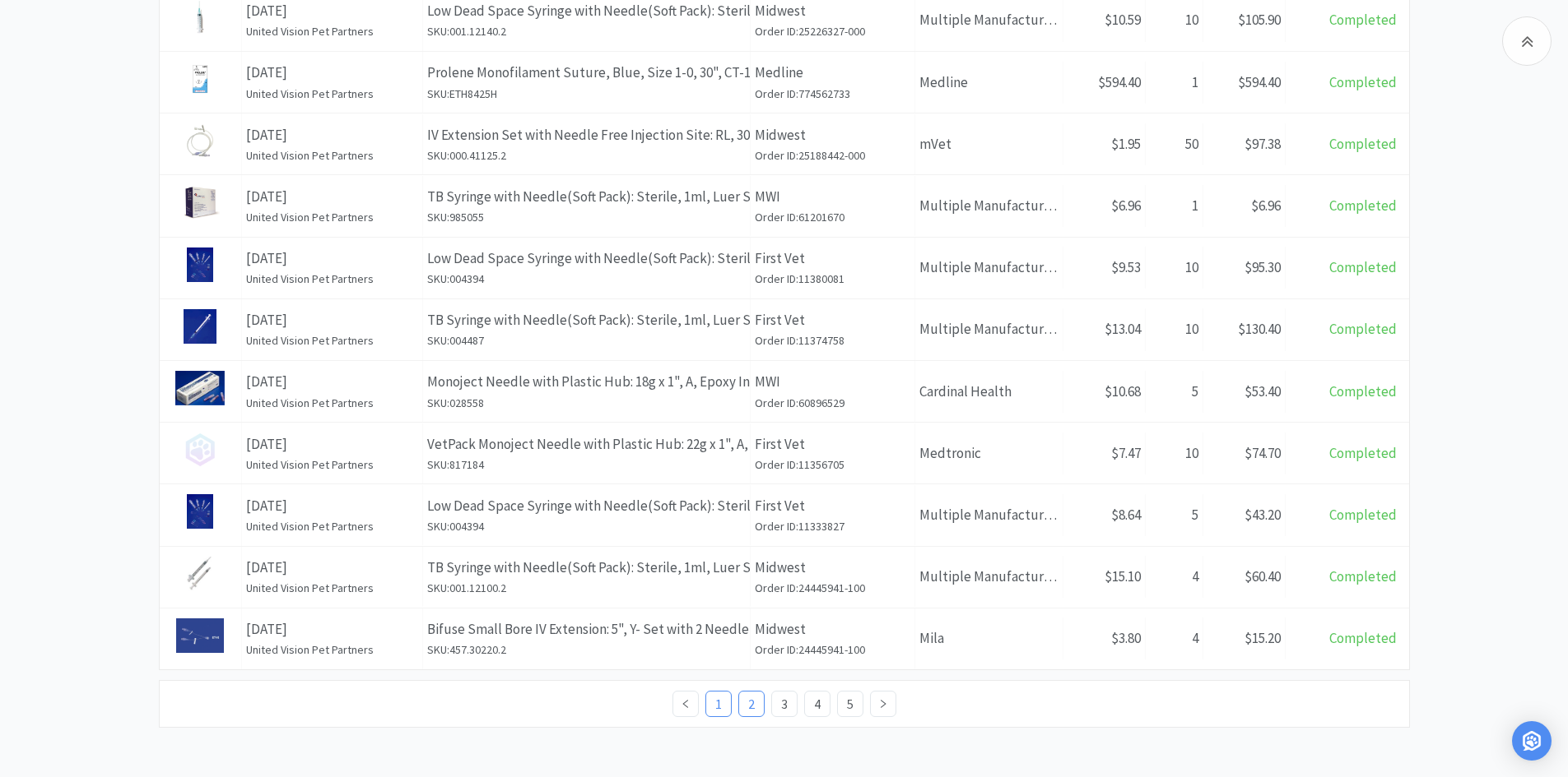
click at [707, 697] on link "1" at bounding box center [718, 705] width 25 height 25
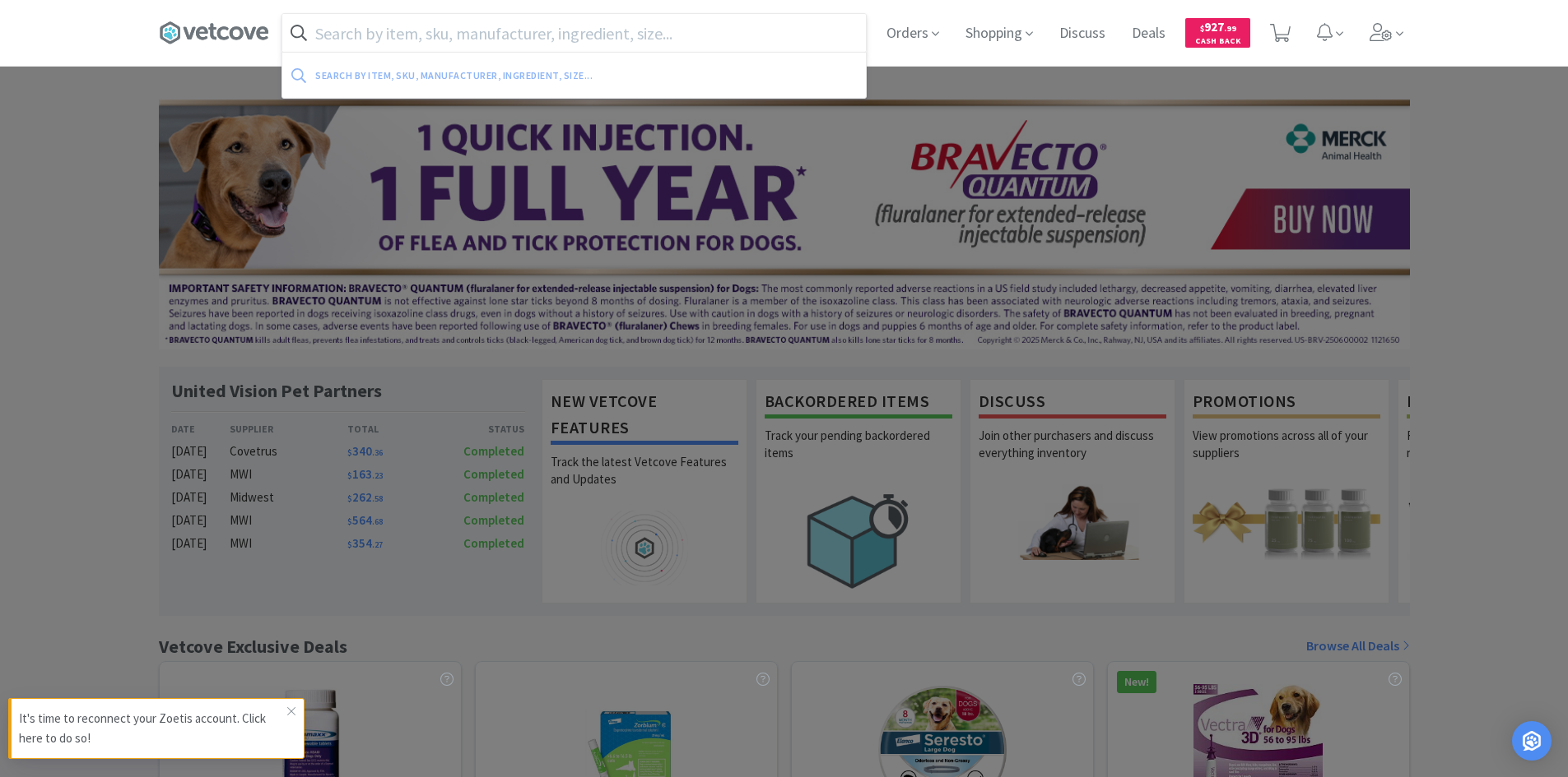
click at [510, 32] on input "text" at bounding box center [574, 33] width 583 height 38
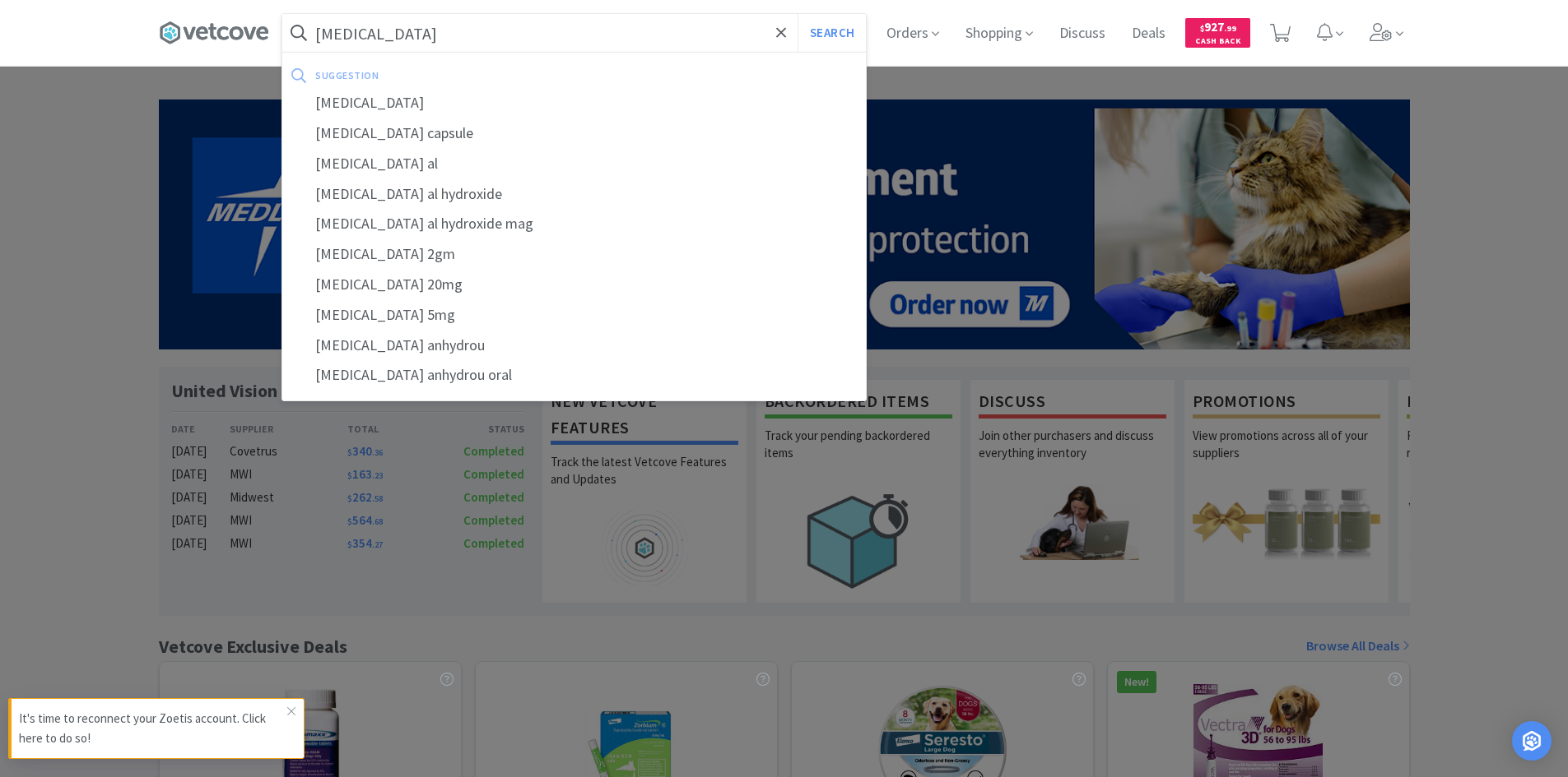
type input "[MEDICAL_DATA]"
click at [798, 14] on button "Search" at bounding box center [831, 33] width 68 height 38
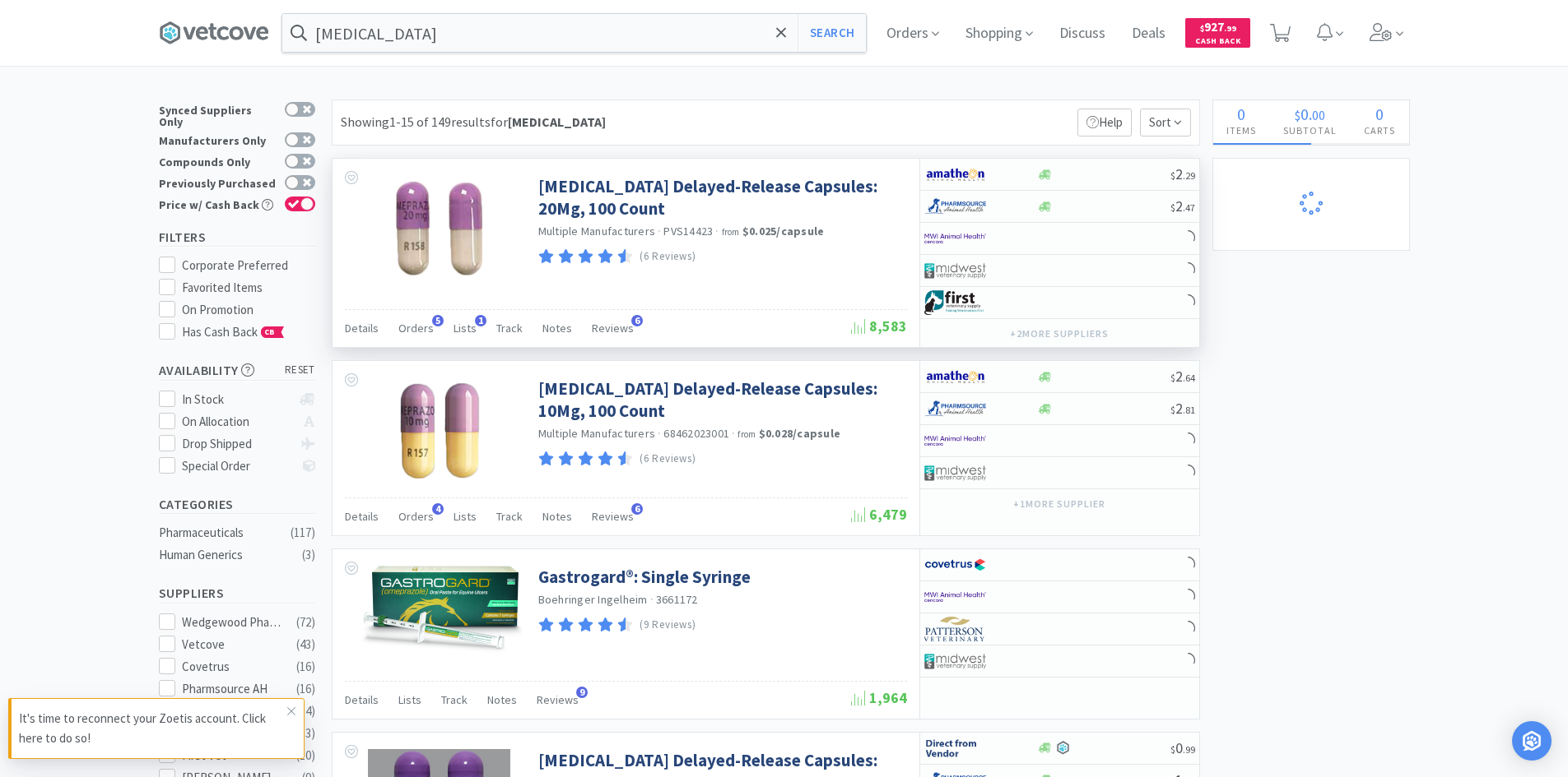
select select "1"
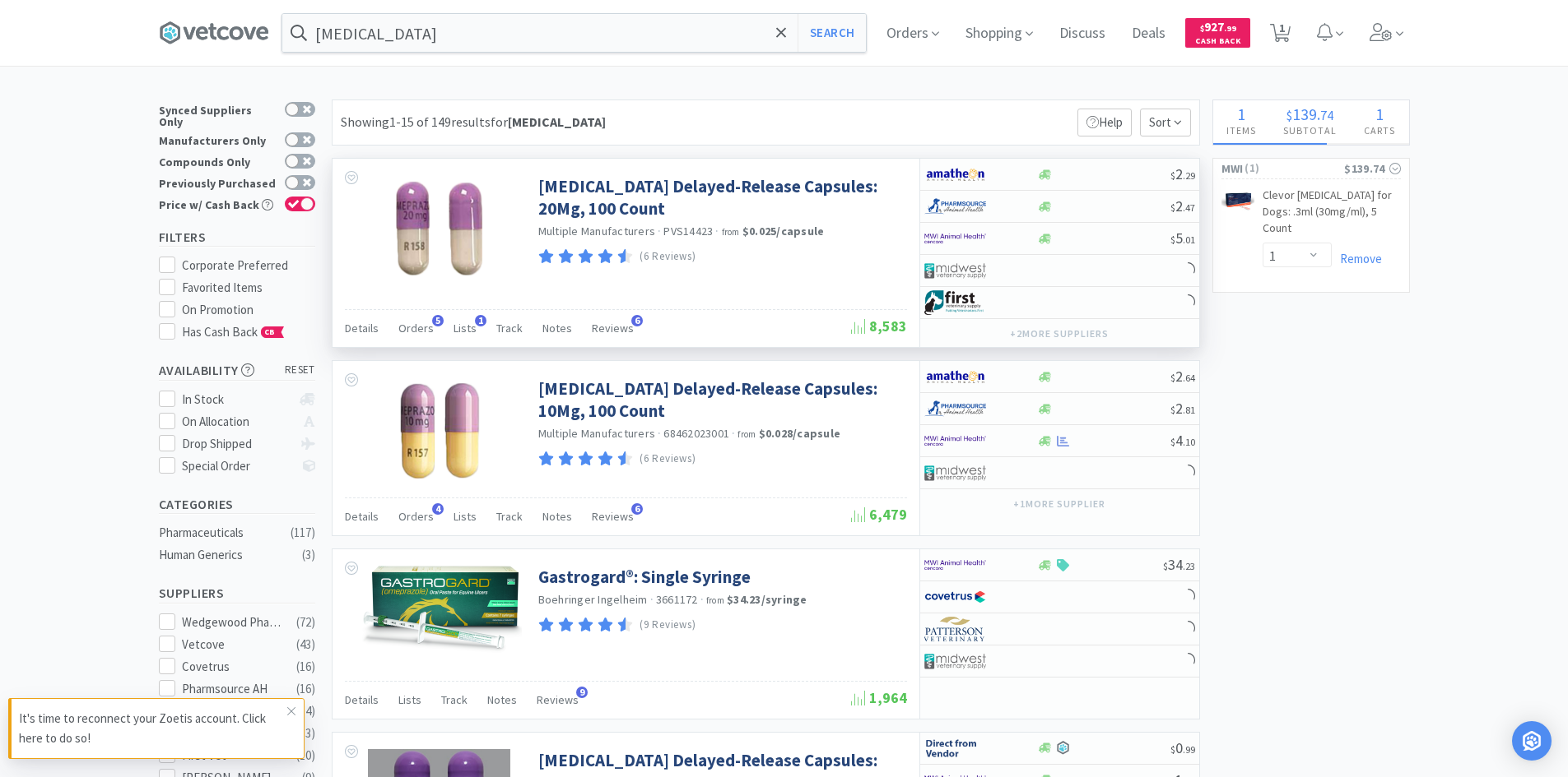
select select "1"
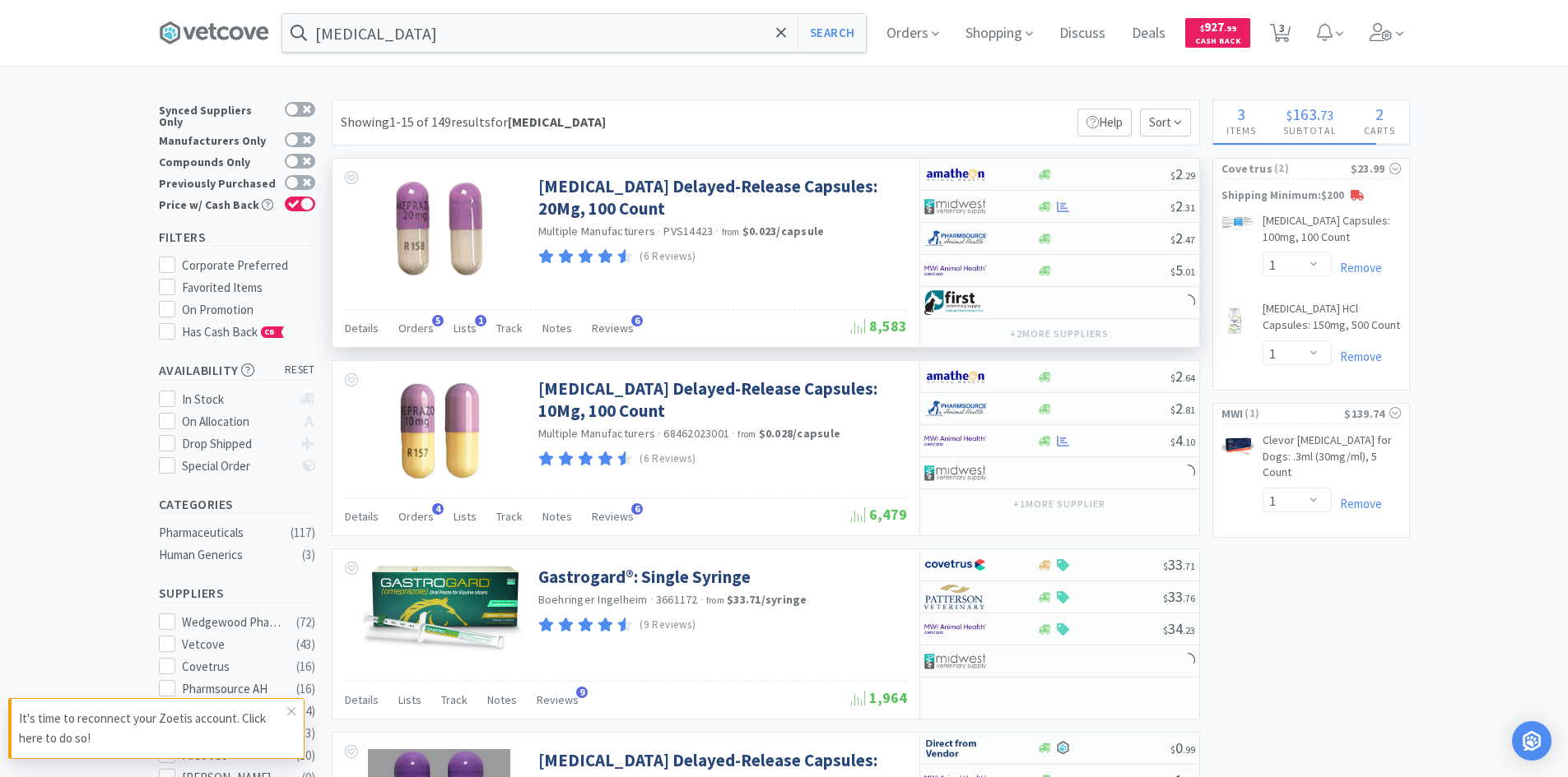
select select "3"
select select "1"
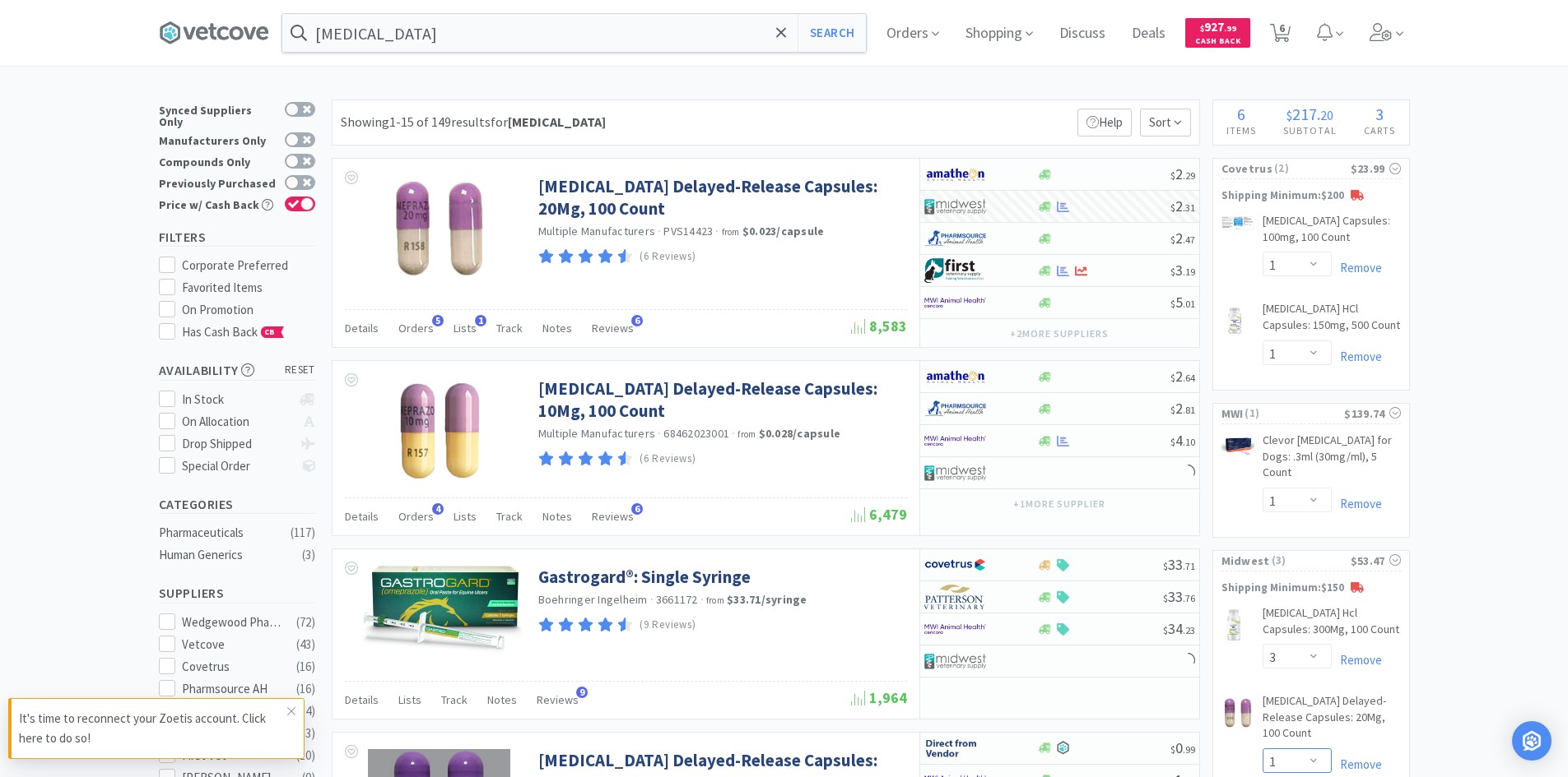
click at [1297, 764] on select "Enter Quantity 1 2 3 4 5 6 7 8 9 10 11 12 13 14 15 16 17 18 19 20 Enter Quantity" at bounding box center [1297, 762] width 69 height 25
click at [1262, 749] on select "Enter Quantity 1 2 3 4 5 6 7 8 9 10 11 12 13 14 15 16 17 18 19 20 Enter Quantity" at bounding box center [1297, 762] width 69 height 25
select select "2"
